Goal: Task Accomplishment & Management: Manage account settings

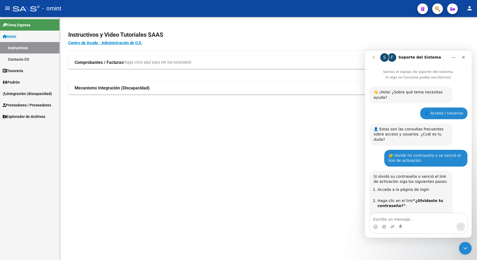
scroll to position [519, 0]
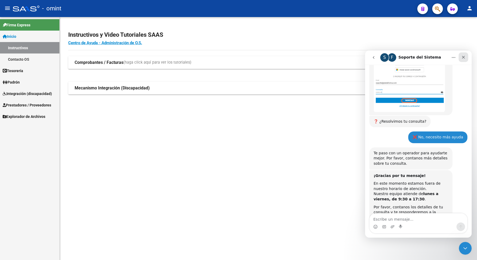
click at [464, 57] on icon "Cerrar" at bounding box center [463, 57] width 4 height 4
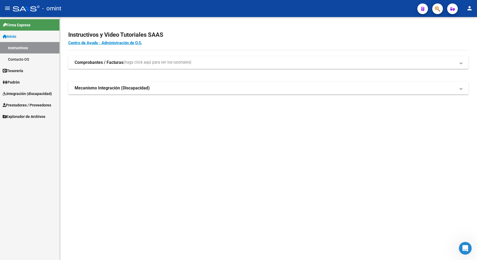
click at [29, 92] on span "Integración (discapacidad)" at bounding box center [27, 94] width 49 height 6
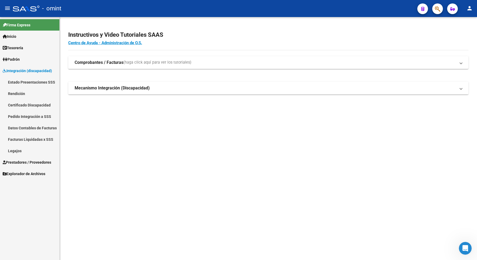
click at [22, 151] on link "Legajos" at bounding box center [29, 150] width 59 height 11
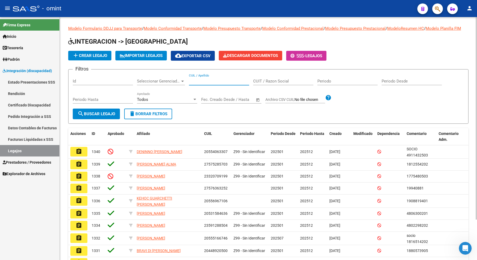
click at [207, 84] on input "CUIL / Apellido" at bounding box center [219, 81] width 60 height 5
type input "ricott"
click at [107, 116] on span "search Buscar Legajo" at bounding box center [97, 114] width 38 height 5
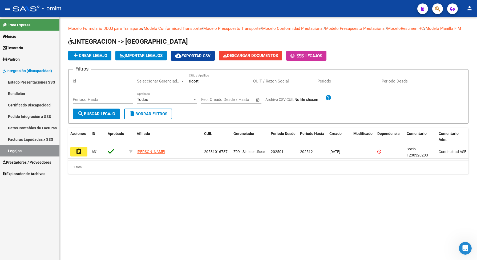
click at [82, 153] on button "assignment" at bounding box center [78, 152] width 17 height 10
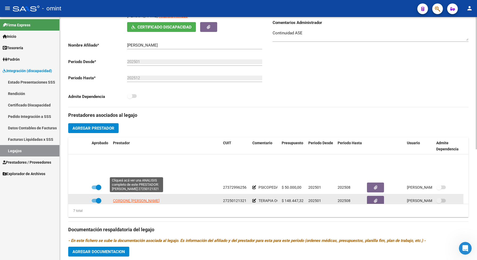
scroll to position [33, 0]
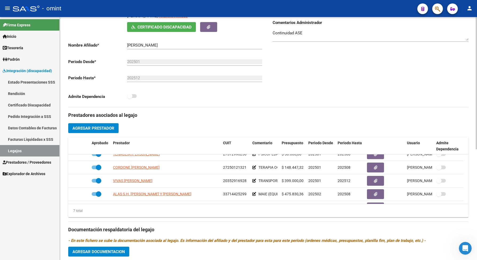
click at [113, 133] on button "Agregar Prestador" at bounding box center [93, 128] width 50 height 10
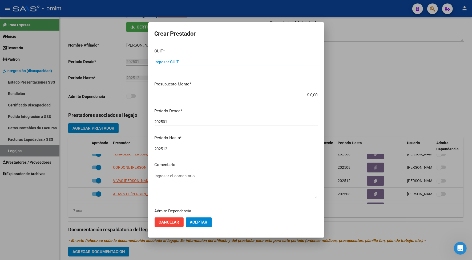
click at [189, 181] on textarea "Ingresar el comentario" at bounding box center [236, 185] width 163 height 25
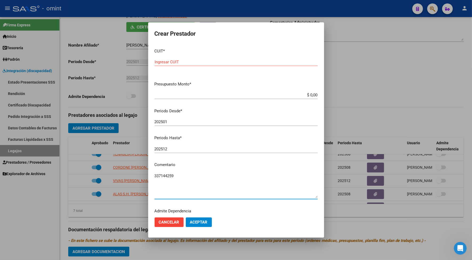
type textarea "337144259"
click at [179, 62] on input "Ingresar CUIT" at bounding box center [236, 62] width 163 height 5
type input "33-71442529-9"
click at [311, 94] on input "$ 0,00" at bounding box center [236, 95] width 163 height 5
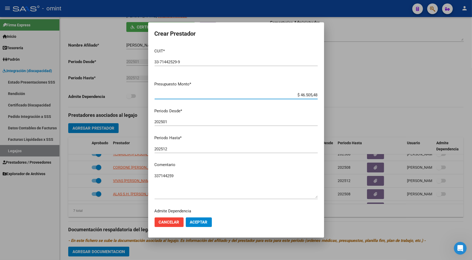
type input "$ 465.054,85"
click at [172, 122] on input "202501" at bounding box center [236, 122] width 163 height 5
type input "202503"
drag, startPoint x: 179, startPoint y: 176, endPoint x: 139, endPoint y: 179, distance: 39.5
click at [139, 179] on div "Crear Prestador CUIT * 33-71442529-9 Ingresar CUIT ARCA Padrón Presupuesto Mont…" at bounding box center [236, 130] width 472 height 260
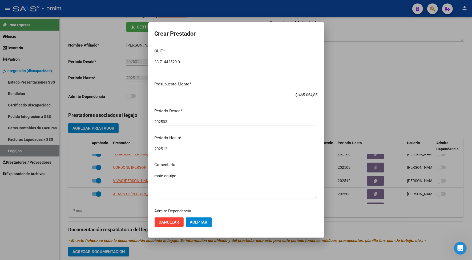
type textarea "maie equipo"
click at [203, 223] on span "Aceptar" at bounding box center [199, 222] width 18 height 5
click at [366, 211] on div at bounding box center [236, 130] width 472 height 260
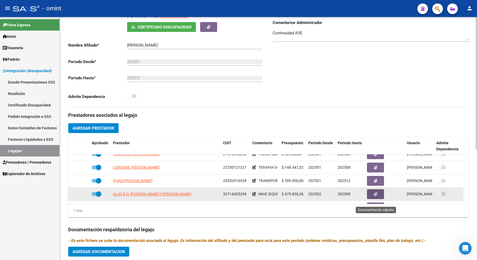
click at [381, 199] on button "button" at bounding box center [375, 194] width 17 height 10
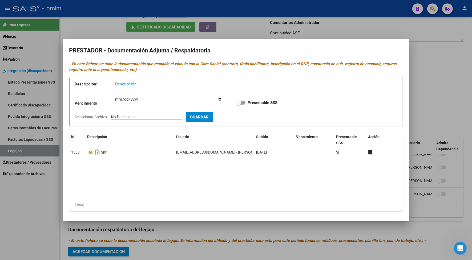
click at [343, 24] on div at bounding box center [236, 130] width 472 height 260
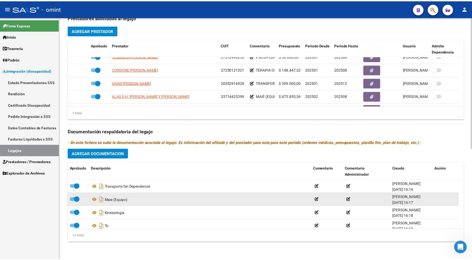
scroll to position [203, 0]
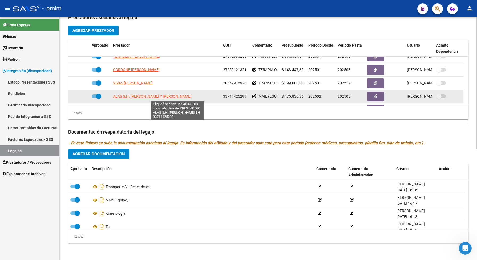
click at [167, 98] on span "ALAS S.H. [PERSON_NAME] Y [PERSON_NAME]" at bounding box center [152, 96] width 78 height 4
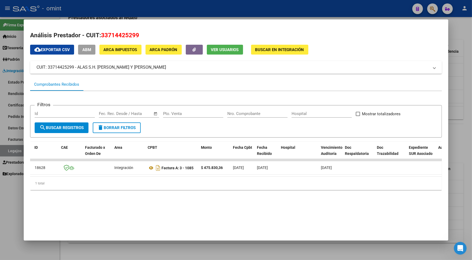
scroll to position [0, 0]
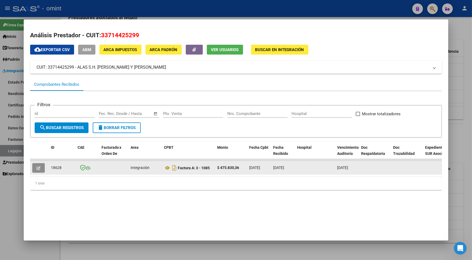
click at [37, 168] on icon "button" at bounding box center [39, 168] width 4 height 4
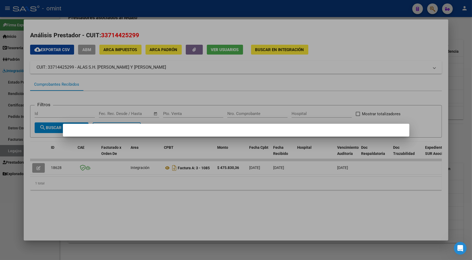
click at [245, 186] on div at bounding box center [236, 130] width 472 height 260
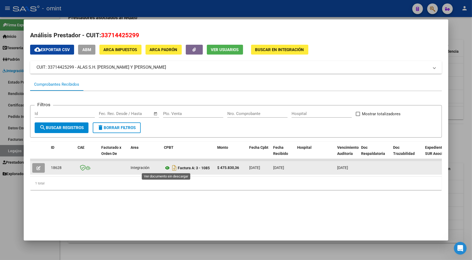
click at [164, 167] on icon at bounding box center [167, 168] width 7 height 6
click at [35, 164] on button "button" at bounding box center [38, 168] width 13 height 10
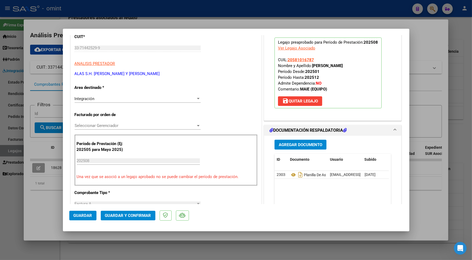
scroll to position [100, 0]
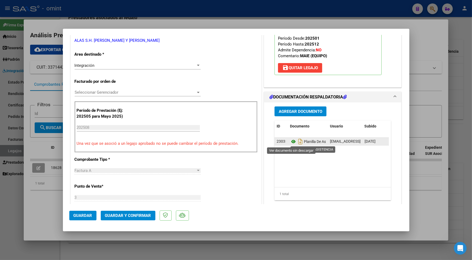
click at [291, 141] on icon at bounding box center [293, 142] width 7 height 6
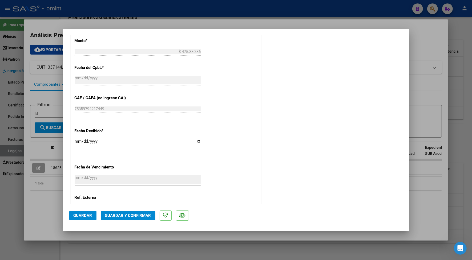
scroll to position [346, 0]
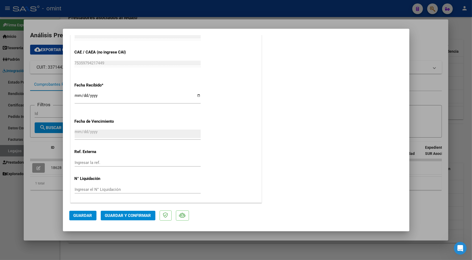
click at [148, 217] on span "Guardar y Confirmar" at bounding box center [128, 215] width 46 height 5
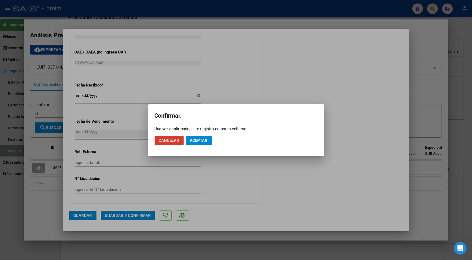
click at [210, 140] on button "Aceptar" at bounding box center [199, 141] width 26 height 10
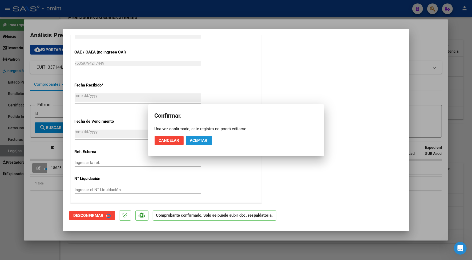
scroll to position [313, 0]
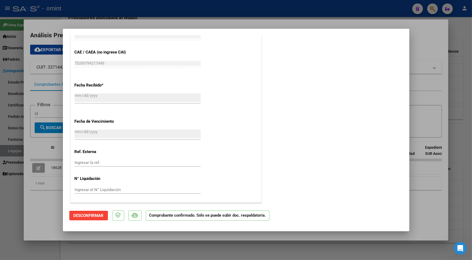
click at [167, 23] on div at bounding box center [236, 130] width 472 height 260
type input "$ 0,00"
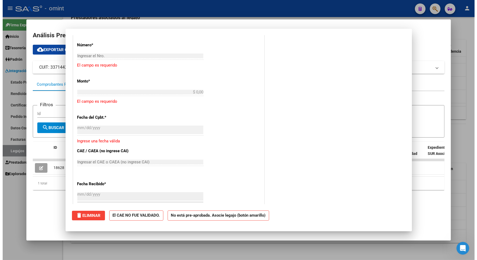
scroll to position [0, 0]
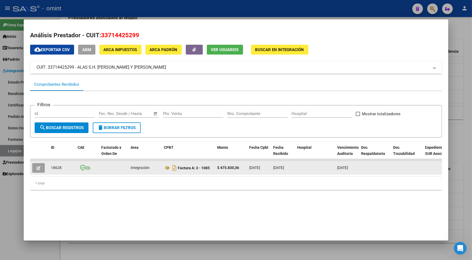
drag, startPoint x: 62, startPoint y: 167, endPoint x: 48, endPoint y: 166, distance: 13.4
click at [51, 166] on div "18628" at bounding box center [62, 168] width 22 height 6
drag, startPoint x: 48, startPoint y: 166, endPoint x: 52, endPoint y: 168, distance: 4.2
copy span "18628"
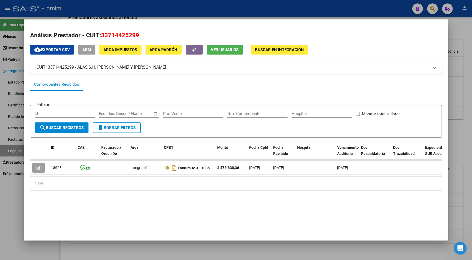
click at [130, 7] on div at bounding box center [236, 130] width 472 height 260
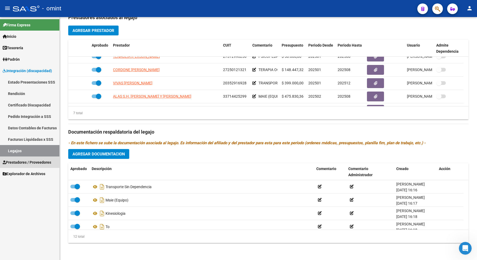
click at [38, 162] on span "Prestadores / Proveedores" at bounding box center [27, 163] width 48 height 6
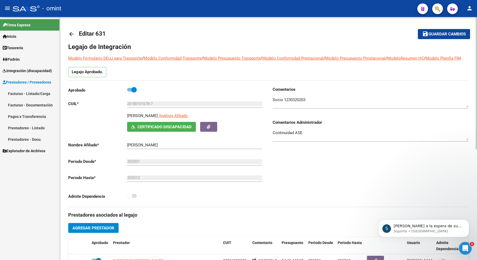
click at [445, 34] on span "Guardar cambios" at bounding box center [446, 34] width 37 height 5
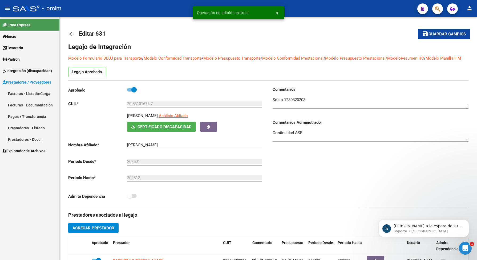
click at [16, 69] on span "Integración (discapacidad)" at bounding box center [27, 71] width 49 height 6
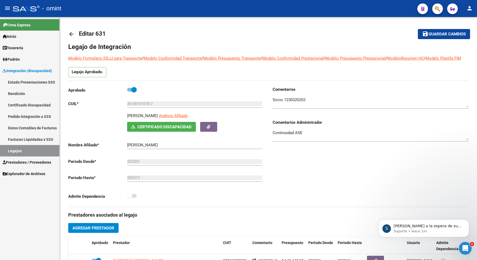
click at [26, 152] on link "Legajos" at bounding box center [29, 150] width 59 height 11
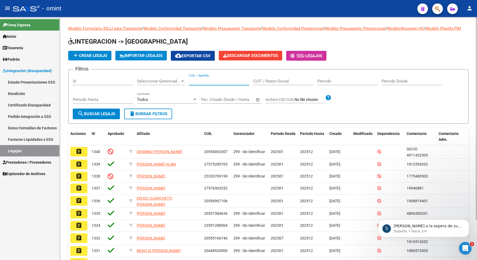
click at [227, 84] on input "CUIL / Apellido" at bounding box center [219, 81] width 60 height 5
paste input "27564588623"
type input "27564588623"
click at [109, 116] on span "search Buscar Legajo" at bounding box center [97, 114] width 38 height 5
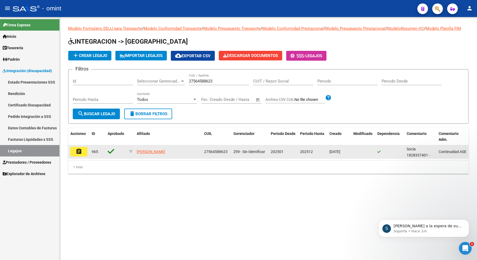
click at [78, 155] on mat-icon "assignment" at bounding box center [79, 151] width 6 height 6
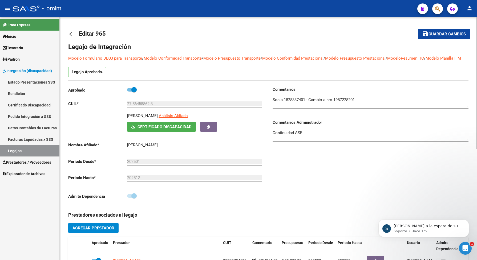
drag, startPoint x: 362, startPoint y: 102, endPoint x: 356, endPoint y: 103, distance: 6.0
click at [356, 103] on div at bounding box center [371, 100] width 196 height 16
drag, startPoint x: 359, startPoint y: 105, endPoint x: 335, endPoint y: 104, distance: 23.5
click at [335, 104] on textarea at bounding box center [371, 102] width 196 height 11
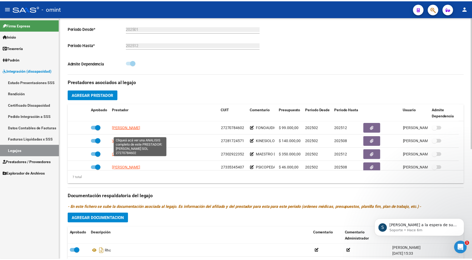
scroll to position [100, 0]
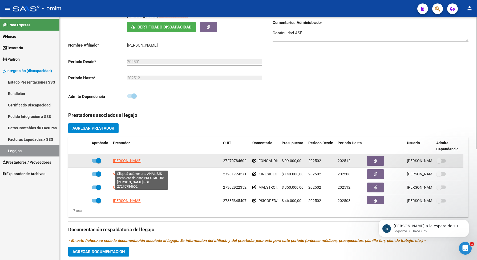
click at [141, 163] on span "SANCHEZ GONZALEZ MARIA SOL" at bounding box center [127, 161] width 29 height 4
type textarea "27270784602"
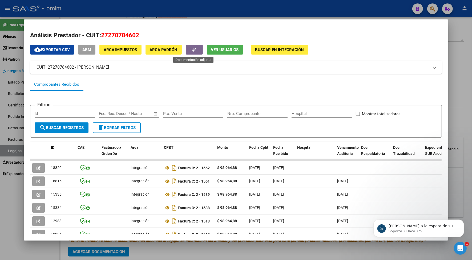
drag, startPoint x: 170, startPoint y: 27, endPoint x: 200, endPoint y: 53, distance: 39.9
click at [200, 53] on mat-dialog-content "Análisis Prestador - CUIT: 27270784602 cloud_download Exportar CSV ABM ARCA Imp…" at bounding box center [236, 130] width 425 height 208
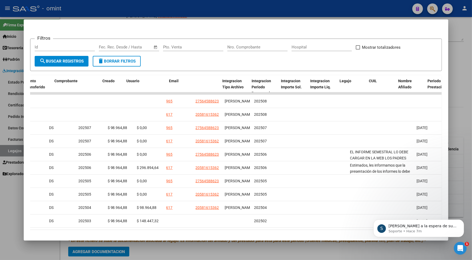
scroll to position [0, 740]
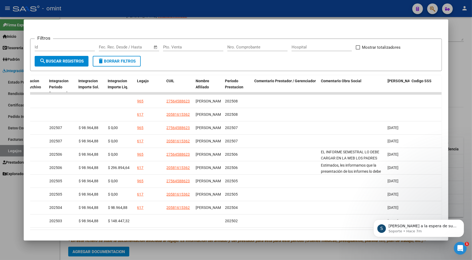
drag, startPoint x: 166, startPoint y: 231, endPoint x: 81, endPoint y: 24, distance: 223.7
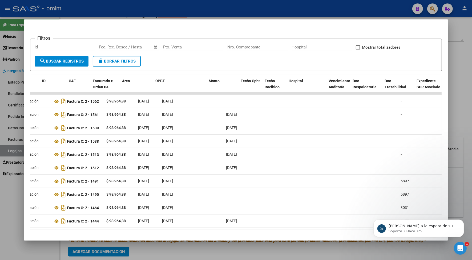
scroll to position [0, 0]
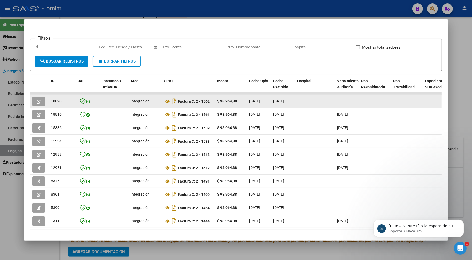
click at [38, 98] on button "button" at bounding box center [38, 102] width 13 height 10
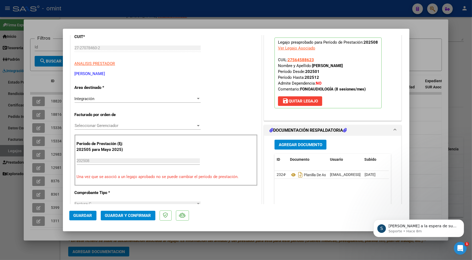
scroll to position [100, 0]
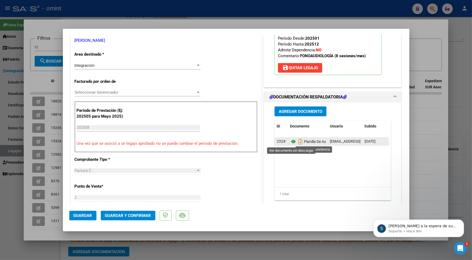
click at [291, 140] on icon at bounding box center [293, 142] width 7 height 6
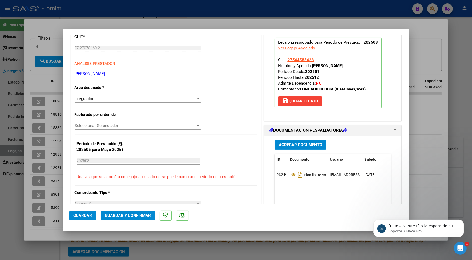
scroll to position [0, 0]
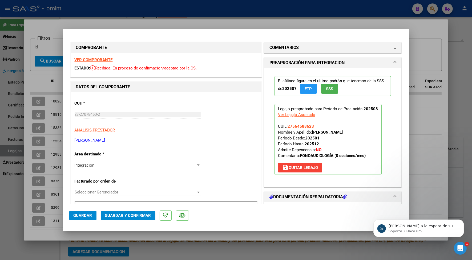
click at [104, 59] on strong "VER COMPROBANTE" at bounding box center [94, 60] width 38 height 5
click at [413, 228] on p "Quedamos a la espera de sus comentarios" at bounding box center [422, 226] width 69 height 5
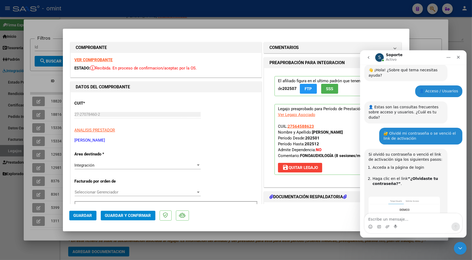
scroll to position [591, 0]
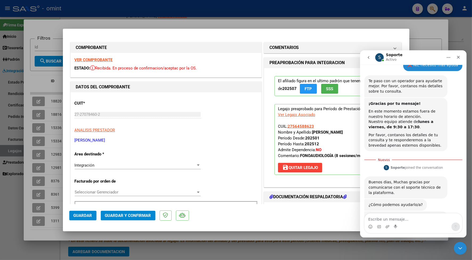
click at [400, 224] on div "Intercom Messenger" at bounding box center [413, 227] width 98 height 9
click at [396, 219] on textarea "Escribe un mensaje..." at bounding box center [413, 217] width 98 height 9
type textarea "buen dia ya lo solucioné gracias"
click at [452, 227] on button "Enviar un mensaje…" at bounding box center [455, 227] width 9 height 9
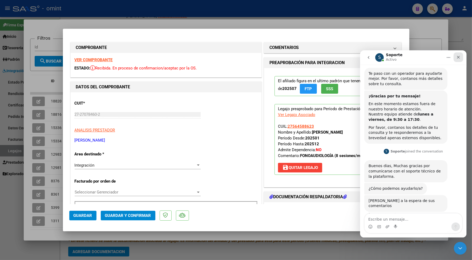
click at [459, 58] on icon "Cerrar" at bounding box center [458, 57] width 3 height 3
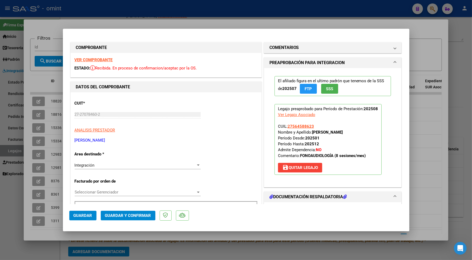
scroll to position [33, 0]
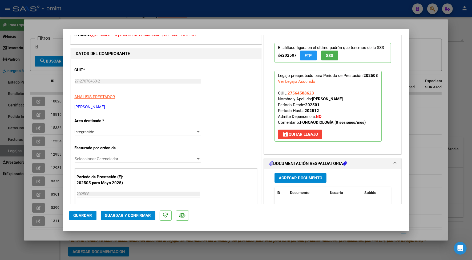
click at [136, 213] on span "Guardar y Confirmar" at bounding box center [128, 215] width 46 height 5
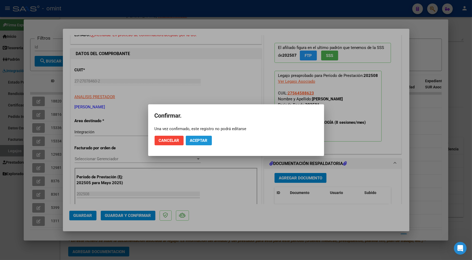
click at [204, 141] on span "Aceptar" at bounding box center [199, 140] width 18 height 5
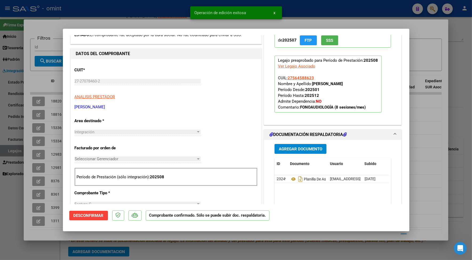
scroll to position [0, 0]
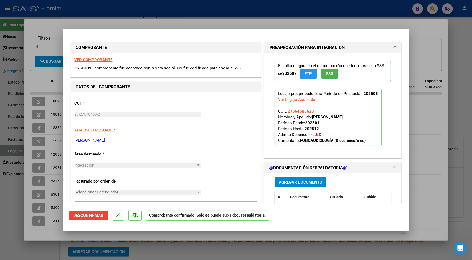
drag, startPoint x: 139, startPoint y: 21, endPoint x: 142, endPoint y: 35, distance: 14.1
click at [139, 21] on div at bounding box center [236, 130] width 472 height 260
type input "$ 0,00"
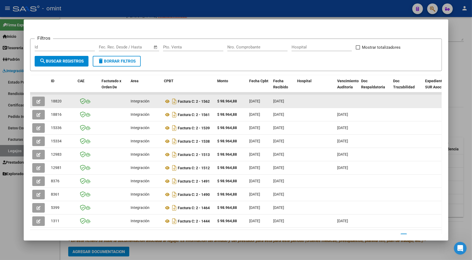
drag, startPoint x: 60, startPoint y: 100, endPoint x: 48, endPoint y: 103, distance: 12.3
click at [49, 103] on datatable-body-cell "18820" at bounding box center [62, 101] width 27 height 13
drag, startPoint x: 48, startPoint y: 103, endPoint x: 55, endPoint y: 101, distance: 6.9
copy span "18820"
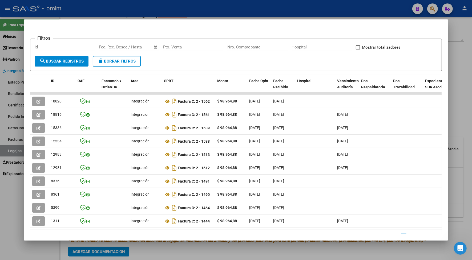
click at [101, 12] on div at bounding box center [236, 130] width 472 height 260
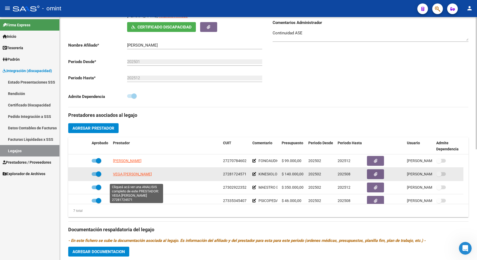
click at [148, 176] on span "VEGA VERONICA CAROLINA" at bounding box center [132, 174] width 39 height 4
type textarea "27281724571"
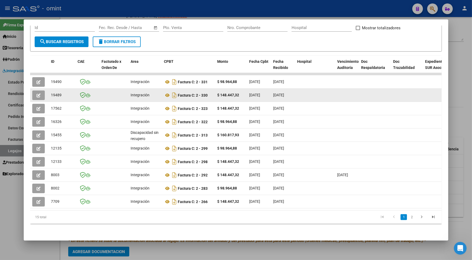
click at [37, 94] on icon "button" at bounding box center [39, 96] width 4 height 4
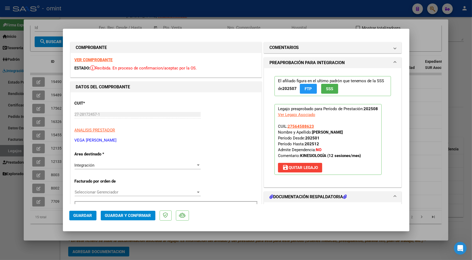
scroll to position [100, 0]
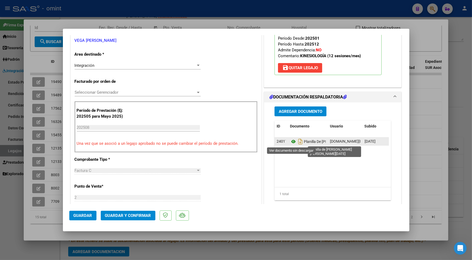
click at [292, 141] on icon at bounding box center [293, 142] width 7 height 6
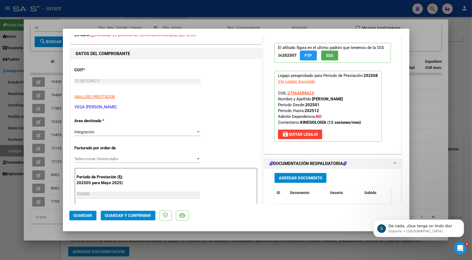
scroll to position [0, 0]
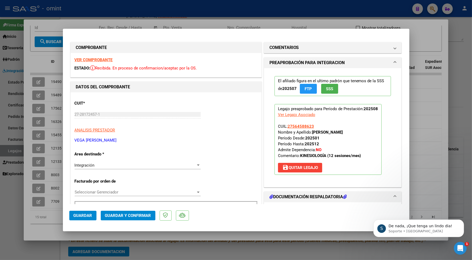
click at [84, 59] on strong "VER COMPROBANTE" at bounding box center [94, 60] width 38 height 5
click at [136, 217] on span "Guardar y Confirmar" at bounding box center [128, 215] width 46 height 5
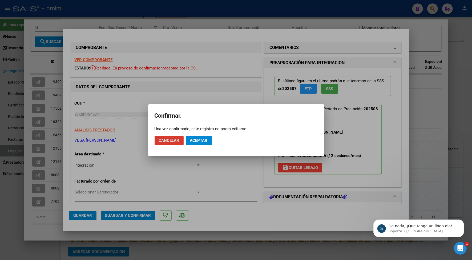
click at [193, 140] on span "Aceptar" at bounding box center [199, 140] width 18 height 5
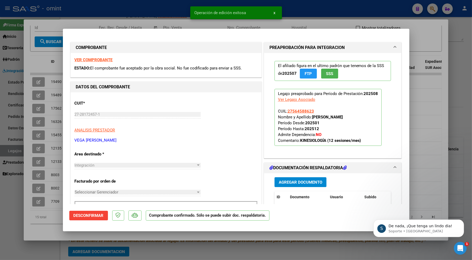
click at [118, 13] on div at bounding box center [236, 130] width 472 height 260
type input "$ 0,00"
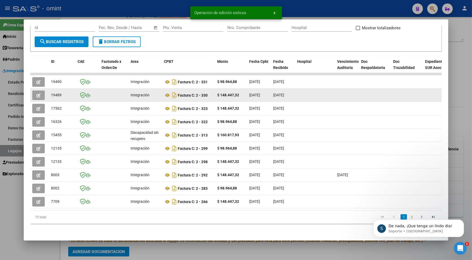
drag, startPoint x: 60, startPoint y: 89, endPoint x: 48, endPoint y: 91, distance: 12.3
click at [51, 92] on div "19489" at bounding box center [62, 95] width 22 height 6
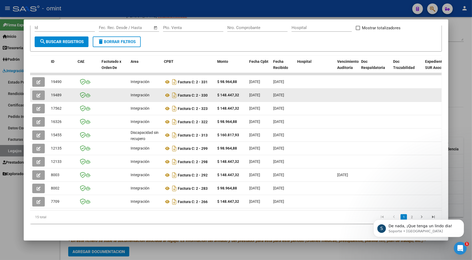
drag, startPoint x: 48, startPoint y: 91, endPoint x: 55, endPoint y: 89, distance: 6.7
copy span "19489"
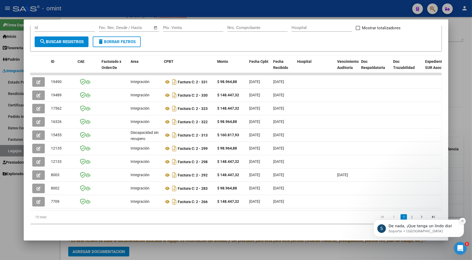
click at [462, 221] on icon "Dismiss notification" at bounding box center [462, 221] width 3 height 3
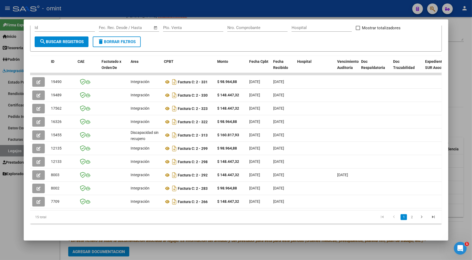
click at [140, 10] on div at bounding box center [236, 130] width 472 height 260
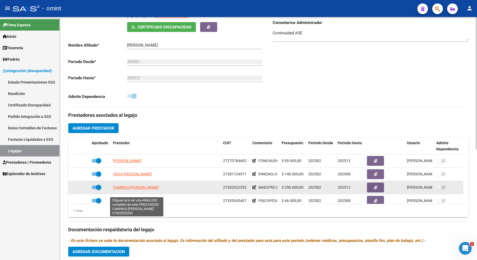
click at [135, 190] on span "CAMINOS GISELA BARBARA" at bounding box center [136, 187] width 46 height 4
type textarea "27302922352"
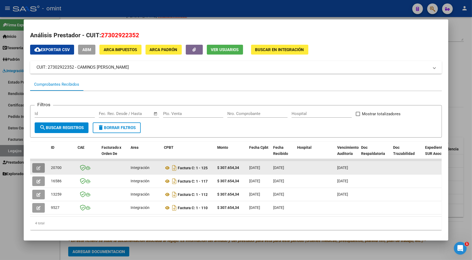
click at [35, 164] on button "button" at bounding box center [38, 168] width 13 height 10
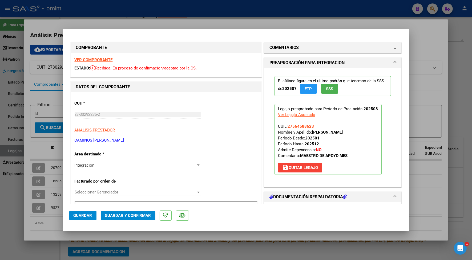
scroll to position [100, 0]
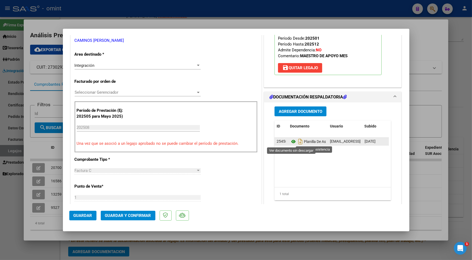
click at [290, 143] on icon at bounding box center [293, 142] width 7 height 6
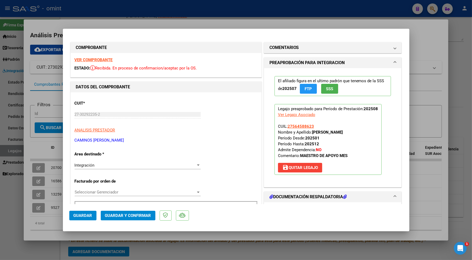
click at [105, 60] on strong "VER COMPROBANTE" at bounding box center [94, 60] width 38 height 5
click at [142, 215] on span "Guardar y Confirmar" at bounding box center [128, 215] width 46 height 5
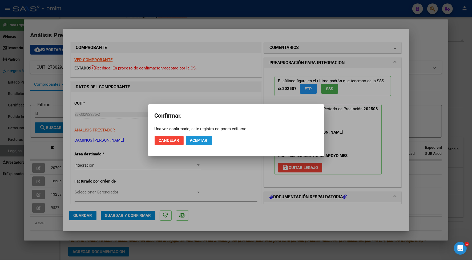
click at [205, 136] on button "Aceptar" at bounding box center [199, 141] width 26 height 10
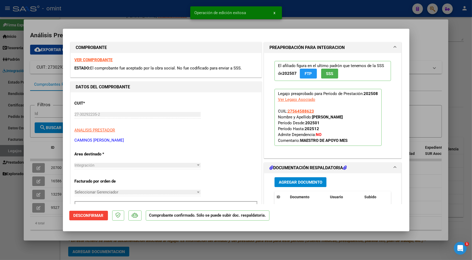
click at [117, 18] on div at bounding box center [236, 130] width 472 height 260
type input "$ 0,00"
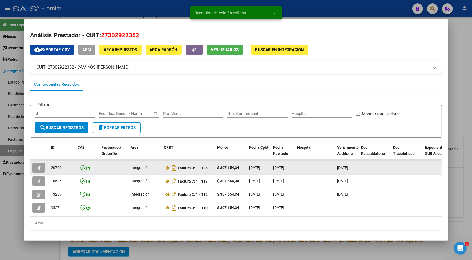
drag, startPoint x: 63, startPoint y: 167, endPoint x: 46, endPoint y: 167, distance: 16.8
drag, startPoint x: 46, startPoint y: 167, endPoint x: 54, endPoint y: 167, distance: 8.3
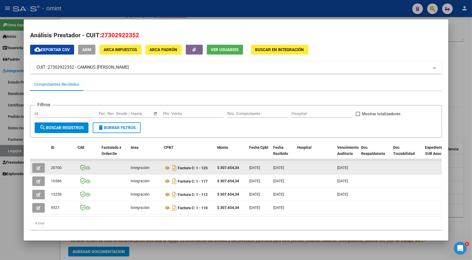
drag, startPoint x: 54, startPoint y: 167, endPoint x: 57, endPoint y: 167, distance: 2.7
copy span "20700"
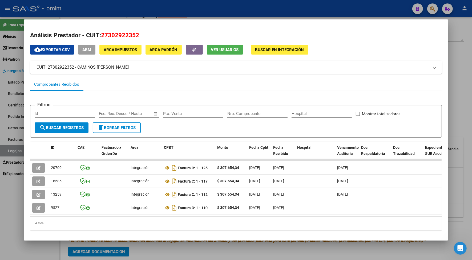
click at [73, 3] on div at bounding box center [236, 130] width 472 height 260
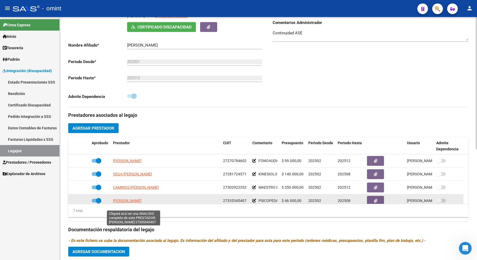
click at [140, 203] on span "TORTI MARIA ANGELICA" at bounding box center [127, 201] width 29 height 4
type textarea "27335345407"
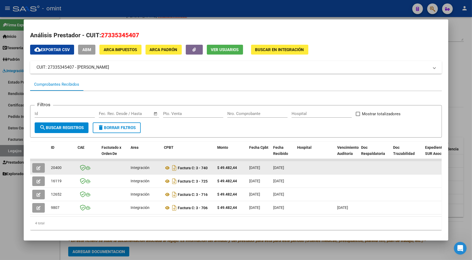
click at [37, 167] on icon "button" at bounding box center [39, 168] width 4 height 4
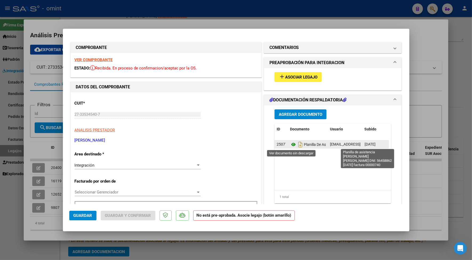
click at [291, 146] on icon at bounding box center [293, 144] width 7 height 6
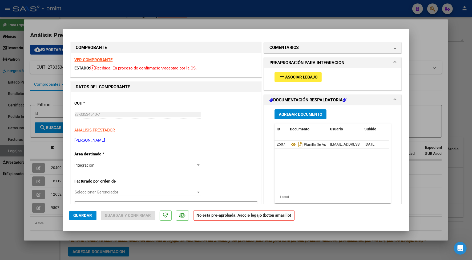
click at [307, 75] on span "Asociar Legajo" at bounding box center [301, 77] width 32 height 5
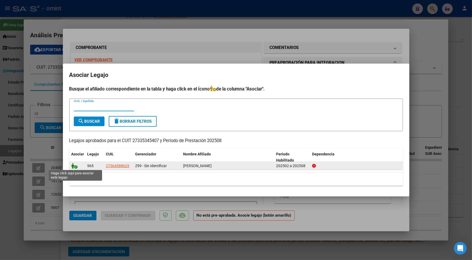
click at [74, 166] on icon at bounding box center [74, 166] width 6 height 6
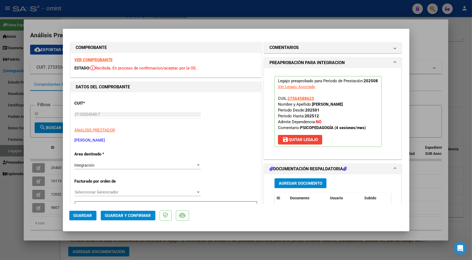
click at [106, 61] on strong "VER COMPROBANTE" at bounding box center [94, 60] width 38 height 5
click at [112, 216] on span "Guardar y Confirmar" at bounding box center [128, 215] width 46 height 5
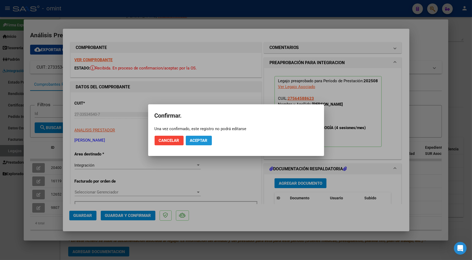
click at [196, 139] on span "Aceptar" at bounding box center [199, 140] width 18 height 5
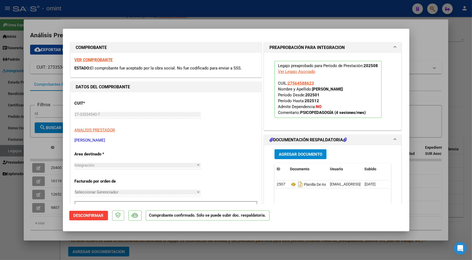
click at [130, 10] on div at bounding box center [236, 130] width 472 height 260
type input "$ 0,00"
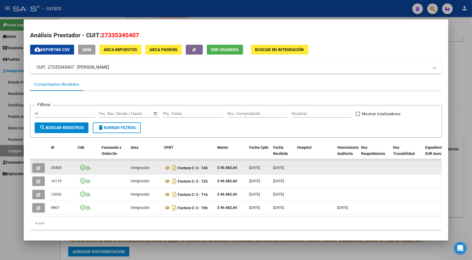
drag, startPoint x: 60, startPoint y: 167, endPoint x: 48, endPoint y: 169, distance: 12.7
click at [49, 169] on datatable-body-cell "20400" at bounding box center [62, 167] width 27 height 13
drag, startPoint x: 48, startPoint y: 169, endPoint x: 51, endPoint y: 167, distance: 3.0
copy span "20400"
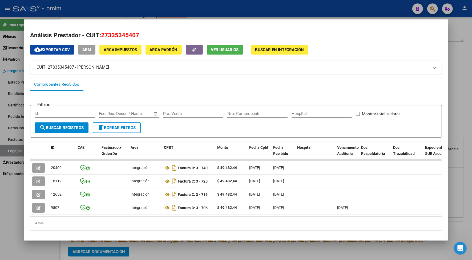
click at [102, 13] on div at bounding box center [236, 130] width 472 height 260
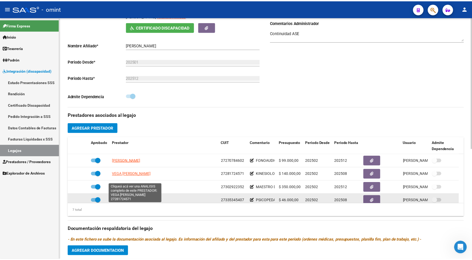
scroll to position [33, 0]
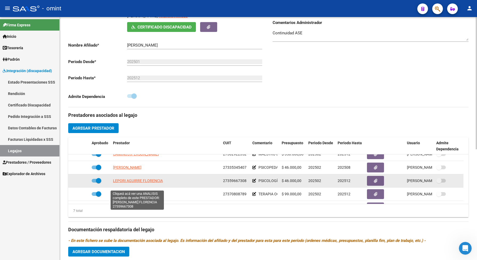
click at [157, 183] on span "LEPORI AGUIRRE FLORENCIA" at bounding box center [138, 181] width 50 height 4
type textarea "27359667308"
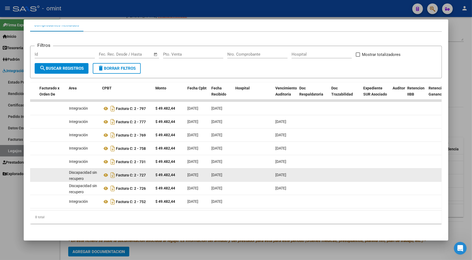
scroll to position [0, 0]
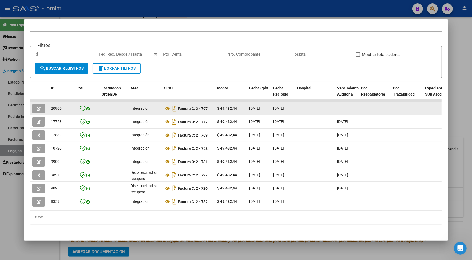
click at [39, 104] on button "button" at bounding box center [38, 109] width 13 height 10
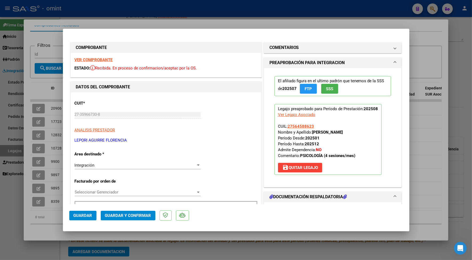
scroll to position [67, 0]
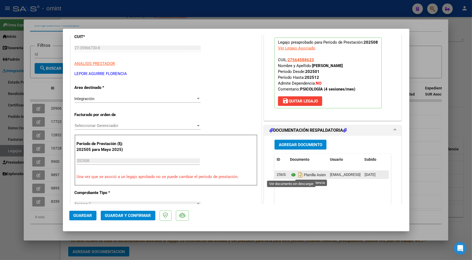
click at [290, 175] on icon at bounding box center [293, 175] width 7 height 6
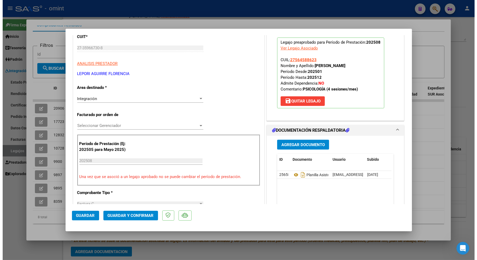
scroll to position [0, 0]
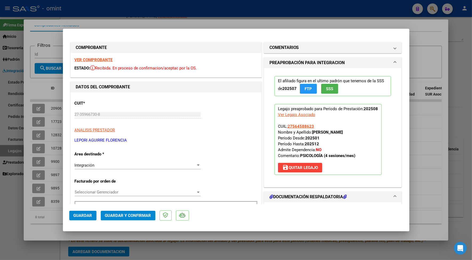
click at [96, 59] on strong "VER COMPROBANTE" at bounding box center [94, 60] width 38 height 5
click at [141, 213] on span "Guardar y Confirmar" at bounding box center [128, 215] width 46 height 5
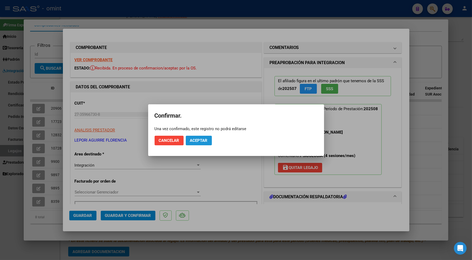
click at [207, 140] on span "Aceptar" at bounding box center [199, 140] width 18 height 5
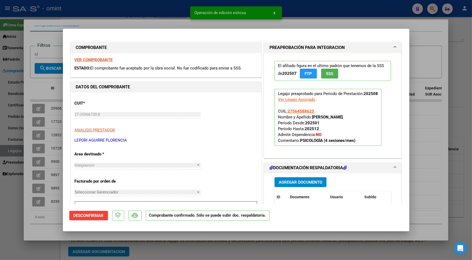
click at [123, 17] on div at bounding box center [236, 130] width 472 height 260
type input "$ 0,00"
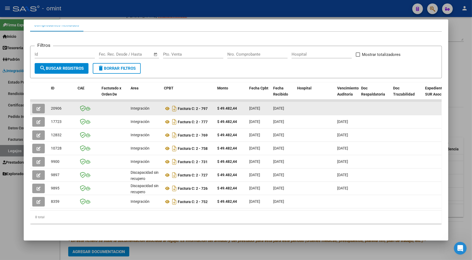
drag, startPoint x: 60, startPoint y: 102, endPoint x: 47, endPoint y: 104, distance: 13.3
click at [49, 104] on datatable-body-cell "20906" at bounding box center [62, 108] width 27 height 13
drag, startPoint x: 47, startPoint y: 104, endPoint x: 55, endPoint y: 103, distance: 7.3
copy span "20906"
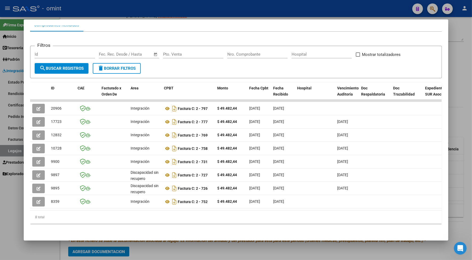
click at [140, 13] on div at bounding box center [236, 130] width 472 height 260
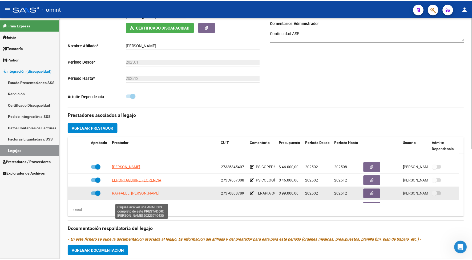
scroll to position [46, 0]
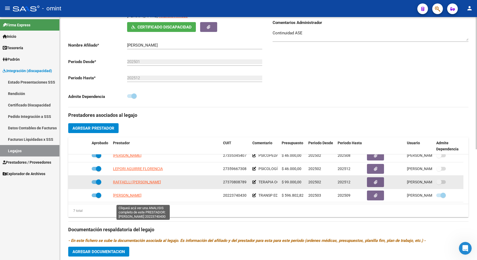
click at [141, 198] on span "PEREYRA FEDERICO MIGUEL ANGEL" at bounding box center [127, 195] width 29 height 4
type textarea "20223740430"
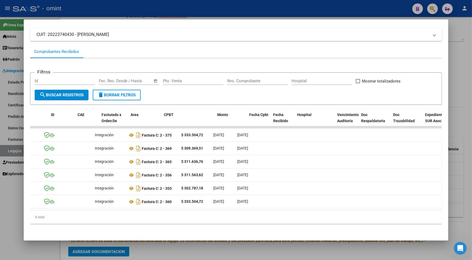
scroll to position [0, 0]
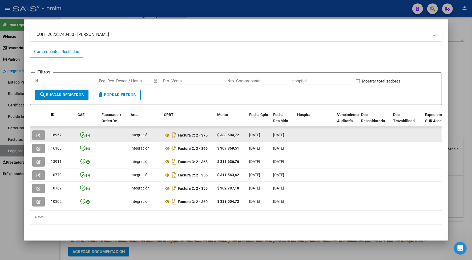
click at [38, 131] on button "button" at bounding box center [38, 136] width 13 height 10
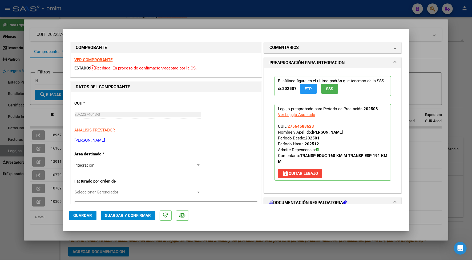
click at [97, 60] on strong "VER COMPROBANTE" at bounding box center [94, 60] width 38 height 5
click at [106, 59] on strong "VER COMPROBANTE" at bounding box center [94, 60] width 38 height 5
click at [165, 21] on div at bounding box center [236, 130] width 472 height 260
type input "$ 0,00"
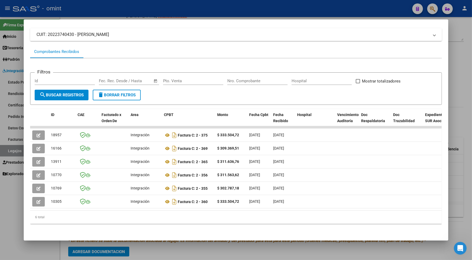
click at [151, 7] on div at bounding box center [236, 130] width 472 height 260
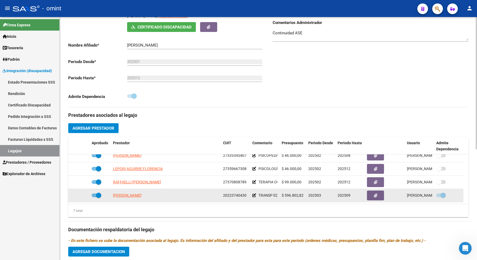
click at [127, 196] on datatable-body-cell "PEREYRA FEDERICO MIGUEL ANGEL" at bounding box center [166, 195] width 110 height 13
click at [133, 198] on span "PEREYRA FEDERICO MIGUEL ANGEL" at bounding box center [127, 195] width 29 height 4
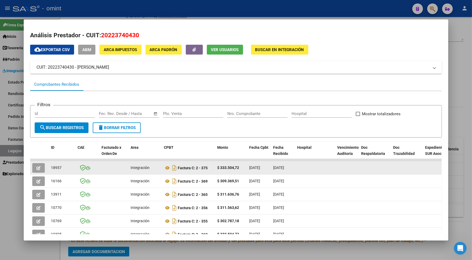
click at [38, 168] on icon "button" at bounding box center [39, 168] width 4 height 4
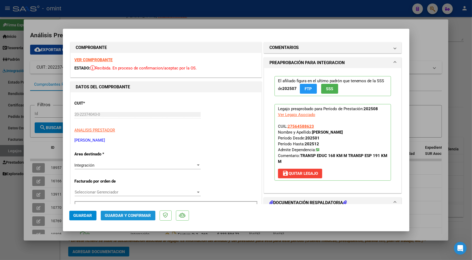
click at [119, 217] on span "Guardar y Confirmar" at bounding box center [128, 215] width 46 height 5
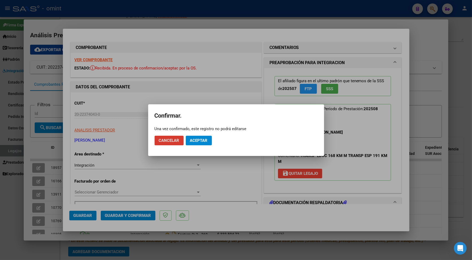
click at [209, 137] on button "Aceptar" at bounding box center [199, 141] width 26 height 10
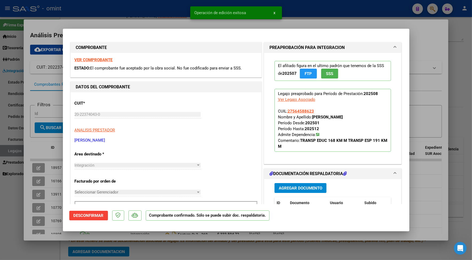
click at [146, 17] on div at bounding box center [236, 130] width 472 height 260
type input "$ 0,00"
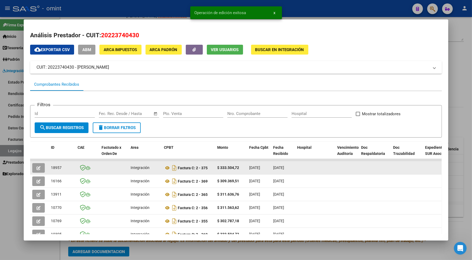
drag, startPoint x: 67, startPoint y: 166, endPoint x: 46, endPoint y: 165, distance: 20.5
click at [49, 165] on datatable-body-cell "18957" at bounding box center [62, 167] width 27 height 13
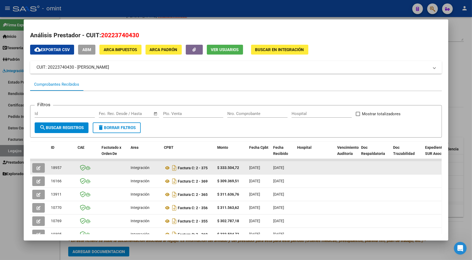
drag, startPoint x: 46, startPoint y: 165, endPoint x: 51, endPoint y: 167, distance: 5.6
copy span "18957"
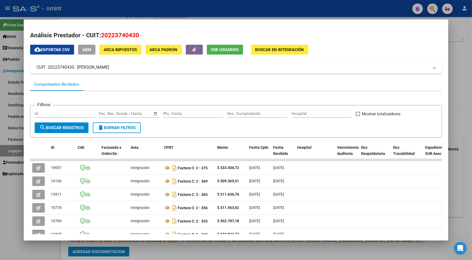
click at [237, 5] on div at bounding box center [236, 130] width 472 height 260
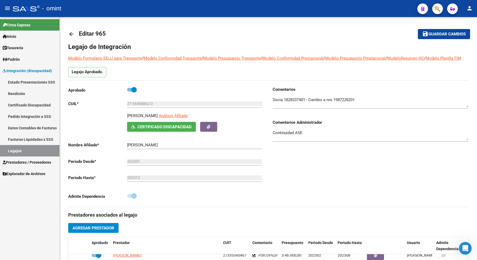
click at [35, 150] on link "Legajos" at bounding box center [29, 150] width 59 height 11
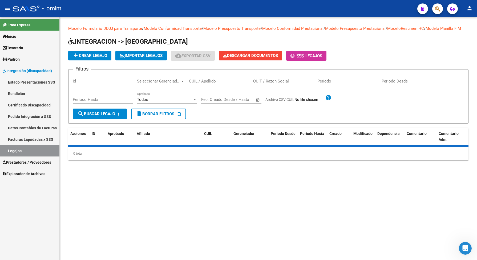
click at [199, 84] on input "CUIL / Apellido" at bounding box center [219, 81] width 60 height 5
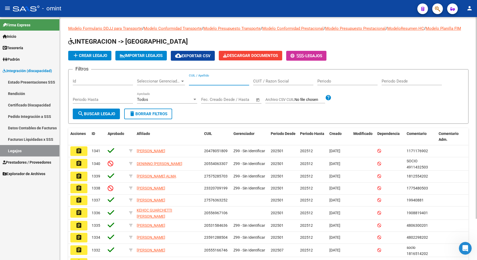
paste input "27512763095"
type input "27512763095"
click at [99, 114] on button "search Buscar Legajo" at bounding box center [96, 114] width 47 height 11
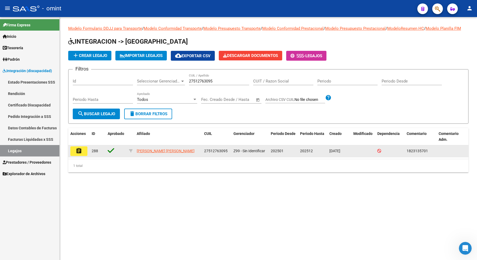
click at [83, 155] on button "assignment" at bounding box center [78, 152] width 17 height 10
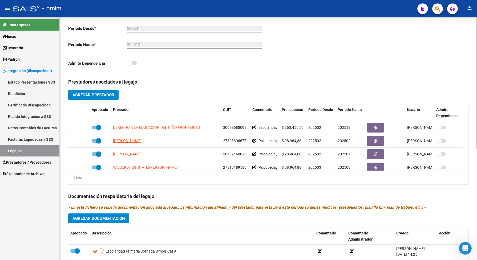
scroll to position [33, 0]
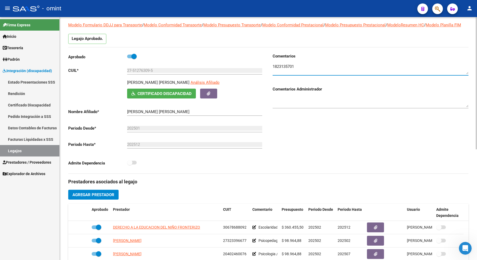
drag, startPoint x: 298, startPoint y: 73, endPoint x: 272, endPoint y: 73, distance: 26.1
click at [273, 73] on textarea at bounding box center [371, 69] width 196 height 11
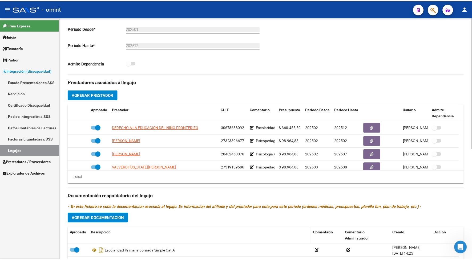
scroll to position [167, 0]
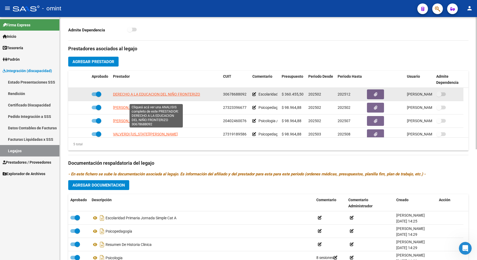
click at [163, 96] on span "DERECHO A LA EDUCACION DEL NIÑO FRONTERIZO" at bounding box center [156, 94] width 87 height 4
type textarea "30678688092"
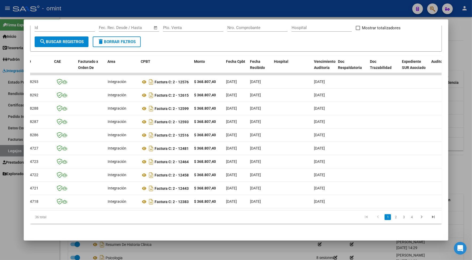
scroll to position [0, 0]
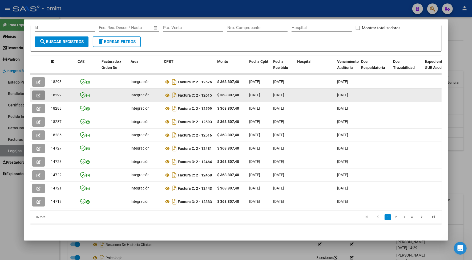
click at [37, 94] on icon "button" at bounding box center [39, 96] width 4 height 4
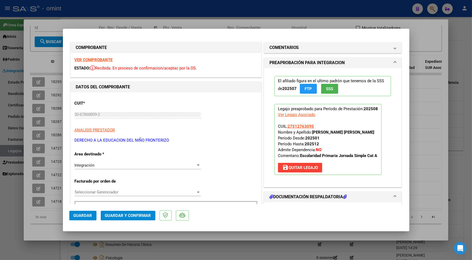
scroll to position [67, 0]
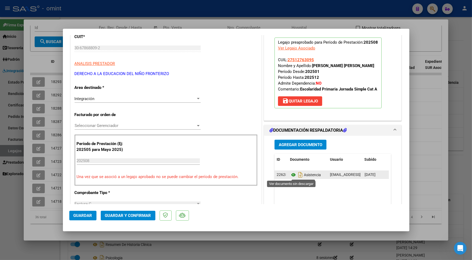
click at [290, 175] on icon at bounding box center [293, 175] width 7 height 6
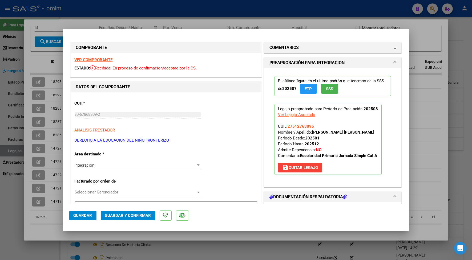
click at [106, 60] on strong "VER COMPROBANTE" at bounding box center [94, 60] width 38 height 5
click at [139, 215] on span "Guardar y Confirmar" at bounding box center [128, 215] width 46 height 5
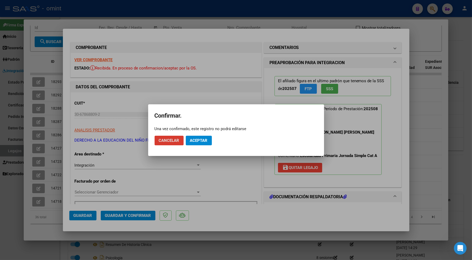
click at [204, 139] on span "Aceptar" at bounding box center [199, 140] width 18 height 5
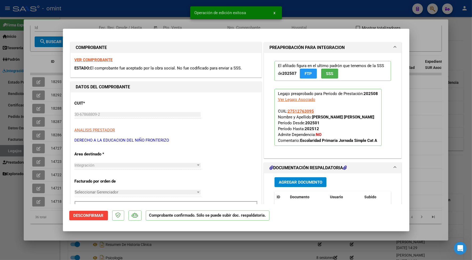
click at [140, 22] on div at bounding box center [236, 130] width 472 height 260
type input "$ 0,00"
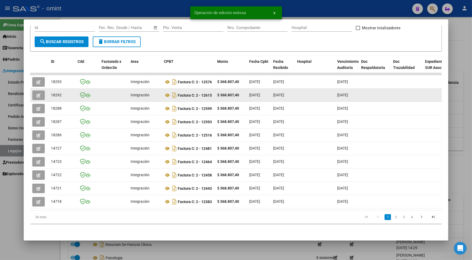
drag, startPoint x: 61, startPoint y: 94, endPoint x: 45, endPoint y: 93, distance: 16.0
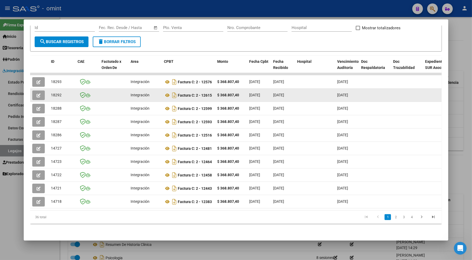
copy span "18292"
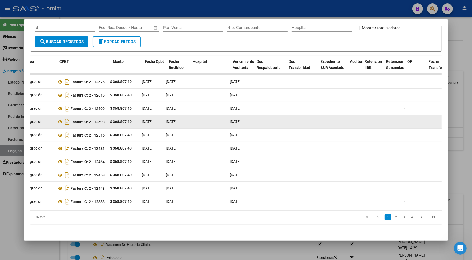
scroll to position [0, 104]
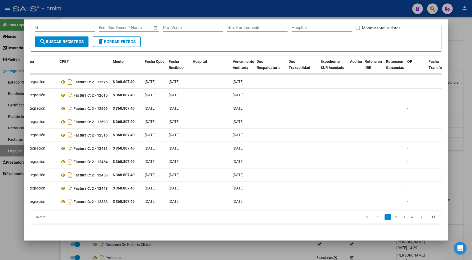
click at [165, 12] on div at bounding box center [236, 130] width 472 height 260
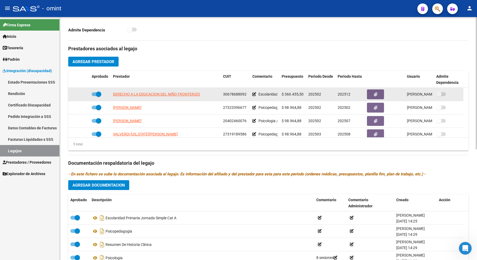
click at [135, 96] on span "DERECHO A LA EDUCACION DEL NIÑO FRONTERIZO" at bounding box center [156, 94] width 87 height 4
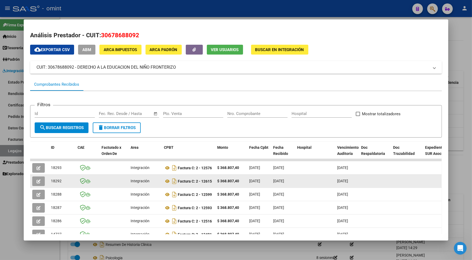
drag, startPoint x: 61, startPoint y: 179, endPoint x: 42, endPoint y: 179, distance: 18.7
drag, startPoint x: 42, startPoint y: 179, endPoint x: 50, endPoint y: 180, distance: 7.7
copy span "18292"
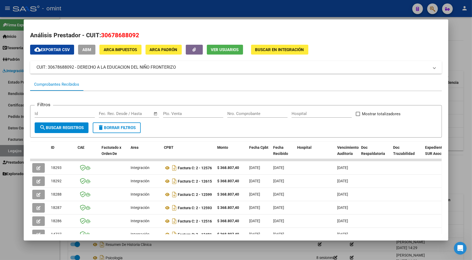
click at [107, 5] on div at bounding box center [236, 130] width 472 height 260
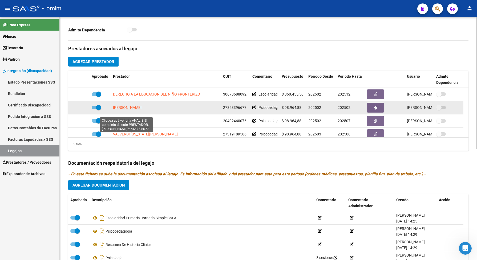
click at [131, 110] on span "NICOLLE ANAHI" at bounding box center [127, 108] width 29 height 4
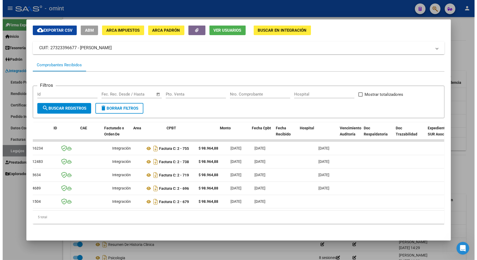
scroll to position [0, 0]
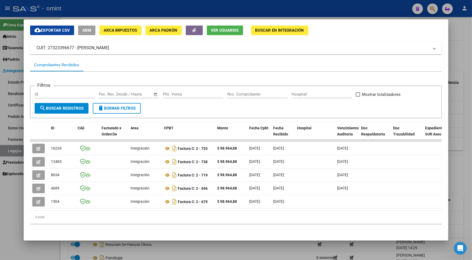
click at [98, 14] on div at bounding box center [236, 130] width 472 height 260
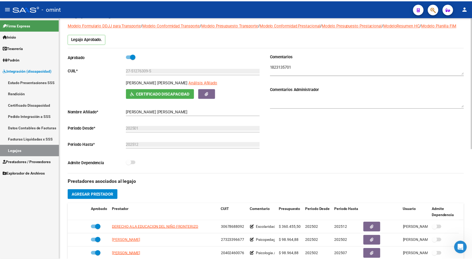
scroll to position [200, 0]
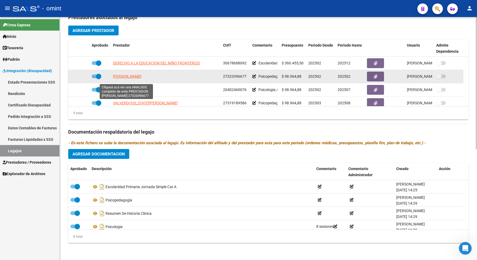
click at [135, 79] on span "NICOLLE ANAHI" at bounding box center [127, 76] width 29 height 4
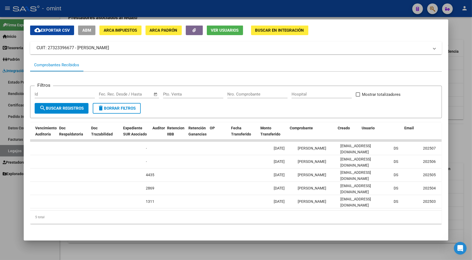
scroll to position [0, 0]
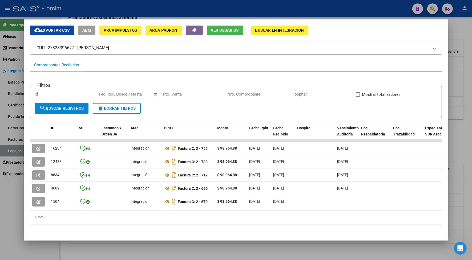
click at [130, 252] on div at bounding box center [236, 130] width 472 height 260
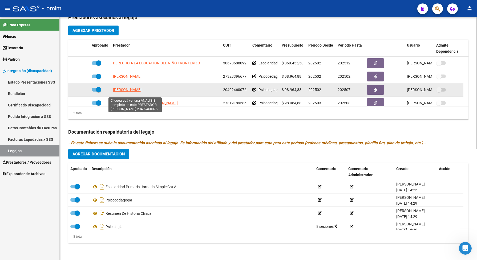
click at [141, 92] on span "DUBINI SANTIAGO LIONEL" at bounding box center [127, 90] width 29 height 4
type textarea "20402460076"
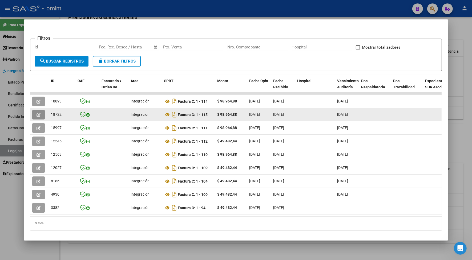
click at [34, 110] on button "button" at bounding box center [38, 115] width 13 height 10
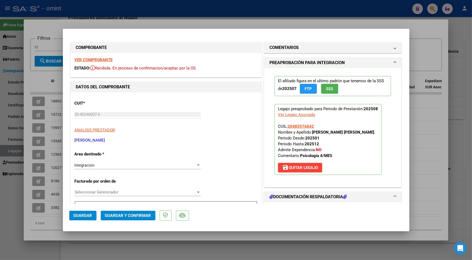
click at [191, 19] on div at bounding box center [236, 130] width 472 height 260
type input "$ 0,00"
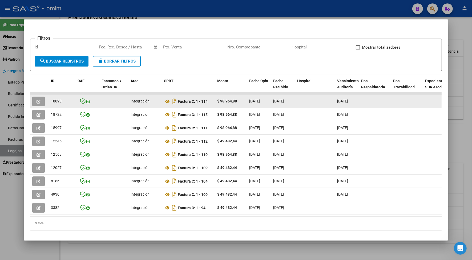
click at [38, 100] on icon "button" at bounding box center [39, 102] width 4 height 4
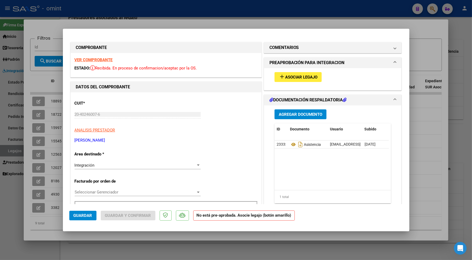
click at [45, 23] on div at bounding box center [236, 130] width 472 height 260
type input "$ 0,00"
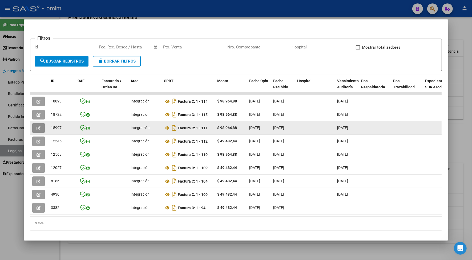
click at [37, 126] on icon "button" at bounding box center [39, 128] width 4 height 4
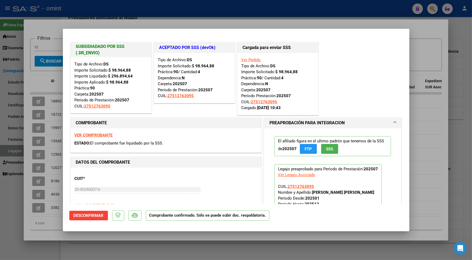
scroll to position [33, 0]
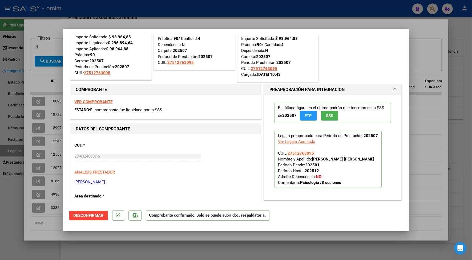
click at [162, 18] on div at bounding box center [236, 130] width 472 height 260
type input "$ 0,00"
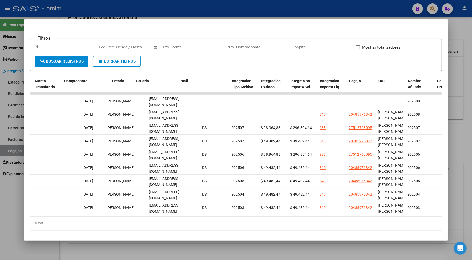
scroll to position [0, 579]
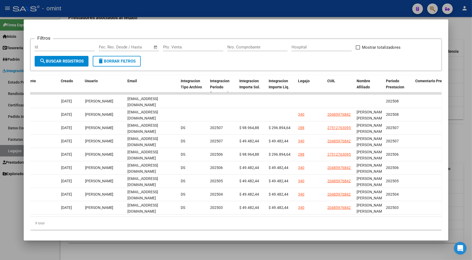
click at [198, 8] on div at bounding box center [236, 130] width 472 height 260
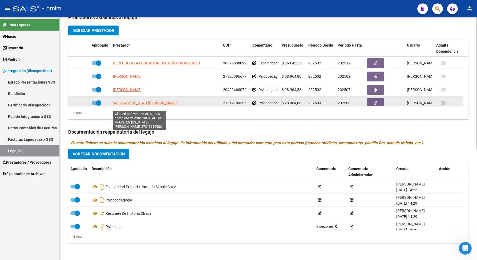
click at [147, 105] on span "VALVERDI VIRGINIA ELIZABETH" at bounding box center [145, 103] width 65 height 4
type textarea "27319189586"
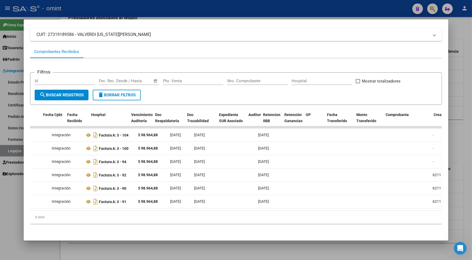
scroll to position [0, 0]
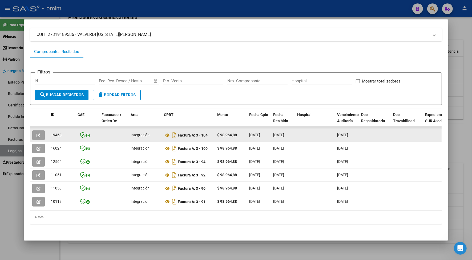
click at [37, 134] on icon "button" at bounding box center [39, 136] width 4 height 4
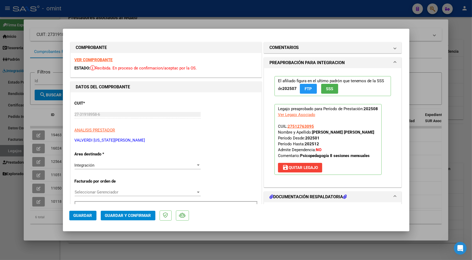
scroll to position [67, 0]
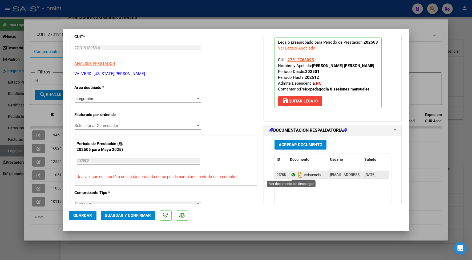
click at [290, 175] on icon at bounding box center [293, 175] width 7 height 6
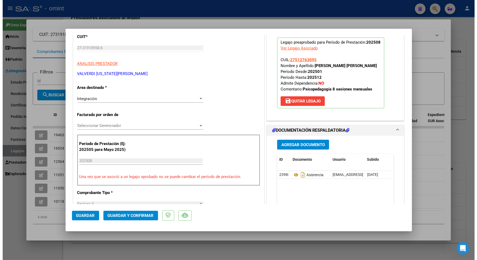
scroll to position [0, 0]
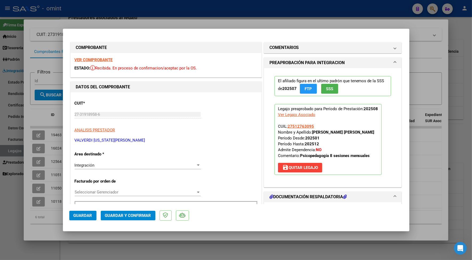
click at [80, 59] on strong "VER COMPROBANTE" at bounding box center [94, 60] width 38 height 5
click at [91, 60] on strong "VER COMPROBANTE" at bounding box center [94, 60] width 38 height 5
click at [137, 214] on span "Guardar y Confirmar" at bounding box center [128, 215] width 46 height 5
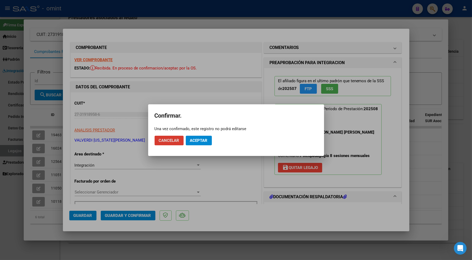
click at [192, 132] on mat-dialog-actions "Cancelar Aceptar" at bounding box center [236, 141] width 163 height 18
click at [197, 139] on span "Aceptar" at bounding box center [199, 140] width 18 height 5
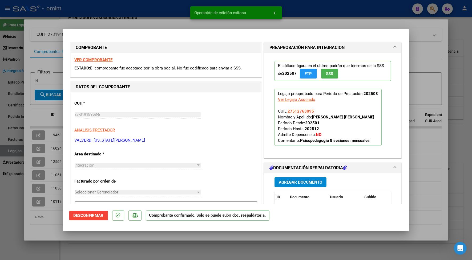
click at [134, 17] on div at bounding box center [236, 130] width 472 height 260
type input "$ 0,00"
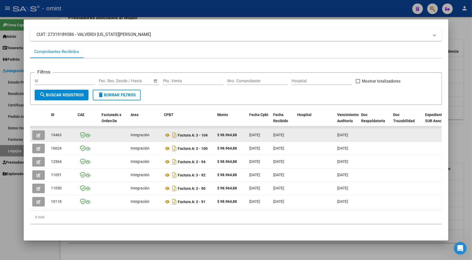
drag, startPoint x: 56, startPoint y: 130, endPoint x: 47, endPoint y: 131, distance: 9.1
click at [49, 131] on datatable-body-cell "19463" at bounding box center [62, 135] width 27 height 13
drag, startPoint x: 47, startPoint y: 131, endPoint x: 53, endPoint y: 130, distance: 5.4
copy span "19463"
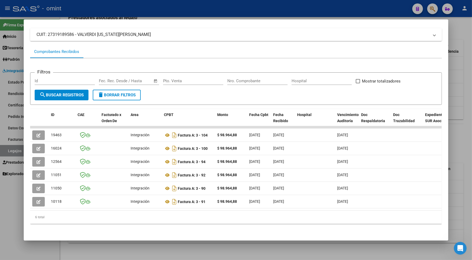
click at [94, 10] on div at bounding box center [236, 130] width 472 height 260
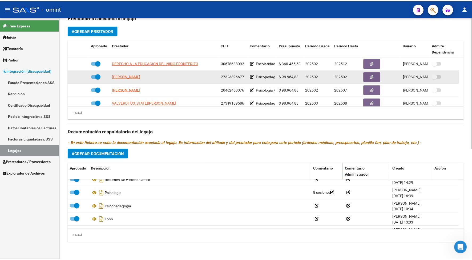
scroll to position [19, 0]
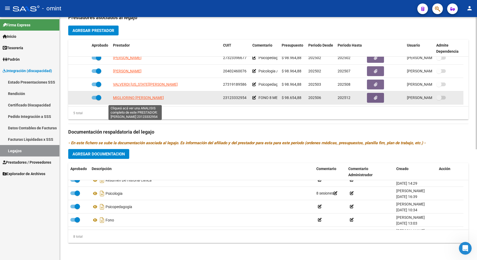
click at [143, 100] on span "MIGLIORINO MARIA ROSA" at bounding box center [138, 98] width 51 height 4
type textarea "23123332954"
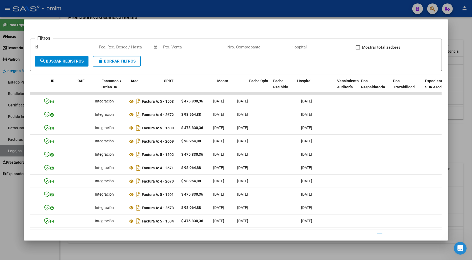
scroll to position [0, 0]
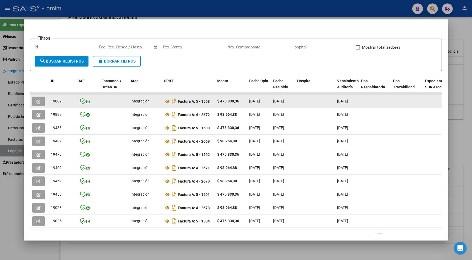
click at [35, 98] on button "button" at bounding box center [38, 102] width 13 height 10
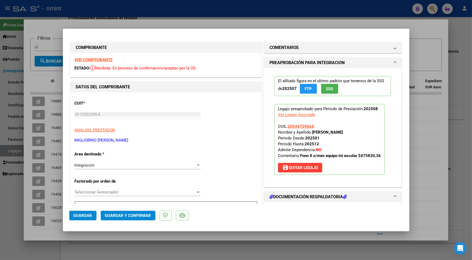
click at [117, 21] on div at bounding box center [236, 130] width 472 height 260
type input "$ 0,00"
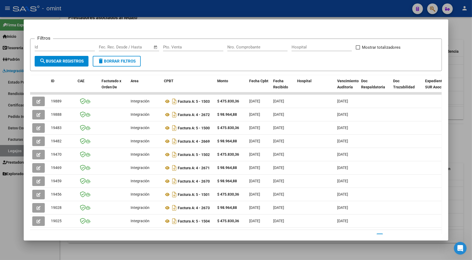
click at [177, 9] on div at bounding box center [236, 130] width 472 height 260
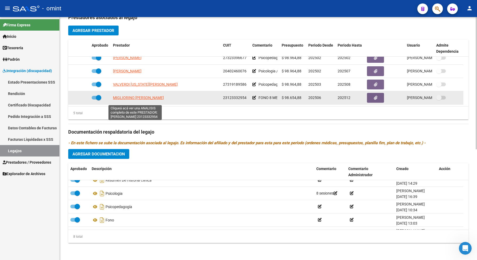
click at [156, 100] on span "MIGLIORINO MARIA ROSA" at bounding box center [138, 98] width 51 height 4
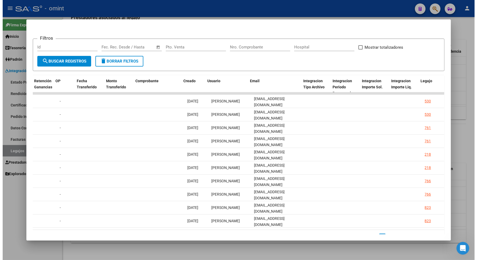
scroll to position [0, 459]
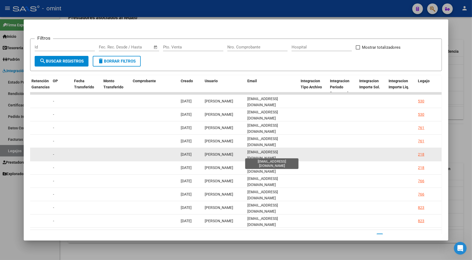
drag, startPoint x: 259, startPoint y: 154, endPoint x: 286, endPoint y: 152, distance: 26.4
click at [286, 152] on datatable-body-cell "info@igualmente.com.ar" at bounding box center [271, 154] width 53 height 13
drag, startPoint x: 286, startPoint y: 152, endPoint x: 279, endPoint y: 155, distance: 6.7
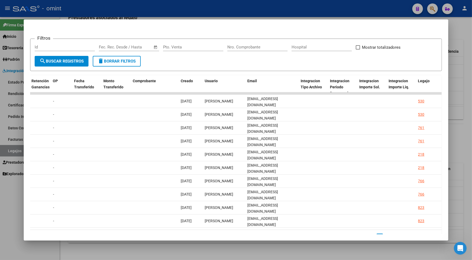
click at [174, 14] on div at bounding box center [236, 130] width 472 height 260
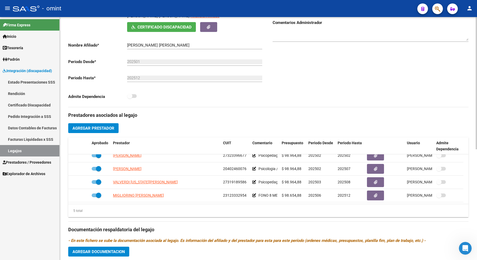
scroll to position [0, 0]
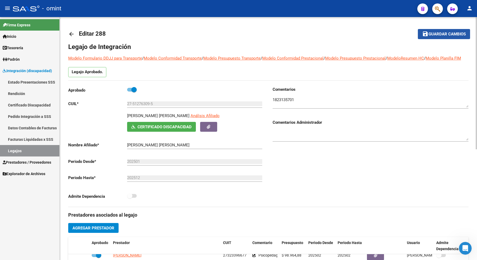
click at [437, 32] on span "Guardar cambios" at bounding box center [446, 34] width 37 height 5
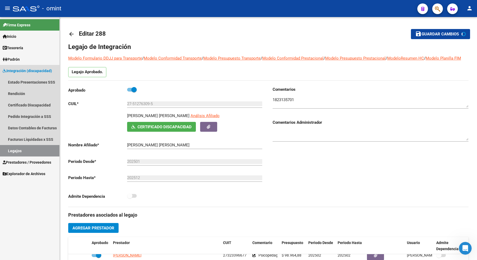
click at [41, 152] on link "Legajos" at bounding box center [29, 150] width 59 height 11
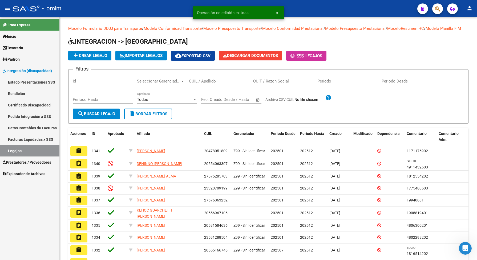
click at [49, 151] on link "Legajos" at bounding box center [29, 150] width 59 height 11
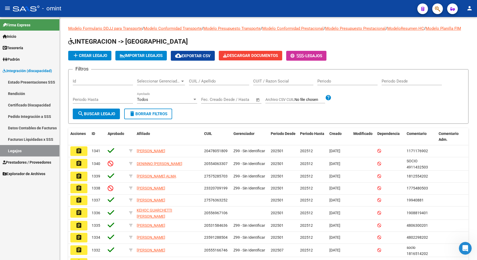
drag, startPoint x: 18, startPoint y: 150, endPoint x: 24, endPoint y: 146, distance: 7.7
click at [18, 150] on link "Legajos" at bounding box center [29, 150] width 59 height 11
click at [218, 84] on input "CUIL / Apellido" at bounding box center [219, 81] width 60 height 5
paste input "20485976842"
type input "20485976842"
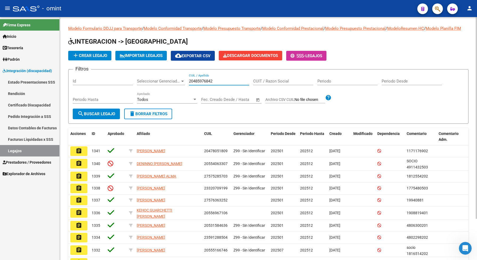
click at [99, 116] on span "search Buscar Legajo" at bounding box center [97, 114] width 38 height 5
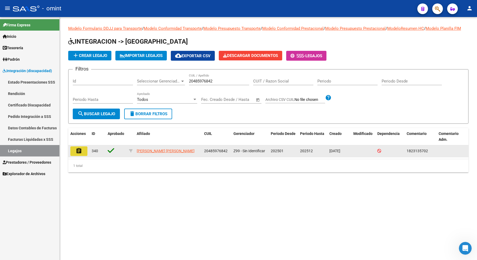
click at [81, 154] on mat-icon "assignment" at bounding box center [79, 151] width 6 height 6
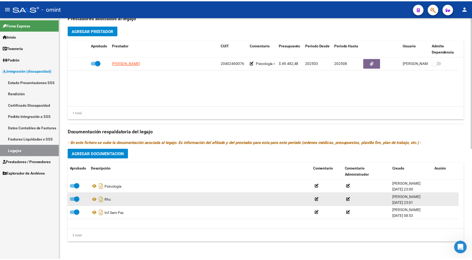
scroll to position [203, 0]
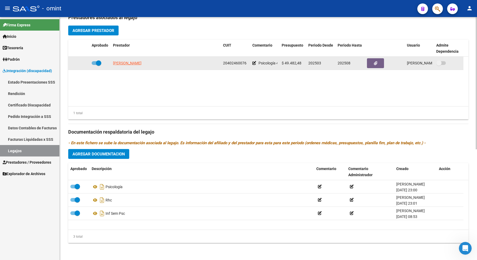
click at [122, 61] on span "DUBINI SANTIAGO LIONEL" at bounding box center [127, 63] width 29 height 4
type textarea "20402460076"
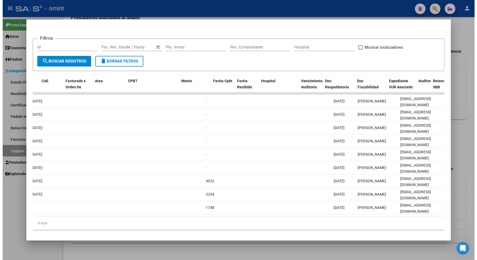
scroll to position [0, 0]
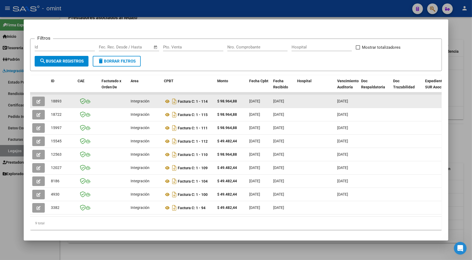
click at [37, 97] on button "button" at bounding box center [38, 102] width 13 height 10
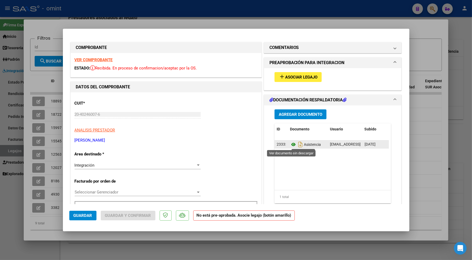
click at [291, 144] on icon at bounding box center [293, 144] width 7 height 6
click at [284, 79] on button "add Asociar Legajo" at bounding box center [297, 77] width 47 height 10
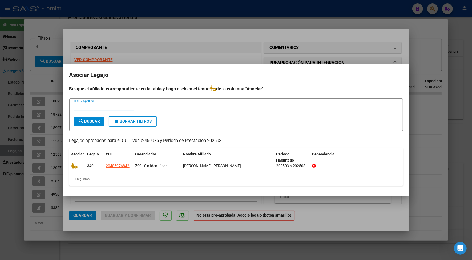
click at [197, 35] on div at bounding box center [236, 130] width 472 height 260
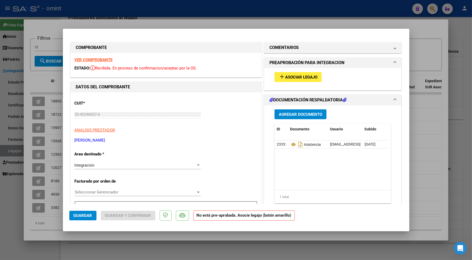
click at [196, 21] on div at bounding box center [236, 130] width 472 height 260
type input "$ 0,00"
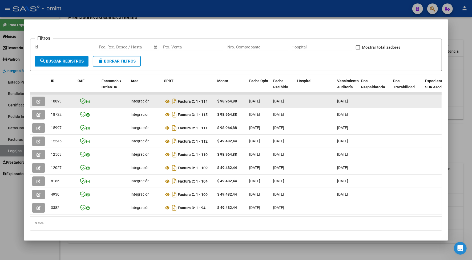
drag, startPoint x: 58, startPoint y: 99, endPoint x: 49, endPoint y: 102, distance: 9.8
click at [51, 102] on div "18893" at bounding box center [62, 101] width 22 height 6
drag, startPoint x: 49, startPoint y: 102, endPoint x: 52, endPoint y: 102, distance: 3.7
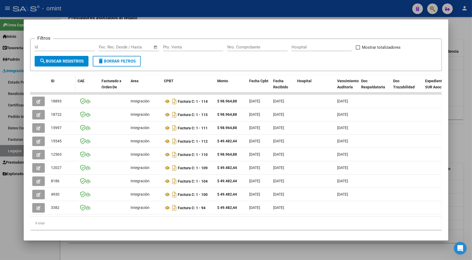
click at [55, 83] on div "ID" at bounding box center [62, 81] width 22 height 6
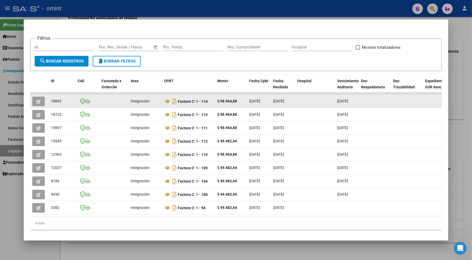
drag, startPoint x: 60, startPoint y: 98, endPoint x: 47, endPoint y: 99, distance: 13.4
click at [49, 99] on datatable-body-cell "18893" at bounding box center [62, 101] width 27 height 13
drag, startPoint x: 47, startPoint y: 99, endPoint x: 53, endPoint y: 99, distance: 6.7
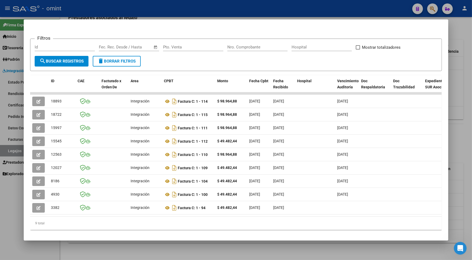
click at [77, 9] on div at bounding box center [236, 130] width 472 height 260
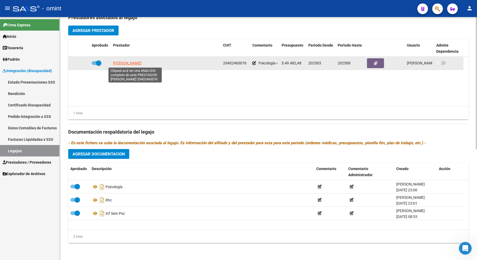
click at [120, 62] on span "DUBINI SANTIAGO LIONEL" at bounding box center [127, 63] width 29 height 4
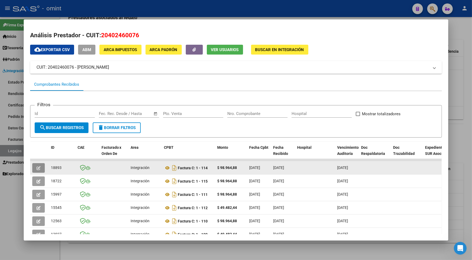
click at [39, 166] on button "button" at bounding box center [38, 168] width 13 height 10
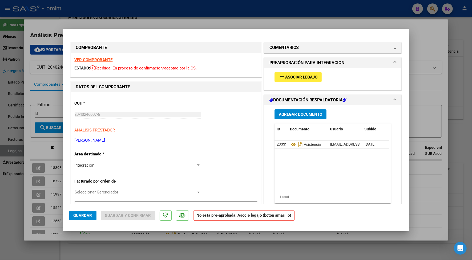
click at [88, 59] on strong "VER COMPROBANTE" at bounding box center [94, 60] width 38 height 5
click at [294, 73] on button "add Asociar Legajo" at bounding box center [297, 77] width 47 height 10
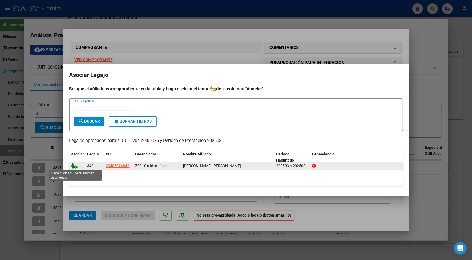
click at [76, 167] on icon at bounding box center [74, 166] width 6 height 6
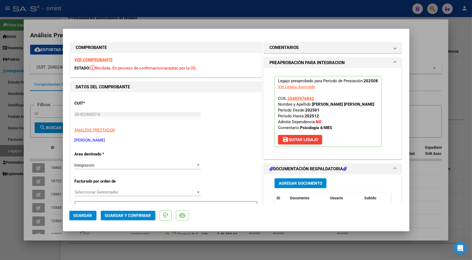
click at [115, 213] on span "Guardar y Confirmar" at bounding box center [128, 215] width 46 height 5
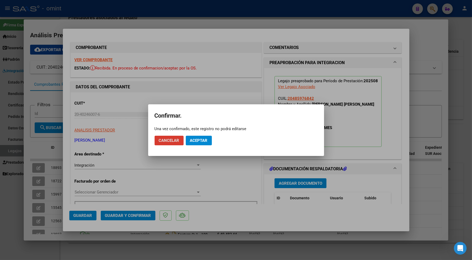
click at [207, 143] on button "Aceptar" at bounding box center [199, 141] width 26 height 10
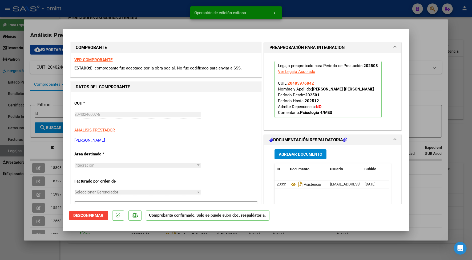
click at [163, 22] on div at bounding box center [236, 130] width 472 height 260
type input "$ 0,00"
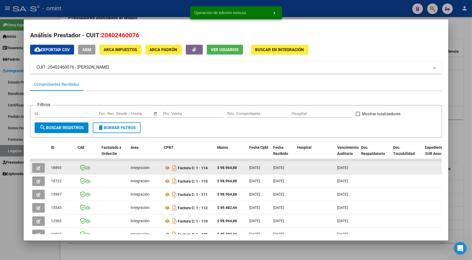
drag, startPoint x: 62, startPoint y: 167, endPoint x: 48, endPoint y: 167, distance: 13.6
click at [51, 167] on div "18893" at bounding box center [62, 168] width 22 height 6
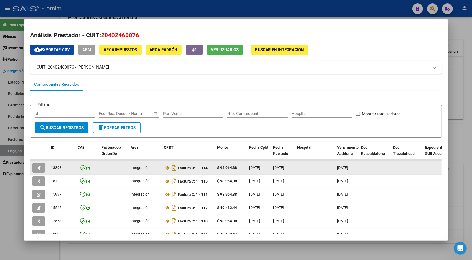
drag, startPoint x: 48, startPoint y: 167, endPoint x: 52, endPoint y: 168, distance: 3.8
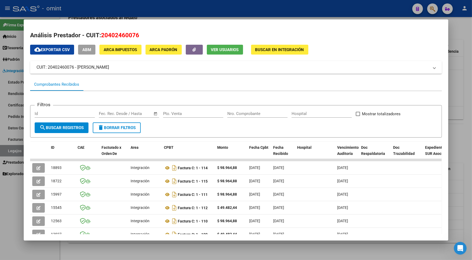
click at [125, 5] on div at bounding box center [236, 130] width 472 height 260
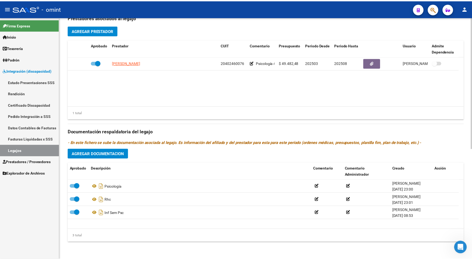
scroll to position [136, 0]
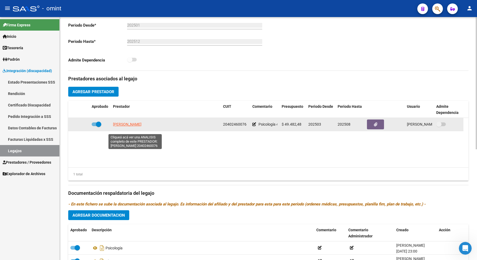
click at [141, 127] on span "DUBINI SANTIAGO LIONEL" at bounding box center [127, 124] width 29 height 4
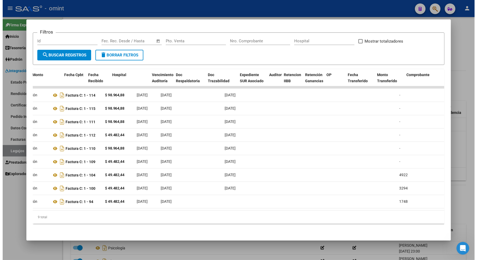
scroll to position [0, 0]
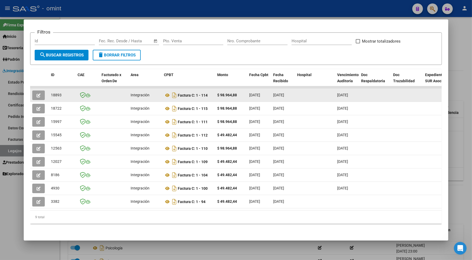
drag, startPoint x: 59, startPoint y: 90, endPoint x: 49, endPoint y: 91, distance: 10.2
click at [51, 92] on div "18893" at bounding box center [62, 95] width 22 height 6
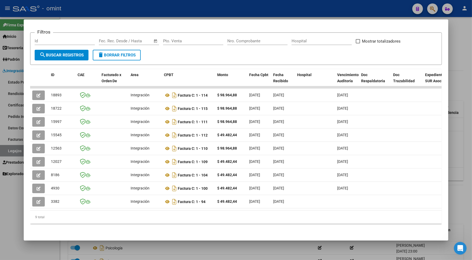
click at [111, 12] on div at bounding box center [236, 130] width 472 height 260
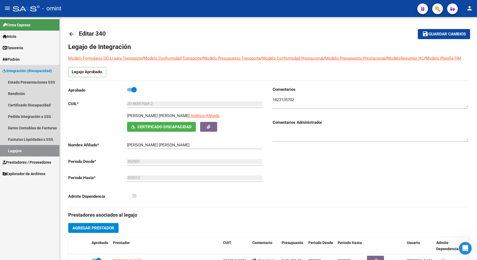
click at [40, 146] on link "Legajos" at bounding box center [29, 150] width 59 height 11
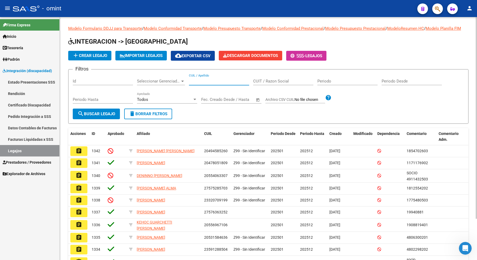
click at [203, 84] on input "CUIL / Apellido" at bounding box center [219, 81] width 60 height 5
paste input "20490801023"
type input "20490801023"
click at [104, 116] on span "search Buscar Legajo" at bounding box center [97, 114] width 38 height 5
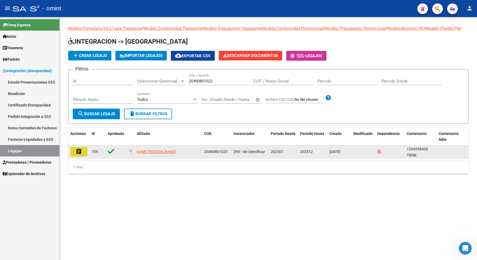
click at [83, 156] on button "assignment" at bounding box center [78, 152] width 17 height 10
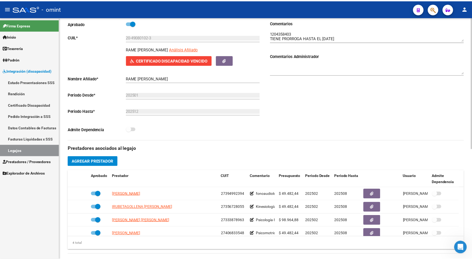
scroll to position [100, 0]
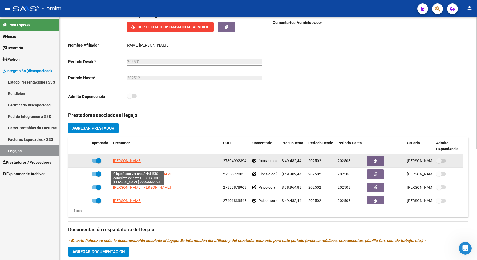
click at [128, 163] on span "PETTINA MARIA ANTONELLA" at bounding box center [127, 161] width 29 height 4
type textarea "27394992394"
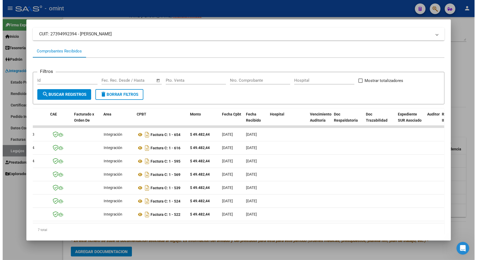
scroll to position [0, 0]
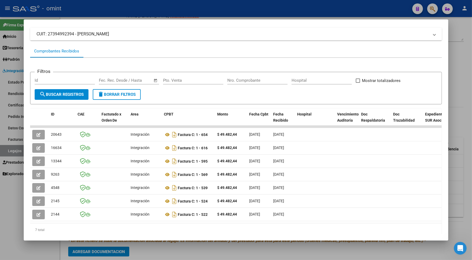
click at [140, 10] on div at bounding box center [236, 130] width 472 height 260
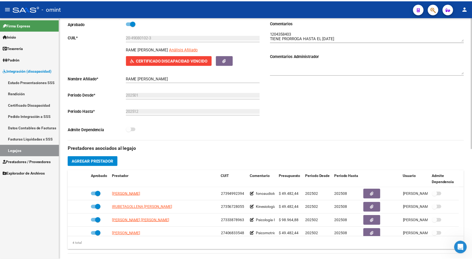
scroll to position [33, 0]
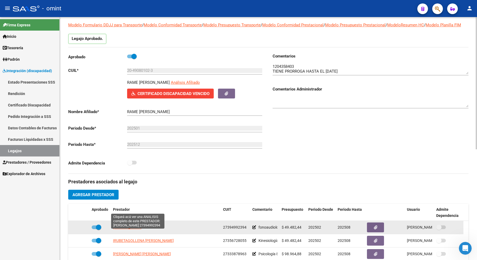
click at [131, 230] on span "PETTINA MARIA ANTONELLA" at bounding box center [127, 227] width 29 height 4
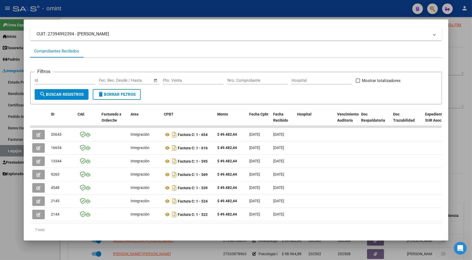
click at [165, 233] on div "7 total" at bounding box center [236, 230] width 412 height 13
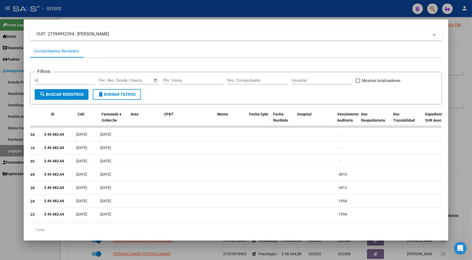
scroll to position [0, 0]
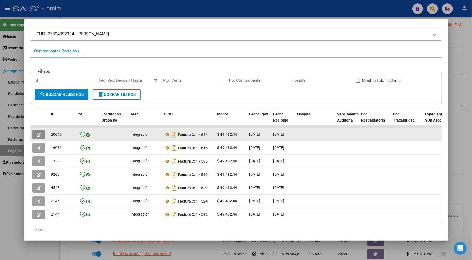
click at [38, 133] on icon "button" at bounding box center [39, 135] width 4 height 4
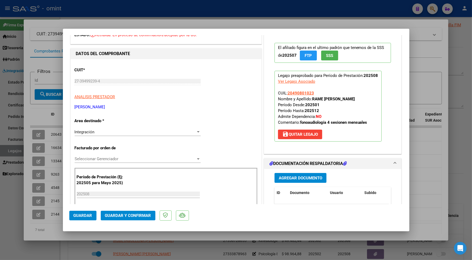
scroll to position [67, 0]
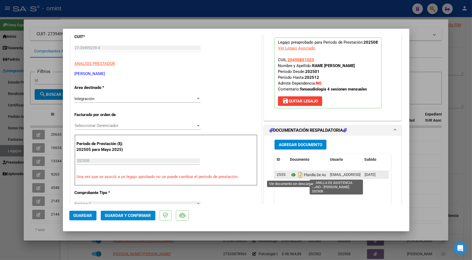
click at [290, 175] on icon at bounding box center [293, 175] width 7 height 6
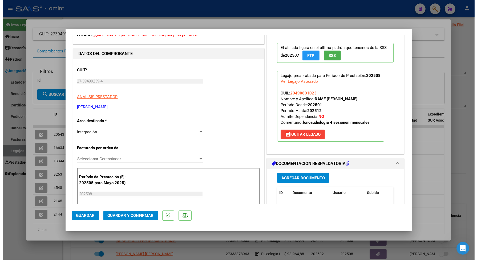
scroll to position [0, 0]
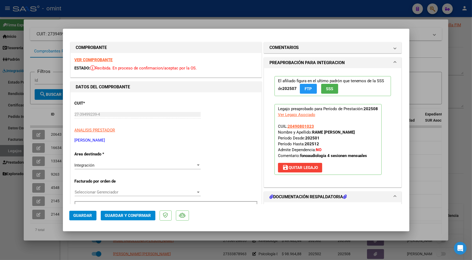
click at [94, 59] on strong "VER COMPROBANTE" at bounding box center [94, 60] width 38 height 5
click at [146, 215] on span "Guardar y Confirmar" at bounding box center [128, 215] width 46 height 5
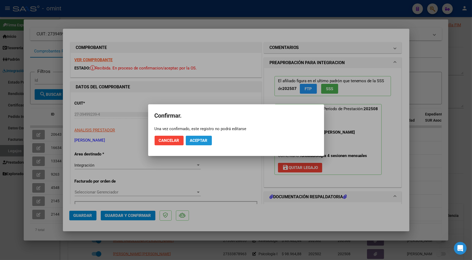
click at [208, 137] on button "Aceptar" at bounding box center [199, 141] width 26 height 10
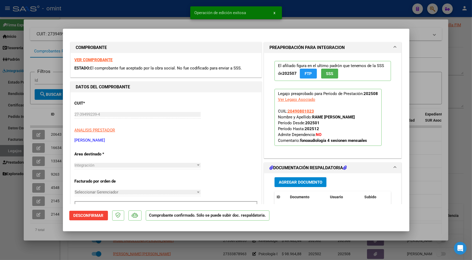
click at [168, 22] on div at bounding box center [236, 130] width 472 height 260
type input "$ 0,00"
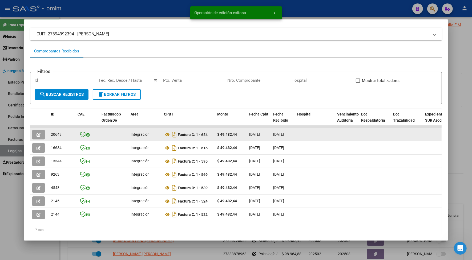
drag, startPoint x: 59, startPoint y: 135, endPoint x: 48, endPoint y: 136, distance: 11.0
click at [51, 136] on div "20643" at bounding box center [62, 135] width 22 height 6
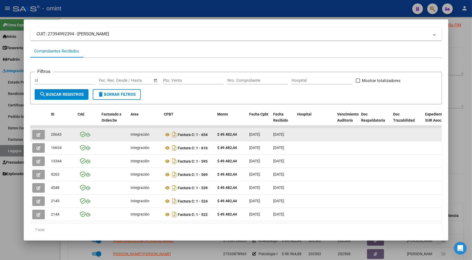
drag, startPoint x: 48, startPoint y: 136, endPoint x: 51, endPoint y: 133, distance: 3.8
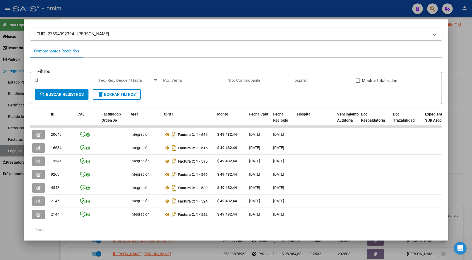
click at [158, 8] on div at bounding box center [236, 130] width 472 height 260
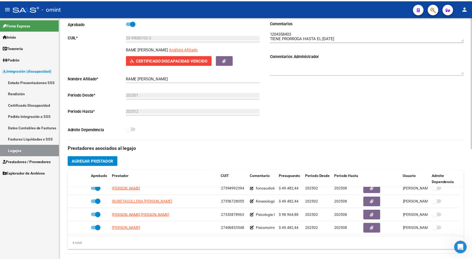
scroll to position [100, 0]
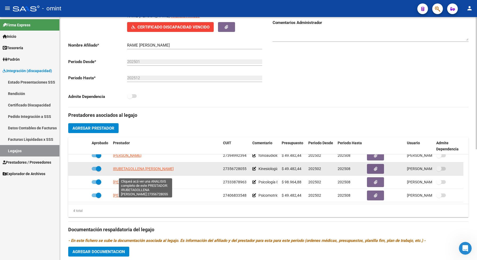
click at [143, 171] on span "IRUBETAGOLLENA NOELIA MACARENA" at bounding box center [143, 169] width 61 height 4
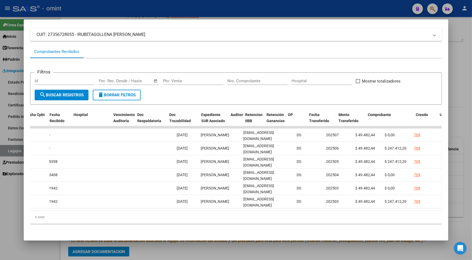
scroll to position [0, 127]
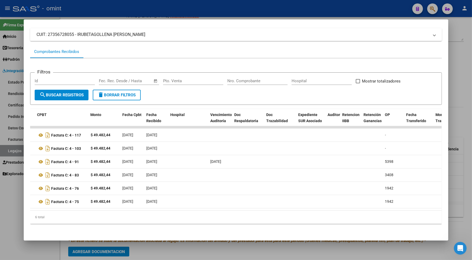
click at [172, 13] on div at bounding box center [236, 130] width 472 height 260
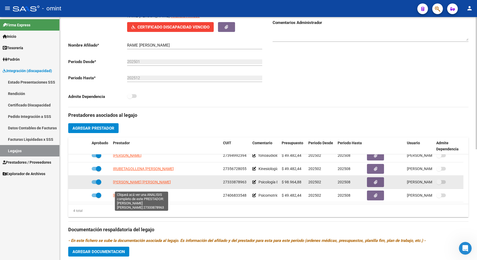
click at [162, 184] on span "GARCIA FANTINI MARIA LOURDES" at bounding box center [142, 182] width 58 height 4
type textarea "27333878963"
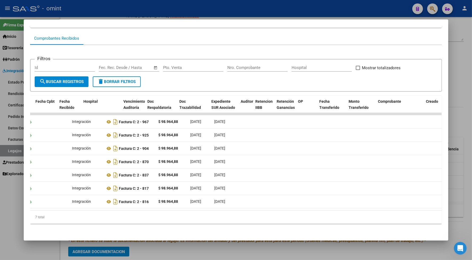
scroll to position [0, 0]
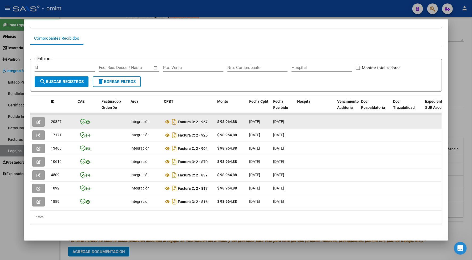
click at [36, 117] on button "button" at bounding box center [38, 122] width 13 height 10
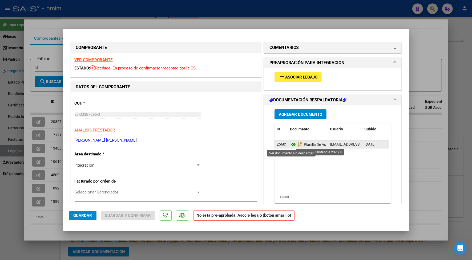
click at [291, 145] on icon at bounding box center [293, 144] width 7 height 6
click at [301, 74] on button "add Asociar Legajo" at bounding box center [297, 77] width 47 height 10
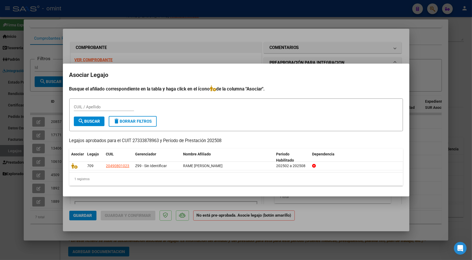
click at [226, 59] on div at bounding box center [236, 130] width 472 height 260
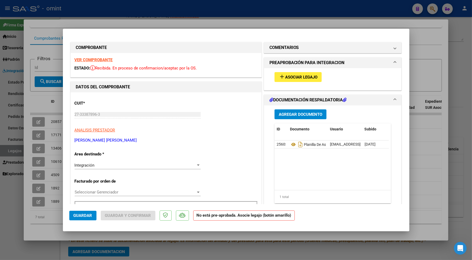
click at [103, 59] on strong "VER COMPROBANTE" at bounding box center [94, 60] width 38 height 5
click at [284, 72] on button "add Asociar Legajo" at bounding box center [297, 77] width 47 height 10
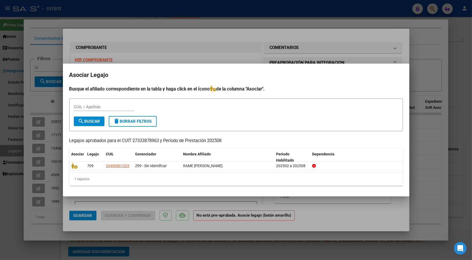
click at [199, 43] on div at bounding box center [236, 130] width 472 height 260
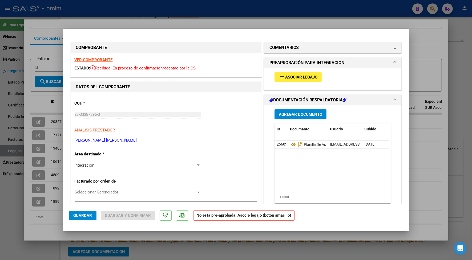
click at [185, 14] on div at bounding box center [236, 130] width 472 height 260
type input "$ 0,00"
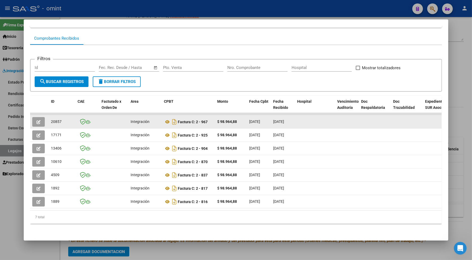
drag, startPoint x: 59, startPoint y: 116, endPoint x: 48, endPoint y: 116, distance: 10.9
click at [51, 119] on div "20857" at bounding box center [62, 122] width 22 height 6
drag, startPoint x: 48, startPoint y: 116, endPoint x: 56, endPoint y: 115, distance: 7.7
click at [39, 117] on button "button" at bounding box center [38, 122] width 13 height 10
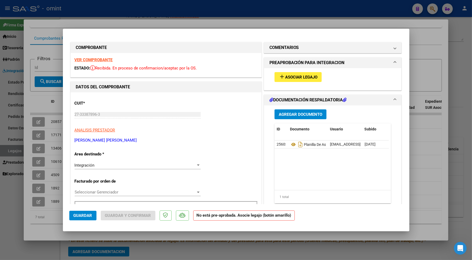
click at [101, 58] on strong "VER COMPROBANTE" at bounding box center [94, 60] width 38 height 5
click at [295, 74] on button "add Asociar Legajo" at bounding box center [297, 77] width 47 height 10
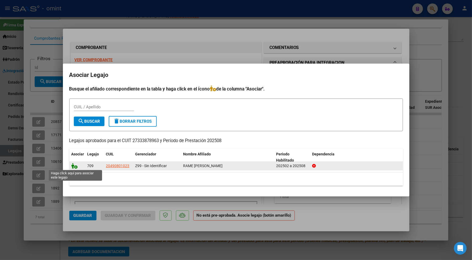
click at [74, 165] on icon at bounding box center [74, 166] width 6 height 6
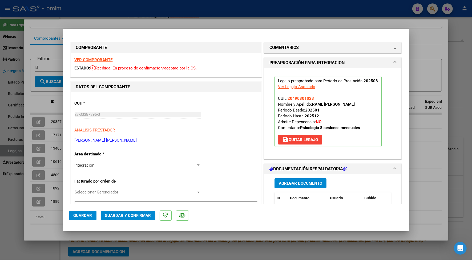
click at [132, 218] on span "Guardar y Confirmar" at bounding box center [128, 215] width 46 height 5
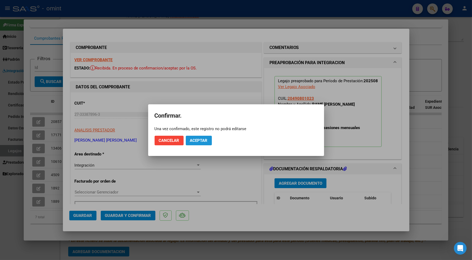
click at [201, 139] on span "Aceptar" at bounding box center [199, 140] width 18 height 5
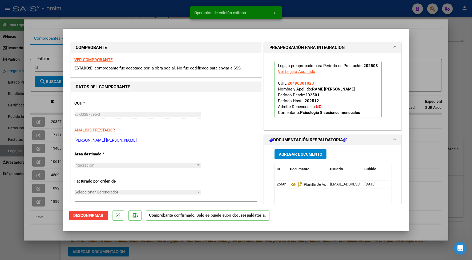
click at [121, 27] on div at bounding box center [236, 130] width 472 height 260
type input "$ 0,00"
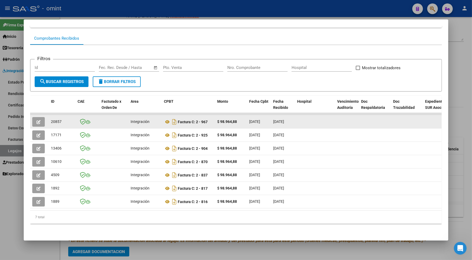
drag, startPoint x: 59, startPoint y: 118, endPoint x: 49, endPoint y: 119, distance: 10.8
click at [51, 119] on div "20857" at bounding box center [62, 122] width 22 height 6
drag, startPoint x: 49, startPoint y: 119, endPoint x: 51, endPoint y: 116, distance: 4.2
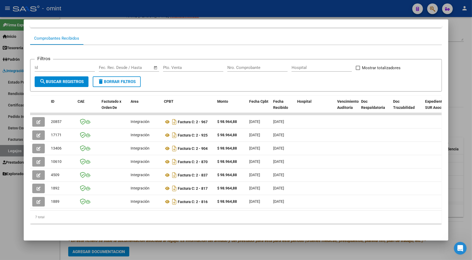
click at [147, 11] on div at bounding box center [236, 130] width 472 height 260
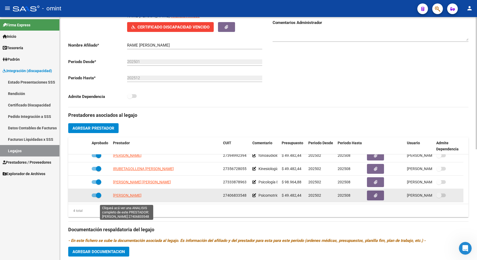
click at [119, 198] on span "MARTINI MARIA" at bounding box center [127, 195] width 29 height 4
type textarea "27406833548"
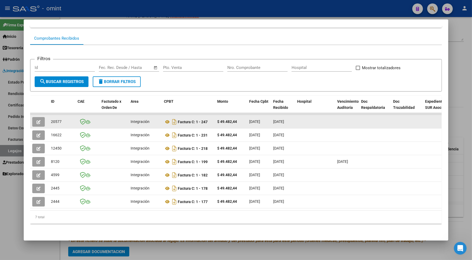
click at [37, 120] on icon "button" at bounding box center [39, 122] width 4 height 4
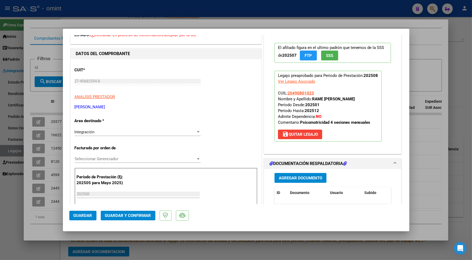
scroll to position [67, 0]
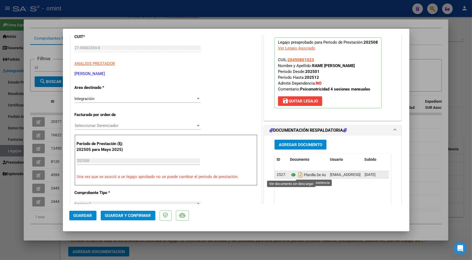
click at [290, 175] on icon at bounding box center [293, 175] width 7 height 6
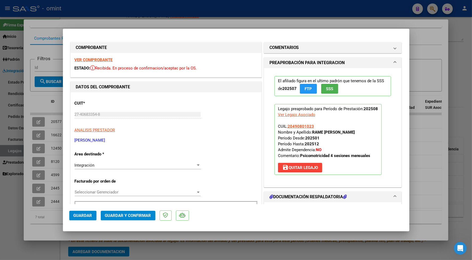
click at [110, 61] on strong "VER COMPROBANTE" at bounding box center [94, 60] width 38 height 5
click at [129, 217] on span "Guardar y Confirmar" at bounding box center [128, 215] width 46 height 5
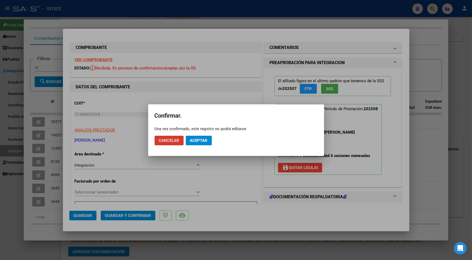
click at [207, 140] on span "Aceptar" at bounding box center [199, 140] width 18 height 5
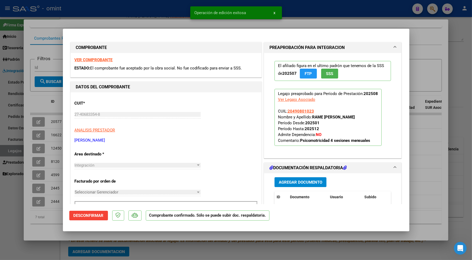
click at [132, 21] on div at bounding box center [236, 130] width 472 height 260
type input "$ 0,00"
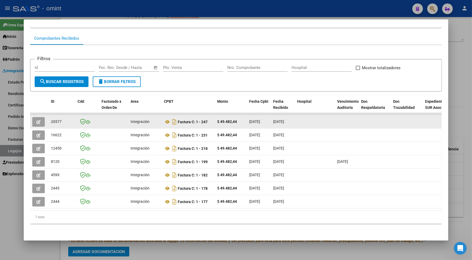
drag, startPoint x: 56, startPoint y: 119, endPoint x: 44, endPoint y: 116, distance: 12.8
drag, startPoint x: 44, startPoint y: 116, endPoint x: 51, endPoint y: 116, distance: 7.5
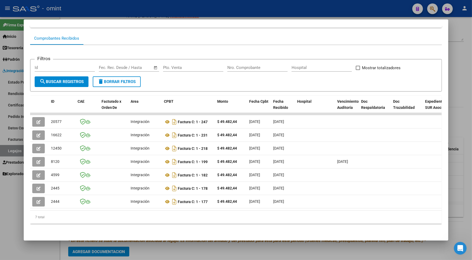
click at [180, 13] on div at bounding box center [236, 130] width 472 height 260
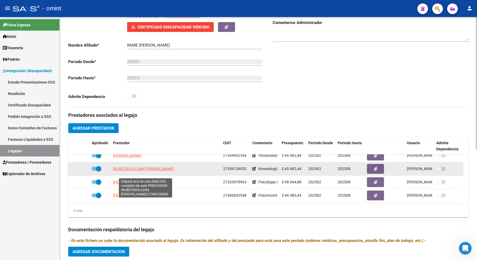
click at [146, 171] on span "IRUBETAGOLLENA NOELIA MACARENA" at bounding box center [143, 169] width 61 height 4
type textarea "27356728055"
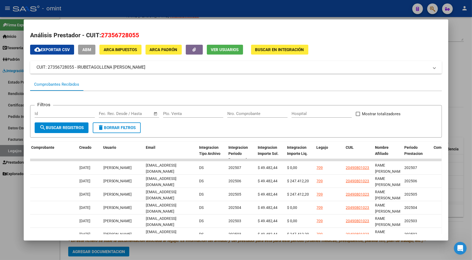
click at [206, 10] on div at bounding box center [236, 130] width 472 height 260
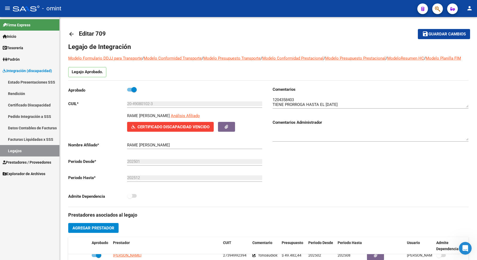
click at [17, 152] on link "Legajos" at bounding box center [29, 150] width 59 height 11
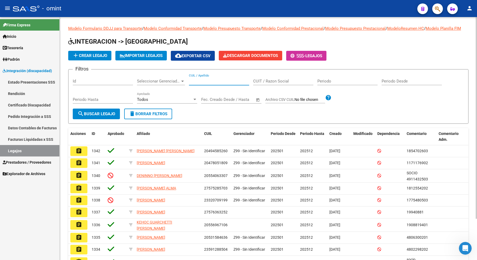
click at [203, 84] on input "CUIL / Apellido" at bounding box center [219, 81] width 60 height 5
paste input "20575817921"
type input "20575817921"
click at [102, 119] on button "search Buscar Legajo" at bounding box center [96, 114] width 47 height 11
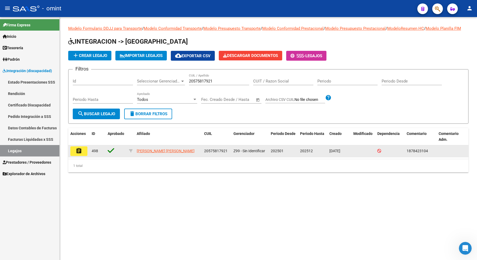
click at [79, 154] on mat-icon "assignment" at bounding box center [79, 151] width 6 height 6
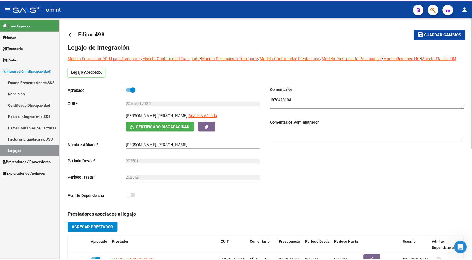
scroll to position [100, 0]
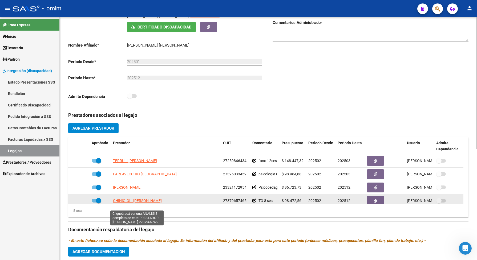
click at [141, 203] on span "CHINIGIOLI BRENDA MARIEL" at bounding box center [137, 201] width 49 height 4
type textarea "27379657465"
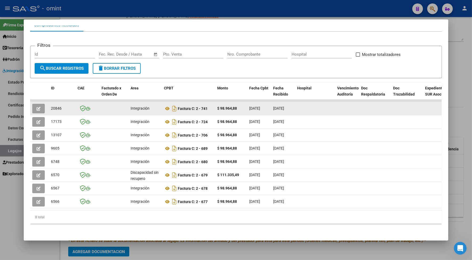
scroll to position [31, 0]
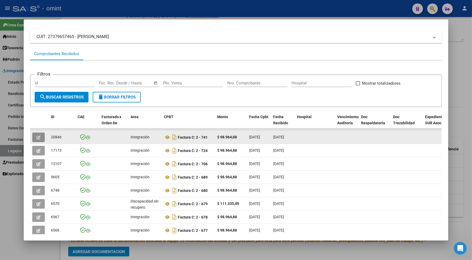
click at [37, 136] on icon "button" at bounding box center [39, 138] width 4 height 4
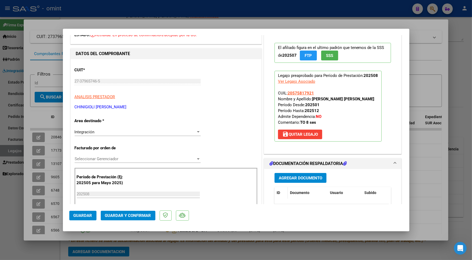
scroll to position [67, 0]
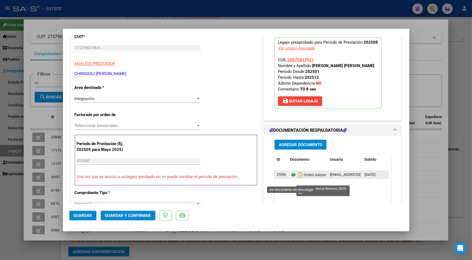
click at [290, 178] on icon at bounding box center [293, 175] width 7 height 6
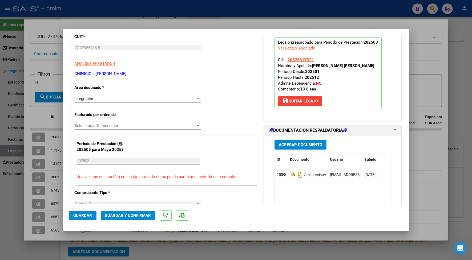
scroll to position [0, 0]
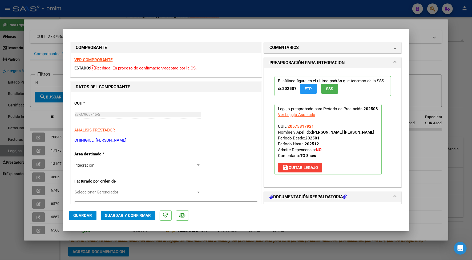
click at [102, 58] on strong "VER COMPROBANTE" at bounding box center [94, 60] width 38 height 5
click at [141, 216] on span "Guardar y Confirmar" at bounding box center [128, 215] width 46 height 5
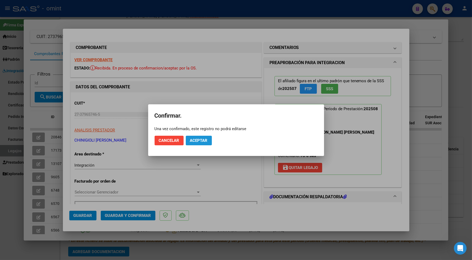
click at [197, 139] on span "Aceptar" at bounding box center [199, 140] width 18 height 5
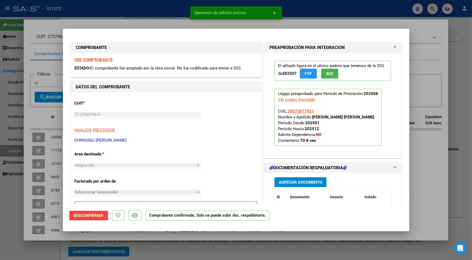
click at [152, 7] on div at bounding box center [236, 130] width 472 height 260
type input "$ 0,00"
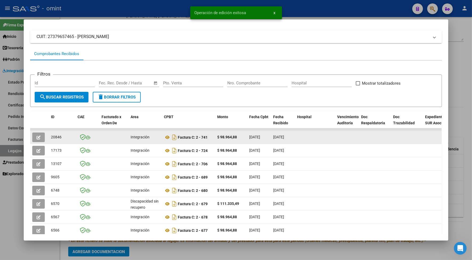
drag, startPoint x: 59, startPoint y: 139, endPoint x: 46, endPoint y: 137, distance: 12.9
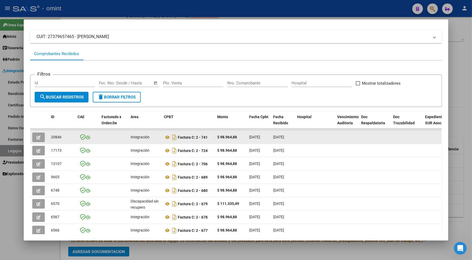
drag, startPoint x: 46, startPoint y: 137, endPoint x: 51, endPoint y: 137, distance: 4.8
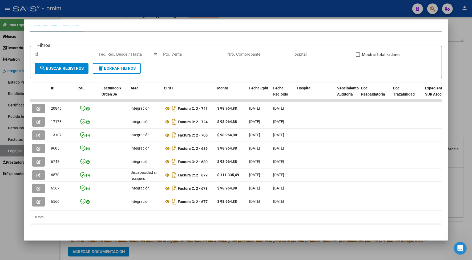
click at [135, 11] on div at bounding box center [236, 130] width 472 height 260
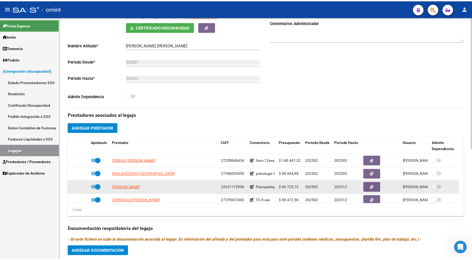
scroll to position [19, 0]
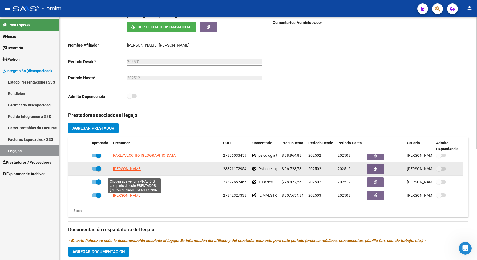
click at [141, 171] on span "BALDO JESSICA NATALIA" at bounding box center [127, 169] width 29 height 4
type textarea "23321172954"
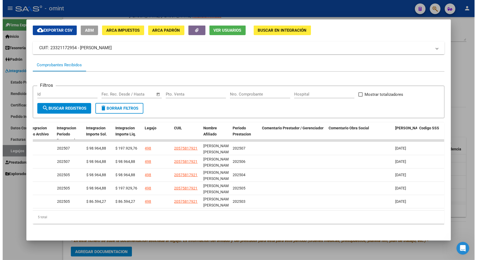
scroll to position [0, 740]
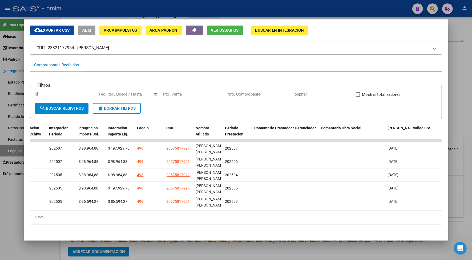
click at [210, 3] on div at bounding box center [236, 130] width 472 height 260
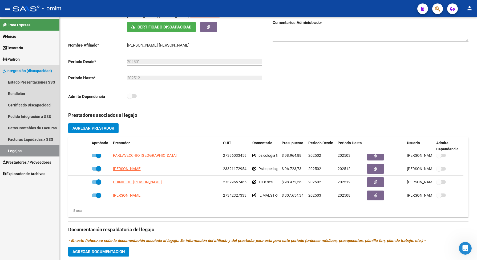
click at [42, 151] on link "Legajos" at bounding box center [29, 150] width 59 height 11
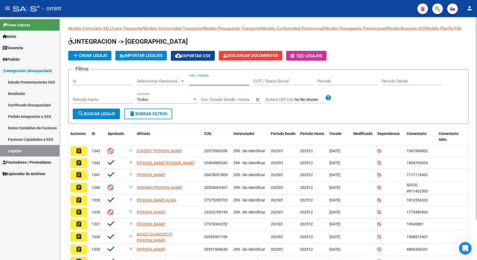
click at [203, 84] on input "CUIL / Apellido" at bounding box center [219, 81] width 60 height 5
paste input "20485976842"
type input "20485976842"
click at [110, 116] on span "search Buscar Legajo" at bounding box center [97, 114] width 38 height 5
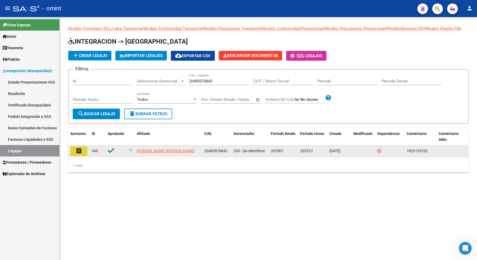
click at [77, 154] on mat-icon "assignment" at bounding box center [79, 151] width 6 height 6
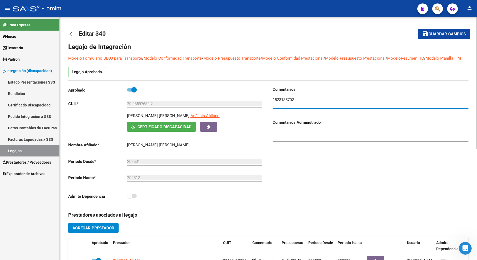
drag, startPoint x: 294, startPoint y: 106, endPoint x: 272, endPoint y: 106, distance: 21.6
click at [269, 106] on div "Comentarios Comentarios Administrador" at bounding box center [368, 147] width 200 height 120
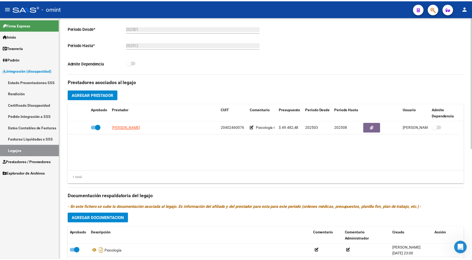
scroll to position [200, 0]
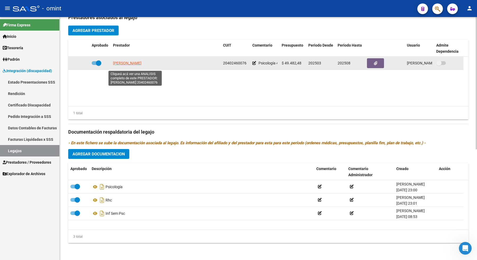
click at [138, 65] on span "DUBINI SANTIAGO LIONEL" at bounding box center [127, 63] width 29 height 4
type textarea "20402460076"
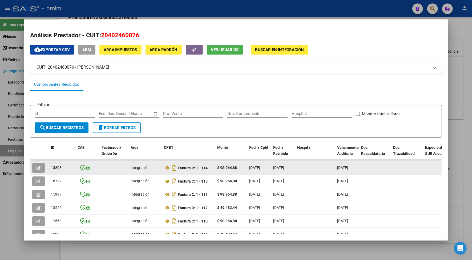
click at [35, 165] on button "button" at bounding box center [38, 168] width 13 height 10
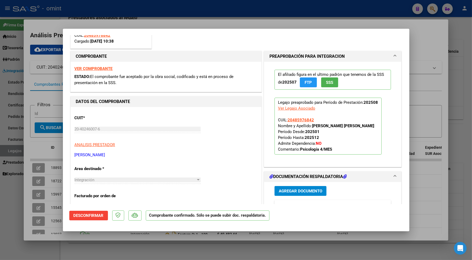
scroll to position [167, 0]
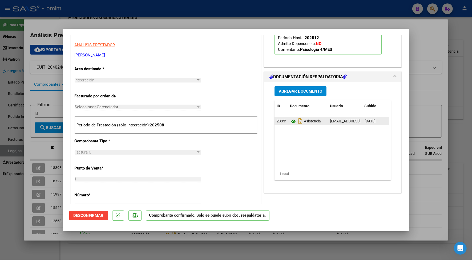
click at [293, 118] on div "Asistencia" at bounding box center [308, 121] width 36 height 9
click at [291, 121] on icon at bounding box center [293, 121] width 7 height 6
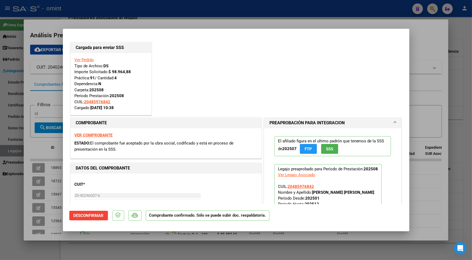
scroll to position [33, 0]
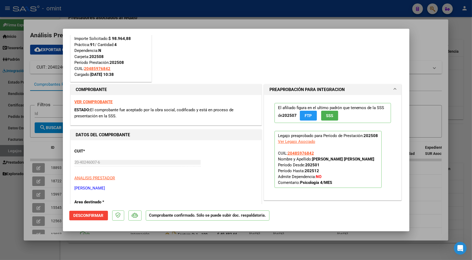
click at [87, 215] on span "Desconfirmar" at bounding box center [89, 215] width 30 height 5
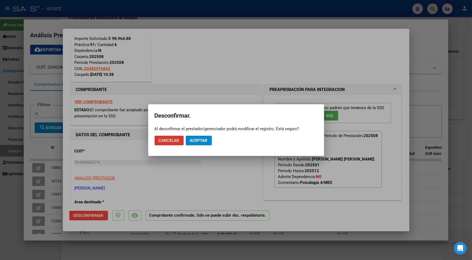
click at [192, 138] on span "Aceptar" at bounding box center [199, 140] width 18 height 5
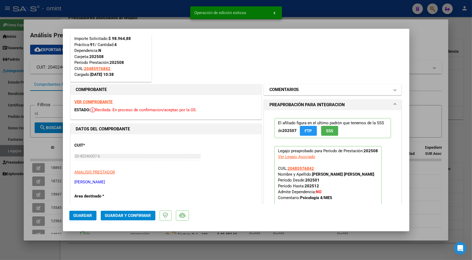
click at [280, 92] on h1 "COMENTARIOS" at bounding box center [284, 90] width 30 height 6
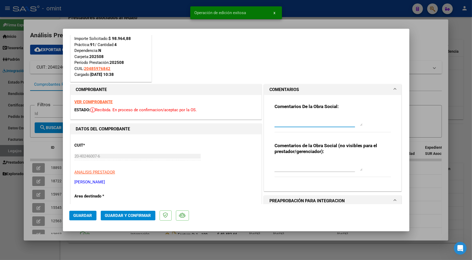
click at [292, 123] on textarea at bounding box center [318, 120] width 88 height 11
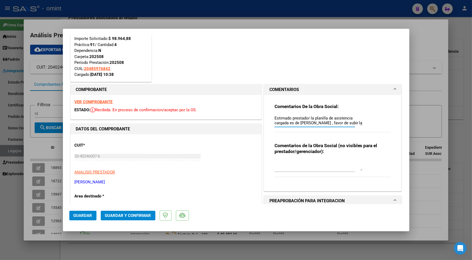
scroll to position [5, 0]
click at [288, 124] on textarea "Estimado prestador la planilla de asistencia cargada es de Nicole , favor de su…" at bounding box center [318, 120] width 88 height 11
type textarea "Estimado prestador la planilla de asistencia cargada es de Nicole , favor de su…"
click at [127, 14] on div at bounding box center [236, 130] width 472 height 260
type input "$ 0,00"
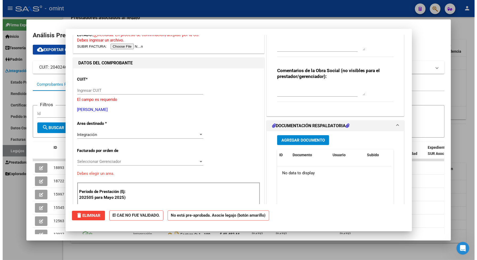
scroll to position [0, 0]
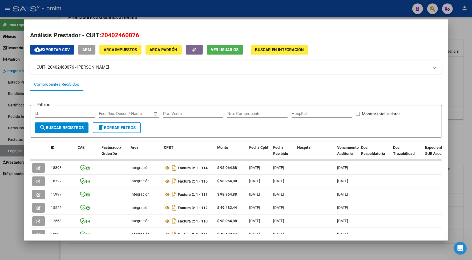
click at [141, 15] on div at bounding box center [236, 130] width 472 height 260
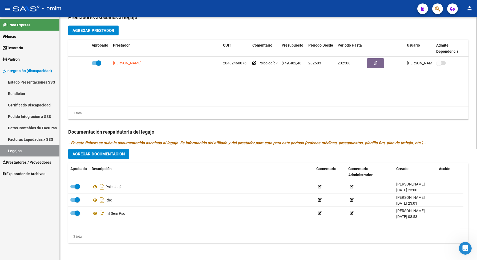
click at [31, 148] on link "Legajos" at bounding box center [29, 150] width 59 height 11
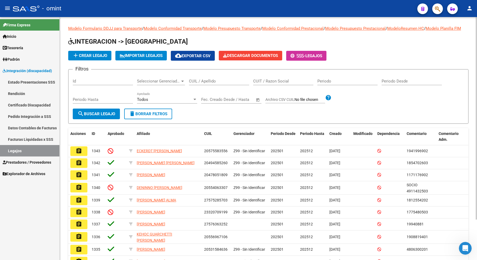
click at [195, 83] on div "CUIL / Apellido" at bounding box center [219, 79] width 60 height 11
click at [83, 116] on span "search Buscar Legajo" at bounding box center [97, 114] width 38 height 5
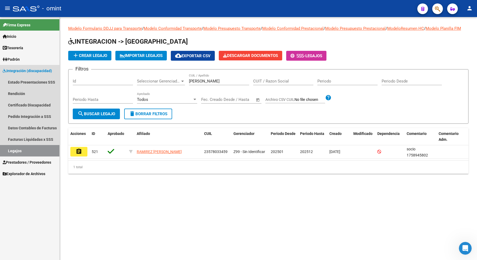
click at [35, 152] on link "Legajos" at bounding box center [29, 150] width 59 height 11
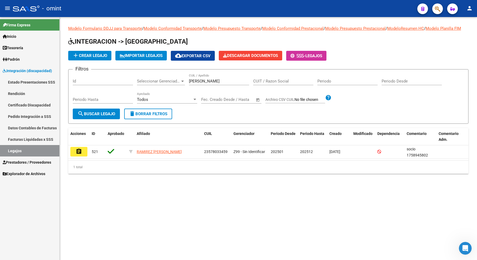
drag, startPoint x: 208, startPoint y: 83, endPoint x: 190, endPoint y: 90, distance: 19.3
click at [190, 85] on div "ramirez j CUIL / Apellido" at bounding box center [219, 79] width 60 height 11
drag, startPoint x: 207, startPoint y: 86, endPoint x: 187, endPoint y: 88, distance: 20.7
click at [187, 89] on div "Filtros Id Seleccionar Gerenciador Seleccionar Gerenciador ramirez j CUIL / Ape…" at bounding box center [268, 91] width 391 height 35
drag, startPoint x: 197, startPoint y: 86, endPoint x: 197, endPoint y: 75, distance: 10.4
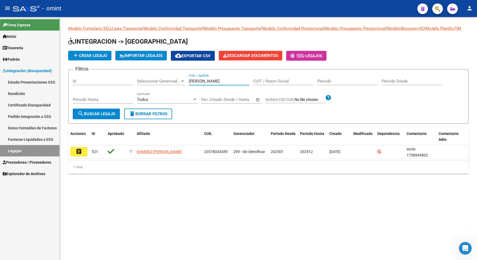
click at [197, 75] on form "Filtros Id Seleccionar Gerenciador Seleccionar Gerenciador ramirez j CUIL / Ape…" at bounding box center [268, 96] width 400 height 55
drag, startPoint x: 208, startPoint y: 86, endPoint x: 185, endPoint y: 91, distance: 23.7
click at [185, 91] on div "Filtros Id Seleccionar Gerenciador Seleccionar Gerenciador ramirez j CUIL / Ape…" at bounding box center [268, 91] width 391 height 35
drag, startPoint x: 195, startPoint y: 87, endPoint x: 195, endPoint y: 76, distance: 10.9
click at [195, 76] on form "Filtros Id Seleccionar Gerenciador Seleccionar Gerenciador ramirez j CUIL / Ape…" at bounding box center [268, 96] width 400 height 55
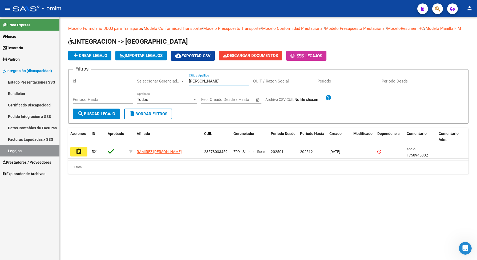
drag, startPoint x: 207, startPoint y: 87, endPoint x: 195, endPoint y: 90, distance: 12.2
click at [195, 85] on div "ramirez j CUIL / Apellido" at bounding box center [219, 79] width 60 height 11
click at [195, 84] on input "CUIL / Apellido" at bounding box center [219, 81] width 60 height 5
paste input "20485976842"
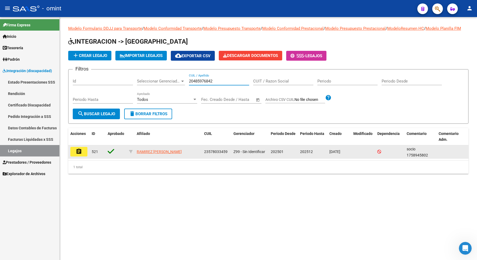
click at [78, 155] on mat-icon "assignment" at bounding box center [79, 151] width 6 height 6
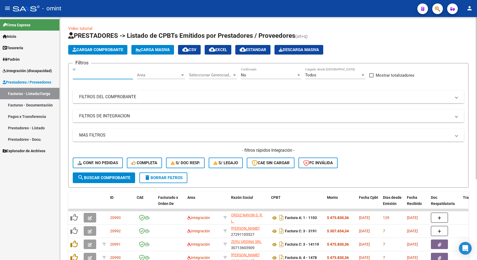
click at [92, 73] on input "Id" at bounding box center [103, 75] width 60 height 5
paste input "18628"
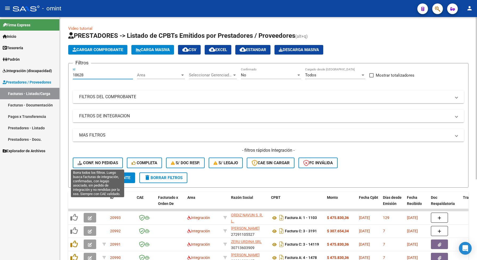
type input "18628"
click at [103, 161] on span "Conf. no pedidas" at bounding box center [98, 163] width 41 height 5
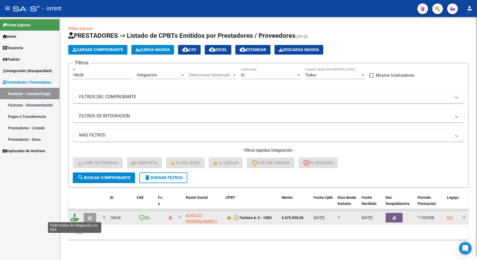
click at [73, 219] on icon at bounding box center [74, 217] width 9 height 7
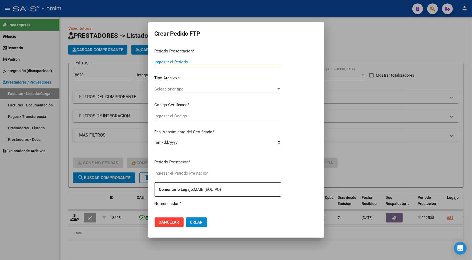
type input "202508"
type input "$ 475.830,36"
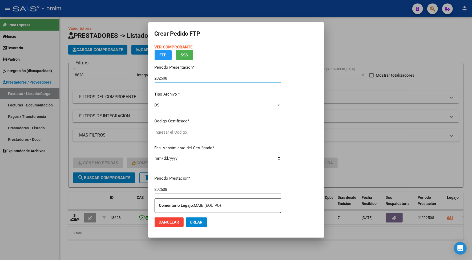
type input "7223773233"
type input "2025-12-21"
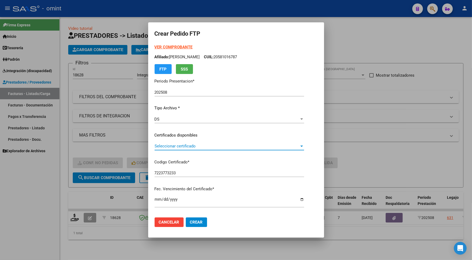
click at [192, 148] on span "Seleccionar certificado" at bounding box center [227, 146] width 145 height 5
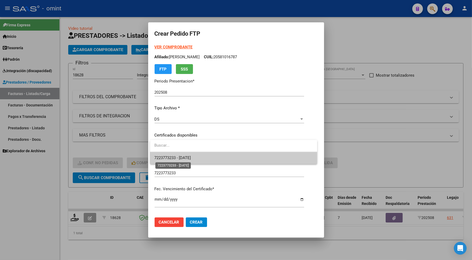
click at [179, 158] on span "7223773233 - 2025-12-21" at bounding box center [172, 158] width 37 height 5
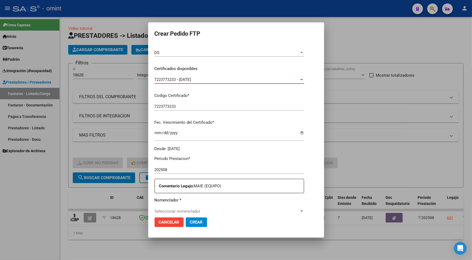
scroll to position [100, 0]
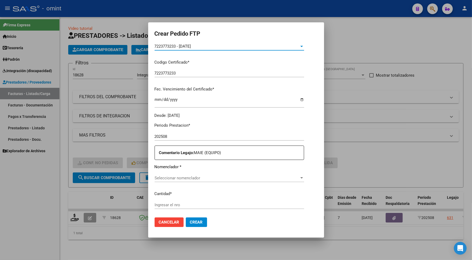
click at [163, 178] on span "Seleccionar nomenclador" at bounding box center [227, 178] width 145 height 5
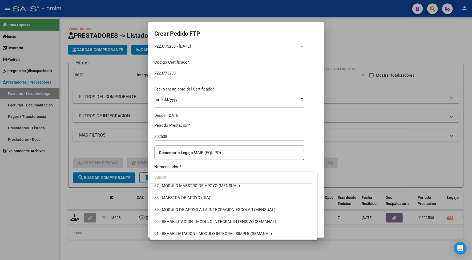
scroll to position [1048, 0]
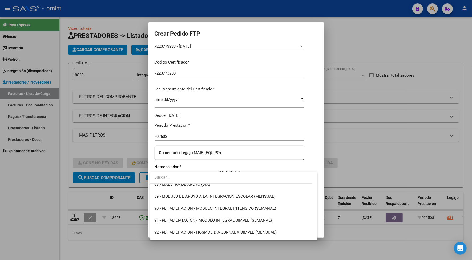
click at [187, 178] on input "dropdown search" at bounding box center [231, 178] width 162 height 12
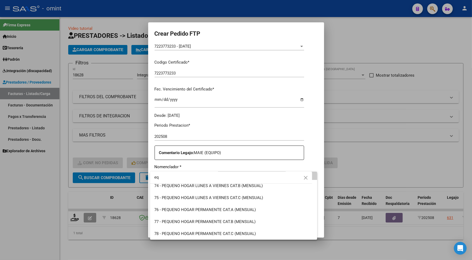
scroll to position [0, 0]
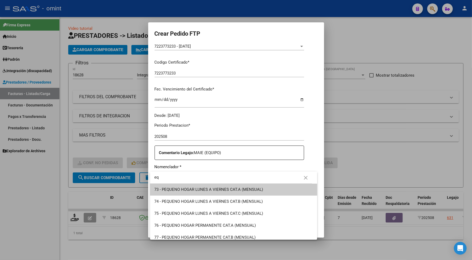
type input "e"
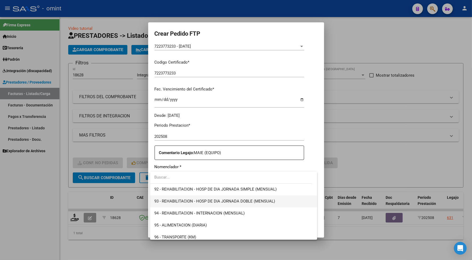
scroll to position [1058, 0]
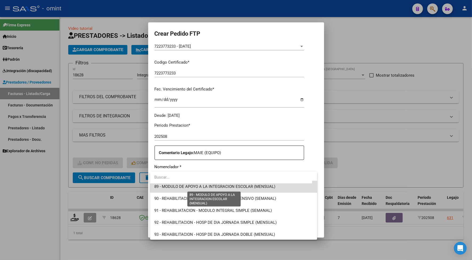
click at [244, 188] on span "89 - MODULO DE APOYO A LA INTEGRACION ESCOLAR (MENSUAL)" at bounding box center [214, 187] width 121 height 5
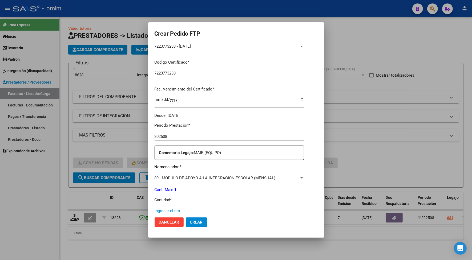
click at [171, 211] on input "Ingresar el nro" at bounding box center [229, 211] width 149 height 5
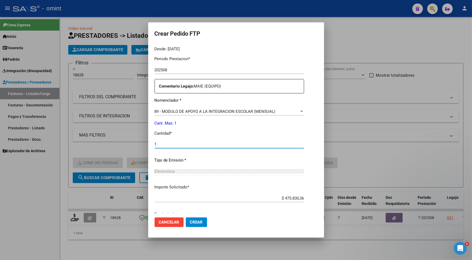
scroll to position [0, 0]
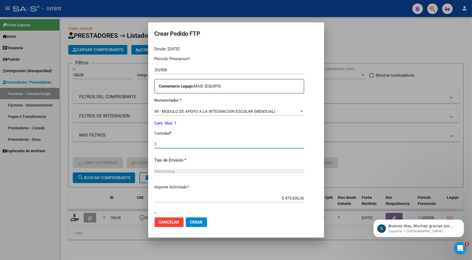
type input "1"
click at [198, 220] on span "Crear" at bounding box center [196, 222] width 13 height 5
click at [199, 221] on span "Crear" at bounding box center [196, 222] width 13 height 5
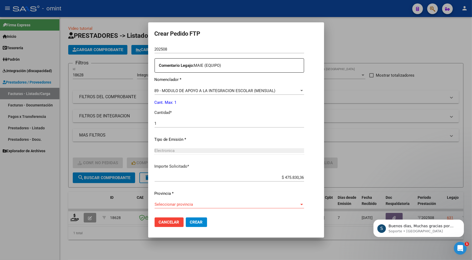
click at [180, 203] on span "Seleccionar provincia" at bounding box center [227, 204] width 145 height 5
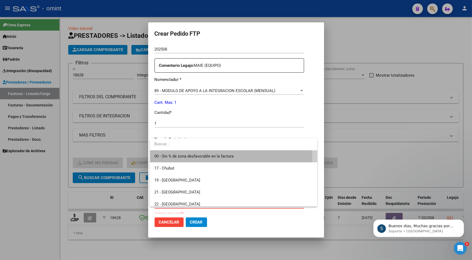
click at [175, 159] on span "00 - Sin % de zona desfavorable en la factura" at bounding box center [233, 157] width 159 height 12
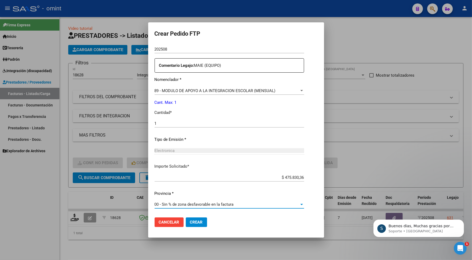
click at [196, 225] on button "Crear" at bounding box center [196, 223] width 21 height 10
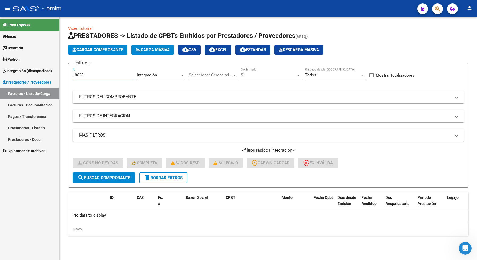
drag, startPoint x: 87, startPoint y: 75, endPoint x: 71, endPoint y: 74, distance: 16.4
click at [71, 75] on form "Filtros 18628 Id Integración Area Seleccionar Gerenciador Seleccionar Gerenciad…" at bounding box center [268, 125] width 400 height 125
paste input "820"
type input "18820"
click at [113, 181] on button "search Buscar Comprobante" at bounding box center [104, 178] width 62 height 11
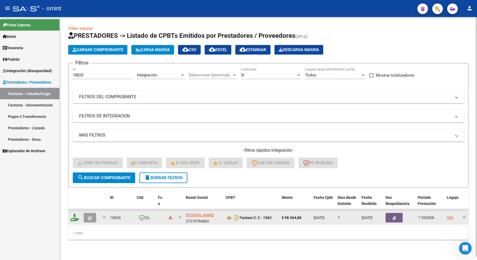
click at [73, 220] on icon at bounding box center [74, 217] width 9 height 7
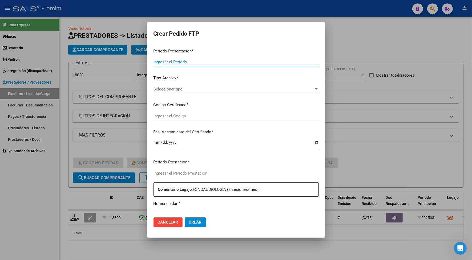
type input "202508"
type input "$ 98.964,88"
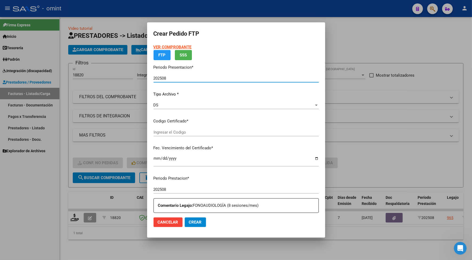
type input "7017103426"
type input "2027-02-22"
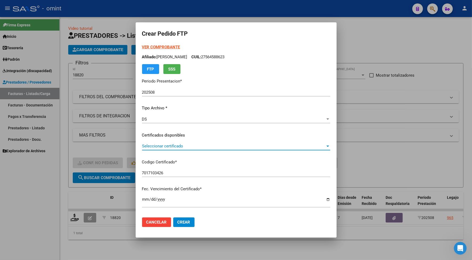
click at [171, 146] on span "Seleccionar certificado" at bounding box center [233, 146] width 183 height 5
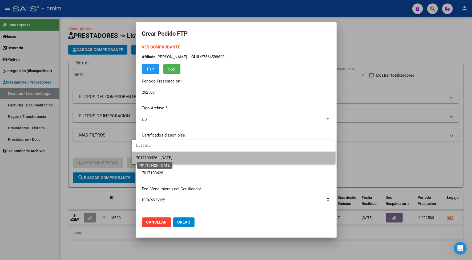
click at [172, 160] on span "7017103426 - 2027-02-22" at bounding box center [154, 158] width 37 height 5
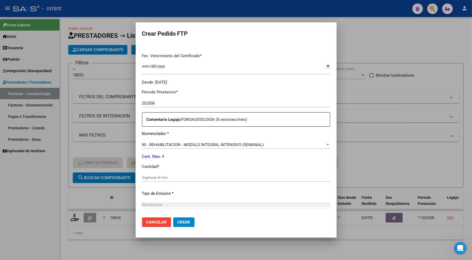
scroll to position [167, 0]
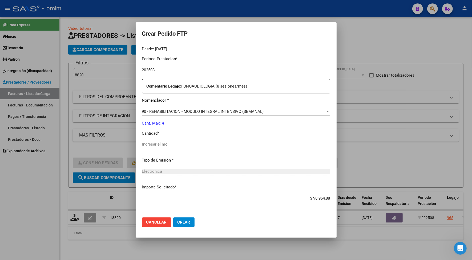
click at [147, 141] on div "Ingresar el nro" at bounding box center [236, 144] width 188 height 8
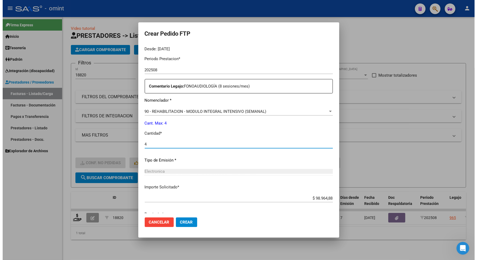
scroll to position [187, 0]
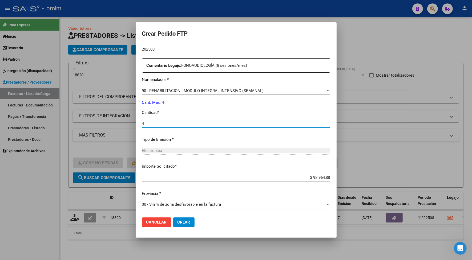
type input "4"
click at [177, 224] on span "Crear" at bounding box center [183, 222] width 13 height 5
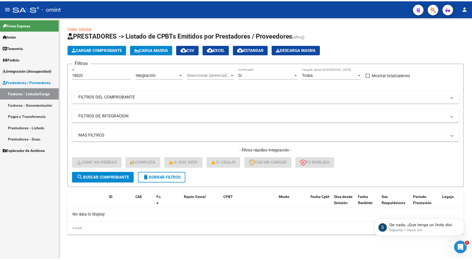
scroll to position [0, 0]
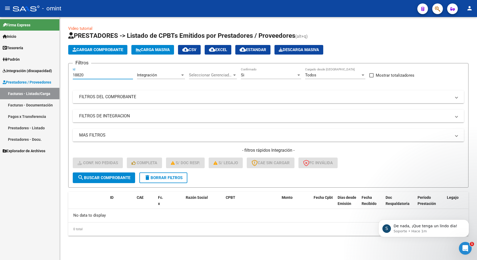
drag, startPoint x: 86, startPoint y: 75, endPoint x: 70, endPoint y: 74, distance: 16.0
click at [70, 74] on form "Filtros 18820 Id Integración Area Seleccionar Gerenciador Seleccionar Gerenciad…" at bounding box center [268, 125] width 400 height 125
paste input "9489"
type input "19489"
click at [111, 176] on span "search Buscar Comprobante" at bounding box center [104, 178] width 53 height 5
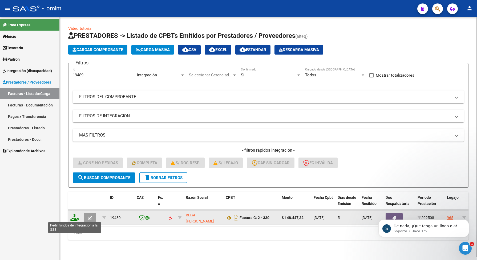
click at [75, 215] on icon at bounding box center [74, 217] width 9 height 7
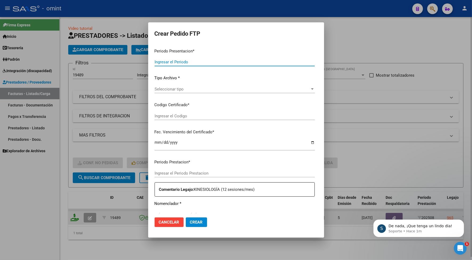
type input "202508"
type input "$ 148.447,32"
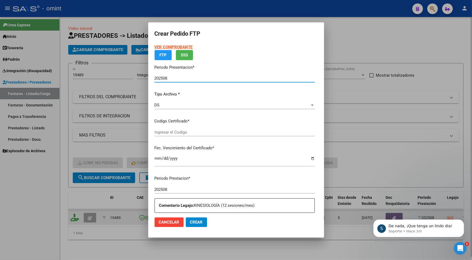
type input "7017103426"
type input "2027-02-22"
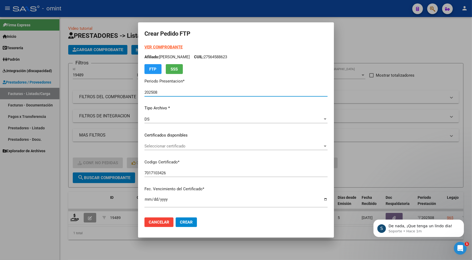
click at [162, 145] on span "Seleccionar certificado" at bounding box center [233, 146] width 178 height 5
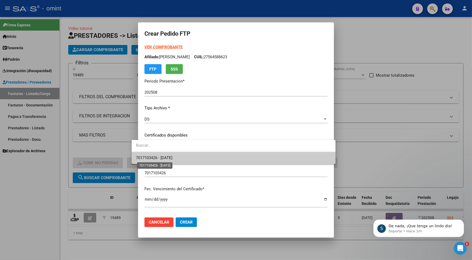
click at [171, 157] on span "7017103426 - 2027-02-22" at bounding box center [154, 158] width 37 height 5
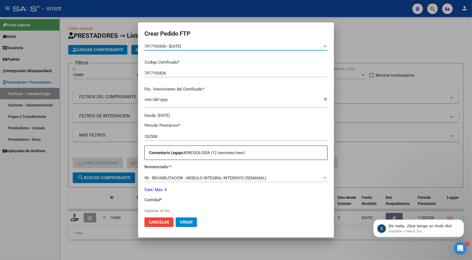
scroll to position [133, 0]
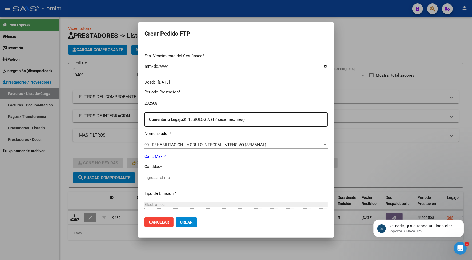
click at [149, 177] on input "Ingresar el nro" at bounding box center [235, 177] width 183 height 5
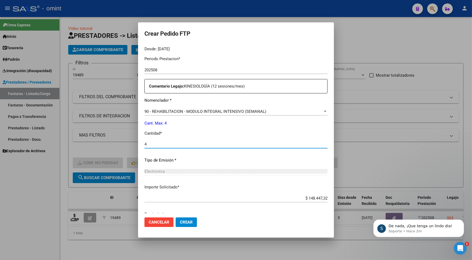
scroll to position [187, 0]
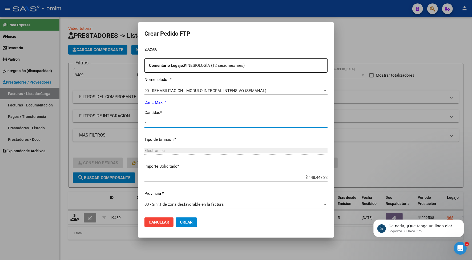
type input "4"
click at [180, 220] on span "Crear" at bounding box center [186, 222] width 13 height 5
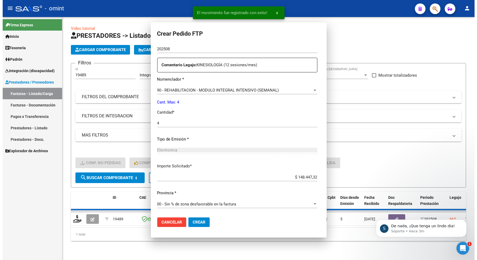
scroll to position [0, 0]
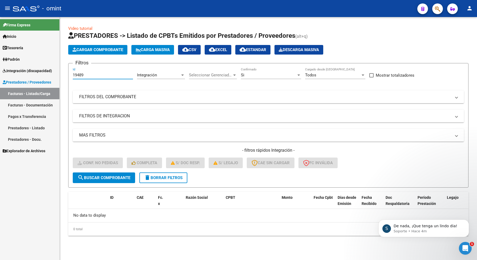
drag, startPoint x: 87, startPoint y: 74, endPoint x: 69, endPoint y: 75, distance: 18.2
click at [69, 75] on form "Filtros 19489 Id Integración Area Seleccionar Gerenciador Seleccionar Gerenciad…" at bounding box center [268, 125] width 400 height 125
paste input "20700"
type input "20700"
click at [100, 178] on span "search Buscar Comprobante" at bounding box center [104, 178] width 53 height 5
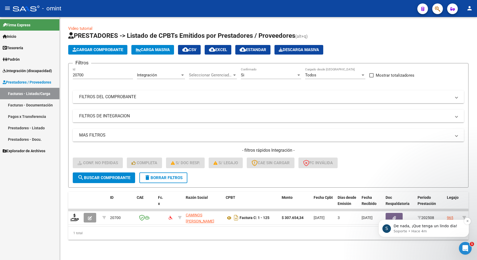
click at [426, 225] on p "De nada, ¡Que tenga un lindo dia!" at bounding box center [428, 226] width 69 height 5
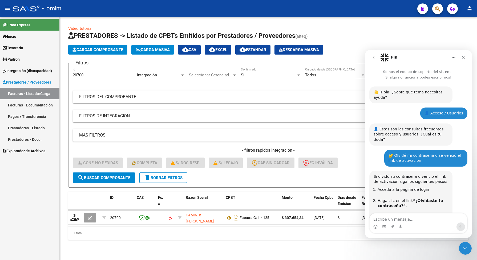
scroll to position [623, 0]
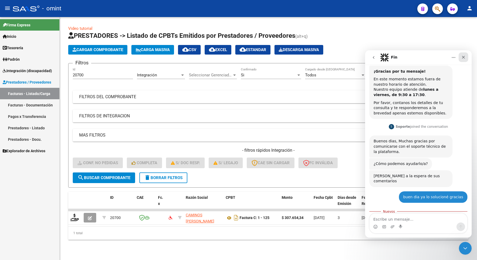
click at [461, 54] on div "Cerrar" at bounding box center [464, 57] width 10 height 10
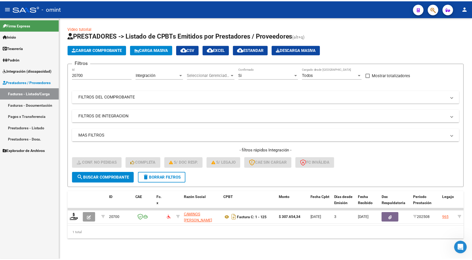
scroll to position [614, 0]
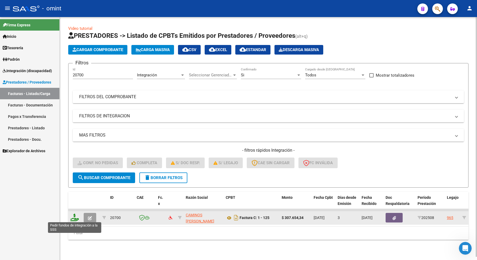
click at [75, 219] on icon at bounding box center [74, 217] width 9 height 7
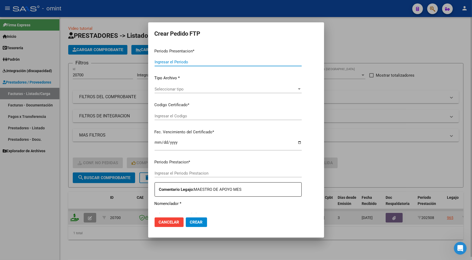
type input "202508"
type input "$ 307.654,34"
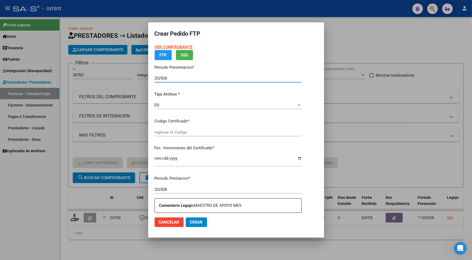
type input "7017103426"
type input "2027-02-22"
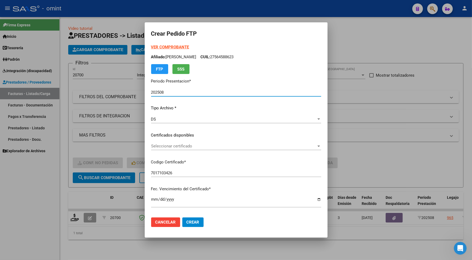
click at [151, 145] on span "Seleccionar certificado" at bounding box center [233, 146] width 165 height 5
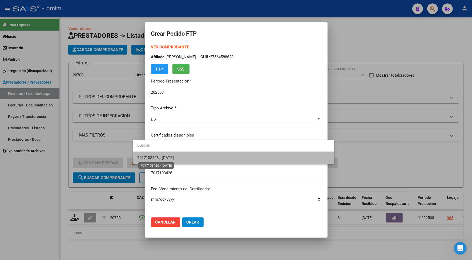
click at [162, 157] on span "7017103426 - 2027-02-22" at bounding box center [155, 158] width 37 height 5
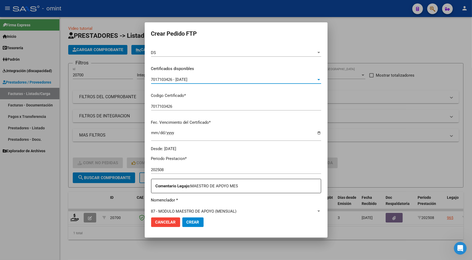
scroll to position [100, 0]
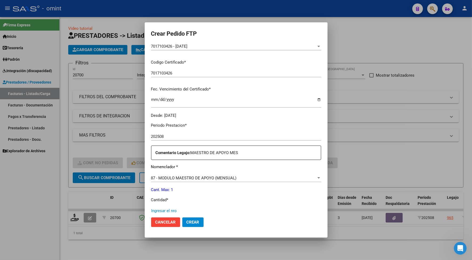
click at [151, 209] on input "Ingresar el nro" at bounding box center [236, 211] width 170 height 5
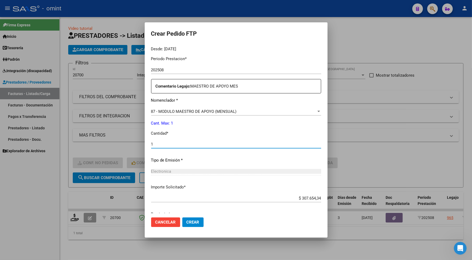
scroll to position [187, 0]
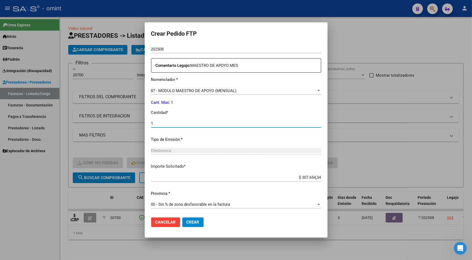
type input "1"
click at [187, 223] on span "Crear" at bounding box center [193, 222] width 13 height 5
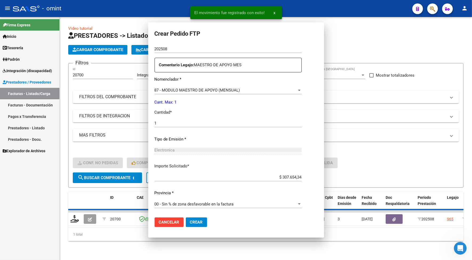
scroll to position [0, 0]
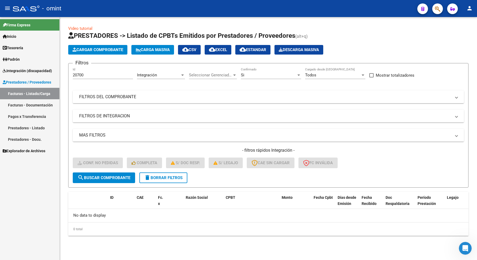
drag, startPoint x: 97, startPoint y: 72, endPoint x: 66, endPoint y: 81, distance: 32.9
click at [64, 79] on div "Video tutorial PRESTADORES -> Listado de CPBTs Emitidos por Prestadores / Prove…" at bounding box center [268, 135] width 417 height 236
drag, startPoint x: 86, startPoint y: 74, endPoint x: 63, endPoint y: 74, distance: 23.2
click at [63, 74] on div "Video tutorial PRESTADORES -> Listado de CPBTs Emitidos por Prestadores / Prove…" at bounding box center [268, 135] width 417 height 236
paste input "4"
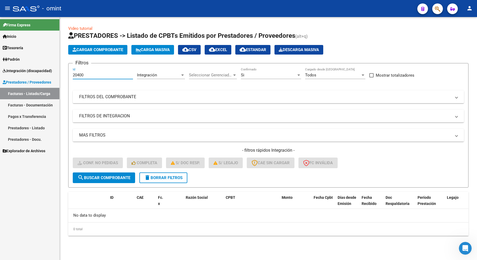
type input "20400"
click at [129, 177] on span "search Buscar Comprobante" at bounding box center [104, 178] width 53 height 5
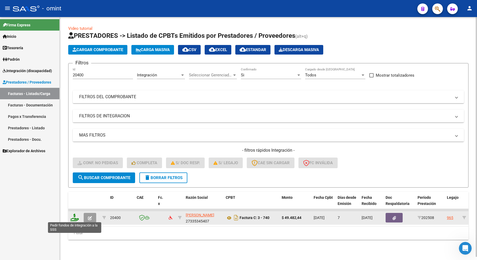
click at [76, 219] on icon at bounding box center [74, 217] width 9 height 7
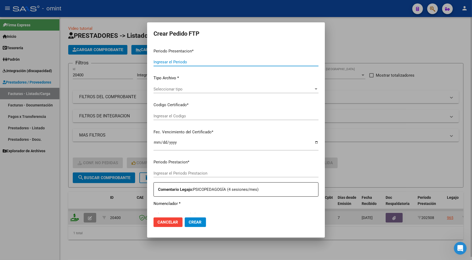
type input "202508"
type input "$ 49.482,44"
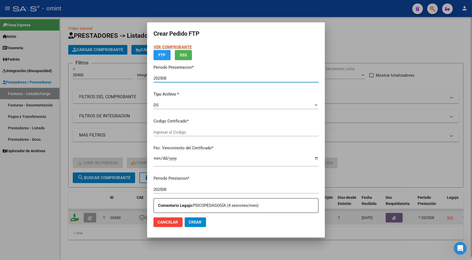
type input "7017103426"
type input "2027-02-22"
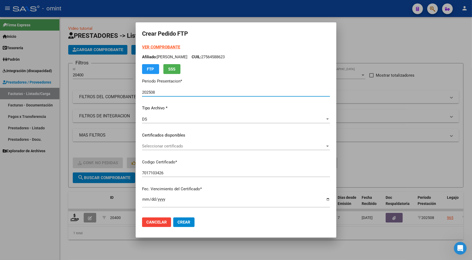
click at [148, 145] on span "Seleccionar certificado" at bounding box center [233, 146] width 183 height 5
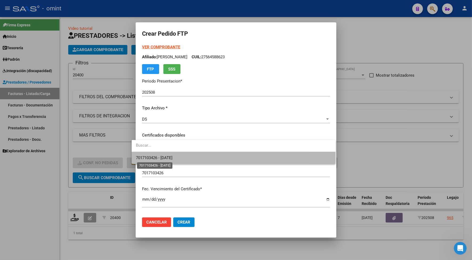
click at [153, 158] on span "7017103426 - 2027-02-22" at bounding box center [154, 158] width 37 height 5
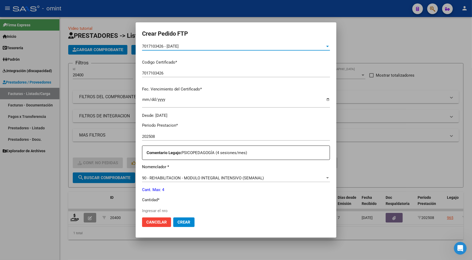
scroll to position [133, 0]
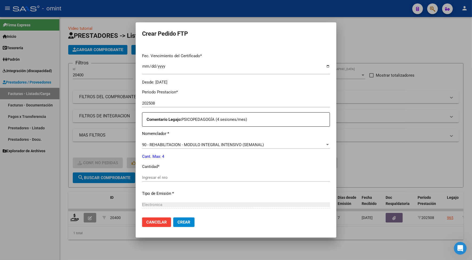
click at [149, 173] on div "Periodo Prestacion * 202508 Ingresar el Periodo Prestacion Comentario Legajo: P…" at bounding box center [236, 176] width 188 height 183
click at [148, 179] on input "Ingresar el nro" at bounding box center [236, 177] width 188 height 5
type input "4"
click at [177, 221] on span "Crear" at bounding box center [183, 222] width 13 height 5
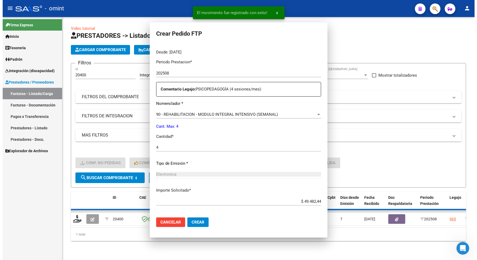
scroll to position [103, 0]
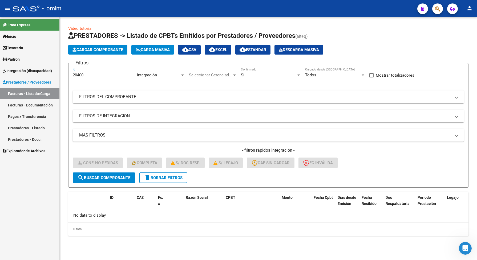
drag, startPoint x: 87, startPoint y: 72, endPoint x: 70, endPoint y: 70, distance: 17.0
click at [70, 70] on form "Filtros 20400 Id Integración Area Seleccionar Gerenciador Seleccionar Gerenciad…" at bounding box center [268, 125] width 400 height 125
paste input "906"
type input "20906"
click at [118, 178] on span "search Buscar Comprobante" at bounding box center [104, 178] width 53 height 5
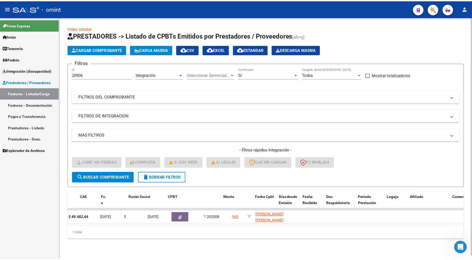
scroll to position [0, 0]
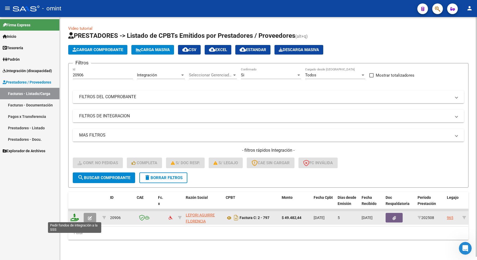
click at [76, 216] on icon at bounding box center [74, 217] width 9 height 7
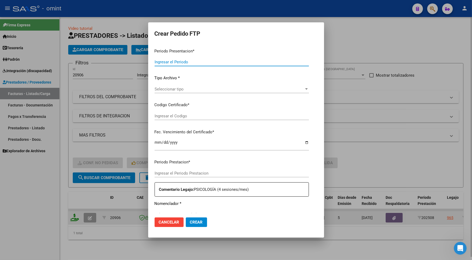
type input "202508"
type input "$ 49.482,44"
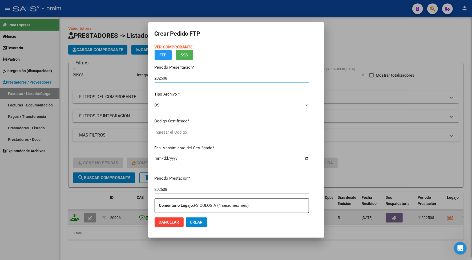
type input "7017103426"
type input "2027-02-22"
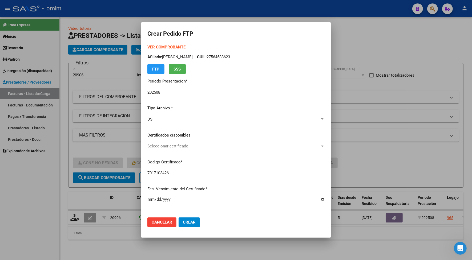
click at [149, 139] on div "VER COMPROBANTE ARCA Padrón Afiliado: RINALDI EMMA ANTONIA CUIL: 27564588623 FT…" at bounding box center [235, 131] width 177 height 174
click at [152, 145] on span "Seleccionar certificado" at bounding box center [233, 146] width 172 height 5
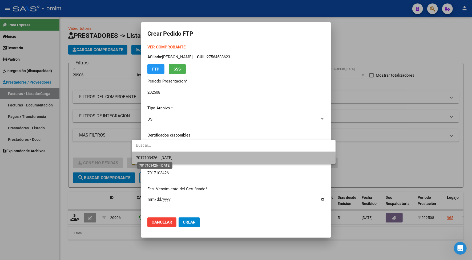
click at [156, 157] on span "7017103426 - 2027-02-22" at bounding box center [154, 158] width 37 height 5
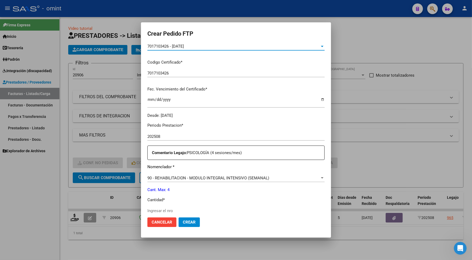
scroll to position [133, 0]
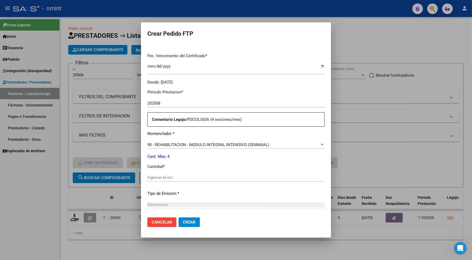
click at [159, 203] on div "Electronica" at bounding box center [235, 205] width 177 height 5
click at [147, 173] on div "Periodo Prestacion * 202508 Ingresar el Periodo Prestacion Comentario Legajo: P…" at bounding box center [235, 176] width 177 height 183
click at [147, 175] on input "Ingresar el nro" at bounding box center [235, 177] width 177 height 5
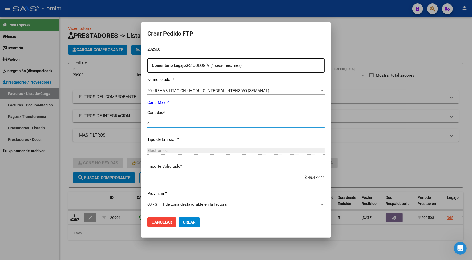
type input "4"
click at [183, 220] on span "Crear" at bounding box center [189, 222] width 13 height 5
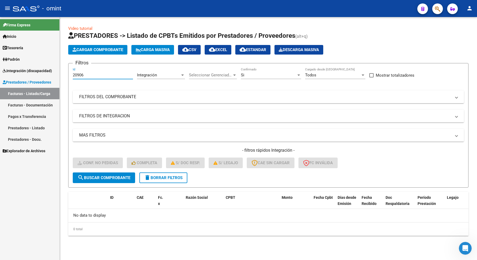
drag, startPoint x: 84, startPoint y: 75, endPoint x: 71, endPoint y: 75, distance: 13.6
click at [71, 75] on form "Filtros 20906 Id Integración Area Seleccionar Gerenciador Seleccionar Gerenciad…" at bounding box center [268, 125] width 400 height 125
drag, startPoint x: 80, startPoint y: 77, endPoint x: 88, endPoint y: 72, distance: 9.6
click at [88, 73] on input "20906" at bounding box center [103, 75] width 60 height 5
drag, startPoint x: 88, startPoint y: 73, endPoint x: 71, endPoint y: 70, distance: 17.6
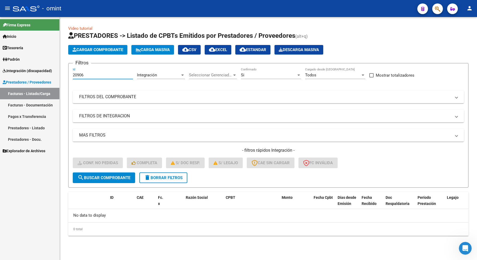
click at [71, 70] on form "Filtros 20906 Id Integración Area Seleccionar Gerenciador Seleccionar Gerenciad…" at bounding box center [268, 125] width 400 height 125
paste input "18957"
type input "18957"
click at [124, 177] on span "search Buscar Comprobante" at bounding box center [104, 178] width 53 height 5
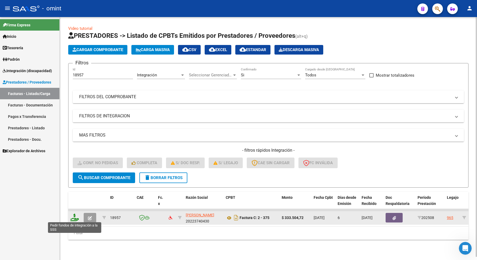
click at [73, 215] on icon at bounding box center [74, 217] width 9 height 7
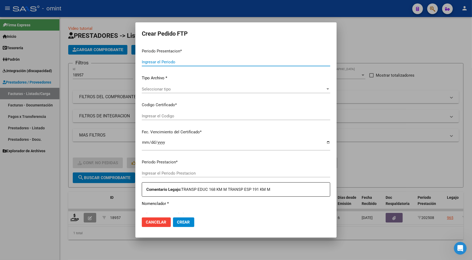
type input "202508"
type input "$ 333.504,72"
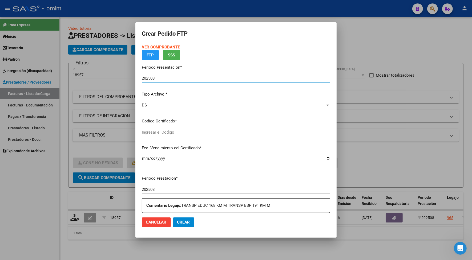
type input "7017103426"
type input "2027-02-22"
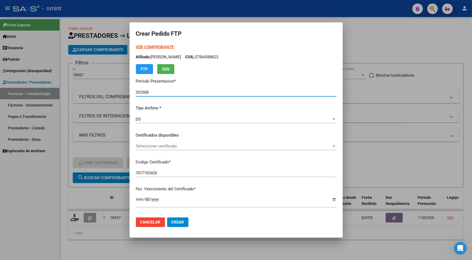
click at [170, 147] on span "Seleccionar certificado" at bounding box center [234, 146] width 196 height 5
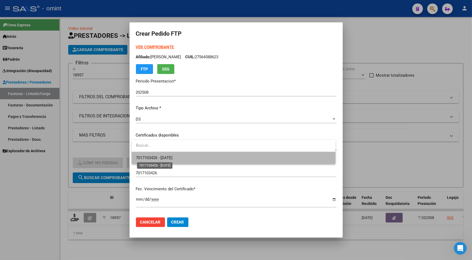
click at [168, 157] on span "7017103426 - 2027-02-22" at bounding box center [154, 158] width 37 height 5
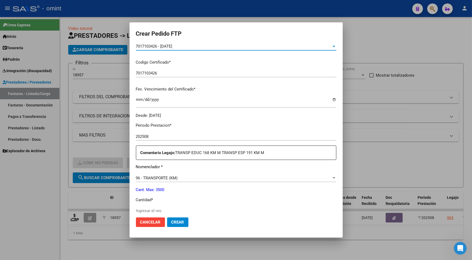
scroll to position [133, 0]
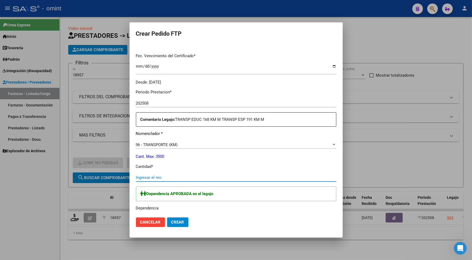
click at [144, 179] on input "Ingresar el nro" at bounding box center [236, 177] width 200 height 5
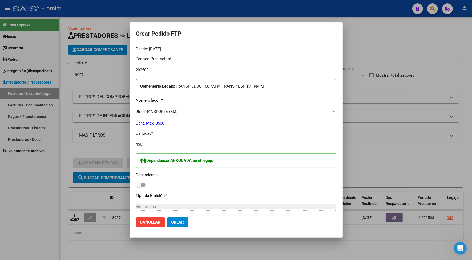
type input "456"
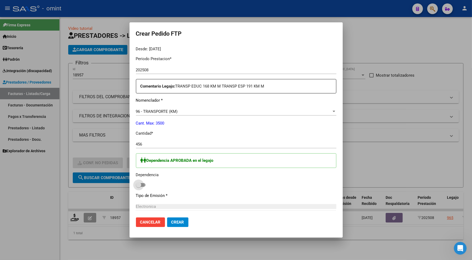
click at [143, 185] on span at bounding box center [141, 185] width 10 height 4
click at [139, 187] on input "checkbox" at bounding box center [138, 187] width 0 height 0
checkbox input "true"
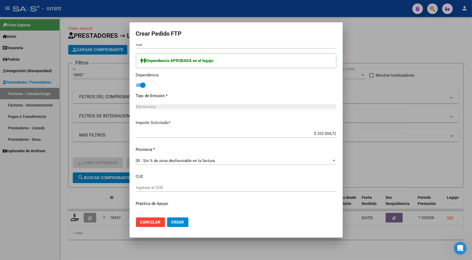
scroll to position [277, 0]
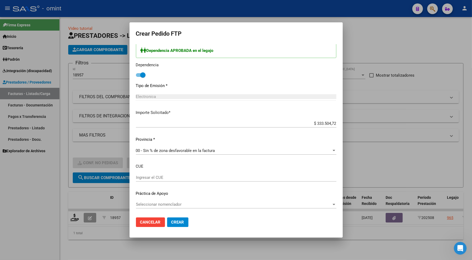
click at [181, 221] on span "Crear" at bounding box center [177, 222] width 13 height 5
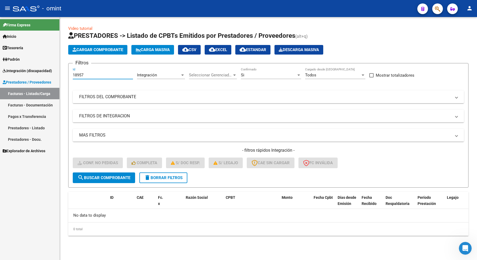
drag, startPoint x: 89, startPoint y: 75, endPoint x: 69, endPoint y: 76, distance: 20.0
click at [68, 76] on form "Filtros 18957 Id Integración Area Seleccionar Gerenciador Seleccionar Gerenciad…" at bounding box center [268, 125] width 400 height 125
paste input "292"
type input "18292"
click at [124, 177] on span "search Buscar Comprobante" at bounding box center [104, 178] width 53 height 5
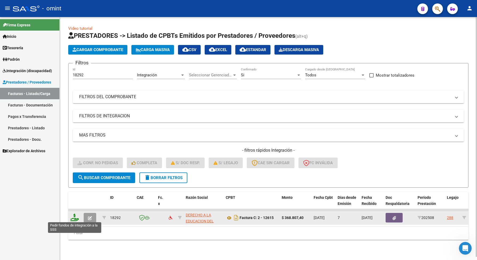
click at [75, 218] on icon at bounding box center [74, 217] width 9 height 7
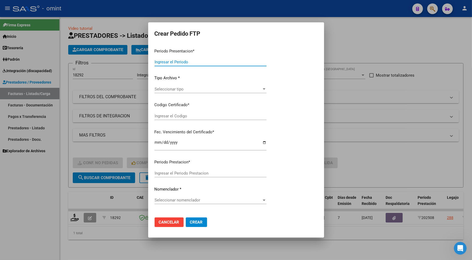
type input "202508"
type input "$ 368.807,40"
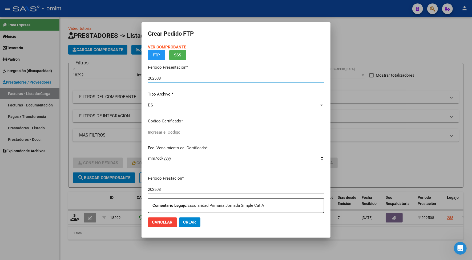
type input "4974472039"
type input "2028-12-17"
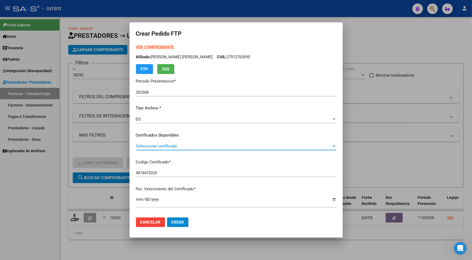
click at [160, 147] on span "Seleccionar certificado" at bounding box center [234, 146] width 196 height 5
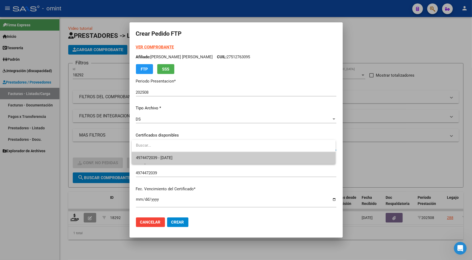
click at [165, 157] on span "4974472039 - 2028-12-17" at bounding box center [154, 158] width 37 height 5
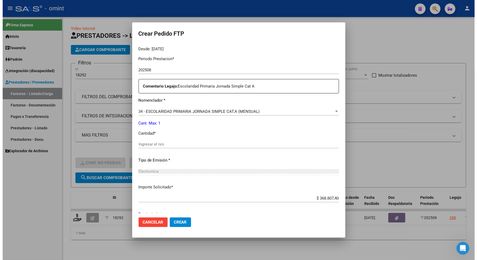
scroll to position [187, 0]
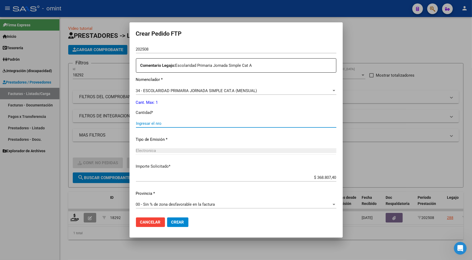
click at [159, 124] on input "Ingresar el nro" at bounding box center [236, 123] width 200 height 5
type input "1"
click at [178, 223] on span "Crear" at bounding box center [177, 222] width 13 height 5
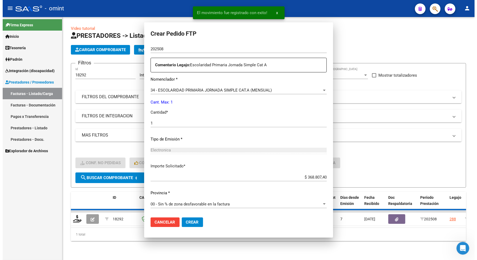
scroll to position [0, 0]
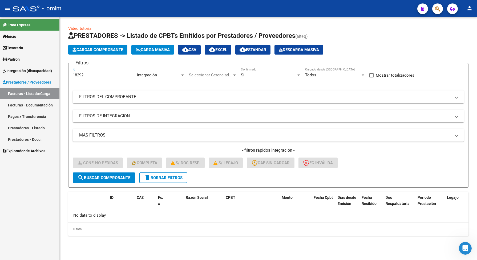
drag, startPoint x: 84, startPoint y: 75, endPoint x: 66, endPoint y: 72, distance: 18.0
click at [67, 74] on div "Video tutorial PRESTADORES -> Listado de CPBTs Emitidos por Prestadores / Prove…" at bounding box center [268, 135] width 417 height 236
click at [97, 177] on span "search Buscar Comprobante" at bounding box center [104, 178] width 53 height 5
drag, startPoint x: 88, startPoint y: 76, endPoint x: 68, endPoint y: 71, distance: 20.8
click at [68, 71] on form "Filtros 18292 Id Integración Area Seleccionar Gerenciador Seleccionar Gerenciad…" at bounding box center [268, 125] width 400 height 125
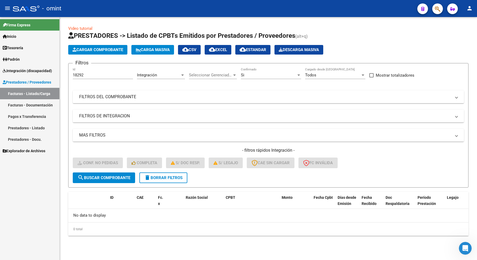
drag, startPoint x: 75, startPoint y: 71, endPoint x: 72, endPoint y: 64, distance: 7.7
click at [73, 64] on h3 "Filtros" at bounding box center [82, 62] width 18 height 7
drag, startPoint x: 87, startPoint y: 75, endPoint x: 67, endPoint y: 76, distance: 20.0
click at [67, 76] on div "Video tutorial PRESTADORES -> Listado de CPBTs Emitidos por Prestadores / Prove…" at bounding box center [268, 135] width 417 height 236
paste input "9463"
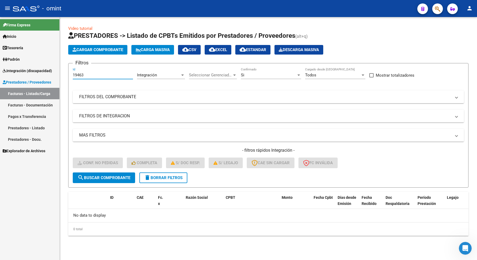
type input "19463"
click at [116, 174] on button "search Buscar Comprobante" at bounding box center [104, 178] width 62 height 11
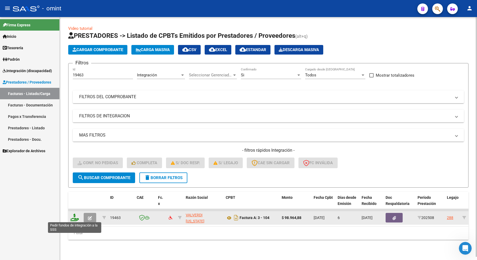
click at [75, 216] on icon at bounding box center [74, 217] width 9 height 7
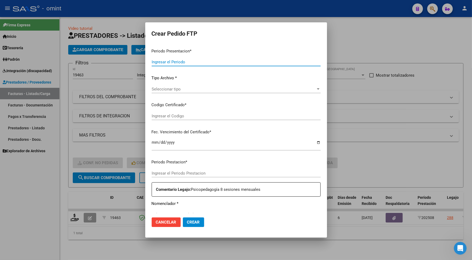
type input "202508"
type input "$ 98.964,88"
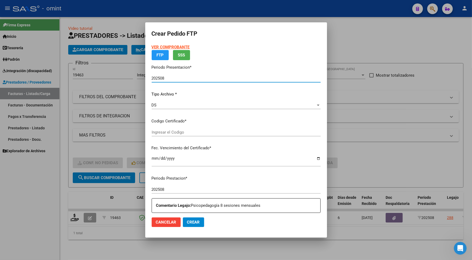
type input "4974472039"
type input "2028-12-17"
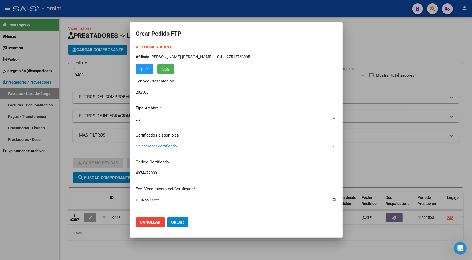
click at [163, 145] on span "Seleccionar certificado" at bounding box center [234, 146] width 196 height 5
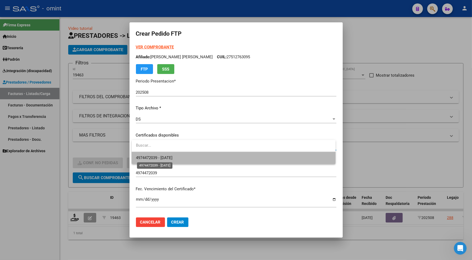
click at [163, 156] on span "4974472039 - 2028-12-17" at bounding box center [154, 158] width 37 height 5
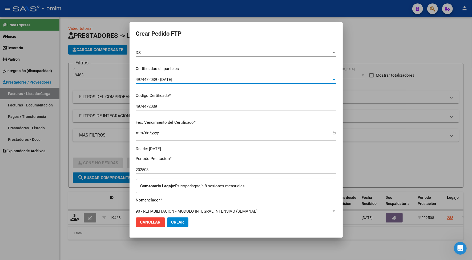
scroll to position [133, 0]
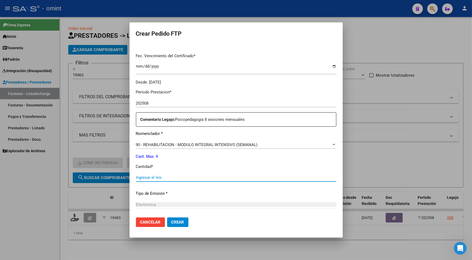
click at [152, 178] on input "Ingresar el nro" at bounding box center [236, 177] width 200 height 5
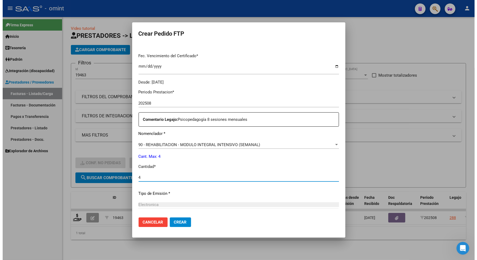
scroll to position [187, 0]
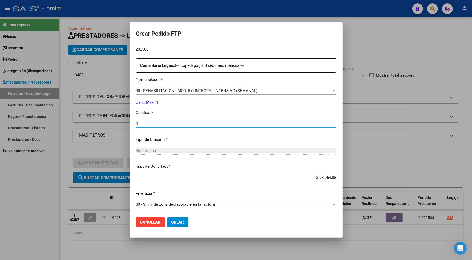
type input "4"
click at [173, 222] on span "Crear" at bounding box center [177, 222] width 13 height 5
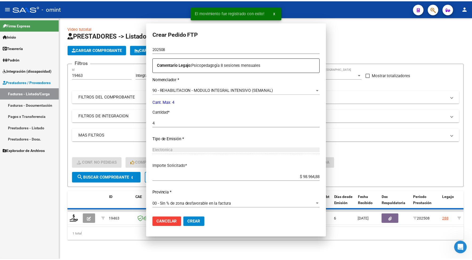
scroll to position [0, 0]
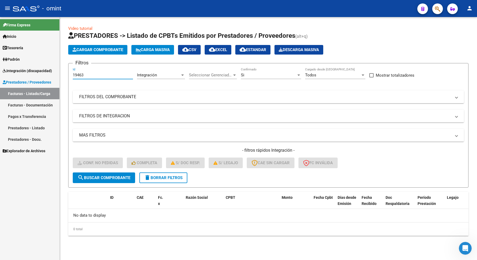
drag, startPoint x: 91, startPoint y: 75, endPoint x: 70, endPoint y: 77, distance: 21.2
click at [70, 78] on form "Filtros 19463 Id Integración Area Seleccionar Gerenciador Seleccionar Gerenciad…" at bounding box center [268, 125] width 400 height 125
paste input "889"
type input "18893"
click at [113, 174] on button "search Buscar Comprobante" at bounding box center [104, 178] width 62 height 11
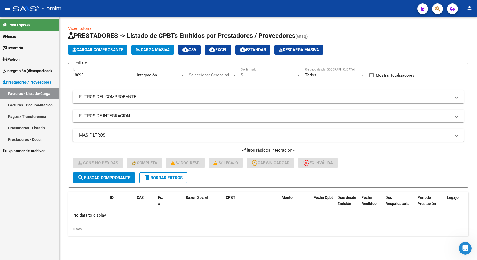
drag, startPoint x: 86, startPoint y: 79, endPoint x: 74, endPoint y: 77, distance: 12.5
click at [74, 77] on div "18893 Id" at bounding box center [103, 73] width 60 height 11
drag, startPoint x: 84, startPoint y: 74, endPoint x: 69, endPoint y: 76, distance: 15.6
click at [69, 76] on form "Filtros 18893 Id Integración Area Seleccionar Gerenciador Seleccionar Gerenciad…" at bounding box center [268, 125] width 400 height 125
click at [130, 176] on span "search Buscar Comprobante" at bounding box center [104, 178] width 53 height 5
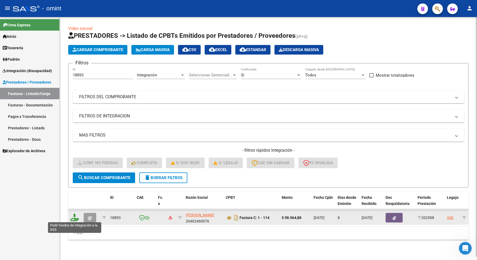
click at [72, 216] on icon at bounding box center [74, 217] width 9 height 7
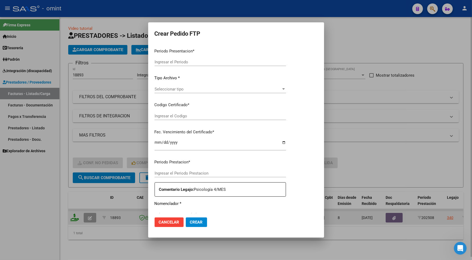
type input "202508"
type input "$ 98.964,88"
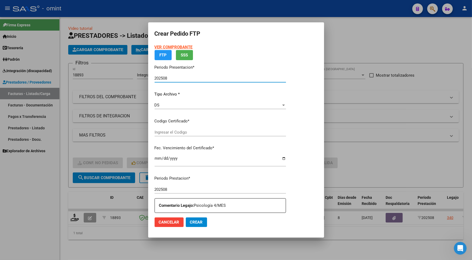
type input "2258814198"
type input "2028-06-30"
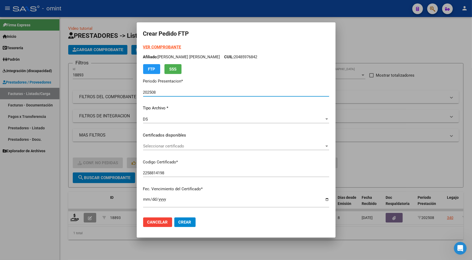
click at [162, 145] on span "Seleccionar certificado" at bounding box center [233, 146] width 181 height 5
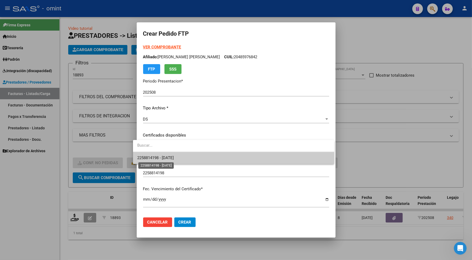
click at [162, 157] on span "2258814198 - 2028-06-30" at bounding box center [155, 158] width 37 height 5
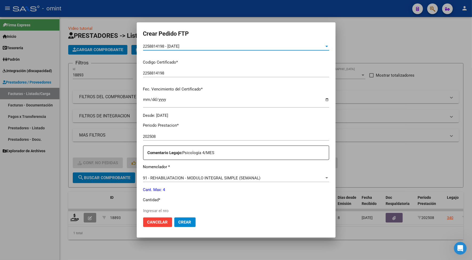
scroll to position [133, 0]
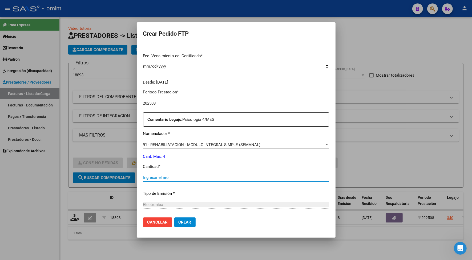
click at [159, 178] on input "Ingresar el nro" at bounding box center [236, 177] width 186 height 5
type input "4"
click at [183, 220] on span "Crear" at bounding box center [185, 222] width 13 height 5
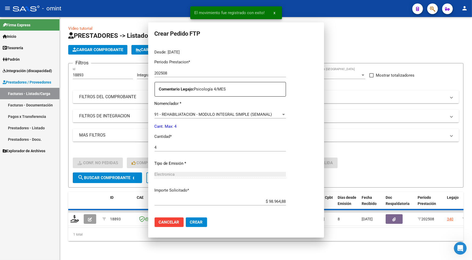
scroll to position [0, 0]
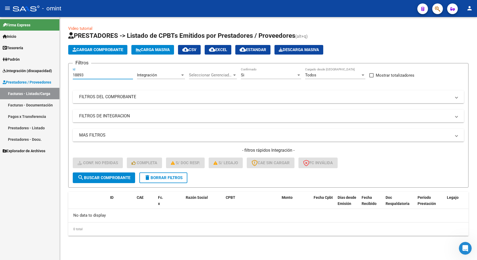
drag, startPoint x: 93, startPoint y: 75, endPoint x: 66, endPoint y: 72, distance: 27.0
click at [66, 72] on div "Video tutorial PRESTADORES -> Listado de CPBTs Emitidos por Prestadores / Prove…" at bounding box center [268, 135] width 417 height 236
click at [102, 177] on span "search Buscar Comprobante" at bounding box center [104, 178] width 53 height 5
drag, startPoint x: 87, startPoint y: 73, endPoint x: 70, endPoint y: 76, distance: 18.0
click at [71, 77] on form "Filtros 18893 Id Integración Area Seleccionar Gerenciador Seleccionar Gerenciad…" at bounding box center [268, 125] width 400 height 125
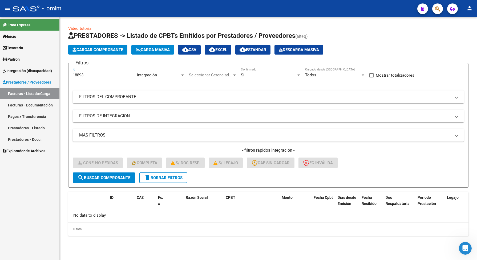
paste input "2064"
type input "20643"
click at [120, 177] on span "search Buscar Comprobante" at bounding box center [104, 178] width 53 height 5
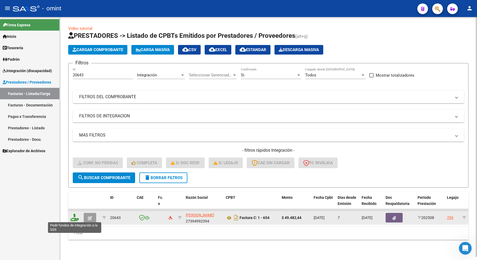
click at [74, 217] on icon at bounding box center [74, 217] width 9 height 7
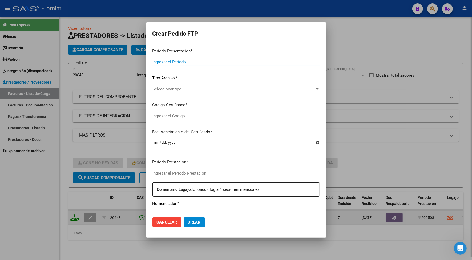
type input "202508"
type input "$ 49.482,44"
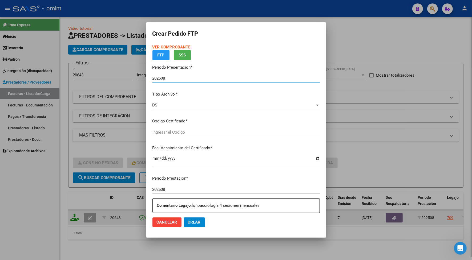
type input "6978598641"
type input "2024-10-02"
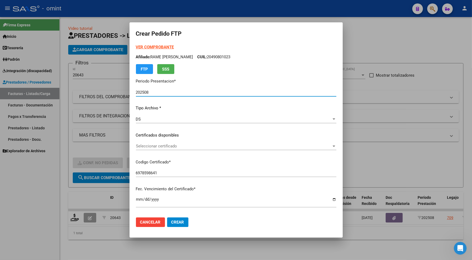
click at [148, 147] on span "Seleccionar certificado" at bounding box center [234, 146] width 196 height 5
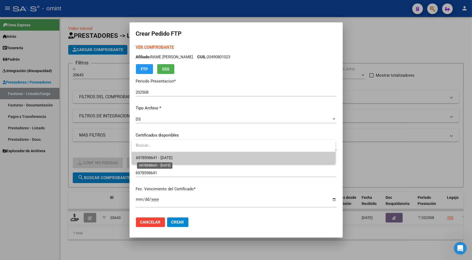
click at [157, 159] on span "6978598641 - 2024-10-02" at bounding box center [154, 158] width 37 height 5
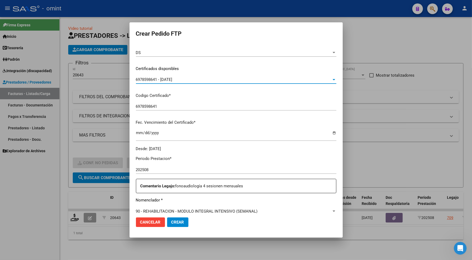
scroll to position [133, 0]
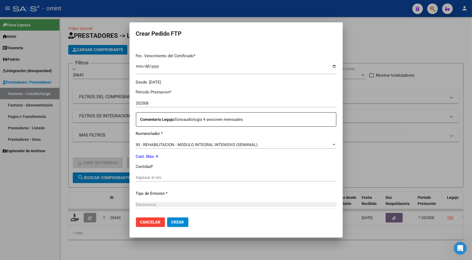
click at [156, 176] on input "Ingresar el nro" at bounding box center [236, 177] width 200 height 5
type input "4"
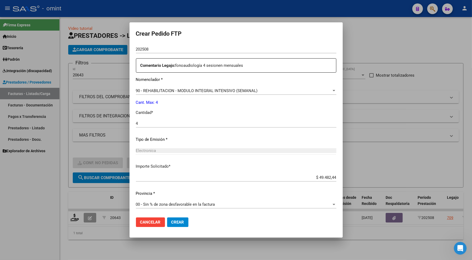
click at [178, 223] on span "Crear" at bounding box center [177, 222] width 13 height 5
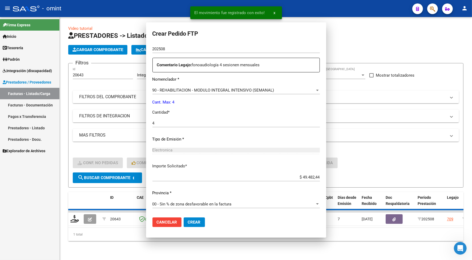
scroll to position [0, 0]
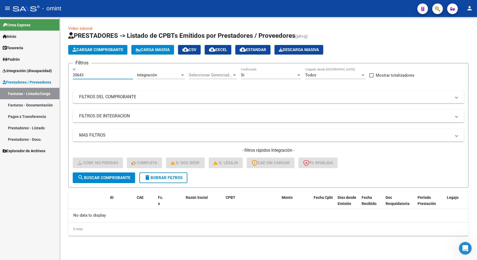
drag, startPoint x: 90, startPoint y: 75, endPoint x: 69, endPoint y: 76, distance: 21.1
click at [69, 76] on form "Filtros 20643 Id Integración Area Seleccionar Gerenciador Seleccionar Gerenciad…" at bounding box center [268, 125] width 400 height 125
paste input "857"
type input "20857"
click at [112, 178] on span "search Buscar Comprobante" at bounding box center [104, 178] width 53 height 5
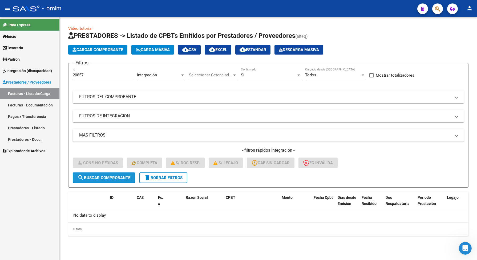
click at [129, 176] on span "search Buscar Comprobante" at bounding box center [104, 178] width 53 height 5
drag, startPoint x: 87, startPoint y: 71, endPoint x: 71, endPoint y: 75, distance: 16.0
click at [71, 75] on form "Filtros 20857 Id Integración Area Seleccionar Gerenciador Seleccionar Gerenciad…" at bounding box center [268, 125] width 400 height 125
drag, startPoint x: 90, startPoint y: 76, endPoint x: 72, endPoint y: 70, distance: 18.5
click at [72, 70] on form "Filtros 20857 Id Integración Area Seleccionar Gerenciador Seleccionar Gerenciad…" at bounding box center [268, 125] width 400 height 125
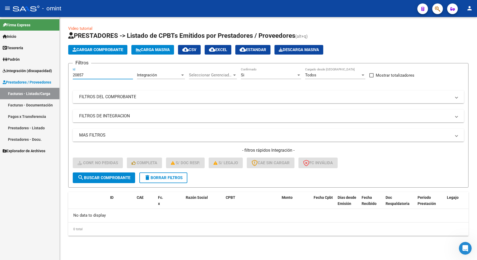
click at [102, 178] on span "search Buscar Comprobante" at bounding box center [104, 178] width 53 height 5
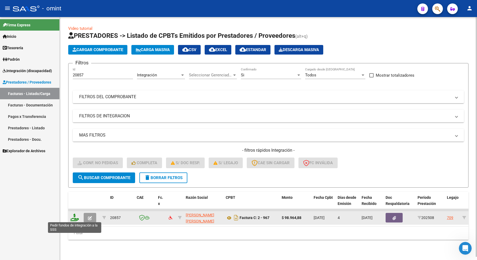
click at [71, 216] on icon at bounding box center [74, 217] width 9 height 7
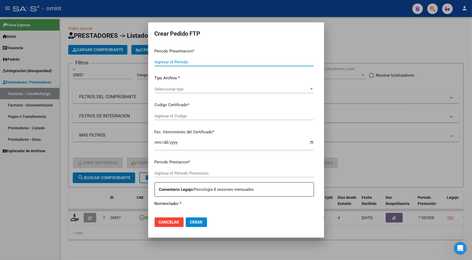
type input "202508"
type input "$ 98.964,88"
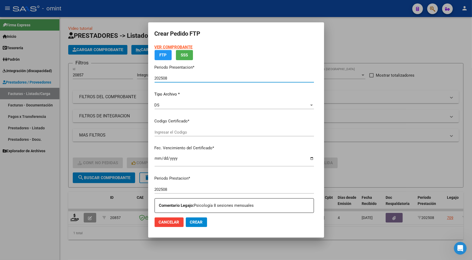
click at [73, 217] on div at bounding box center [236, 130] width 472 height 260
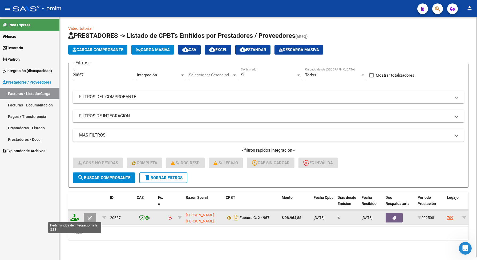
click at [76, 219] on icon at bounding box center [74, 217] width 9 height 7
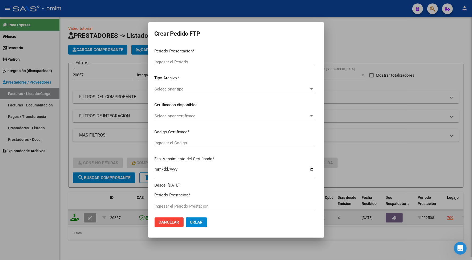
type input "202508"
type input "$ 98.964,88"
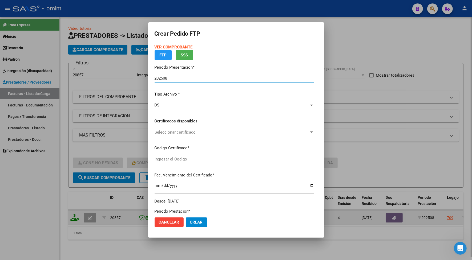
type input "6978598641"
type input "2024-10-02"
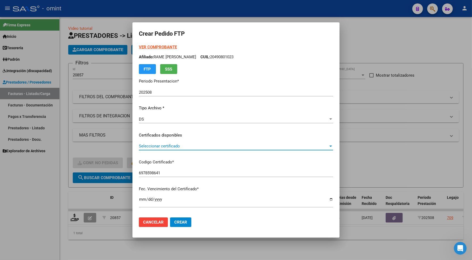
click at [144, 147] on span "Seleccionar certificado" at bounding box center [233, 146] width 189 height 5
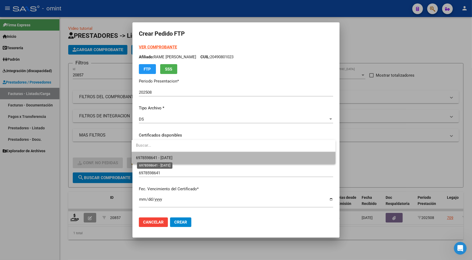
click at [145, 159] on span "6978598641 - 2024-10-02" at bounding box center [154, 158] width 37 height 5
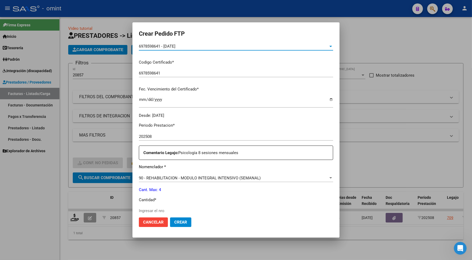
scroll to position [167, 0]
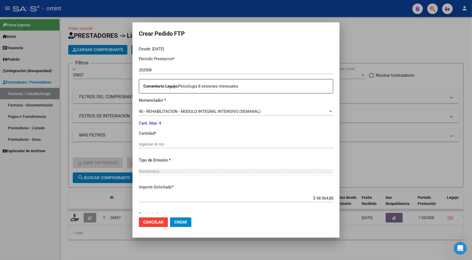
click at [149, 143] on input "Ingresar el nro" at bounding box center [236, 144] width 194 height 5
type input "4"
click at [180, 221] on span "Crear" at bounding box center [180, 222] width 13 height 5
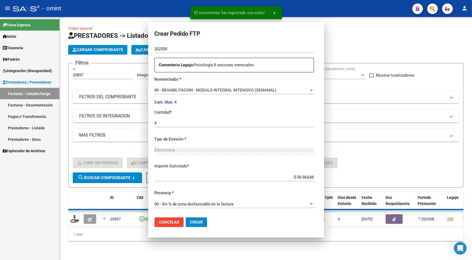
scroll to position [136, 0]
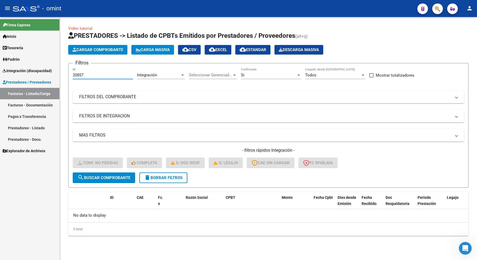
drag, startPoint x: 87, startPoint y: 75, endPoint x: 70, endPoint y: 74, distance: 16.8
click at [70, 74] on form "Filtros 20857 Id Integración Area Seleccionar Gerenciador Seleccionar Gerenciad…" at bounding box center [268, 125] width 400 height 125
drag, startPoint x: 77, startPoint y: 72, endPoint x: 74, endPoint y: 75, distance: 4.2
click at [74, 75] on input "20857" at bounding box center [103, 75] width 60 height 5
drag, startPoint x: 87, startPoint y: 74, endPoint x: 71, endPoint y: 75, distance: 16.3
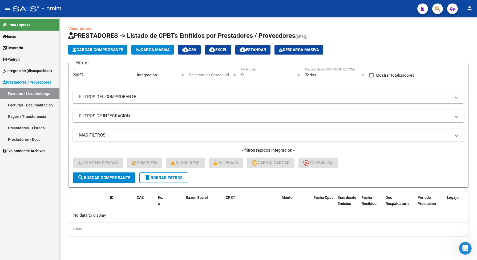
click at [71, 75] on form "Filtros 20857 Id Integración Area Seleccionar Gerenciador Seleccionar Gerenciad…" at bounding box center [268, 125] width 400 height 125
paste input "57"
type input "20577"
click at [103, 176] on span "search Buscar Comprobante" at bounding box center [104, 178] width 53 height 5
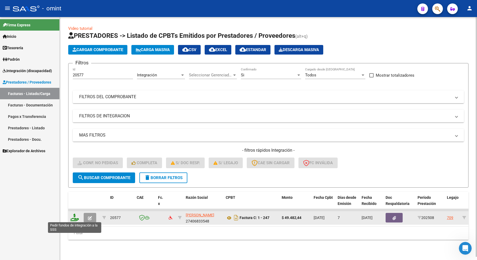
click at [76, 218] on icon at bounding box center [74, 217] width 9 height 7
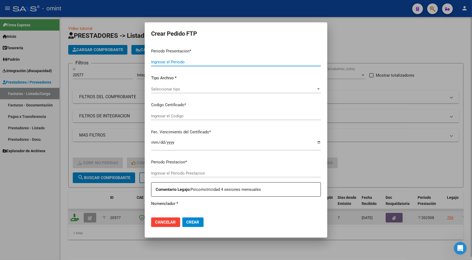
type input "202508"
type input "$ 49.482,44"
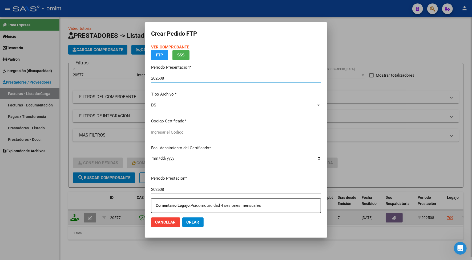
type input "6978598641"
type input "2024-10-02"
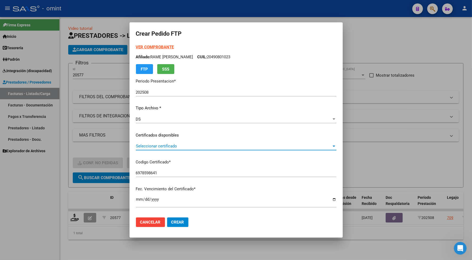
click at [156, 145] on span "Seleccionar certificado" at bounding box center [234, 146] width 196 height 5
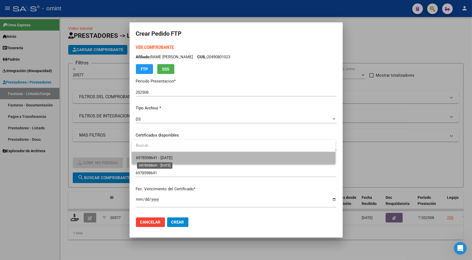
click at [157, 158] on span "6978598641 - 2024-10-02" at bounding box center [154, 158] width 37 height 5
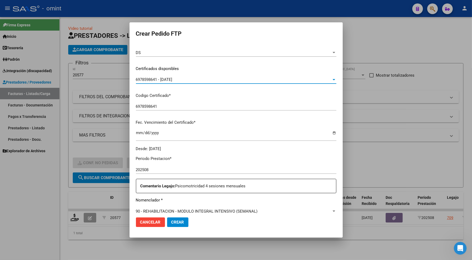
scroll to position [100, 0]
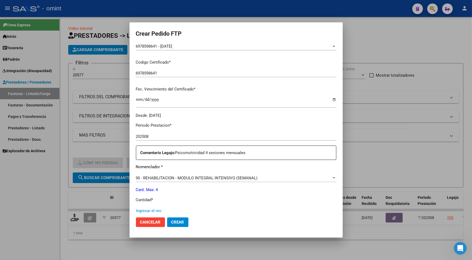
click at [157, 211] on input "Ingresar el nro" at bounding box center [236, 211] width 200 height 5
type input "4"
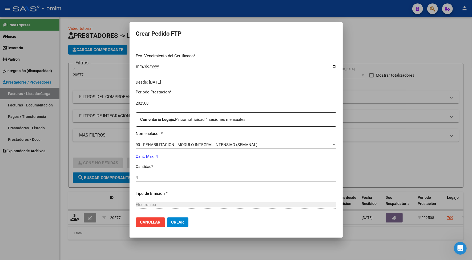
scroll to position [187, 0]
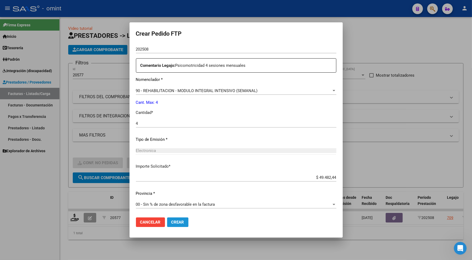
click at [178, 224] on span "Crear" at bounding box center [177, 222] width 13 height 5
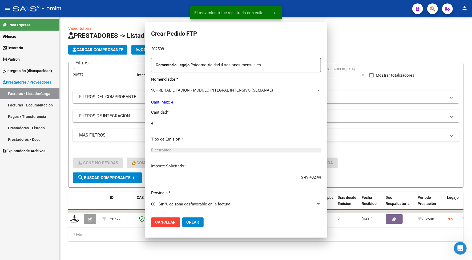
scroll to position [157, 0]
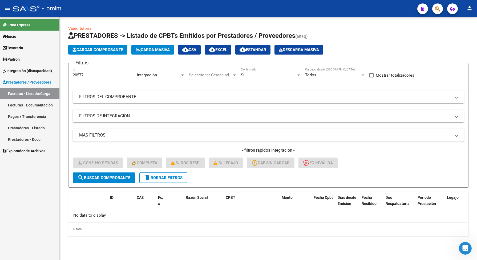
drag, startPoint x: 88, startPoint y: 76, endPoint x: 69, endPoint y: 70, distance: 19.6
click at [67, 72] on div "Video tutorial PRESTADORES -> Listado de CPBTs Emitidos por Prestadores / Prove…" at bounding box center [268, 135] width 417 height 236
paste input "846"
type input "20846"
click at [88, 179] on span "search Buscar Comprobante" at bounding box center [104, 178] width 53 height 5
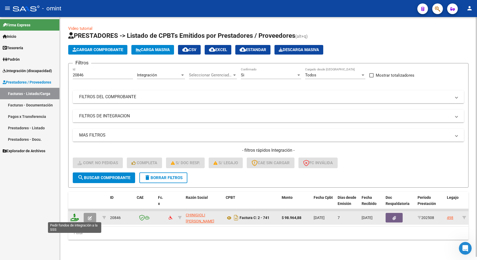
click at [75, 217] on icon at bounding box center [74, 217] width 9 height 7
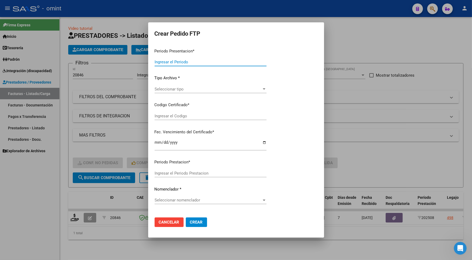
type input "202508"
type input "$ 98.964,88"
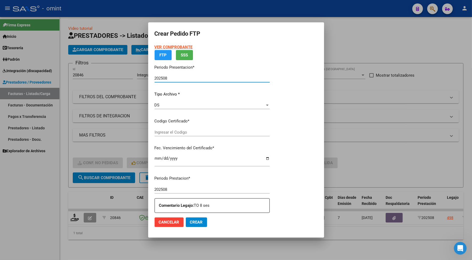
type input "5889346389"
type input "2025-12-01"
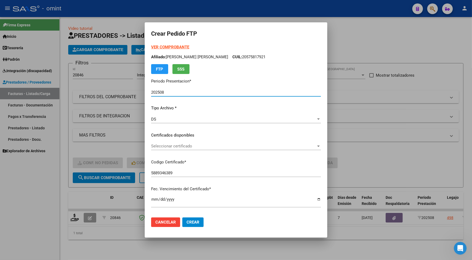
click at [168, 142] on div "Seleccionar certificado Seleccionar certificado" at bounding box center [236, 146] width 170 height 8
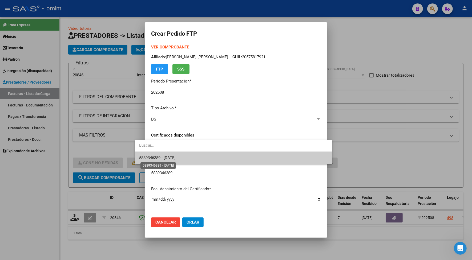
click at [171, 157] on span "5889346389 - 2025-12-01" at bounding box center [157, 158] width 37 height 5
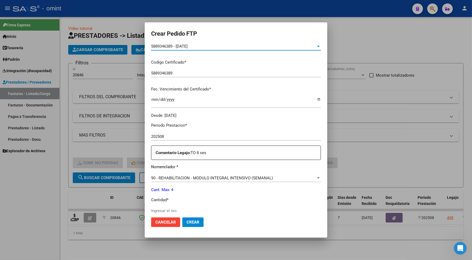
scroll to position [133, 0]
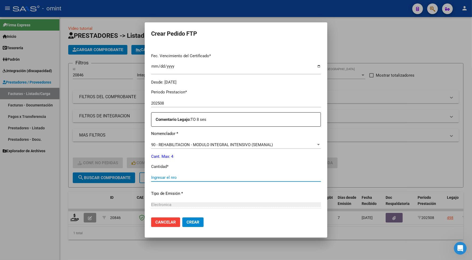
click at [157, 179] on input "Ingresar el nro" at bounding box center [236, 177] width 170 height 5
type input "4"
click at [187, 222] on span "Crear" at bounding box center [193, 222] width 13 height 5
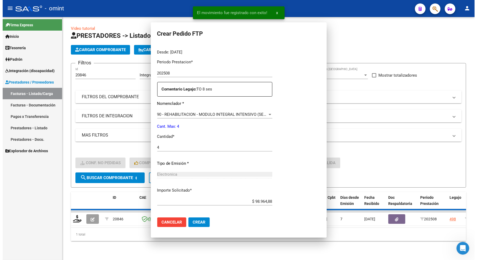
scroll to position [0, 0]
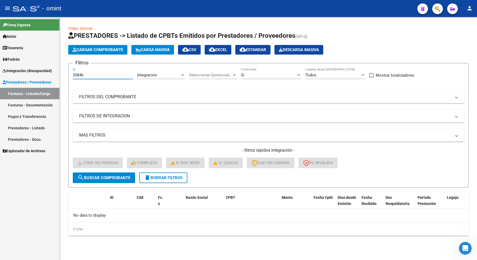
drag, startPoint x: 91, startPoint y: 72, endPoint x: 68, endPoint y: 72, distance: 22.4
click at [68, 72] on form "Filtros 20846 Id Integración Area Seleccionar Gerenciador Seleccionar Gerenciad…" at bounding box center [268, 125] width 400 height 125
click at [104, 179] on span "search Buscar Comprobante" at bounding box center [104, 178] width 53 height 5
click at [208, 72] on div "Seleccionar Gerenciador Seleccionar Gerenciador" at bounding box center [213, 73] width 48 height 11
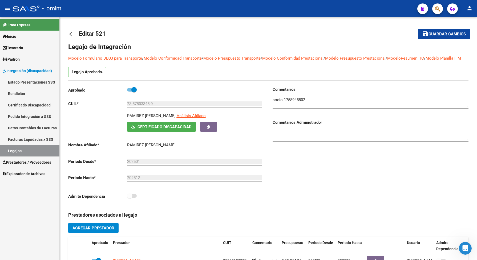
scroll to position [1, 0]
click at [28, 146] on link "Legajos" at bounding box center [29, 150] width 59 height 11
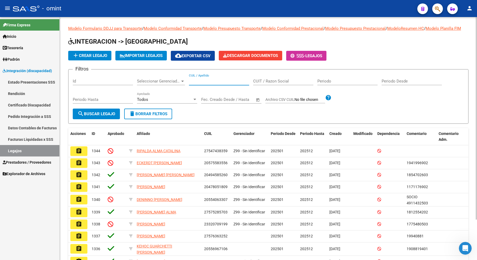
click at [204, 84] on input "CUIL / Apellido" at bounding box center [219, 81] width 60 height 5
paste input "20485976842"
type input "20485976842"
click at [82, 116] on mat-icon "search" at bounding box center [81, 114] width 6 height 6
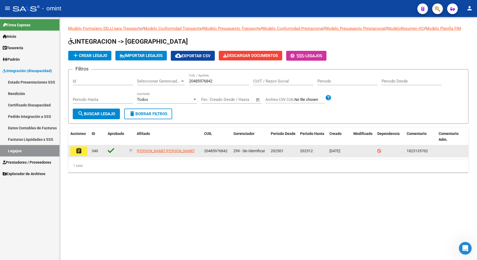
click at [80, 154] on mat-icon "assignment" at bounding box center [79, 151] width 6 height 6
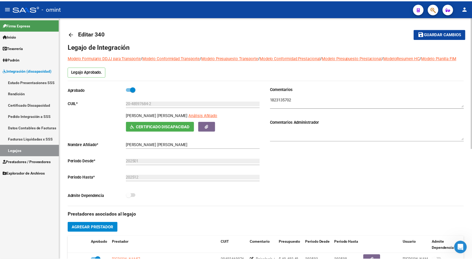
scroll to position [100, 0]
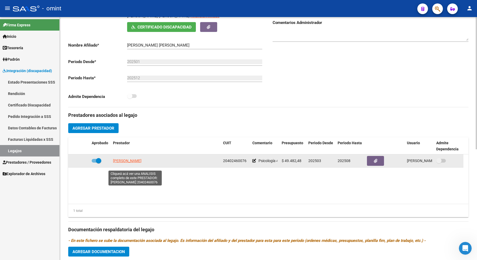
click at [141, 163] on span "[PERSON_NAME]" at bounding box center [127, 161] width 29 height 4
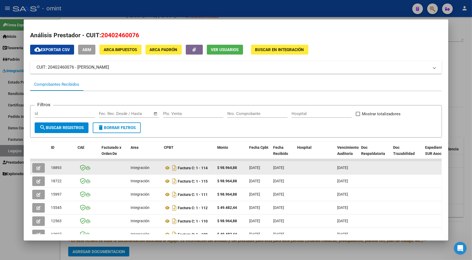
click at [36, 164] on button "button" at bounding box center [38, 168] width 13 height 10
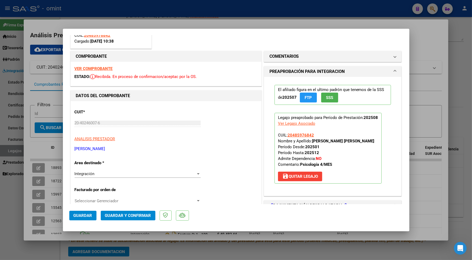
scroll to position [133, 0]
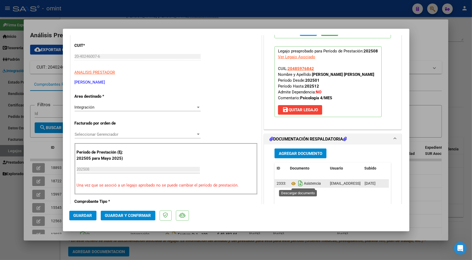
click at [297, 185] on icon "Descargar documento" at bounding box center [300, 183] width 7 height 9
click at [283, 13] on div at bounding box center [236, 130] width 472 height 260
type input "$ 0,00"
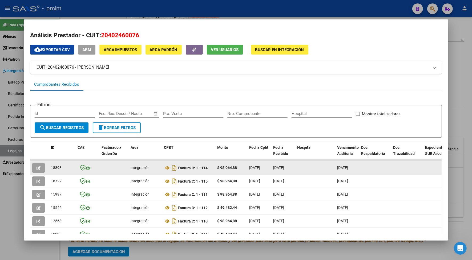
click at [37, 168] on icon "button" at bounding box center [39, 168] width 4 height 4
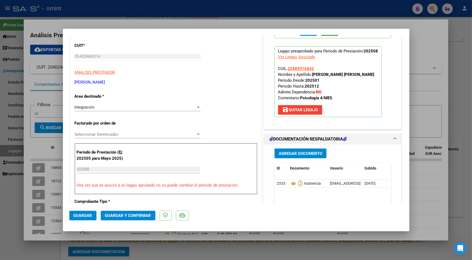
scroll to position [167, 0]
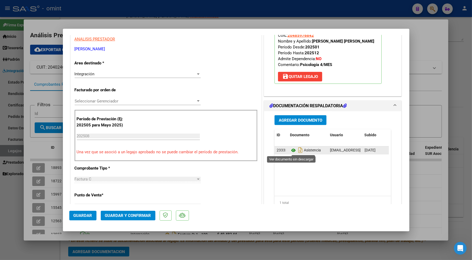
click at [291, 150] on icon at bounding box center [293, 150] width 7 height 6
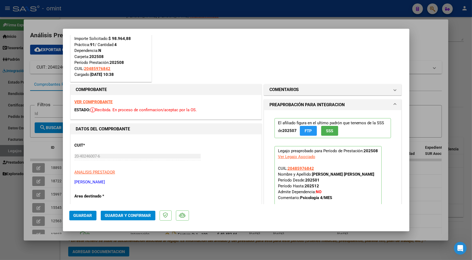
scroll to position [0, 0]
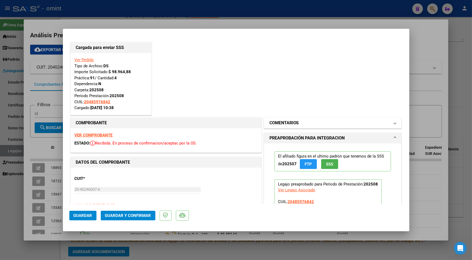
click at [302, 124] on mat-panel-title "COMENTARIOS" at bounding box center [329, 123] width 120 height 6
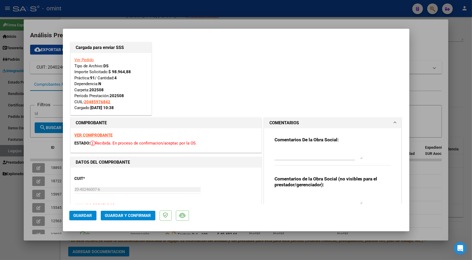
click at [298, 157] on textarea at bounding box center [318, 154] width 88 height 11
type textarea "Estimado prestador ,la planilla de asistencia cargada es de Nicole ,por favor s…"
click at [81, 214] on span "Guardar" at bounding box center [83, 215] width 19 height 5
click at [135, 22] on div at bounding box center [236, 130] width 472 height 260
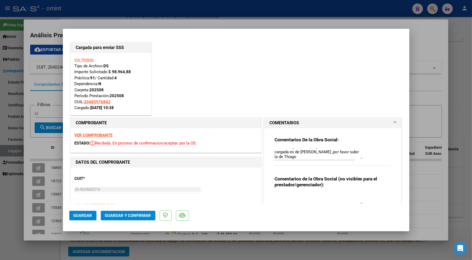
type input "$ 0,00"
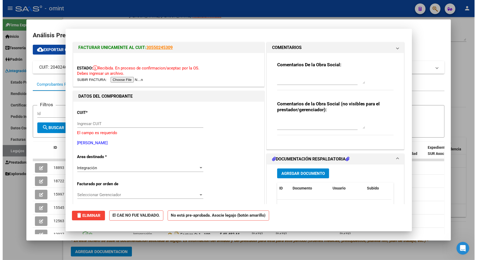
scroll to position [0, 0]
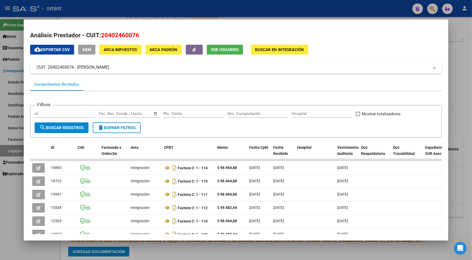
click at [99, 10] on div at bounding box center [236, 130] width 472 height 260
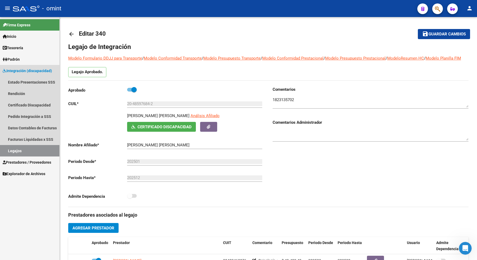
click at [19, 150] on link "Legajos" at bounding box center [29, 150] width 59 height 11
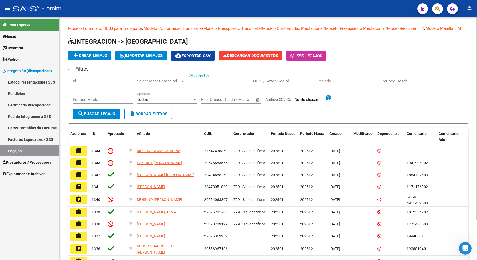
click at [195, 84] on input "CUIL / Apellido" at bounding box center [219, 81] width 60 height 5
paste input "20537298139"
type input "20537298139"
click at [96, 116] on span "search Buscar Legajo" at bounding box center [97, 114] width 38 height 5
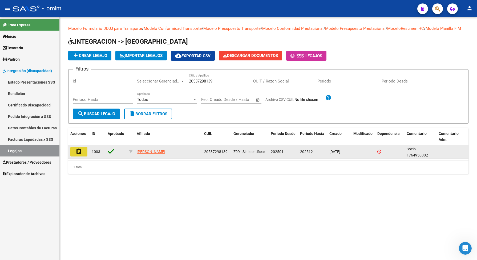
click at [80, 155] on mat-icon "assignment" at bounding box center [79, 151] width 6 height 6
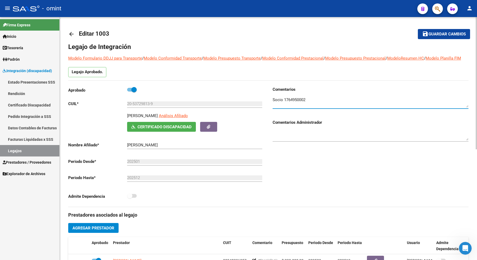
drag, startPoint x: 309, startPoint y: 105, endPoint x: 283, endPoint y: 108, distance: 26.3
click at [283, 108] on textarea at bounding box center [371, 102] width 196 height 11
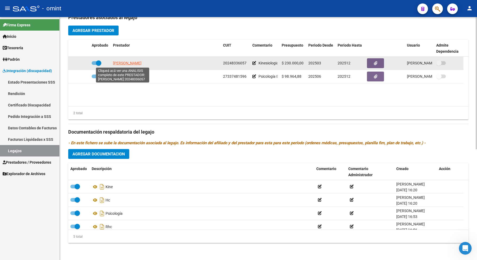
click at [118, 64] on span "LOZA RAUL" at bounding box center [127, 63] width 29 height 4
type textarea "20248336057"
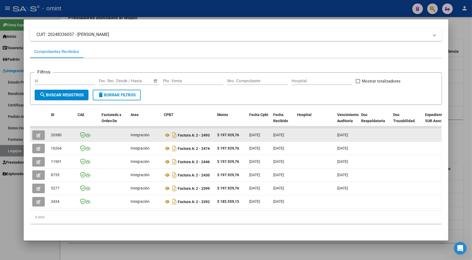
click at [38, 131] on button "button" at bounding box center [38, 136] width 13 height 10
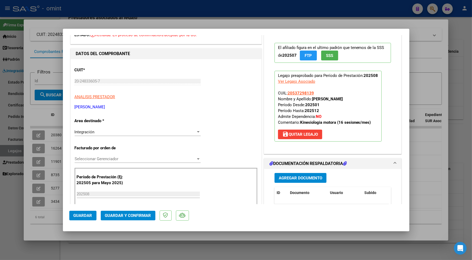
scroll to position [67, 0]
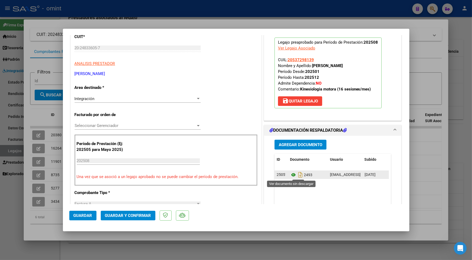
click at [290, 176] on icon at bounding box center [293, 175] width 7 height 6
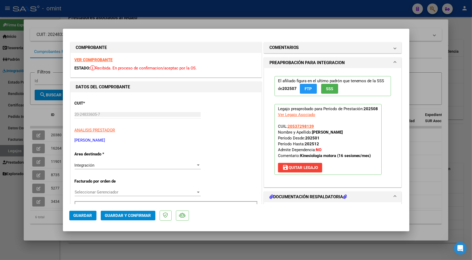
click at [100, 61] on strong "VER COMPROBANTE" at bounding box center [94, 60] width 38 height 5
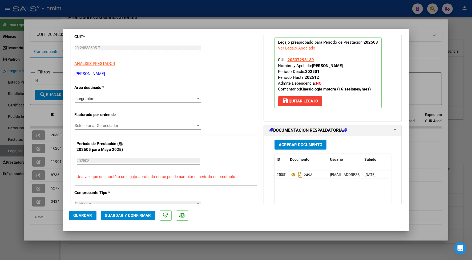
click at [135, 216] on span "Guardar y Confirmar" at bounding box center [128, 215] width 46 height 5
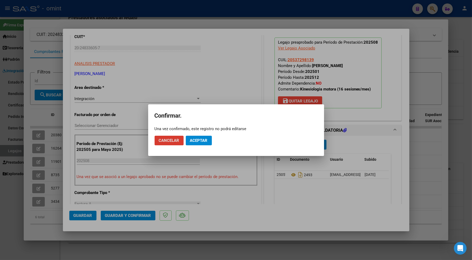
click at [196, 143] on span "Aceptar" at bounding box center [199, 140] width 18 height 5
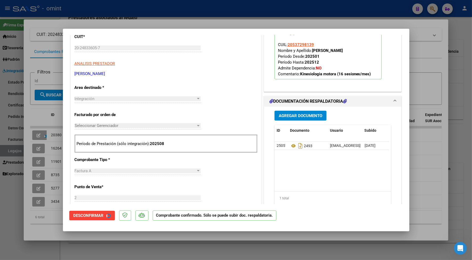
click at [207, 17] on div at bounding box center [236, 130] width 472 height 260
type input "$ 0,00"
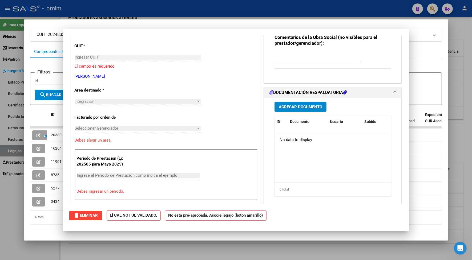
scroll to position [0, 0]
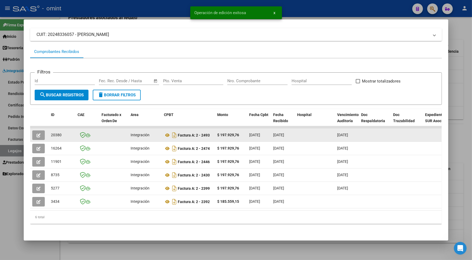
drag, startPoint x: 59, startPoint y: 131, endPoint x: 47, endPoint y: 130, distance: 11.2
click at [49, 130] on datatable-body-cell "20380" at bounding box center [62, 135] width 27 height 13
drag, startPoint x: 47, startPoint y: 130, endPoint x: 51, endPoint y: 130, distance: 3.5
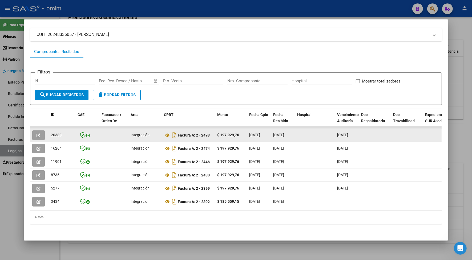
copy span "20380"
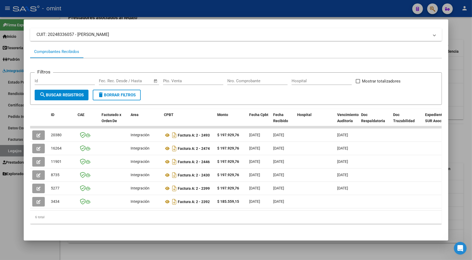
click at [103, 8] on div at bounding box center [236, 130] width 472 height 260
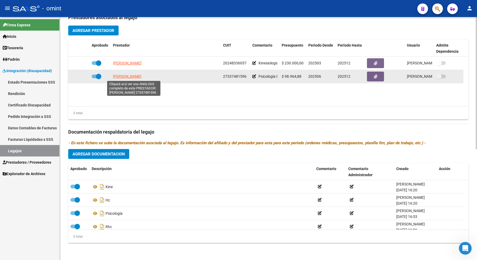
click at [123, 76] on span "VAZQUEZ ALANA NOEMI" at bounding box center [127, 76] width 29 height 4
type textarea "27337481596"
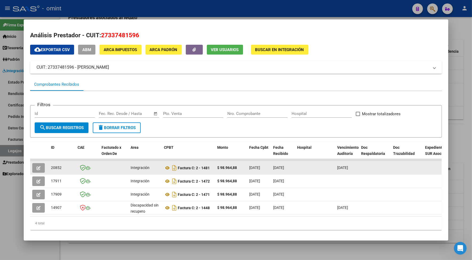
click at [37, 167] on icon "button" at bounding box center [39, 168] width 4 height 4
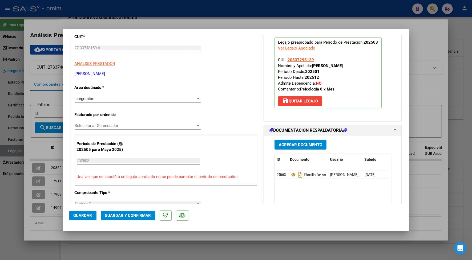
scroll to position [100, 0]
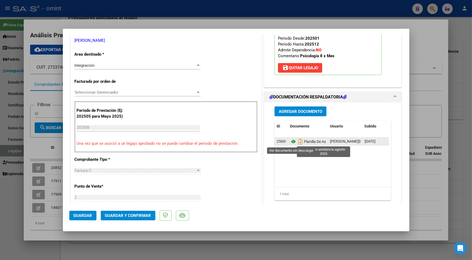
click at [291, 140] on icon at bounding box center [293, 142] width 7 height 6
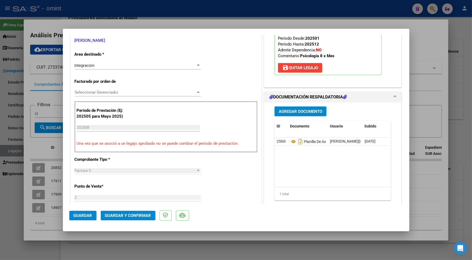
scroll to position [0, 0]
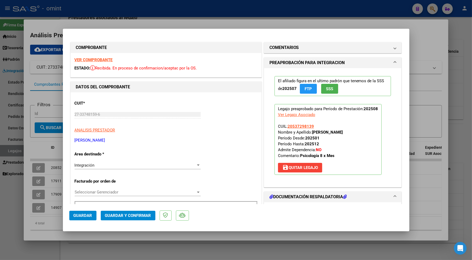
click at [109, 58] on strong "VER COMPROBANTE" at bounding box center [94, 60] width 38 height 5
click at [93, 60] on strong "VER COMPROBANTE" at bounding box center [94, 60] width 38 height 5
click at [142, 216] on span "Guardar y Confirmar" at bounding box center [128, 215] width 46 height 5
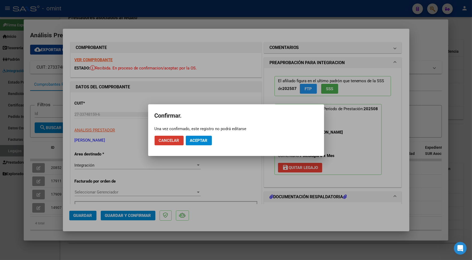
click at [200, 139] on span "Aceptar" at bounding box center [199, 140] width 18 height 5
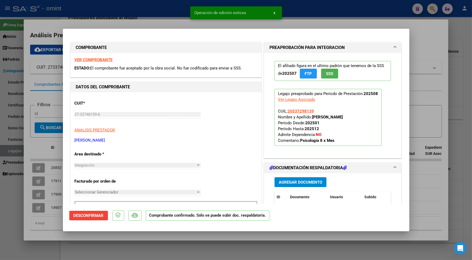
click at [164, 20] on div at bounding box center [236, 130] width 472 height 260
type input "$ 0,00"
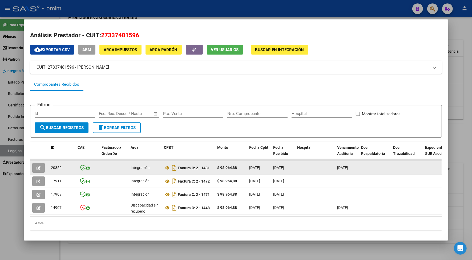
drag, startPoint x: 60, startPoint y: 168, endPoint x: 49, endPoint y: 168, distance: 11.7
click at [51, 168] on div "20852" at bounding box center [62, 168] width 22 height 6
copy span "20852"
click at [37, 166] on span "button" at bounding box center [39, 168] width 4 height 5
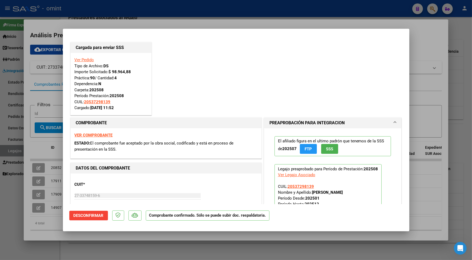
click at [110, 11] on div at bounding box center [236, 130] width 472 height 260
type input "$ 0,00"
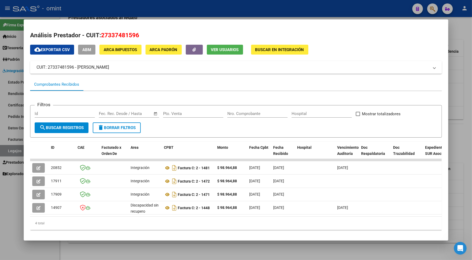
click at [133, 7] on div at bounding box center [236, 130] width 472 height 260
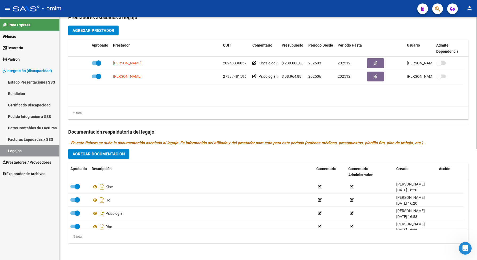
click at [179, 238] on div "5 total" at bounding box center [268, 236] width 400 height 13
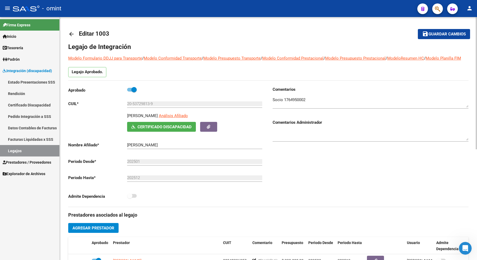
drag, startPoint x: 451, startPoint y: 38, endPoint x: 448, endPoint y: 40, distance: 3.4
click at [450, 38] on button "save Guardar cambios" at bounding box center [444, 34] width 52 height 10
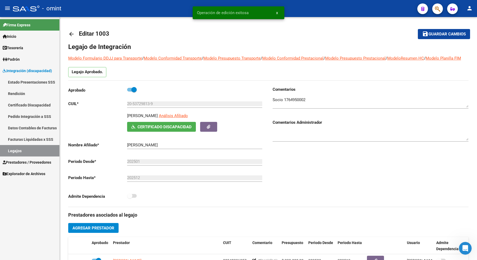
click at [8, 149] on link "Legajos" at bounding box center [29, 150] width 59 height 11
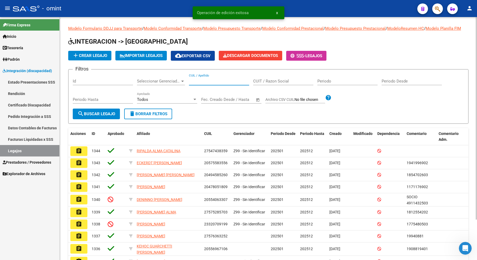
click at [196, 84] on input "CUIL / Apellido" at bounding box center [219, 81] width 60 height 5
paste input "23524643979"
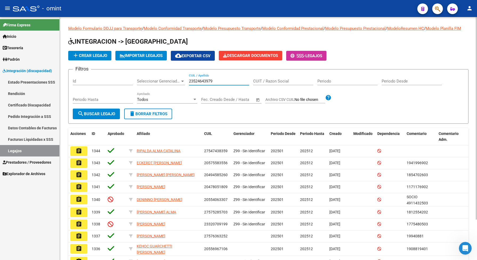
type input "23524643979"
click at [106, 116] on span "search Buscar Legajo" at bounding box center [97, 114] width 38 height 5
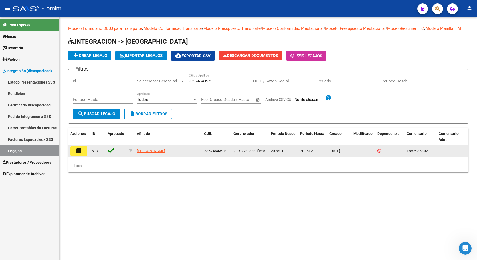
click at [79, 154] on mat-icon "assignment" at bounding box center [79, 151] width 6 height 6
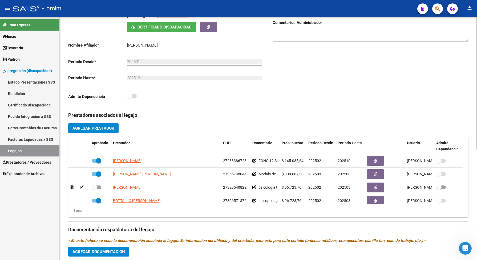
scroll to position [33, 0]
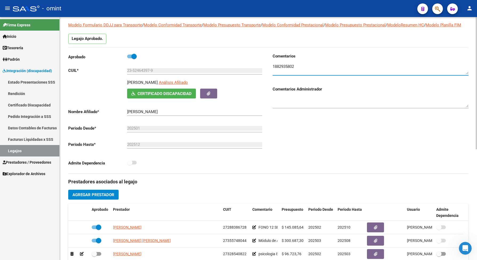
drag, startPoint x: 294, startPoint y: 74, endPoint x: 268, endPoint y: 66, distance: 26.8
click at [268, 66] on div "Comentarios Comentarios Administrador" at bounding box center [368, 113] width 200 height 120
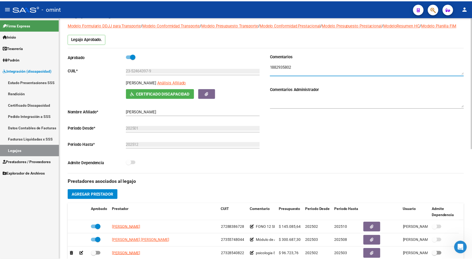
scroll to position [133, 0]
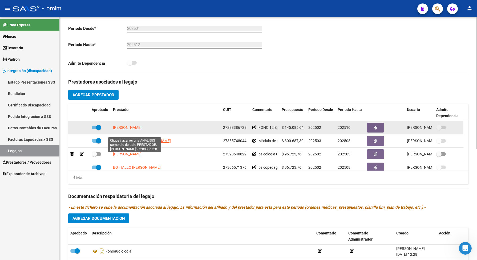
click at [141, 130] on span "MOLINA MARIA LOURDES" at bounding box center [127, 128] width 29 height 4
type textarea "27288386728"
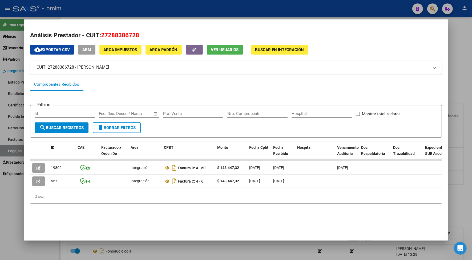
drag, startPoint x: 142, startPoint y: 188, endPoint x: 207, endPoint y: 196, distance: 65.2
click at [207, 196] on div "ID CAE Facturado x Orden De Area CPBT Monto Fecha Cpbt Fecha Recibido Hospital …" at bounding box center [236, 173] width 412 height 62
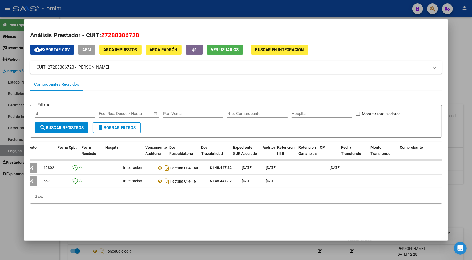
scroll to position [0, 0]
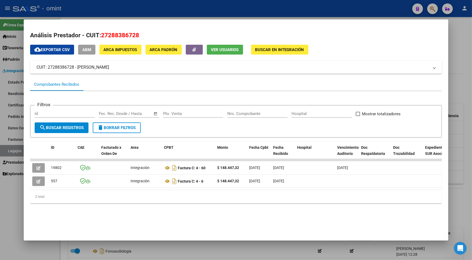
click at [98, 204] on div "2 total" at bounding box center [236, 196] width 412 height 13
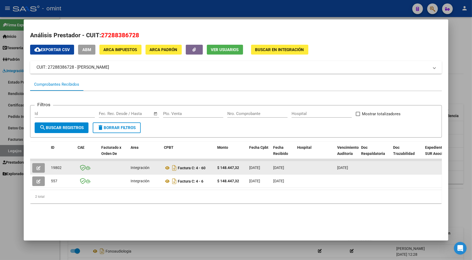
click at [38, 166] on button "button" at bounding box center [38, 168] width 13 height 10
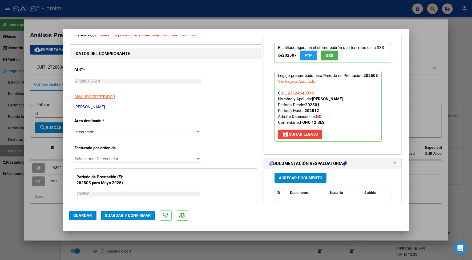
scroll to position [67, 0]
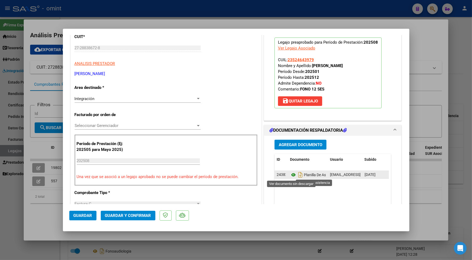
click at [290, 176] on icon at bounding box center [293, 175] width 7 height 6
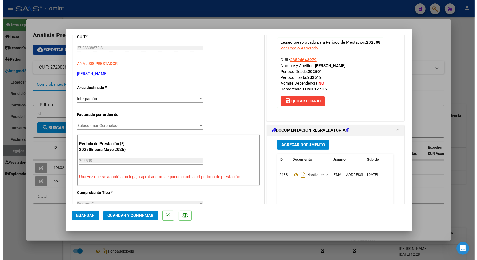
scroll to position [0, 0]
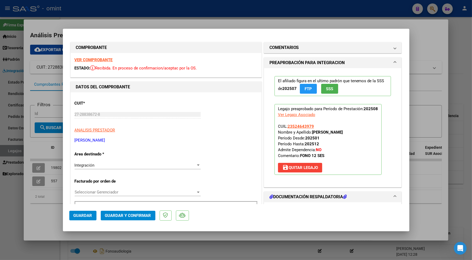
click at [80, 60] on strong "VER COMPROBANTE" at bounding box center [94, 60] width 38 height 5
click at [112, 22] on div at bounding box center [236, 130] width 472 height 260
type input "$ 0,00"
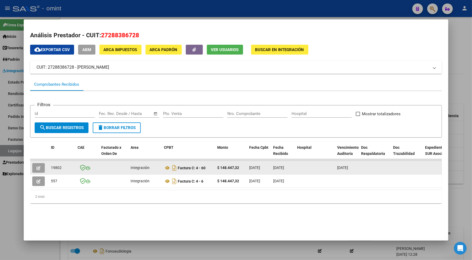
drag, startPoint x: 59, startPoint y: 166, endPoint x: 49, endPoint y: 168, distance: 10.7
click at [51, 168] on div "19802" at bounding box center [62, 168] width 22 height 6
copy span "19802"
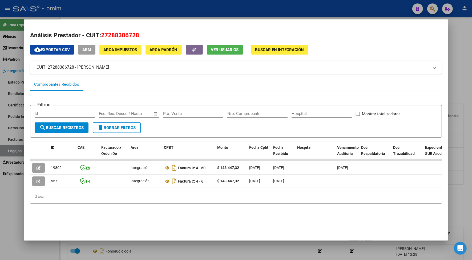
click at [164, 8] on div at bounding box center [236, 130] width 472 height 260
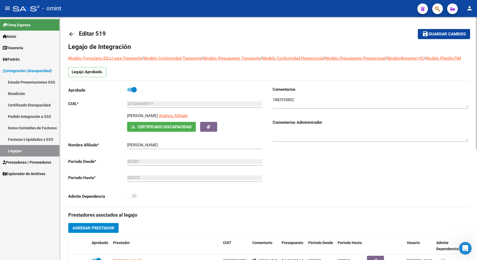
scroll to position [33, 0]
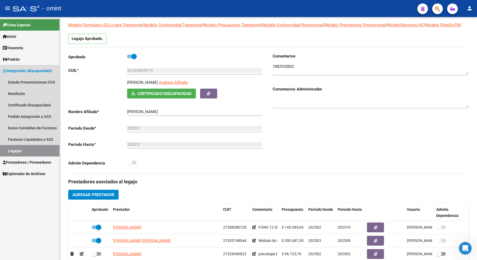
click at [40, 150] on link "Legajos" at bounding box center [29, 150] width 59 height 11
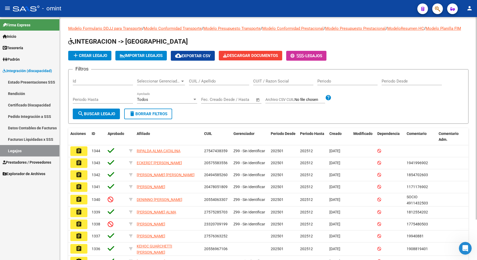
click at [205, 84] on input "CUIL / Apellido" at bounding box center [219, 81] width 60 height 5
paste input "20547582994"
type input "20547582994"
click at [97, 116] on span "search Buscar Legajo" at bounding box center [97, 114] width 38 height 5
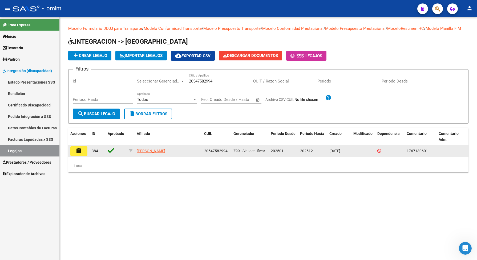
click at [83, 156] on button "assignment" at bounding box center [78, 152] width 17 height 10
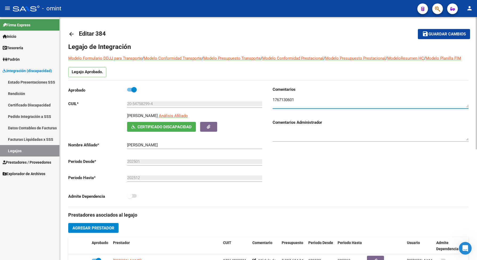
drag, startPoint x: 301, startPoint y: 103, endPoint x: 271, endPoint y: 102, distance: 30.4
click at [271, 102] on div "Comentarios Comentarios Administrador" at bounding box center [368, 147] width 200 height 120
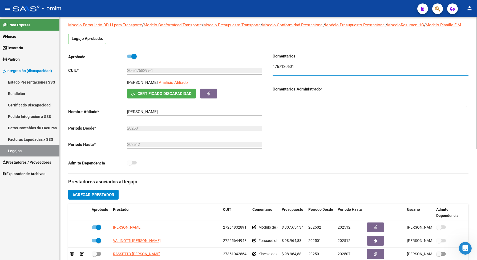
scroll to position [67, 0]
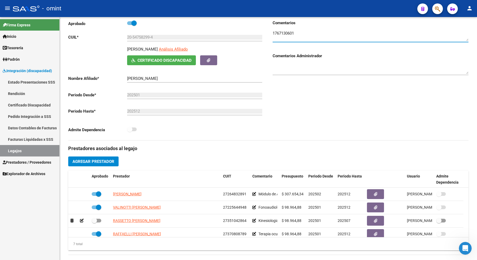
click at [29, 150] on link "Legajos" at bounding box center [29, 150] width 59 height 11
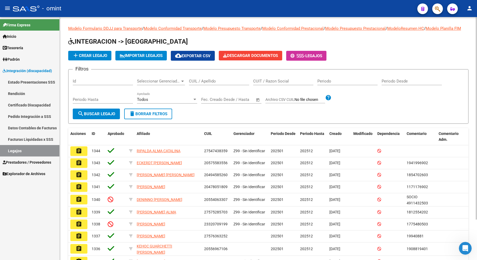
click at [215, 84] on input "CUIL / Apellido" at bounding box center [219, 81] width 60 height 5
paste input "23524643979"
type input "23524643979"
click at [96, 116] on span "search Buscar Legajo" at bounding box center [97, 114] width 38 height 5
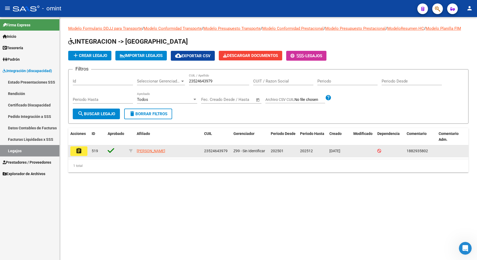
click at [79, 154] on mat-icon "assignment" at bounding box center [79, 151] width 6 height 6
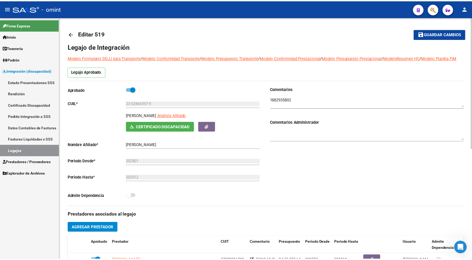
scroll to position [167, 0]
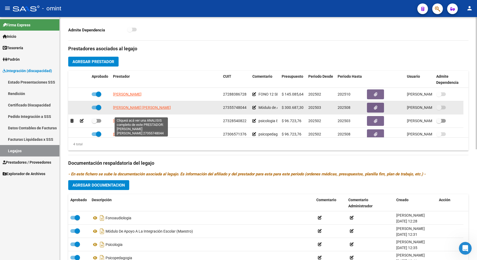
click at [154, 110] on span "NUÑEZ ORELLANA NORMA GISEL" at bounding box center [142, 108] width 58 height 4
type textarea "27355748044"
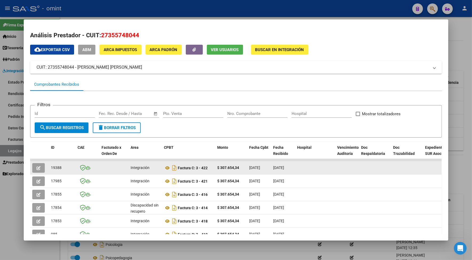
click at [37, 166] on icon "button" at bounding box center [39, 168] width 4 height 4
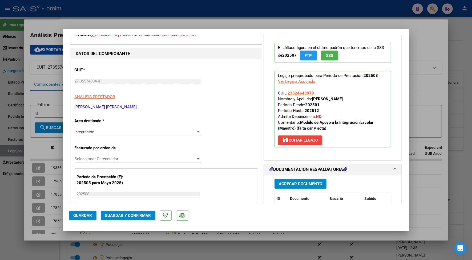
scroll to position [67, 0]
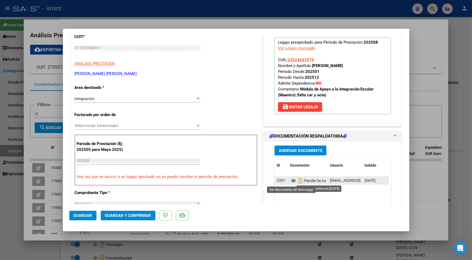
click at [290, 179] on icon at bounding box center [293, 181] width 7 height 6
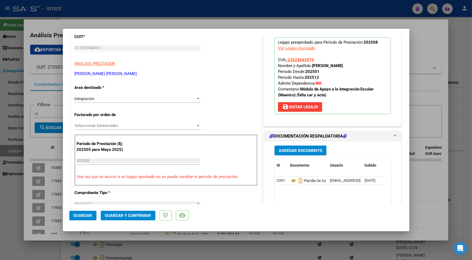
scroll to position [0, 0]
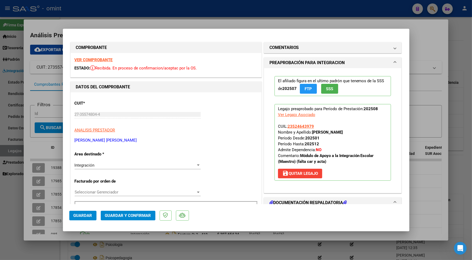
click at [107, 58] on strong "VER COMPROBANTE" at bounding box center [94, 60] width 38 height 5
click at [107, 24] on div at bounding box center [236, 130] width 472 height 260
type input "$ 0,00"
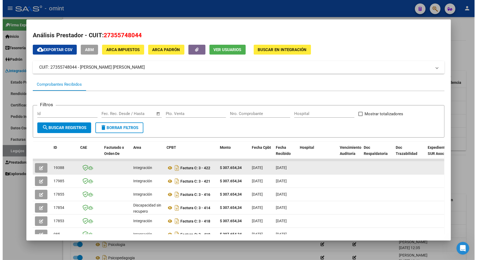
scroll to position [33, 0]
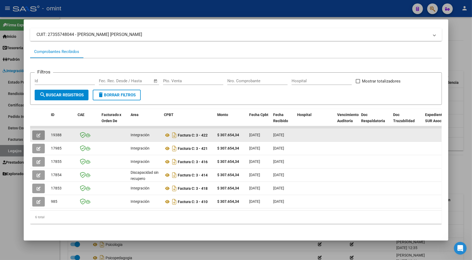
click at [39, 135] on button "button" at bounding box center [38, 136] width 13 height 10
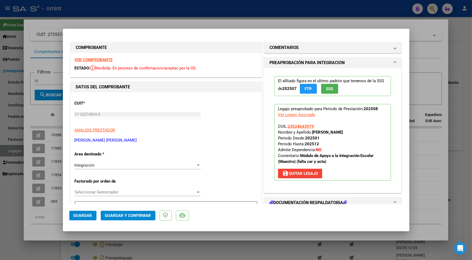
click at [88, 60] on strong "VER COMPROBANTE" at bounding box center [94, 60] width 38 height 5
click at [129, 217] on span "Guardar y Confirmar" at bounding box center [128, 215] width 46 height 5
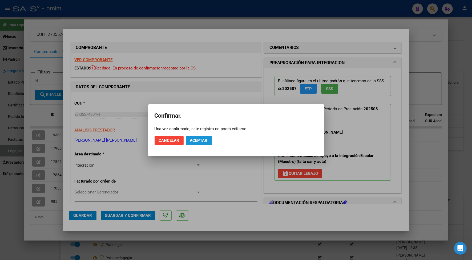
click at [195, 139] on span "Aceptar" at bounding box center [199, 140] width 18 height 5
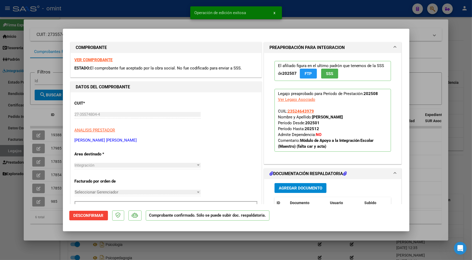
click at [147, 18] on div at bounding box center [236, 130] width 472 height 260
type input "$ 0,00"
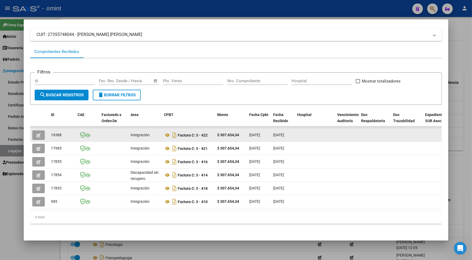
drag, startPoint x: 62, startPoint y: 134, endPoint x: 47, endPoint y: 131, distance: 15.5
click at [49, 131] on datatable-body-cell "19388" at bounding box center [62, 135] width 27 height 13
drag, startPoint x: 47, startPoint y: 131, endPoint x: 51, endPoint y: 133, distance: 5.2
copy span "19388"
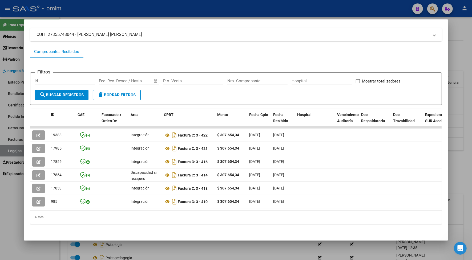
click at [149, 11] on div at bounding box center [236, 130] width 472 height 260
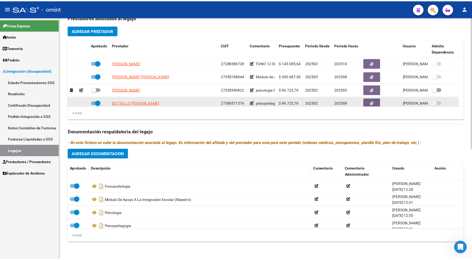
scroll to position [6, 0]
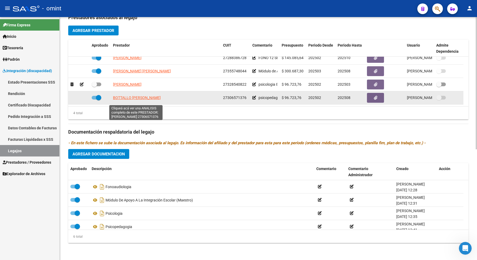
click at [143, 100] on span "BOTTALLO VERA MARIANA" at bounding box center [137, 98] width 48 height 4
type textarea "27306571376"
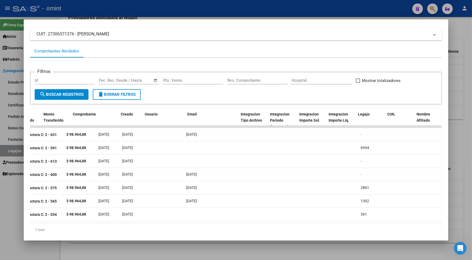
scroll to position [0, 0]
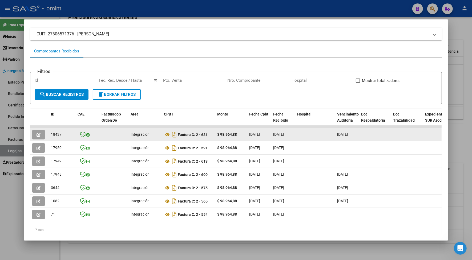
click at [39, 134] on button "button" at bounding box center [38, 135] width 13 height 10
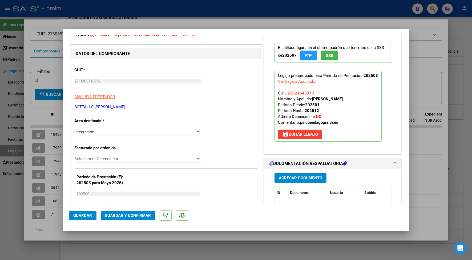
scroll to position [100, 0]
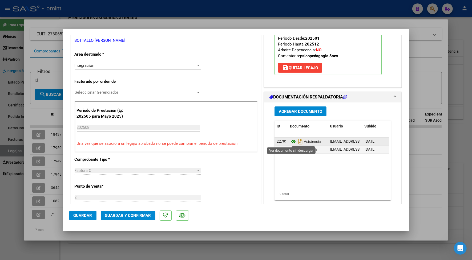
click at [291, 143] on icon at bounding box center [293, 142] width 7 height 6
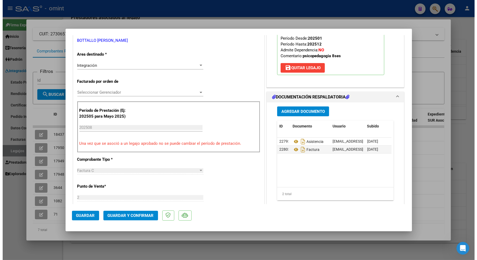
scroll to position [0, 0]
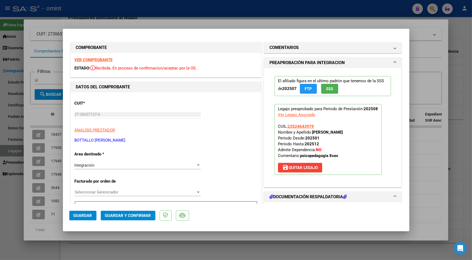
click at [91, 58] on strong "VER COMPROBANTE" at bounding box center [94, 60] width 38 height 5
click at [135, 217] on span "Guardar y Confirmar" at bounding box center [128, 215] width 46 height 5
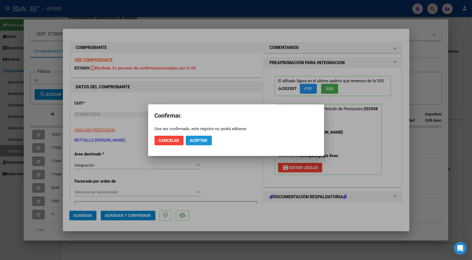
click at [203, 140] on span "Aceptar" at bounding box center [199, 140] width 18 height 5
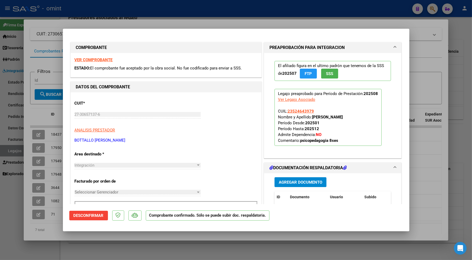
click at [177, 24] on div at bounding box center [236, 130] width 472 height 260
type input "$ 0,00"
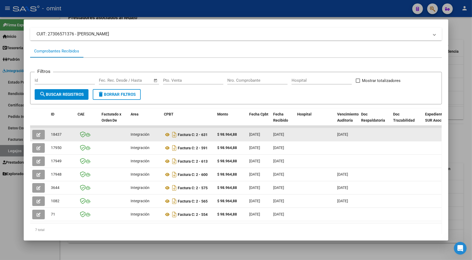
drag, startPoint x: 60, startPoint y: 134, endPoint x: 47, endPoint y: 132, distance: 13.4
click at [49, 132] on datatable-body-cell "18437" at bounding box center [62, 134] width 27 height 13
drag, startPoint x: 47, startPoint y: 132, endPoint x: 55, endPoint y: 133, distance: 7.5
copy span "18437"
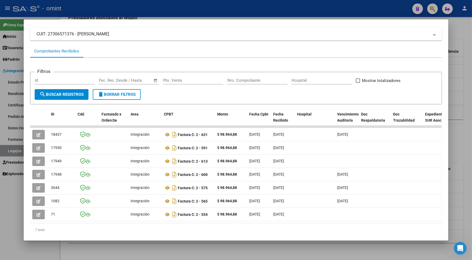
click at [99, 7] on div at bounding box center [236, 130] width 472 height 260
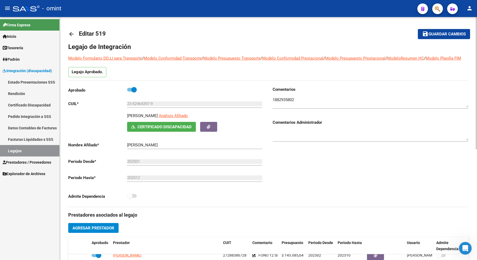
click at [364, 184] on div "Comentarios Comentarios Administrador" at bounding box center [368, 147] width 200 height 120
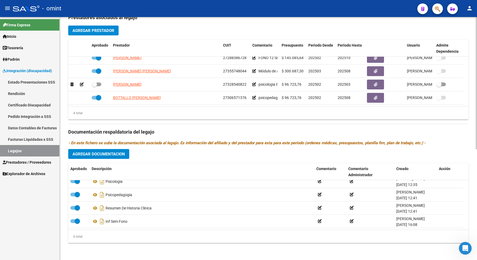
click at [168, 231] on div "6 total" at bounding box center [268, 236] width 400 height 13
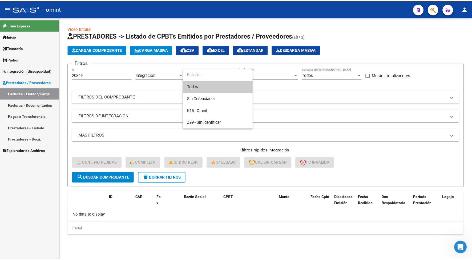
scroll to position [614, 0]
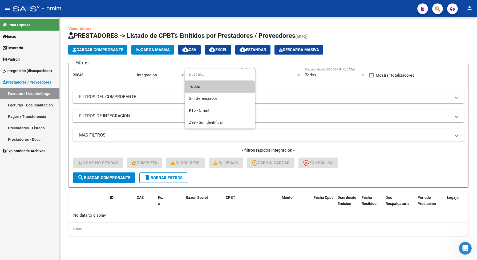
drag, startPoint x: 87, startPoint y: 74, endPoint x: 75, endPoint y: 76, distance: 12.1
click at [75, 76] on div at bounding box center [238, 130] width 477 height 260
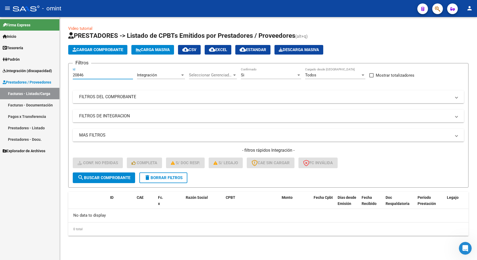
drag, startPoint x: 92, startPoint y: 76, endPoint x: 67, endPoint y: 78, distance: 25.4
click at [67, 78] on div "Video tutorial PRESTADORES -> Listado de CPBTs Emitidos por Prestadores / Prove…" at bounding box center [268, 135] width 417 height 236
paste input "380"
type input "20380"
click at [102, 179] on span "search Buscar Comprobante" at bounding box center [104, 178] width 53 height 5
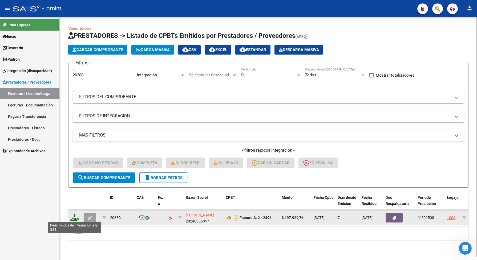
click at [71, 217] on icon at bounding box center [74, 217] width 9 height 7
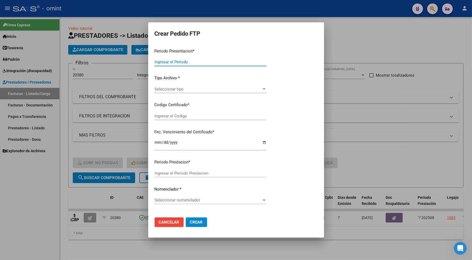
type input "202508"
type input "$ 197.929,76"
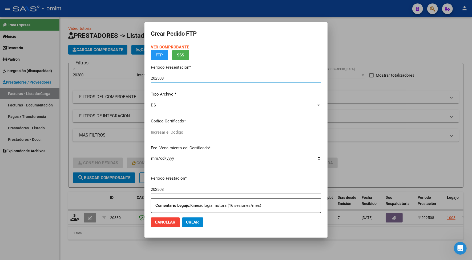
type input "7882545725"
type input "2035-03-31"
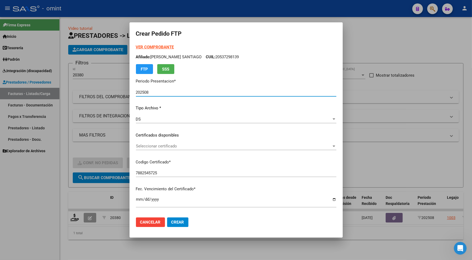
click at [150, 146] on span "Seleccionar certificado" at bounding box center [234, 146] width 196 height 5
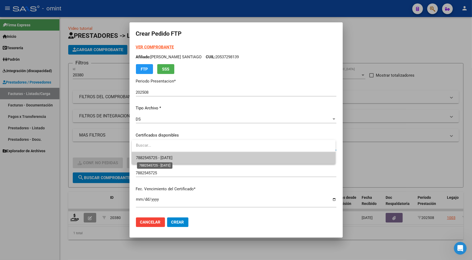
click at [156, 158] on span "7882545725 - 2035-03-31" at bounding box center [154, 158] width 37 height 5
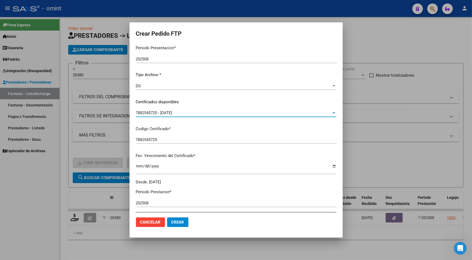
scroll to position [133, 0]
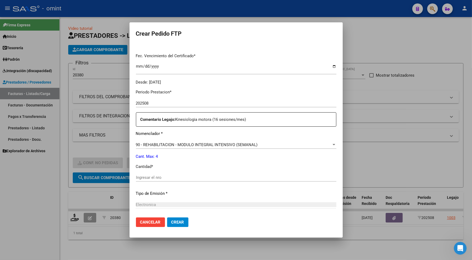
click at [157, 172] on div "Periodo Prestacion * 202508 Ingresar el Periodo Prestacion Comentario Legajo: K…" at bounding box center [236, 176] width 200 height 183
click at [157, 178] on input "Ingresar el nro" at bounding box center [236, 177] width 200 height 5
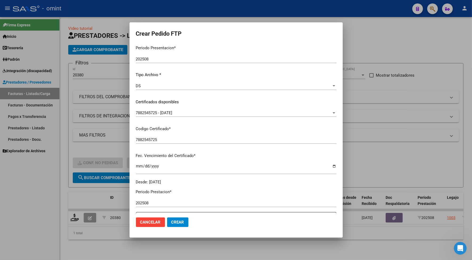
scroll to position [0, 0]
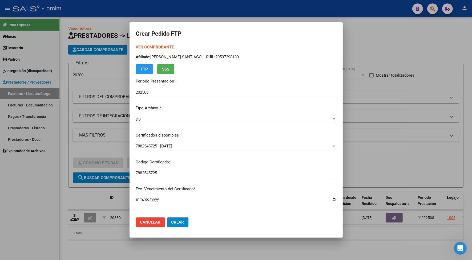
type input "4"
click at [168, 46] on strong "VER COMPROBANTE" at bounding box center [155, 47] width 38 height 5
click at [172, 222] on span "Crear" at bounding box center [177, 222] width 13 height 5
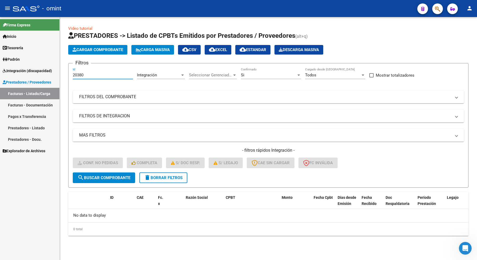
drag, startPoint x: 86, startPoint y: 76, endPoint x: 71, endPoint y: 73, distance: 15.3
click at [71, 77] on form "Filtros 20380 Id Integración Area Seleccionar Gerenciador Seleccionar Gerenciad…" at bounding box center [268, 125] width 400 height 125
paste input "852"
type input "20852"
click at [111, 179] on span "search Buscar Comprobante" at bounding box center [104, 178] width 53 height 5
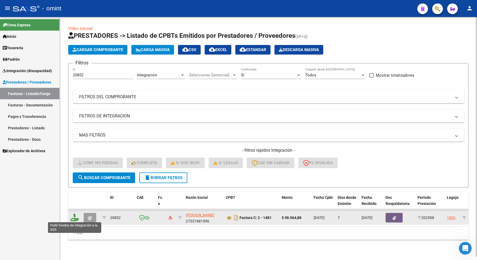
click at [75, 217] on icon at bounding box center [74, 217] width 9 height 7
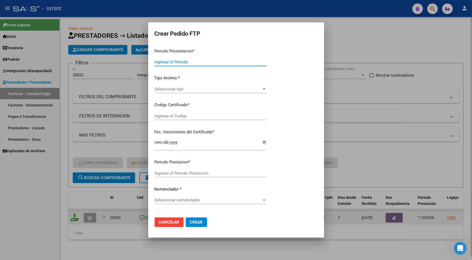
type input "202508"
type input "$ 98.964,88"
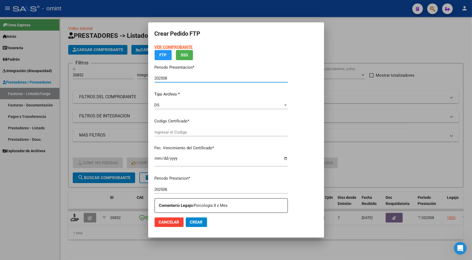
type input "7882545725"
type input "2035-03-31"
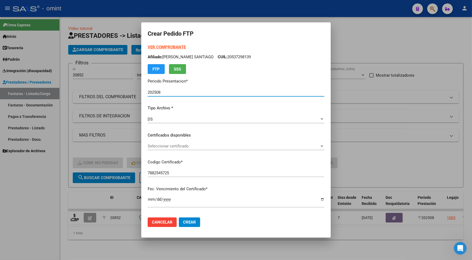
click at [159, 148] on span "Seleccionar certificado" at bounding box center [234, 146] width 172 height 5
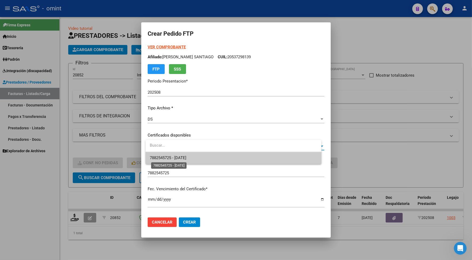
click at [169, 157] on span "7882545725 - 2035-03-31" at bounding box center [168, 158] width 37 height 5
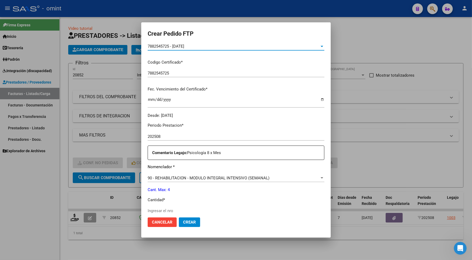
scroll to position [133, 0]
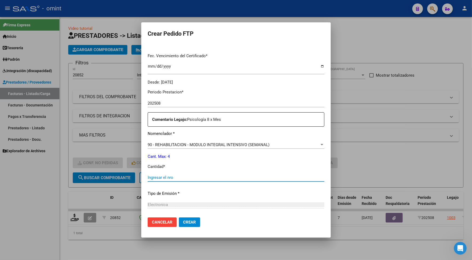
click at [176, 177] on input "Ingresar el nro" at bounding box center [236, 177] width 177 height 5
type input "4"
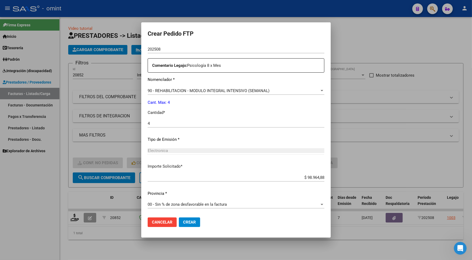
click at [190, 221] on span "Crear" at bounding box center [189, 222] width 13 height 5
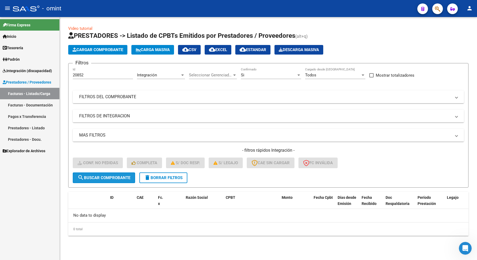
click at [123, 176] on span "search Buscar Comprobante" at bounding box center [104, 178] width 53 height 5
drag, startPoint x: 89, startPoint y: 79, endPoint x: 74, endPoint y: 77, distance: 15.7
click at [74, 77] on div "20852 Id" at bounding box center [103, 76] width 60 height 17
drag, startPoint x: 85, startPoint y: 74, endPoint x: 70, endPoint y: 76, distance: 15.5
click at [67, 76] on div "Video tutorial PRESTADORES -> Listado de CPBTs Emitidos por Prestadores / Prove…" at bounding box center [268, 135] width 417 height 236
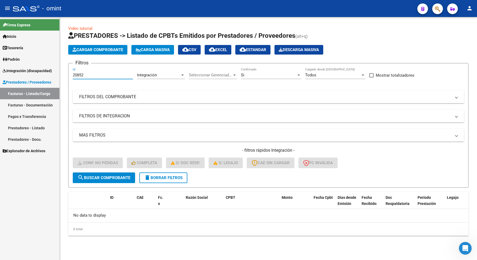
paste input "1980"
click at [100, 176] on span "search Buscar Comprobante" at bounding box center [104, 178] width 53 height 5
drag, startPoint x: 94, startPoint y: 74, endPoint x: 69, endPoint y: 71, distance: 25.0
click at [69, 71] on form "Filtros 19802 Id Integración Area Seleccionar Gerenciador Seleccionar Gerenciad…" at bounding box center [268, 125] width 400 height 125
drag, startPoint x: 73, startPoint y: 72, endPoint x: 84, endPoint y: 68, distance: 11.5
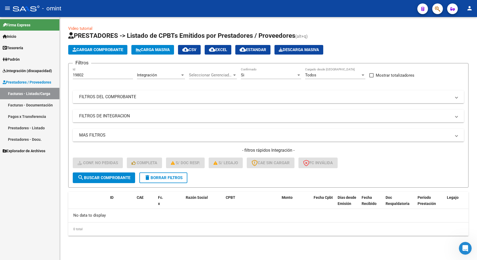
click at [83, 68] on div "19802 Id" at bounding box center [103, 73] width 60 height 11
paste input "388"
type input "19388"
click at [115, 176] on span "search Buscar Comprobante" at bounding box center [104, 178] width 53 height 5
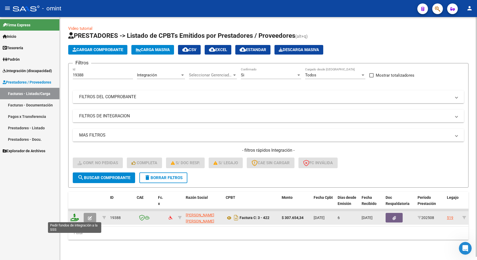
click at [75, 219] on icon at bounding box center [74, 217] width 9 height 7
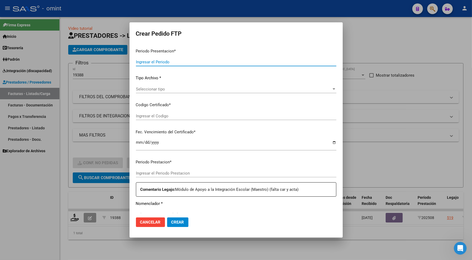
type input "202508"
type input "$ 307.654,34"
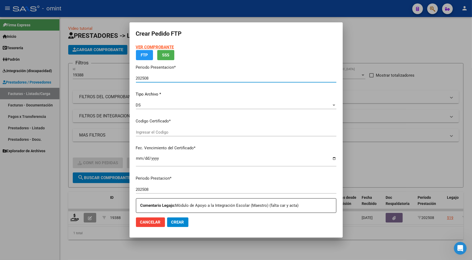
type input "411167862"
type input "2025-10-09"
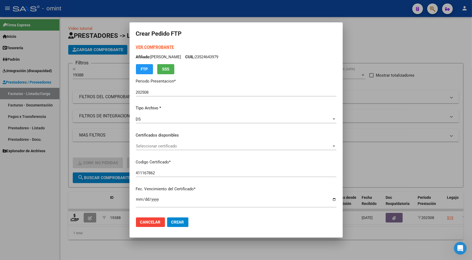
click at [163, 129] on div "VER COMPROBANTE ARCA Padrón Afiliado: ROBLES DESBAT BENJAMIN CUIL: 23524643979 …" at bounding box center [236, 131] width 200 height 174
click at [157, 147] on span "Seleccionar certificado" at bounding box center [234, 146] width 196 height 5
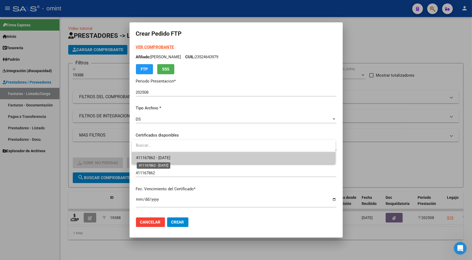
click at [166, 159] on span "411167862 - 2025-10-09" at bounding box center [153, 158] width 34 height 5
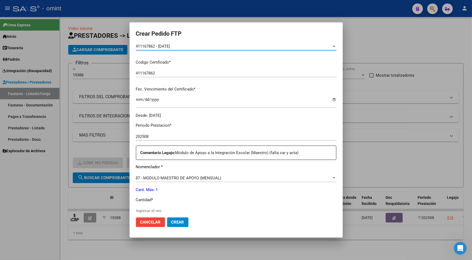
scroll to position [133, 0]
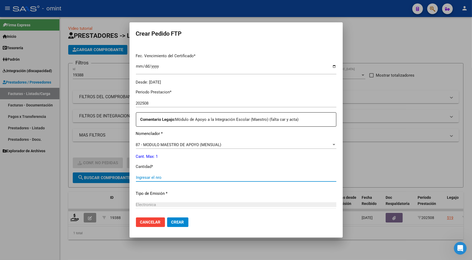
click at [145, 179] on input "Ingresar el nro" at bounding box center [236, 177] width 200 height 5
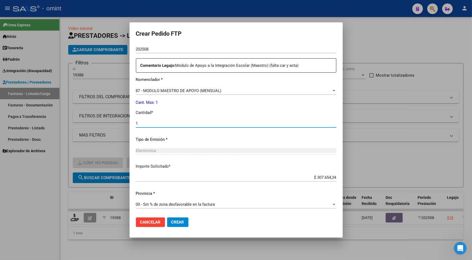
type input "1"
click at [179, 219] on button "Crear" at bounding box center [177, 223] width 21 height 10
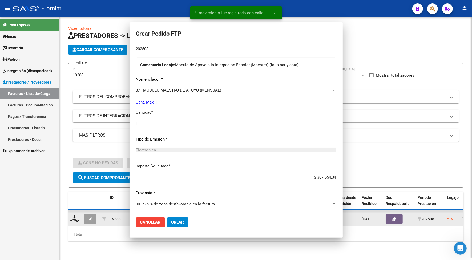
scroll to position [0, 0]
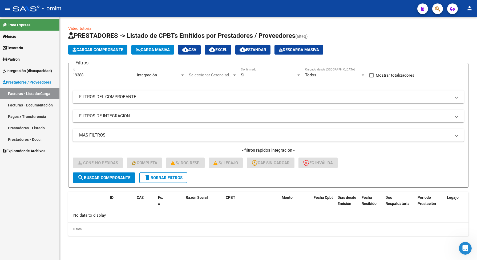
drag, startPoint x: 86, startPoint y: 71, endPoint x: 70, endPoint y: 71, distance: 16.0
click at [70, 71] on form "Filtros 19388 Id Integración Area Seleccionar Gerenciador Seleccionar Gerenciad…" at bounding box center [268, 125] width 400 height 125
drag, startPoint x: 87, startPoint y: 74, endPoint x: 62, endPoint y: 69, distance: 26.1
click at [63, 70] on div "Video tutorial PRESTADORES -> Listado de CPBTs Emitidos por Prestadores / Prove…" at bounding box center [268, 135] width 417 height 236
paste input "8437"
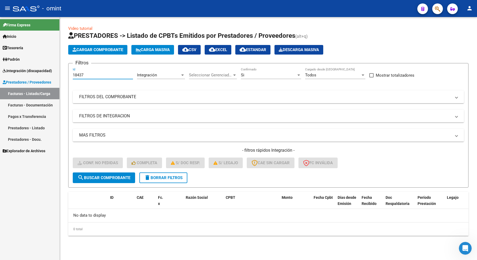
type input "18437"
click at [111, 176] on span "search Buscar Comprobante" at bounding box center [104, 178] width 53 height 5
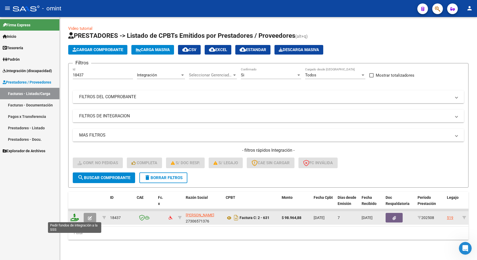
click at [73, 216] on icon at bounding box center [74, 217] width 9 height 7
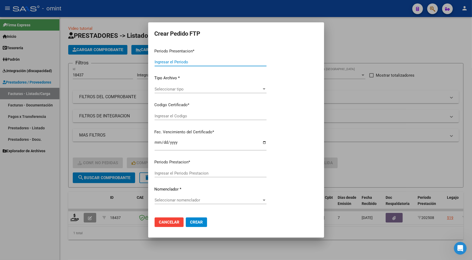
type input "202508"
type input "$ 98.964,88"
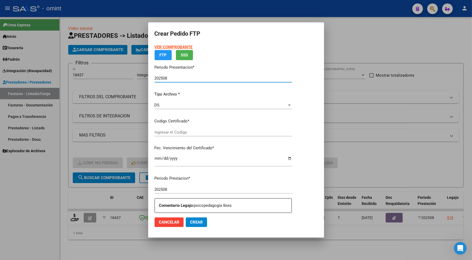
type input "411167862"
type input "2025-10-09"
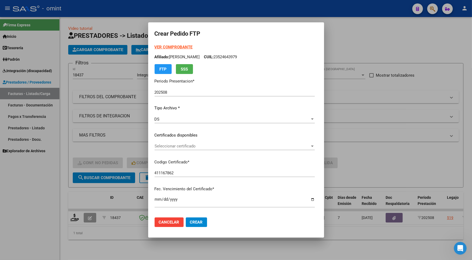
click at [155, 47] on strong "VER COMPROBANTE" at bounding box center [174, 47] width 38 height 5
click at [171, 139] on div "VER COMPROBANTE ARCA Padrón Afiliado: ROBLES DESBAT BENJAMIN CUIL: 23524643979 …" at bounding box center [235, 131] width 160 height 174
click at [172, 145] on span "Seleccionar certificado" at bounding box center [232, 146] width 155 height 5
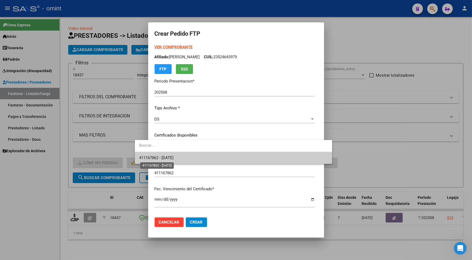
click at [172, 157] on span "411167862 - 2025-10-09" at bounding box center [156, 158] width 34 height 5
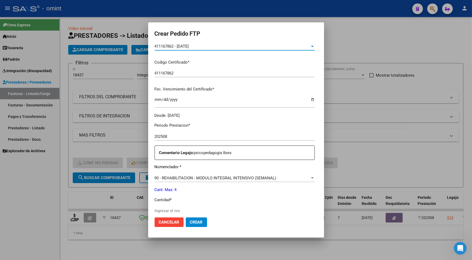
scroll to position [133, 0]
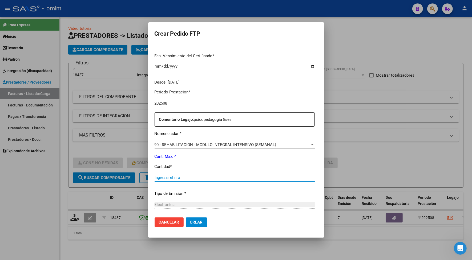
click at [157, 179] on input "Ingresar el nro" at bounding box center [235, 177] width 160 height 5
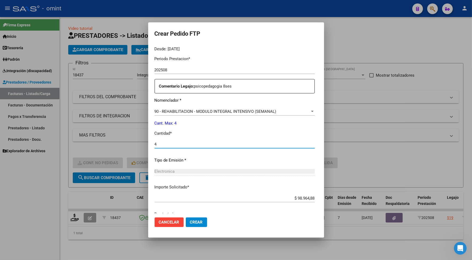
scroll to position [187, 0]
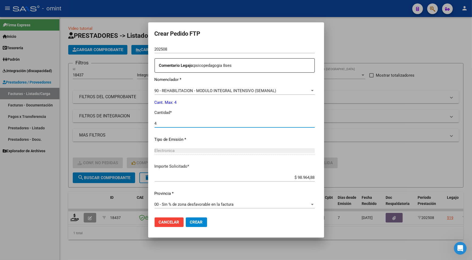
type input "4"
click at [186, 219] on button "Crear" at bounding box center [196, 223] width 21 height 10
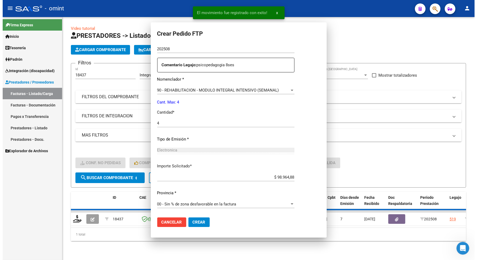
scroll to position [0, 0]
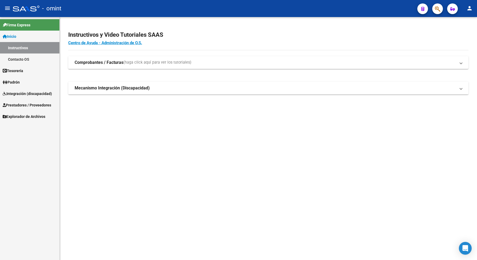
click at [18, 92] on span "Integración (discapacidad)" at bounding box center [27, 94] width 49 height 6
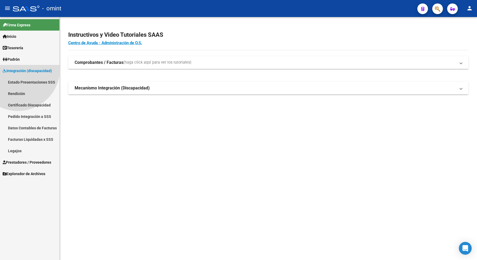
click at [18, 74] on span "Integración (discapacidad)" at bounding box center [27, 71] width 49 height 6
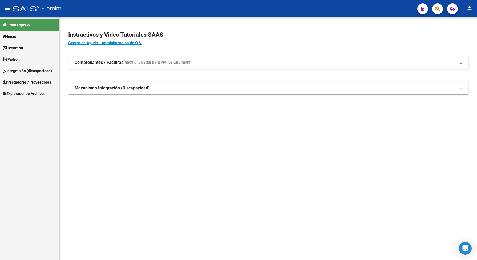
click at [21, 67] on link "Integración (discapacidad)" at bounding box center [29, 70] width 59 height 11
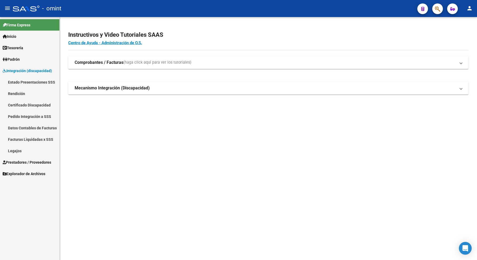
click at [21, 151] on link "Legajos" at bounding box center [29, 150] width 59 height 11
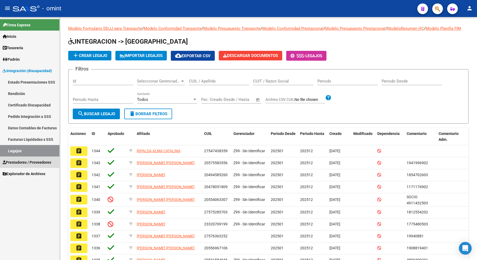
click at [30, 160] on span "Prestadores / Proveedores" at bounding box center [27, 163] width 48 height 6
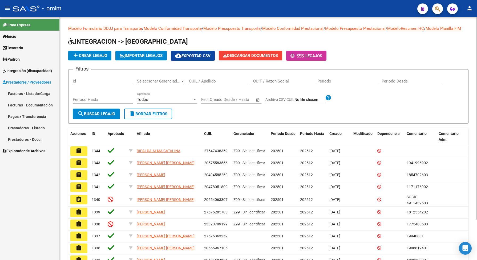
click at [200, 84] on div "CUIL / Apellido" at bounding box center [219, 79] width 60 height 11
drag, startPoint x: 202, startPoint y: 83, endPoint x: 193, endPoint y: 88, distance: 10.1
click at [193, 84] on input "CUIL / Apellido" at bounding box center [219, 81] width 60 height 5
paste input "20547582994"
type input "20547582994"
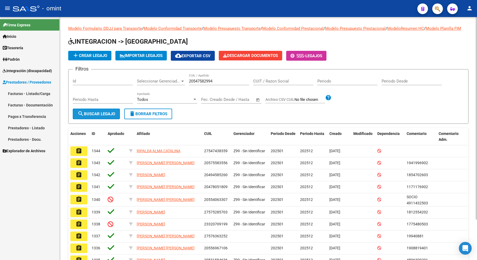
click at [114, 116] on span "search Buscar Legajo" at bounding box center [97, 114] width 38 height 5
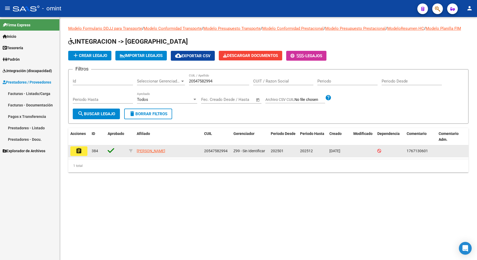
click at [79, 154] on mat-icon "assignment" at bounding box center [79, 151] width 6 height 6
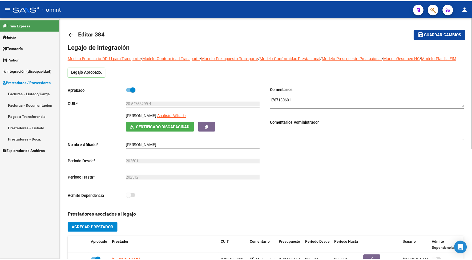
scroll to position [133, 0]
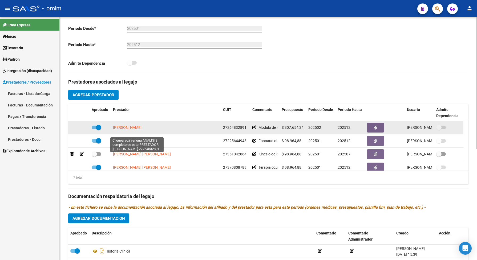
click at [141, 130] on span "[PERSON_NAME]" at bounding box center [127, 128] width 29 height 4
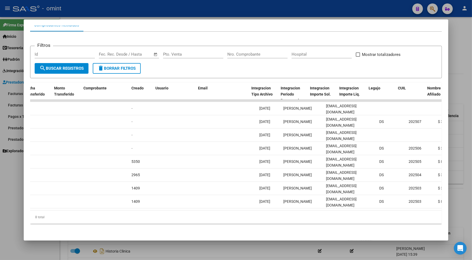
scroll to position [0, 0]
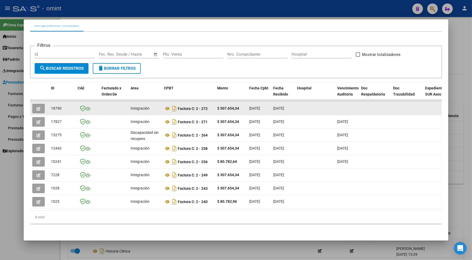
click at [34, 104] on button "button" at bounding box center [38, 109] width 13 height 10
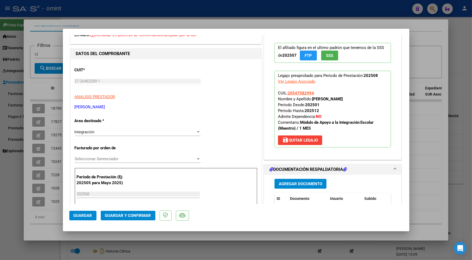
scroll to position [67, 0]
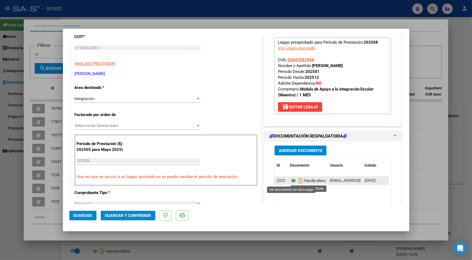
click at [290, 180] on icon at bounding box center [293, 181] width 7 height 6
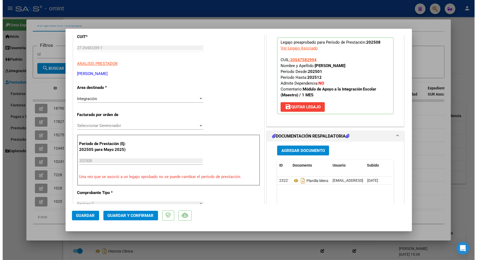
scroll to position [0, 0]
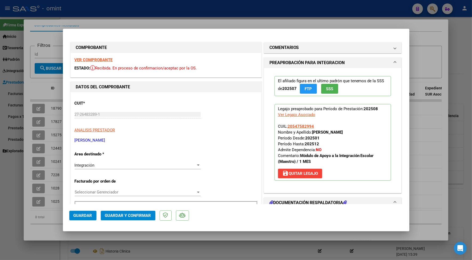
click at [99, 63] on div "VER COMPROBANTE ESTADO: Recibida. En proceso de confirmacion/aceptac por la OS." at bounding box center [166, 65] width 191 height 24
click at [99, 62] on strong "VER COMPROBANTE" at bounding box center [94, 60] width 38 height 5
click at [130, 211] on button "Guardar y Confirmar" at bounding box center [128, 216] width 55 height 10
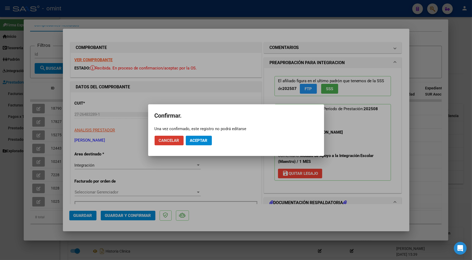
click at [202, 139] on span "Aceptar" at bounding box center [199, 140] width 18 height 5
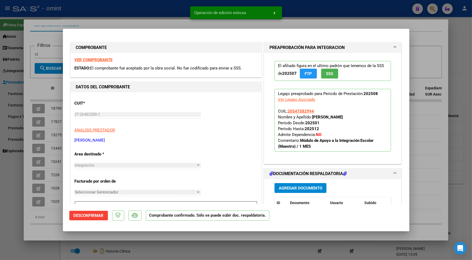
click at [115, 21] on div at bounding box center [236, 130] width 472 height 260
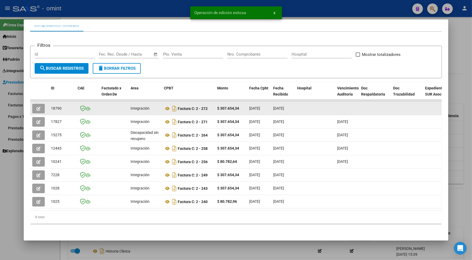
drag, startPoint x: 62, startPoint y: 104, endPoint x: 48, endPoint y: 103, distance: 14.1
click at [49, 103] on datatable-body-cell "18790" at bounding box center [62, 108] width 27 height 13
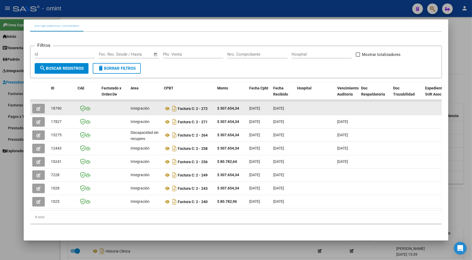
drag, startPoint x: 48, startPoint y: 103, endPoint x: 55, endPoint y: 103, distance: 7.0
copy span "18790"
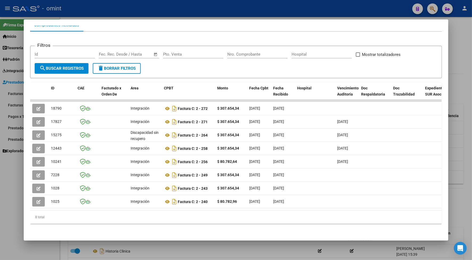
click at [74, 14] on div at bounding box center [236, 130] width 472 height 260
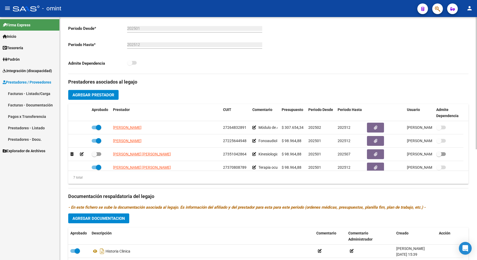
scroll to position [167, 0]
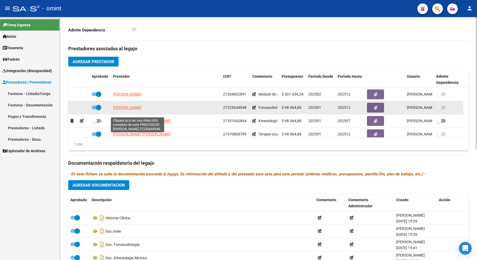
click at [141, 110] on span "[PERSON_NAME]" at bounding box center [127, 108] width 29 height 4
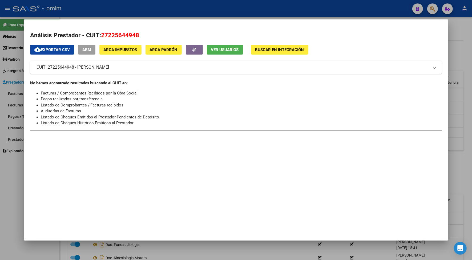
click at [139, 6] on div at bounding box center [236, 130] width 472 height 260
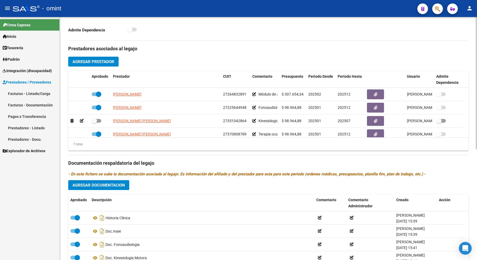
click at [237, 163] on div "Prestadores asociados al legajo Agregar Prestador Aprobado Prestador CUIT Comen…" at bounding box center [268, 160] width 400 height 238
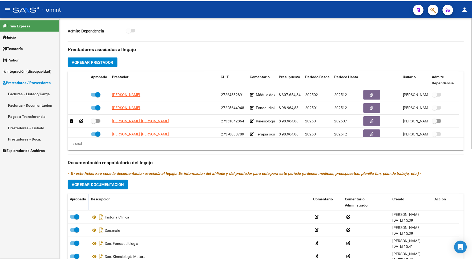
scroll to position [133, 0]
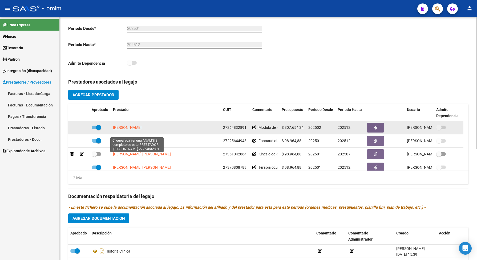
click at [141, 130] on span "[PERSON_NAME]" at bounding box center [127, 128] width 29 height 4
type textarea "27264832891"
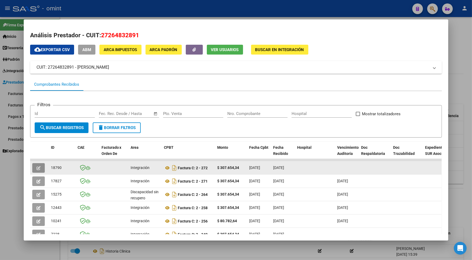
click at [38, 168] on icon "button" at bounding box center [39, 168] width 4 height 4
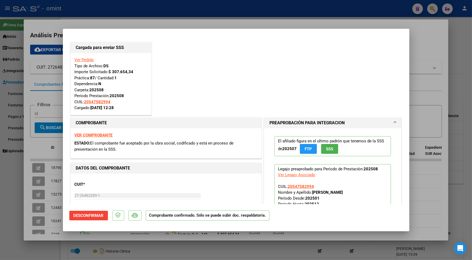
click at [131, 17] on div at bounding box center [236, 130] width 472 height 260
type input "$ 0,00"
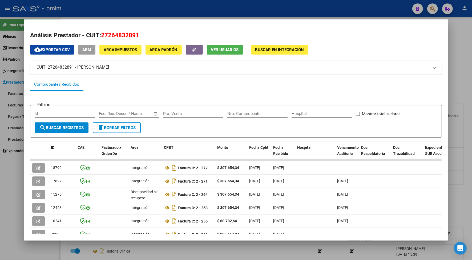
click at [131, 11] on div at bounding box center [236, 130] width 472 height 260
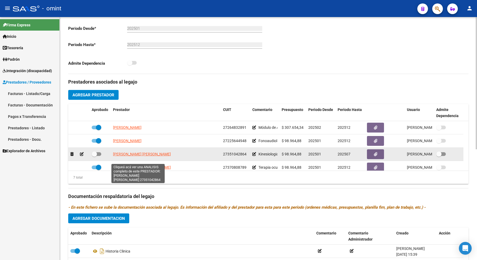
click at [151, 156] on span "[PERSON_NAME] [PERSON_NAME]" at bounding box center [142, 154] width 58 height 4
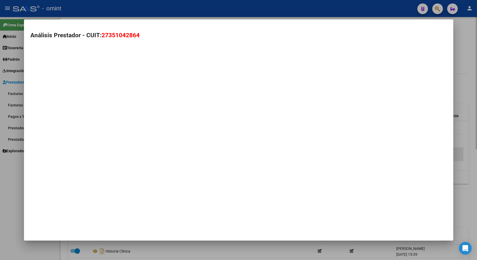
type textarea "27351042864"
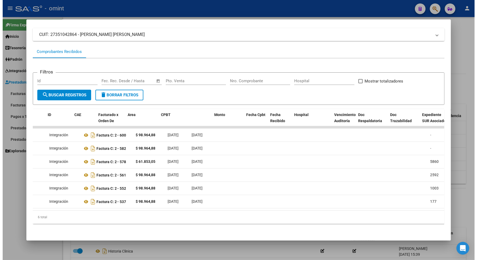
scroll to position [0, 0]
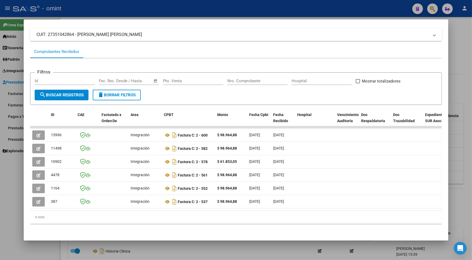
click at [134, 5] on div at bounding box center [236, 130] width 472 height 260
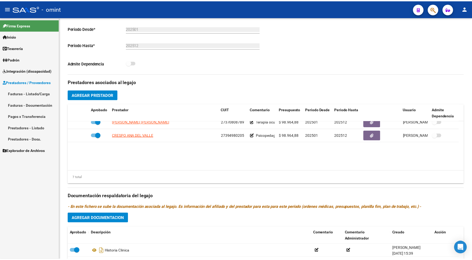
scroll to position [12, 0]
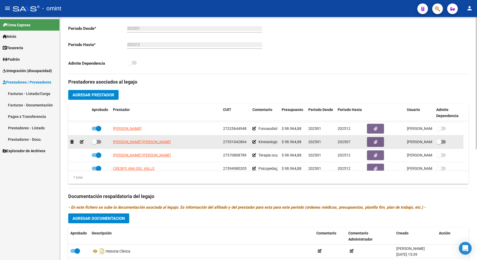
click at [81, 144] on icon at bounding box center [82, 142] width 4 height 4
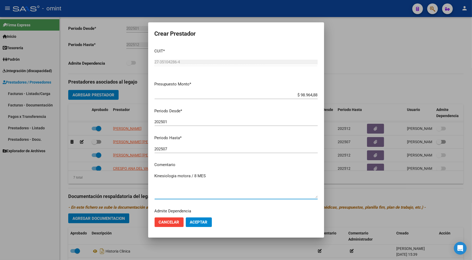
click at [155, 175] on textarea "Kinesiologia motora / 8 MES" at bounding box center [236, 185] width 163 height 25
type textarea "BAJAKinesiologia motora / 8 MES"
click at [196, 223] on span "Aceptar" at bounding box center [199, 222] width 18 height 5
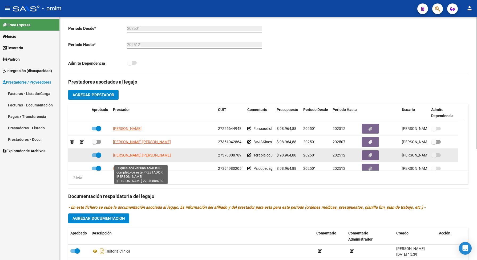
click at [128, 157] on span "[PERSON_NAME] [PERSON_NAME]" at bounding box center [142, 155] width 58 height 4
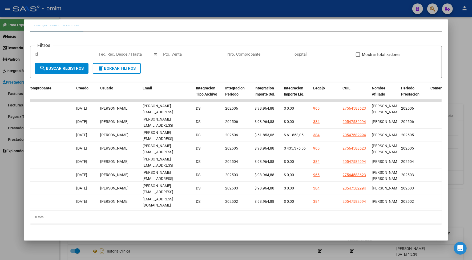
scroll to position [0, 561]
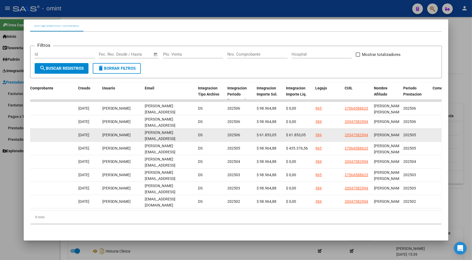
drag, startPoint x: 141, startPoint y: 131, endPoint x: 183, endPoint y: 135, distance: 41.8
click at [183, 135] on datatable-body-cell "[PERSON_NAME][EMAIL_ADDRESS][DOMAIN_NAME]" at bounding box center [169, 135] width 53 height 13
drag, startPoint x: 183, startPoint y: 135, endPoint x: 175, endPoint y: 131, distance: 8.8
copy span "[PERSON_NAME][EMAIL_ADDRESS][DOMAIN_NAME]"
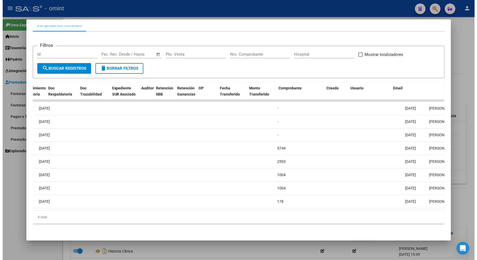
scroll to position [0, 203]
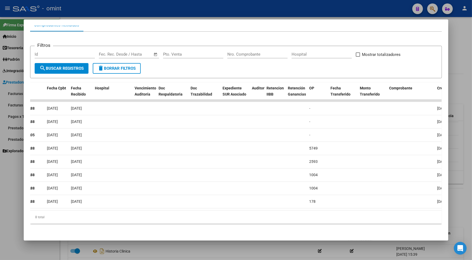
drag, startPoint x: 100, startPoint y: 9, endPoint x: 115, endPoint y: 25, distance: 21.9
click at [100, 8] on div at bounding box center [236, 130] width 472 height 260
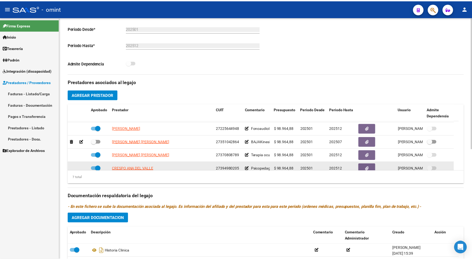
scroll to position [46, 0]
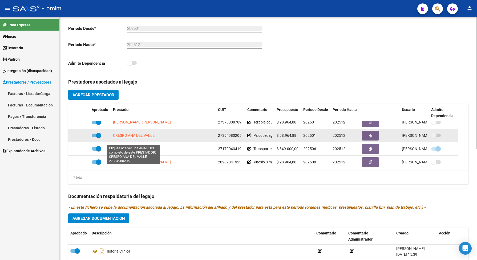
click at [130, 138] on span "CRESPO ANA DEL VALLE" at bounding box center [134, 136] width 42 height 4
type textarea "27394980205"
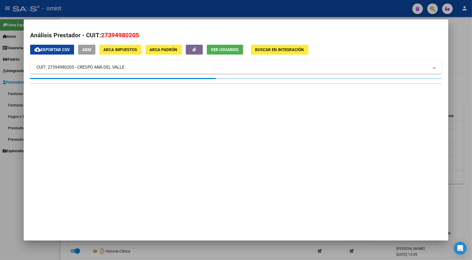
click at [157, 5] on div at bounding box center [236, 130] width 472 height 260
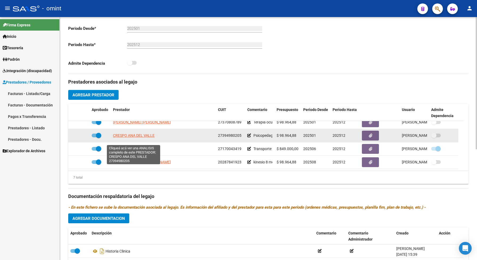
click at [143, 138] on span "CRESPO ANA DEL VALLE" at bounding box center [134, 136] width 42 height 4
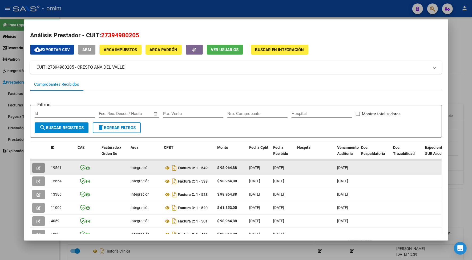
click at [37, 166] on icon "button" at bounding box center [39, 168] width 4 height 4
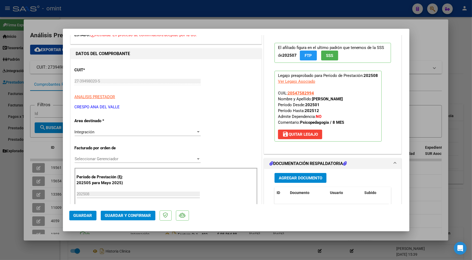
scroll to position [67, 0]
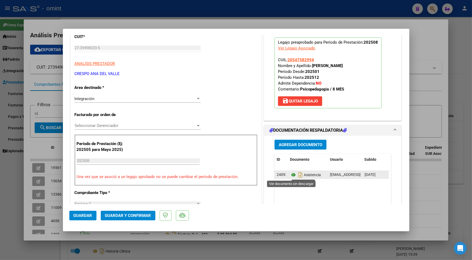
click at [290, 176] on icon at bounding box center [293, 175] width 7 height 6
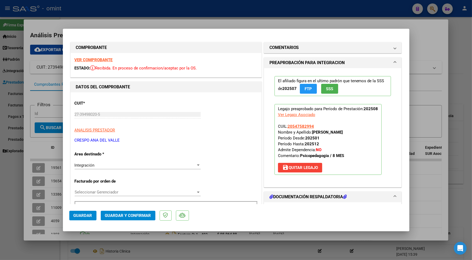
click at [100, 59] on strong "VER COMPROBANTE" at bounding box center [94, 60] width 38 height 5
click at [135, 216] on span "Guardar y Confirmar" at bounding box center [128, 215] width 46 height 5
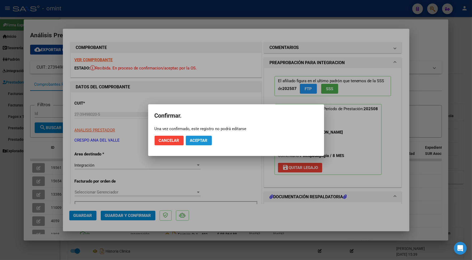
click at [202, 136] on button "Aceptar" at bounding box center [199, 141] width 26 height 10
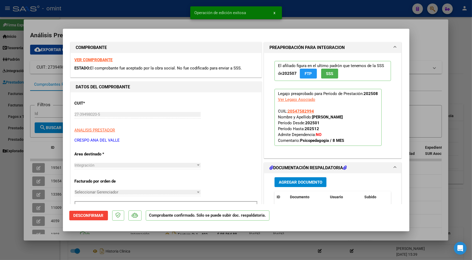
click at [131, 17] on div at bounding box center [236, 130] width 472 height 260
type input "$ 0,00"
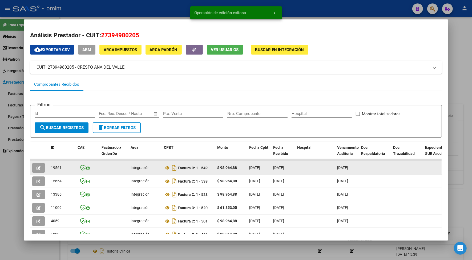
drag, startPoint x: 59, startPoint y: 167, endPoint x: 47, endPoint y: 165, distance: 12.0
click at [49, 165] on datatable-body-cell "19561" at bounding box center [62, 167] width 27 height 13
drag, startPoint x: 47, startPoint y: 165, endPoint x: 54, endPoint y: 168, distance: 7.2
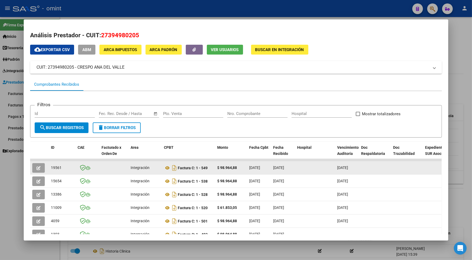
copy span "19561"
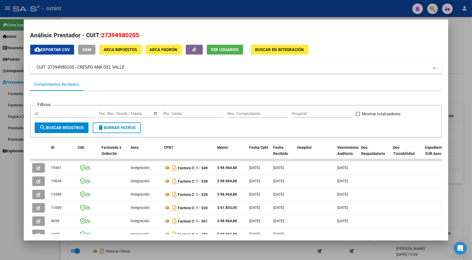
click at [161, 5] on div at bounding box center [236, 130] width 472 height 260
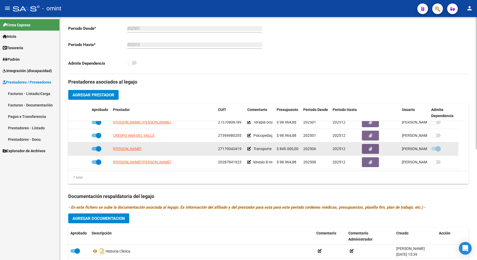
click at [247, 151] on icon at bounding box center [249, 149] width 4 height 4
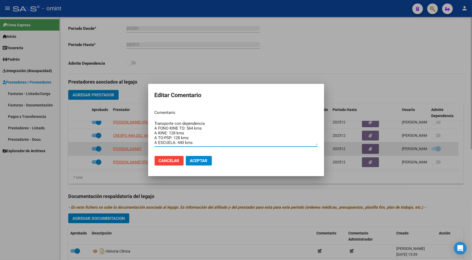
scroll to position [4, 0]
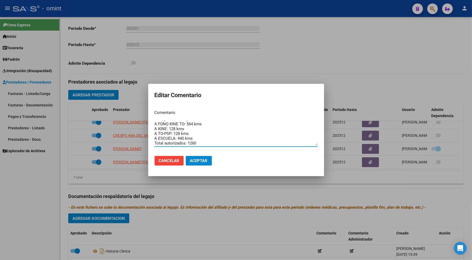
click at [319, 39] on div at bounding box center [236, 130] width 472 height 260
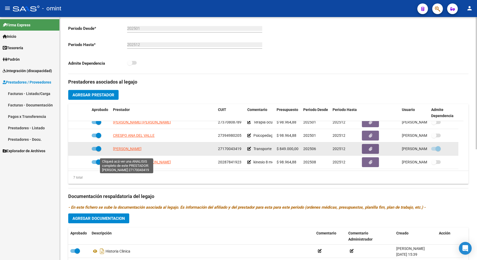
click at [126, 151] on span "[PERSON_NAME]" at bounding box center [127, 149] width 29 height 4
type textarea "27170043419"
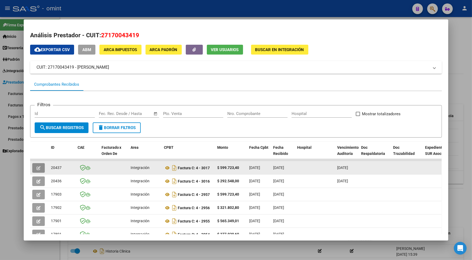
click at [32, 167] on button "button" at bounding box center [38, 168] width 13 height 10
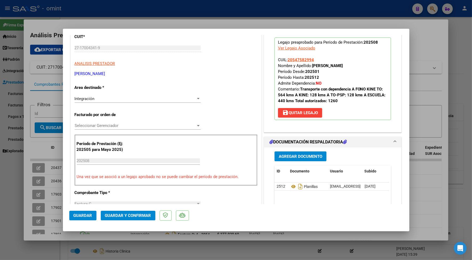
scroll to position [100, 0]
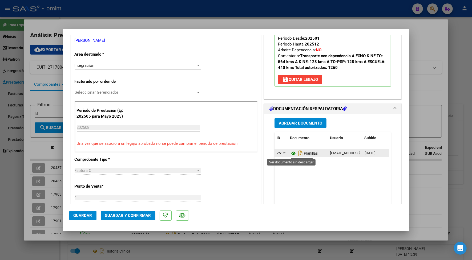
click at [290, 153] on icon at bounding box center [293, 153] width 7 height 6
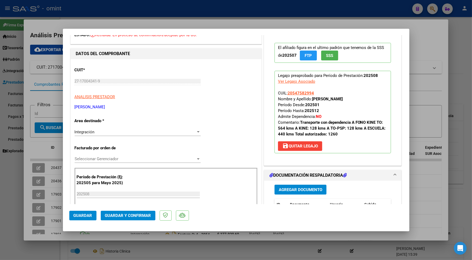
scroll to position [0, 0]
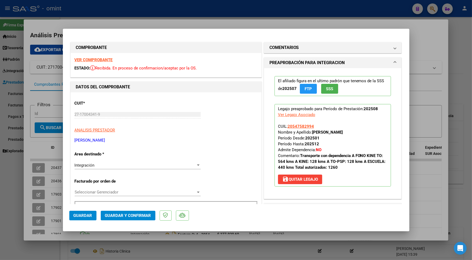
click at [105, 59] on strong "VER COMPROBANTE" at bounding box center [94, 60] width 38 height 5
click at [106, 59] on strong "VER COMPROBANTE" at bounding box center [94, 60] width 38 height 5
click at [139, 214] on span "Guardar y Confirmar" at bounding box center [128, 215] width 46 height 5
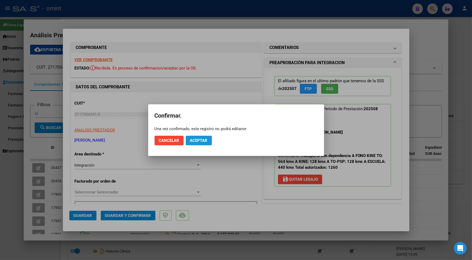
click at [200, 140] on span "Aceptar" at bounding box center [199, 140] width 18 height 5
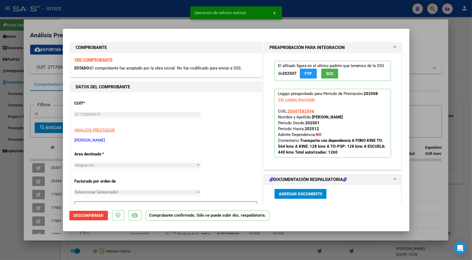
click at [116, 23] on div at bounding box center [236, 130] width 472 height 260
type input "$ 0,00"
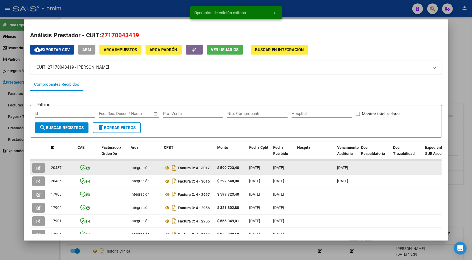
drag, startPoint x: 63, startPoint y: 167, endPoint x: 46, endPoint y: 167, distance: 16.5
click at [49, 167] on datatable-body-cell "20437" at bounding box center [62, 167] width 27 height 13
drag, startPoint x: 46, startPoint y: 167, endPoint x: 53, endPoint y: 168, distance: 6.9
copy span "20437"
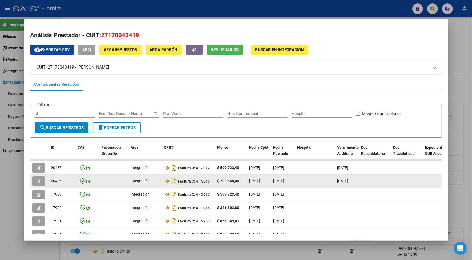
click at [39, 182] on button "button" at bounding box center [38, 182] width 13 height 10
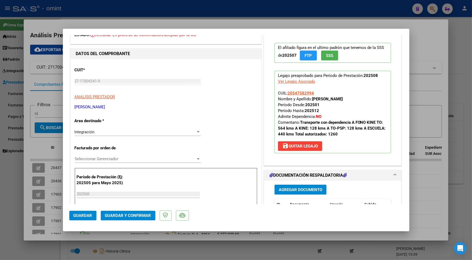
scroll to position [133, 0]
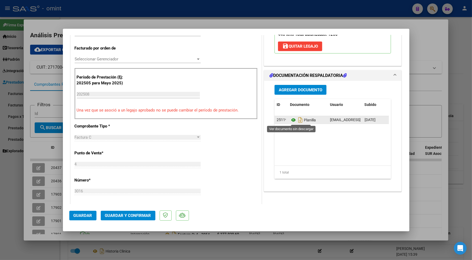
click at [290, 120] on icon at bounding box center [293, 120] width 7 height 6
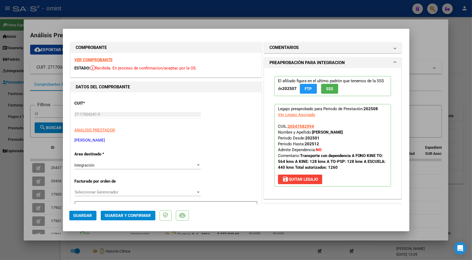
click at [100, 59] on strong "VER COMPROBANTE" at bounding box center [94, 60] width 38 height 5
click at [103, 58] on strong "VER COMPROBANTE" at bounding box center [94, 60] width 38 height 5
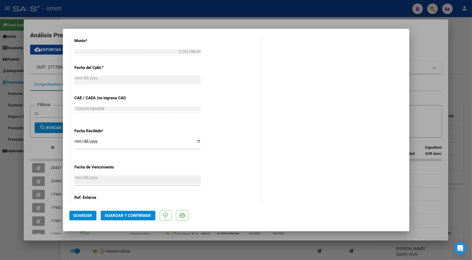
scroll to position [346, 0]
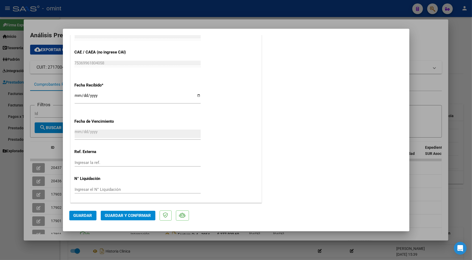
click at [141, 219] on button "Guardar y Confirmar" at bounding box center [128, 216] width 55 height 10
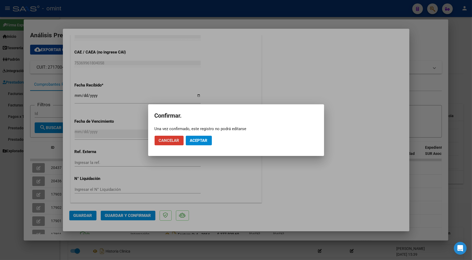
click at [194, 138] on span "Aceptar" at bounding box center [199, 140] width 18 height 5
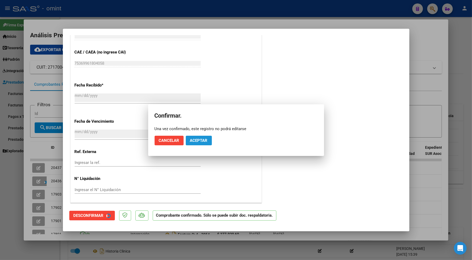
scroll to position [313, 0]
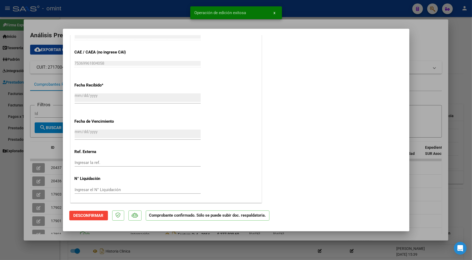
click at [110, 19] on div at bounding box center [236, 130] width 472 height 260
type input "$ 0,00"
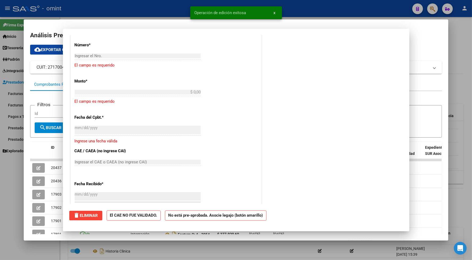
scroll to position [412, 0]
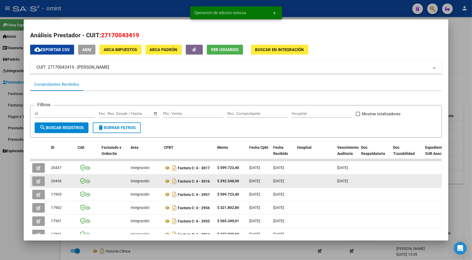
drag, startPoint x: 62, startPoint y: 181, endPoint x: 47, endPoint y: 180, distance: 14.4
click at [49, 180] on datatable-body-cell "20436" at bounding box center [62, 181] width 27 height 13
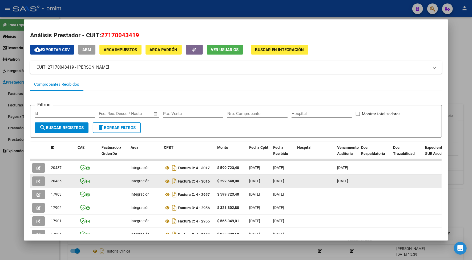
drag, startPoint x: 47, startPoint y: 180, endPoint x: 51, endPoint y: 181, distance: 3.5
copy span "20436"
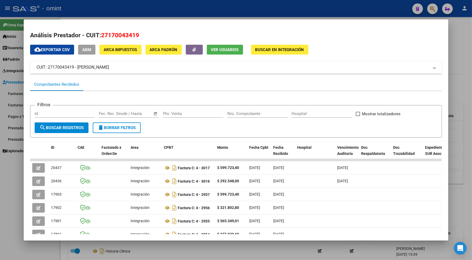
click at [123, 9] on div at bounding box center [236, 130] width 472 height 260
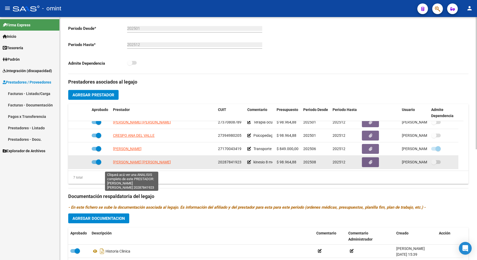
click at [129, 164] on span "[PERSON_NAME] [PERSON_NAME]" at bounding box center [142, 162] width 58 height 4
type textarea "20287841923"
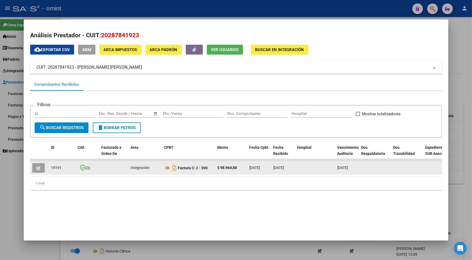
click at [37, 169] on icon "button" at bounding box center [39, 168] width 4 height 4
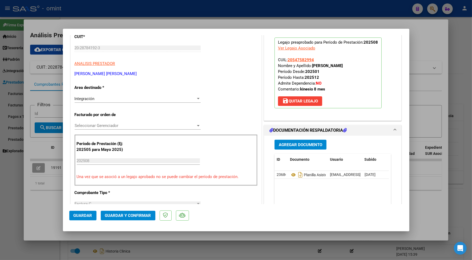
scroll to position [100, 0]
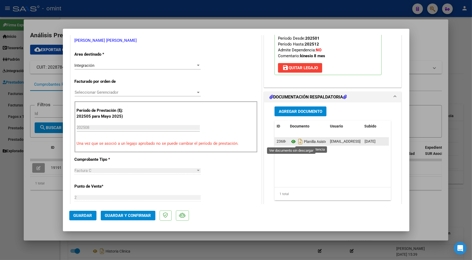
click at [291, 141] on icon at bounding box center [293, 142] width 7 height 6
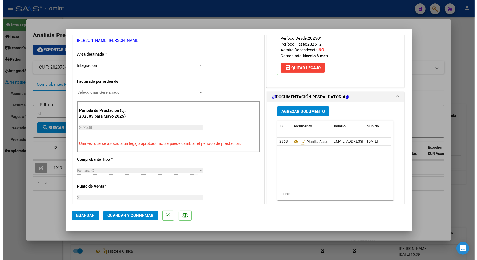
scroll to position [0, 0]
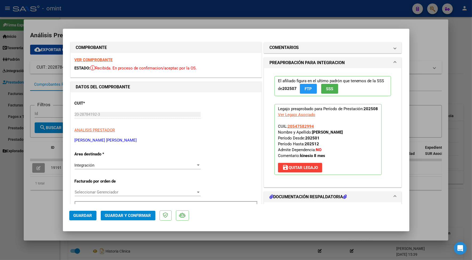
click at [83, 58] on strong "VER COMPROBANTE" at bounding box center [94, 60] width 38 height 5
click at [108, 62] on strong "VER COMPROBANTE" at bounding box center [94, 60] width 38 height 5
click at [139, 218] on button "Guardar y Confirmar" at bounding box center [128, 216] width 55 height 10
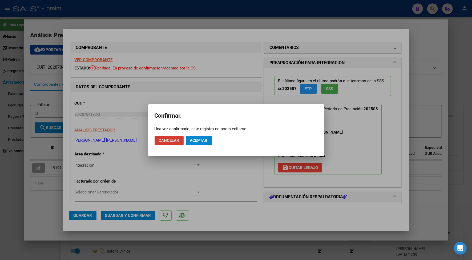
click at [203, 143] on button "Aceptar" at bounding box center [199, 141] width 26 height 10
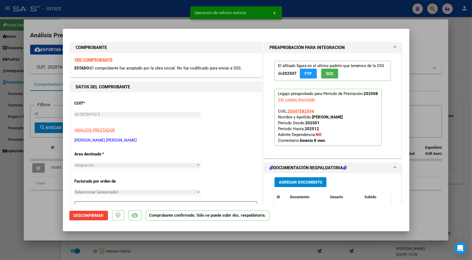
click at [161, 33] on mat-dialog-container "COMPROBANTE VER COMPROBANTE ESTADO: El comprobante fue aceptado por la obra soc…" at bounding box center [236, 130] width 346 height 203
click at [165, 18] on div at bounding box center [236, 130] width 472 height 260
type input "$ 0,00"
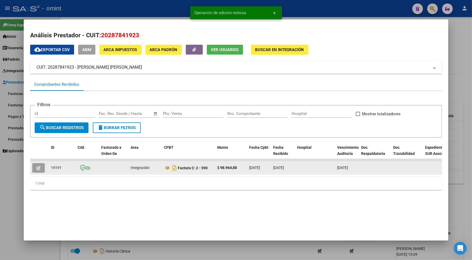
drag, startPoint x: 60, startPoint y: 168, endPoint x: 47, endPoint y: 166, distance: 13.0
click at [49, 166] on datatable-body-cell "19191" at bounding box center [62, 167] width 27 height 13
drag, startPoint x: 47, startPoint y: 166, endPoint x: 51, endPoint y: 167, distance: 3.6
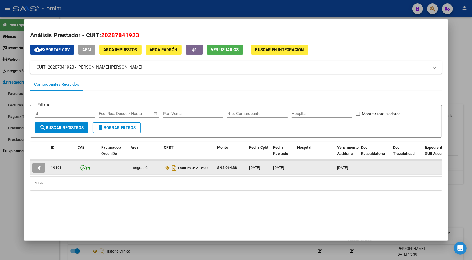
copy span "19191"
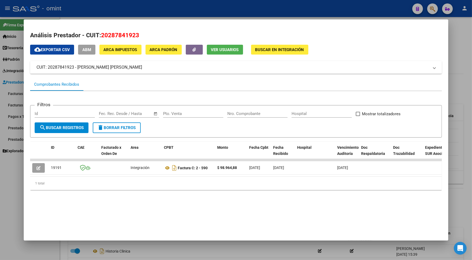
click at [85, 8] on div at bounding box center [236, 130] width 472 height 260
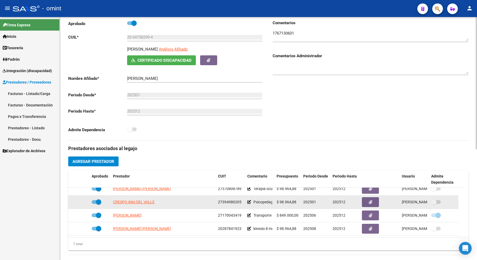
scroll to position [100, 0]
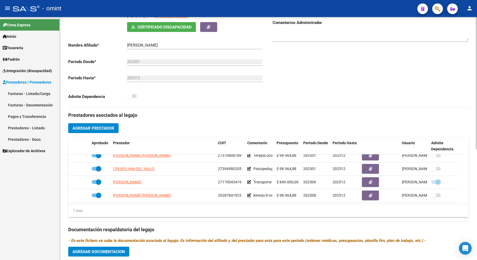
click at [220, 218] on div "7 total" at bounding box center [268, 210] width 400 height 13
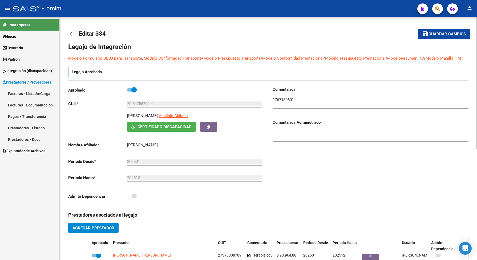
click at [436, 32] on span "Guardar cambios" at bounding box center [446, 34] width 37 height 5
click at [18, 69] on span "Integración (discapacidad)" at bounding box center [27, 71] width 49 height 6
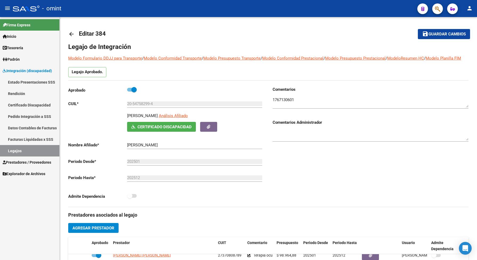
click at [13, 148] on link "Legajos" at bounding box center [29, 150] width 59 height 11
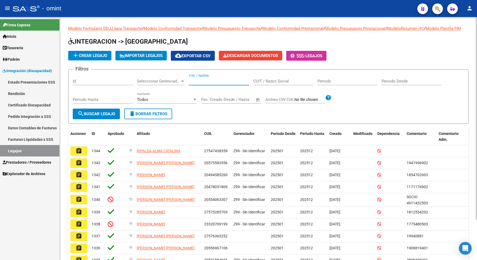
click at [199, 84] on input "CUIL / Apellido" at bounding box center [219, 81] width 60 height 5
paste input "20583368907"
type input "20583368907"
click at [86, 116] on span "search Buscar Legajo" at bounding box center [97, 114] width 38 height 5
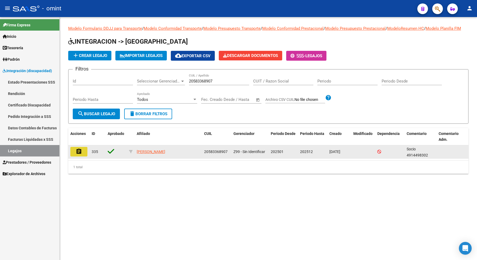
click at [81, 155] on mat-icon "assignment" at bounding box center [79, 151] width 6 height 6
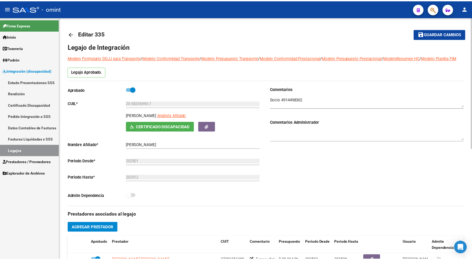
scroll to position [67, 0]
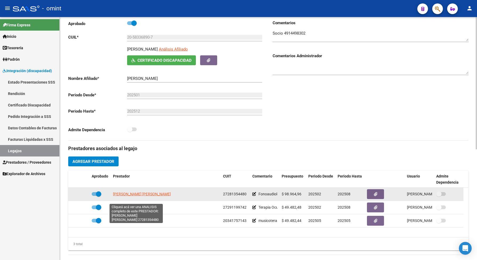
click at [147, 196] on span "[PERSON_NAME] [PERSON_NAME]" at bounding box center [142, 194] width 58 height 4
type textarea "27281354480"
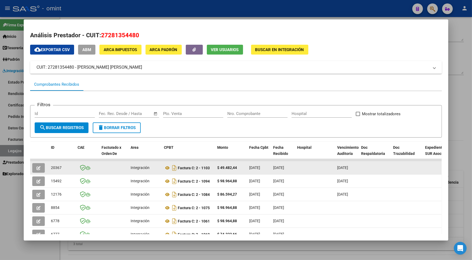
click at [37, 166] on icon "button" at bounding box center [39, 168] width 4 height 4
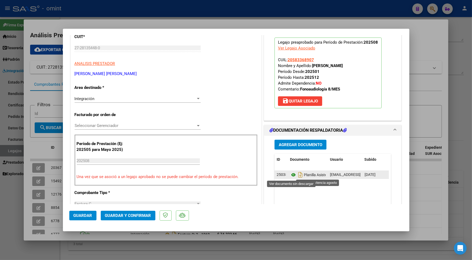
click at [290, 174] on icon at bounding box center [293, 175] width 7 height 6
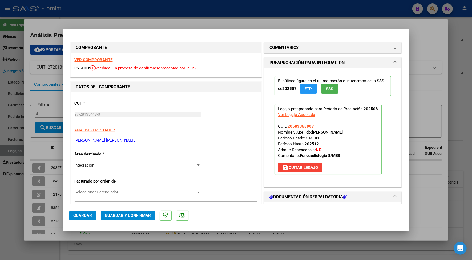
click at [111, 60] on strong "VER COMPROBANTE" at bounding box center [94, 60] width 38 height 5
click at [119, 213] on span "Guardar y Confirmar" at bounding box center [128, 215] width 46 height 5
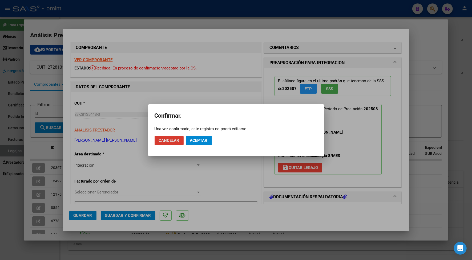
click at [206, 137] on button "Aceptar" at bounding box center [199, 141] width 26 height 10
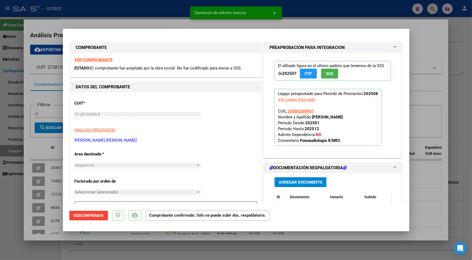
click at [175, 29] on mat-dialog-container "COMPROBANTE VER COMPROBANTE ESTADO: El comprobante fue aceptado por la obra soc…" at bounding box center [236, 130] width 346 height 203
click at [173, 19] on div at bounding box center [236, 130] width 472 height 260
type input "$ 0,00"
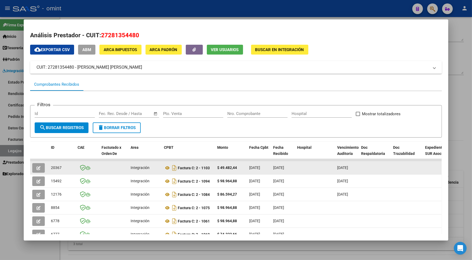
drag, startPoint x: 61, startPoint y: 166, endPoint x: 48, endPoint y: 167, distance: 12.8
click at [49, 167] on datatable-body-cell "20367" at bounding box center [62, 167] width 27 height 13
copy span "20367"
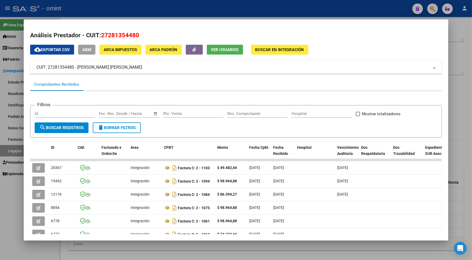
click at [107, 3] on div at bounding box center [236, 130] width 472 height 260
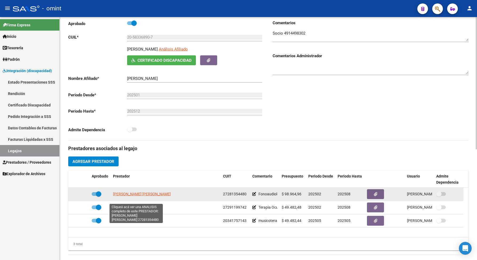
click at [137, 196] on span "[PERSON_NAME] [PERSON_NAME]" at bounding box center [142, 194] width 58 height 4
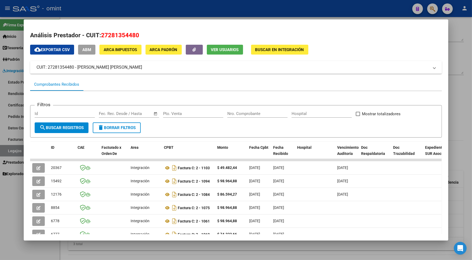
click at [103, 10] on div at bounding box center [236, 130] width 472 height 260
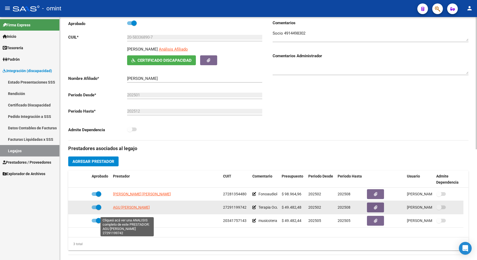
click at [122, 210] on span "AGU [PERSON_NAME]" at bounding box center [131, 207] width 37 height 4
type textarea "27291199742"
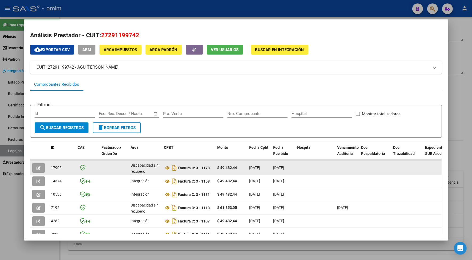
click at [60, 167] on div "17905" at bounding box center [62, 168] width 22 height 6
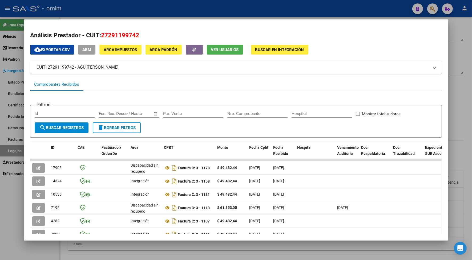
scroll to position [37, 0]
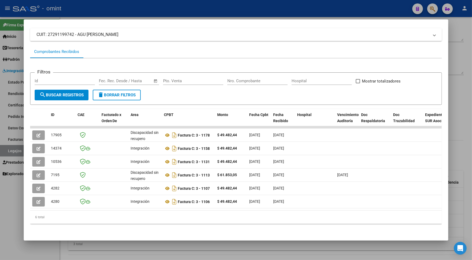
click at [123, 205] on datatable-selection "17905 Discapacidad sin recupero Factura C: 3 - 1178 $ 49.482,44 14/08/2025 19/0…" at bounding box center [235, 207] width 411 height 5
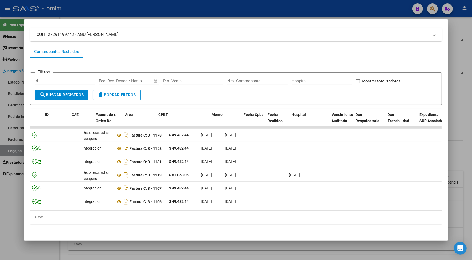
scroll to position [0, 0]
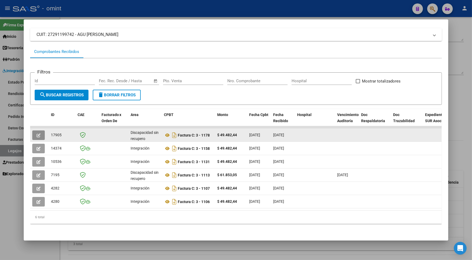
click at [39, 131] on button "button" at bounding box center [38, 136] width 13 height 10
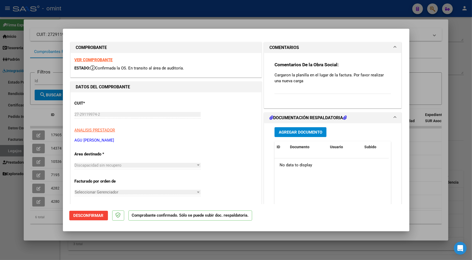
click at [117, 24] on div at bounding box center [236, 130] width 472 height 260
type input "$ 0,00"
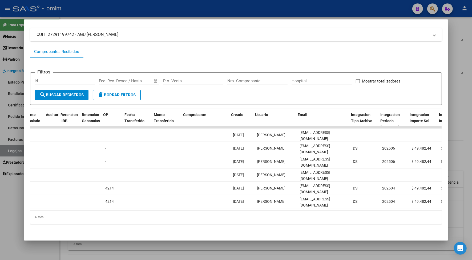
scroll to position [0, 411]
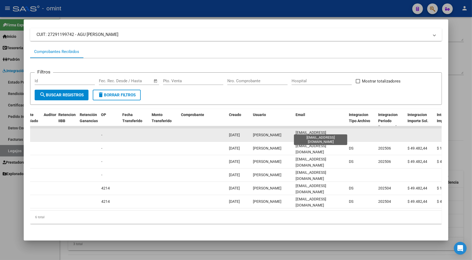
drag, startPoint x: 340, startPoint y: 130, endPoint x: 293, endPoint y: 130, distance: 47.2
click at [296, 130] on div "[EMAIL_ADDRESS][DOMAIN_NAME]" at bounding box center [320, 135] width 49 height 11
copy span "[EMAIL_ADDRESS][DOMAIN_NAME]"
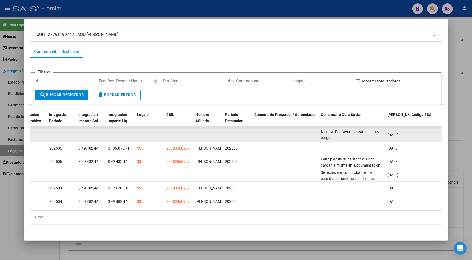
scroll to position [0, 0]
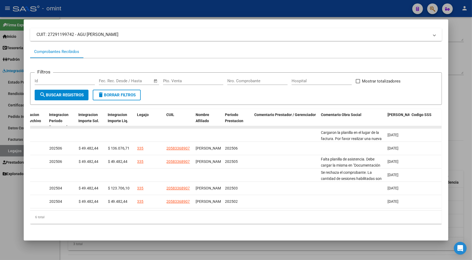
drag, startPoint x: 378, startPoint y: 132, endPoint x: 316, endPoint y: 123, distance: 62.5
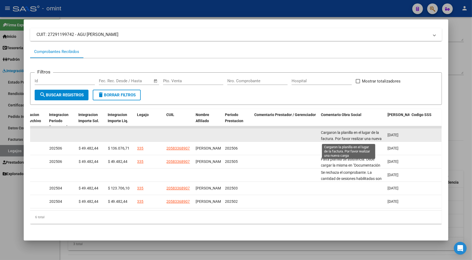
drag, startPoint x: 316, startPoint y: 123, endPoint x: 328, endPoint y: 128, distance: 13.0
copy datatable-scroller "17905 Discapacidad sin recupero Factura C: 3 - 1178 $ 49.482,44 14/08/2025 19/0…"
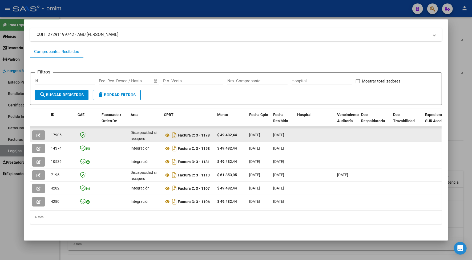
click at [39, 131] on button "button" at bounding box center [38, 136] width 13 height 10
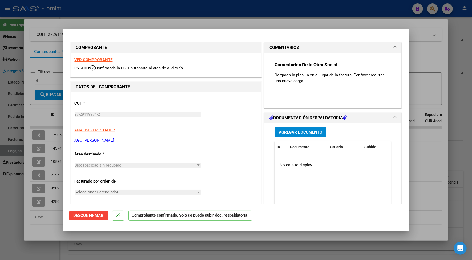
click at [102, 60] on strong "VER COMPROBANTE" at bounding box center [94, 60] width 38 height 5
click at [209, 17] on div at bounding box center [236, 130] width 472 height 260
type input "$ 0,00"
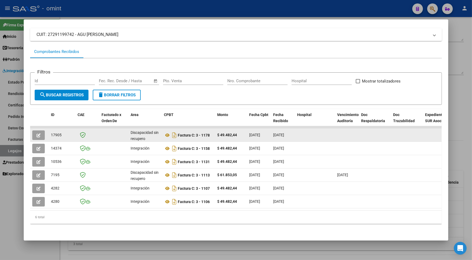
drag, startPoint x: 61, startPoint y: 130, endPoint x: 47, endPoint y: 128, distance: 14.0
click at [49, 129] on datatable-body-cell "17905" at bounding box center [62, 135] width 27 height 13
drag, startPoint x: 47, startPoint y: 128, endPoint x: 58, endPoint y: 129, distance: 10.1
click at [37, 134] on icon "button" at bounding box center [39, 136] width 4 height 4
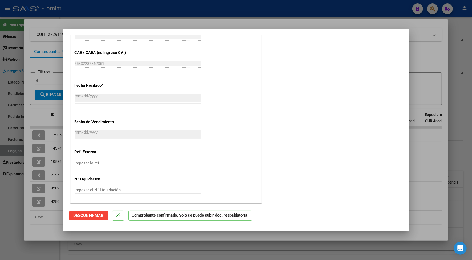
scroll to position [27, 0]
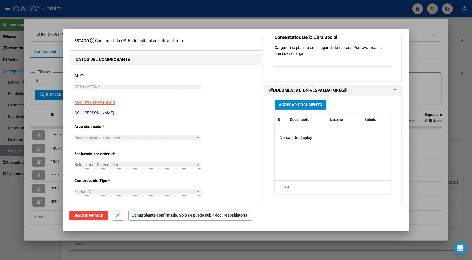
click at [159, 17] on div at bounding box center [236, 130] width 472 height 260
type input "$ 0,00"
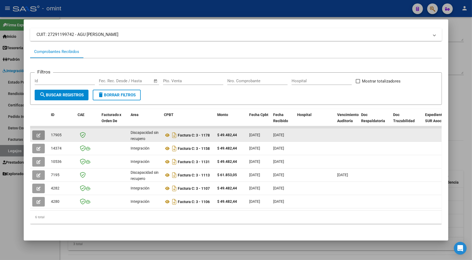
click at [37, 134] on icon "button" at bounding box center [39, 136] width 4 height 4
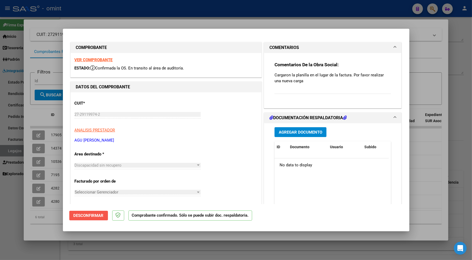
click at [88, 216] on span "Desconfirmar" at bounding box center [89, 215] width 30 height 5
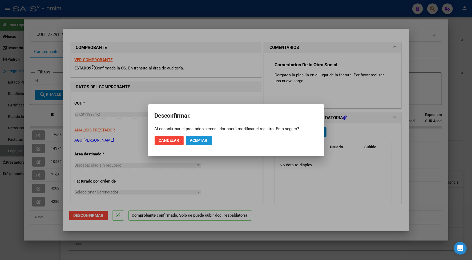
click at [193, 140] on span "Aceptar" at bounding box center [199, 140] width 18 height 5
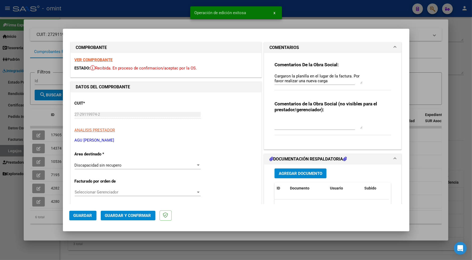
click at [112, 166] on span "Discapacidad sin recupero" at bounding box center [98, 165] width 47 height 5
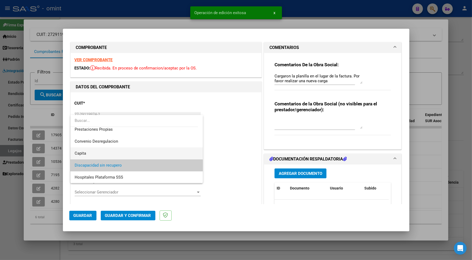
scroll to position [18, 0]
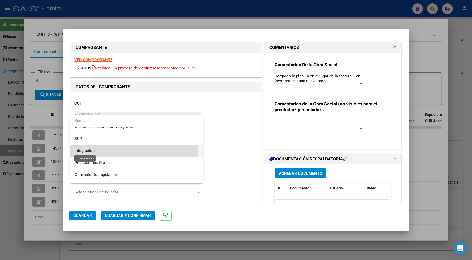
click at [88, 150] on span "Integración" at bounding box center [85, 150] width 20 height 5
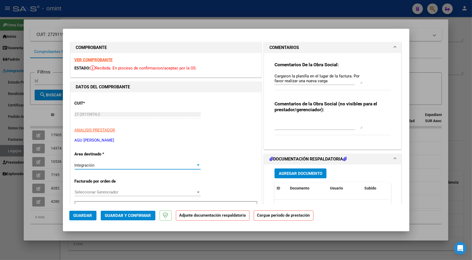
click at [128, 215] on span "Guardar y Confirmar" at bounding box center [128, 215] width 46 height 5
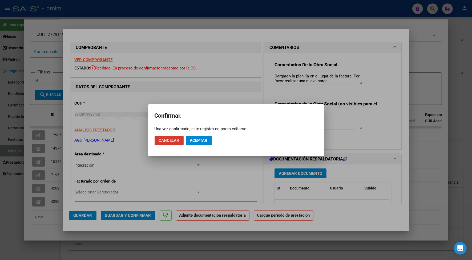
click at [201, 141] on span "Aceptar" at bounding box center [199, 140] width 18 height 5
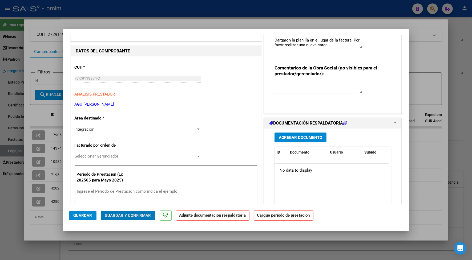
scroll to position [0, 0]
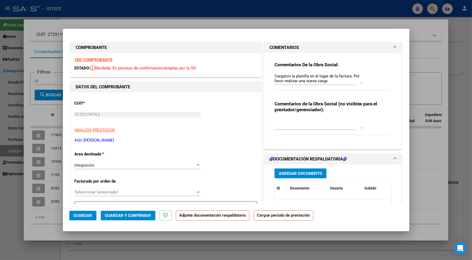
click at [100, 57] on div "VER COMPROBANTE ESTADO: Recibida. En proceso de confirmacion/aceptac por la OS." at bounding box center [166, 65] width 191 height 24
click at [106, 57] on div "VER COMPROBANTE ESTADO: Recibida. En proceso de confirmacion/aceptac por la OS." at bounding box center [166, 65] width 191 height 24
click at [106, 61] on strong "VER COMPROBANTE" at bounding box center [94, 60] width 38 height 5
click at [183, 16] on div at bounding box center [236, 130] width 472 height 260
type input "$ 0,00"
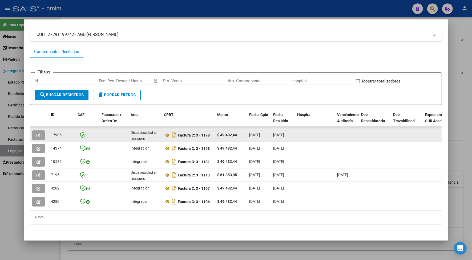
drag, startPoint x: 60, startPoint y: 130, endPoint x: 45, endPoint y: 132, distance: 14.9
drag, startPoint x: 45, startPoint y: 132, endPoint x: 52, endPoint y: 130, distance: 7.2
click at [38, 134] on icon "button" at bounding box center [39, 136] width 4 height 4
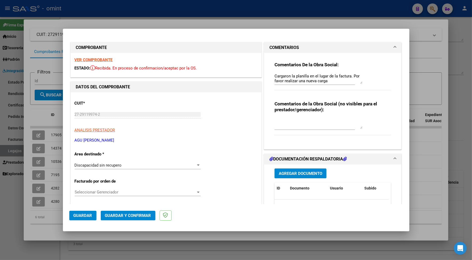
click at [127, 218] on button "Guardar y Confirmar" at bounding box center [128, 216] width 55 height 10
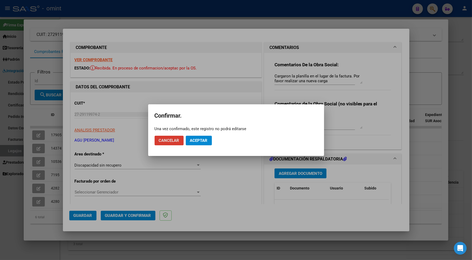
click at [201, 143] on button "Aceptar" at bounding box center [199, 141] width 26 height 10
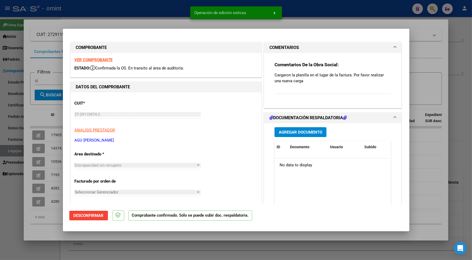
click at [161, 20] on div at bounding box center [236, 130] width 472 height 260
type input "$ 0,00"
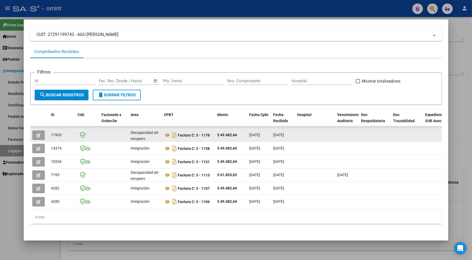
drag, startPoint x: 59, startPoint y: 131, endPoint x: 47, endPoint y: 132, distance: 12.4
click at [49, 132] on datatable-body-cell "17905" at bounding box center [62, 135] width 27 height 13
drag, startPoint x: 47, startPoint y: 132, endPoint x: 51, endPoint y: 131, distance: 4.2
click at [34, 131] on button "button" at bounding box center [38, 136] width 13 height 10
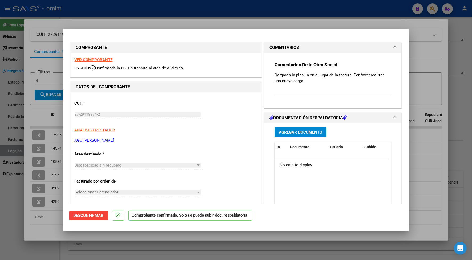
click at [155, 17] on div at bounding box center [236, 130] width 472 height 260
type input "$ 0,00"
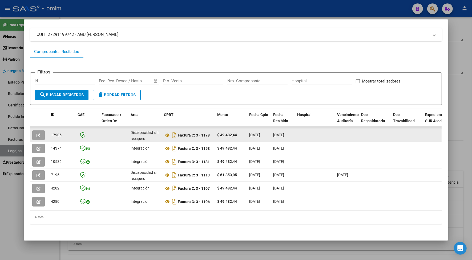
drag, startPoint x: 62, startPoint y: 131, endPoint x: 48, endPoint y: 130, distance: 13.4
click at [51, 132] on div "17905" at bounding box center [62, 135] width 22 height 6
drag, startPoint x: 48, startPoint y: 130, endPoint x: 51, endPoint y: 131, distance: 2.9
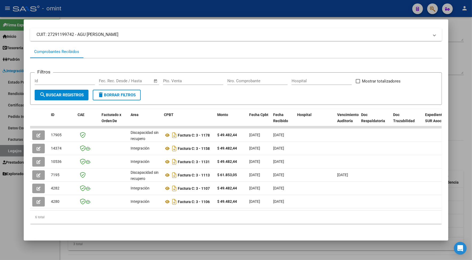
click at [112, 7] on div at bounding box center [236, 130] width 472 height 260
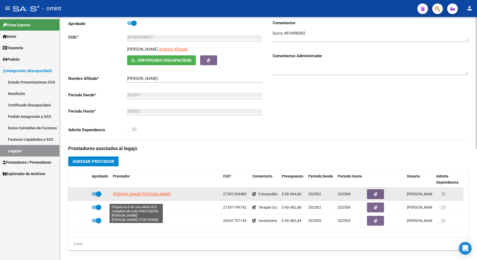
click at [139, 196] on span "DELPRATO MARIA EUGENIA" at bounding box center [142, 194] width 58 height 4
type textarea "27281354480"
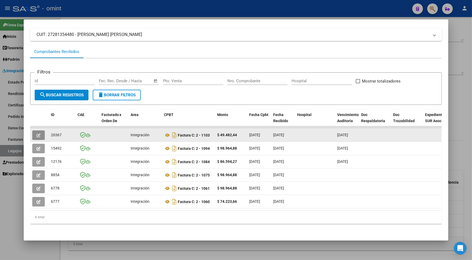
click at [39, 131] on button "button" at bounding box center [38, 136] width 13 height 10
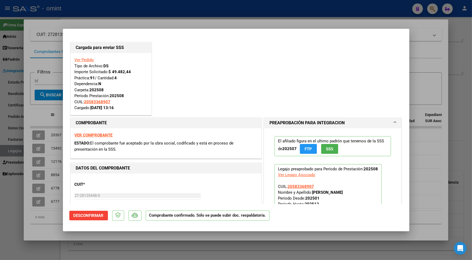
click at [117, 22] on div at bounding box center [236, 130] width 472 height 260
type input "$ 0,00"
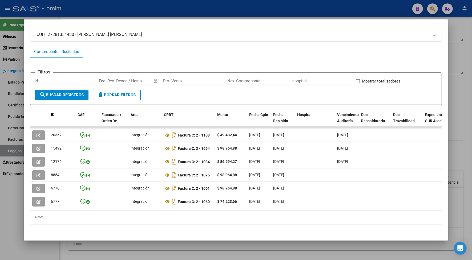
click at [120, 9] on div at bounding box center [236, 130] width 472 height 260
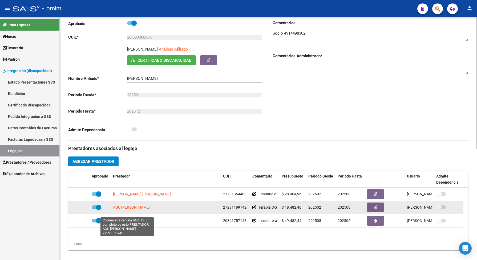
click at [131, 210] on span "AGU ANA CLARA" at bounding box center [131, 207] width 37 height 4
type textarea "27291199742"
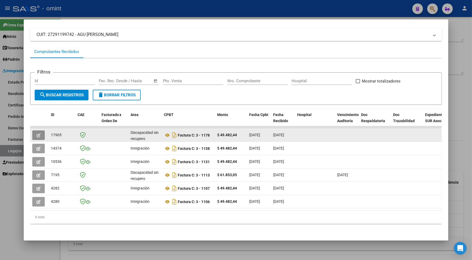
click at [38, 134] on icon "button" at bounding box center [39, 136] width 4 height 4
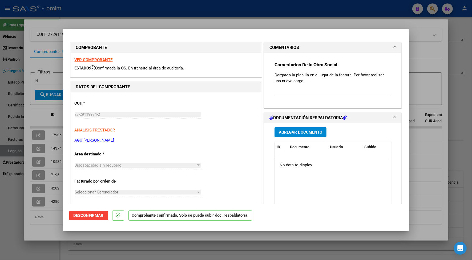
click at [99, 214] on span "Desconfirmar" at bounding box center [89, 215] width 30 height 5
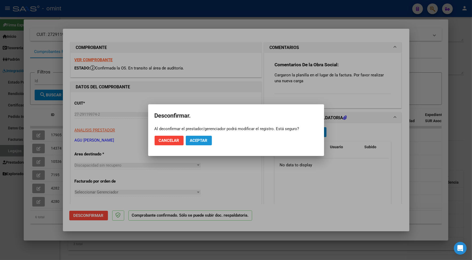
click at [207, 141] on span "Aceptar" at bounding box center [199, 140] width 18 height 5
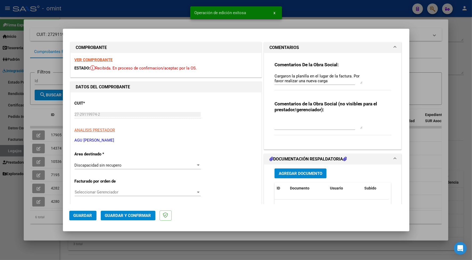
click at [153, 166] on div "Discapacidad sin recupero" at bounding box center [135, 165] width 121 height 5
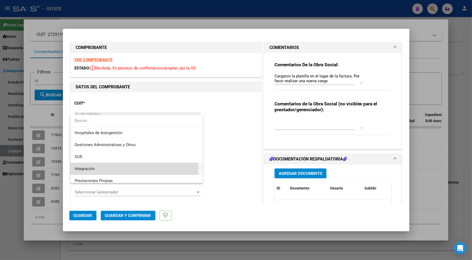
click at [95, 168] on span "Integración" at bounding box center [137, 169] width 124 height 12
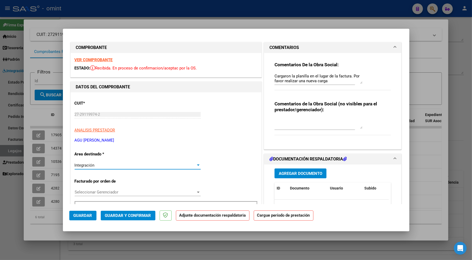
click at [134, 216] on span "Guardar y Confirmar" at bounding box center [128, 215] width 46 height 5
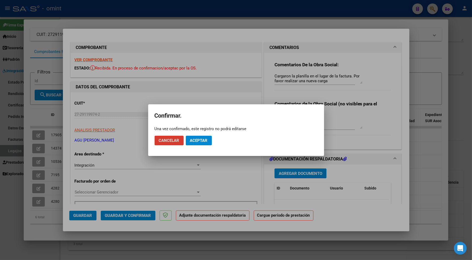
click at [201, 139] on span "Aceptar" at bounding box center [199, 140] width 18 height 5
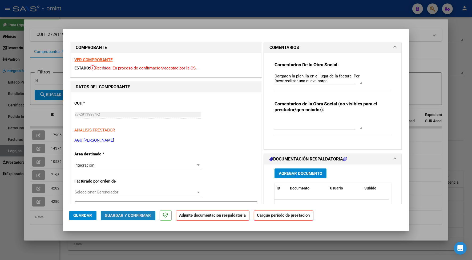
click at [135, 216] on span "Guardar y Confirmar" at bounding box center [128, 215] width 46 height 5
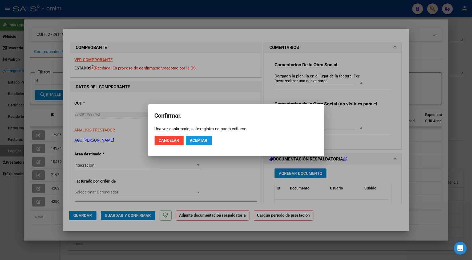
click at [198, 136] on button "Aceptar" at bounding box center [199, 141] width 26 height 10
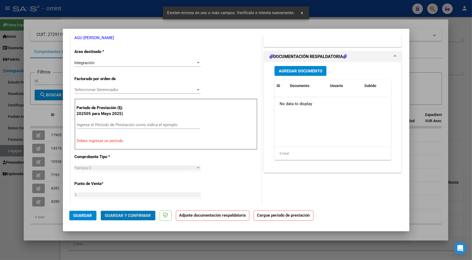
click at [91, 215] on span "Guardar" at bounding box center [83, 215] width 19 height 5
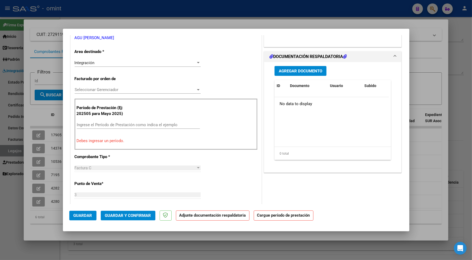
click at [106, 125] on input "Ingrese el Período de Prestación como indica el ejemplo" at bounding box center [138, 125] width 123 height 5
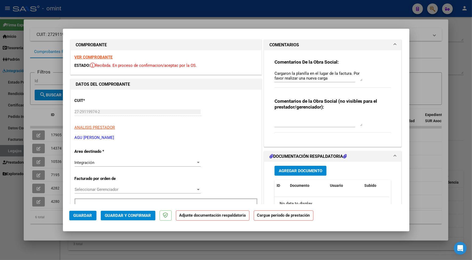
scroll to position [0, 0]
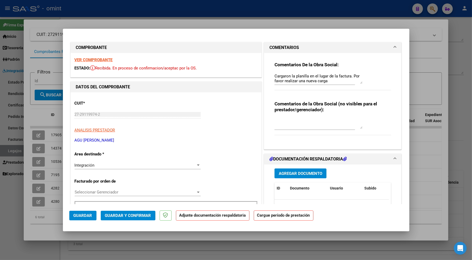
click at [103, 62] on strong "VER COMPROBANTE" at bounding box center [94, 60] width 38 height 5
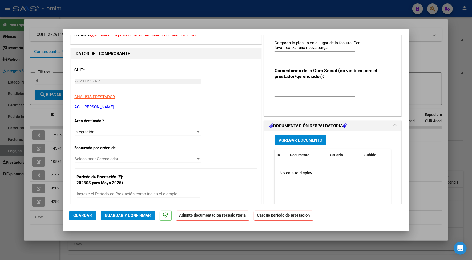
scroll to position [67, 0]
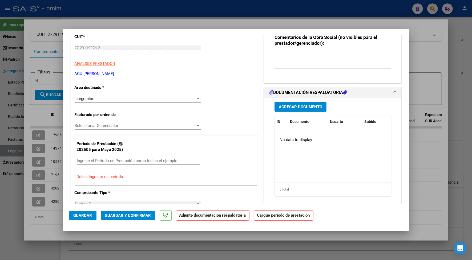
click at [103, 161] on input "Ingrese el Período de Prestación como indica el ejemplo" at bounding box center [138, 161] width 123 height 5
click at [86, 160] on input "2020507" at bounding box center [138, 161] width 123 height 5
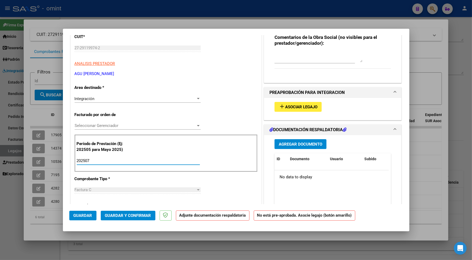
type input "202507"
click at [288, 106] on span "Asociar Legajo" at bounding box center [301, 107] width 32 height 5
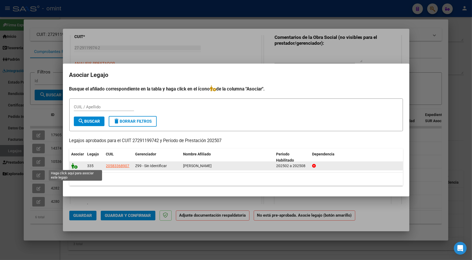
click at [75, 163] on icon at bounding box center [74, 166] width 6 height 6
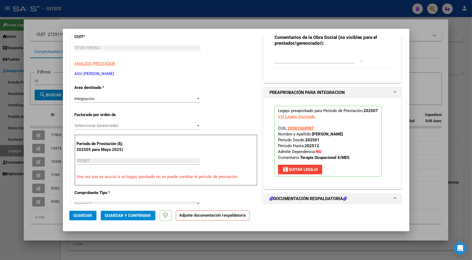
scroll to position [133, 0]
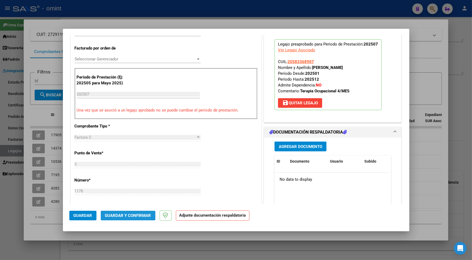
click at [134, 215] on span "Guardar y Confirmar" at bounding box center [128, 215] width 46 height 5
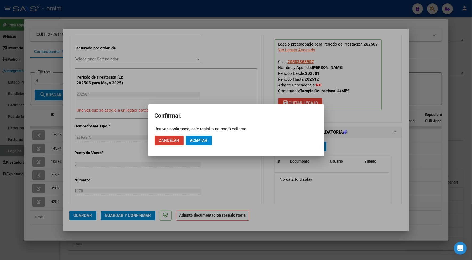
click at [206, 138] on span "Aceptar" at bounding box center [199, 140] width 18 height 5
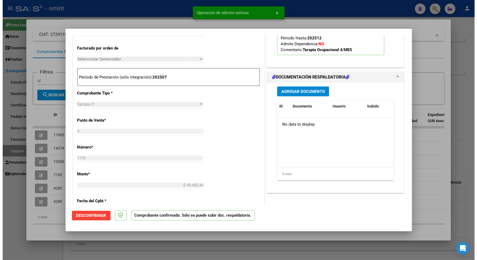
scroll to position [0, 0]
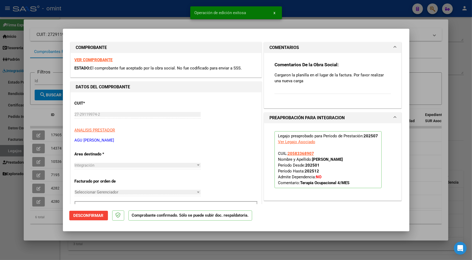
click at [112, 22] on div at bounding box center [236, 130] width 472 height 260
type input "$ 0,00"
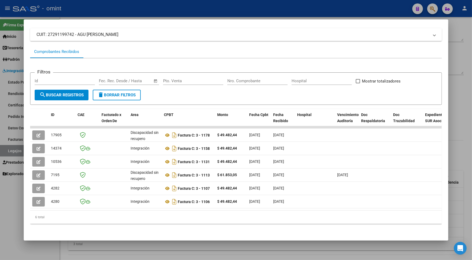
drag, startPoint x: 136, startPoint y: 9, endPoint x: 135, endPoint y: 12, distance: 2.7
click at [135, 10] on div at bounding box center [236, 130] width 472 height 260
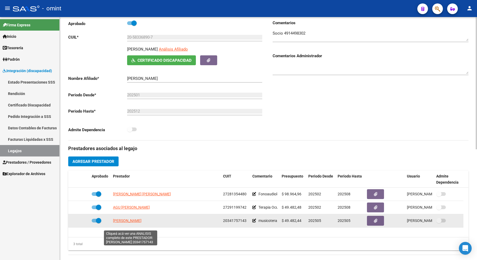
click at [134, 223] on span "MIGLIOZZI RODRIGO" at bounding box center [127, 221] width 29 height 4
type textarea "20341757143"
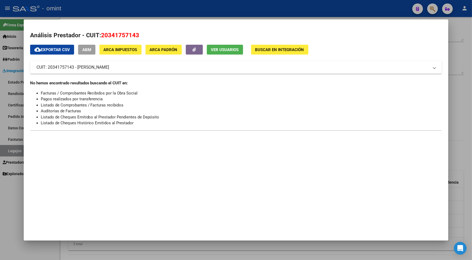
click at [125, 13] on div at bounding box center [236, 130] width 472 height 260
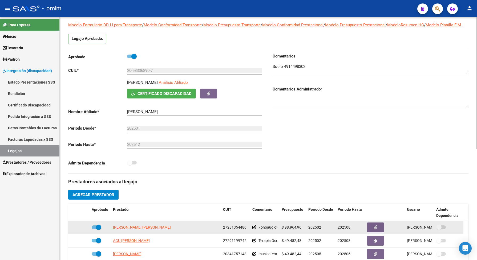
scroll to position [67, 0]
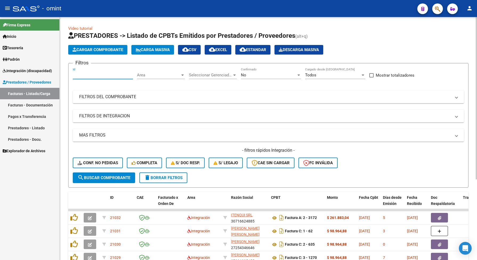
click at [90, 75] on input "Id" at bounding box center [103, 75] width 60 height 5
paste input "18790"
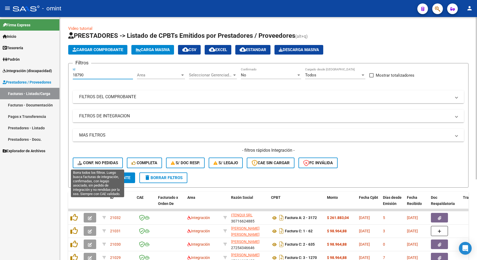
type input "18790"
click at [97, 164] on span "Conf. no pedidas" at bounding box center [98, 163] width 41 height 5
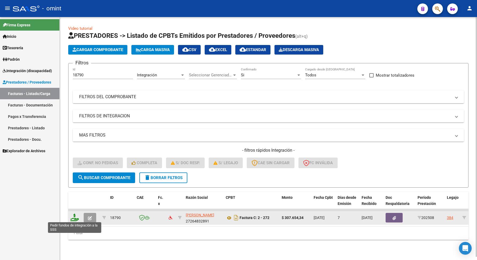
click at [75, 219] on icon at bounding box center [74, 217] width 9 height 7
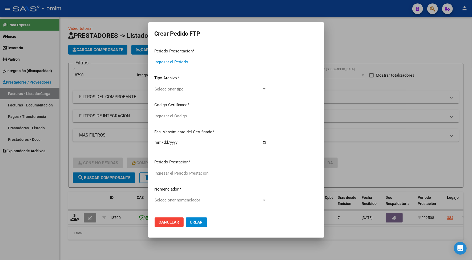
type input "202508"
type input "$ 307.654,34"
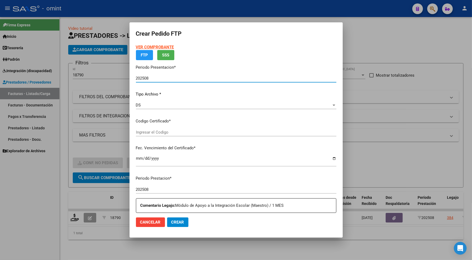
type input "8592482941"
type input "[DATE]"
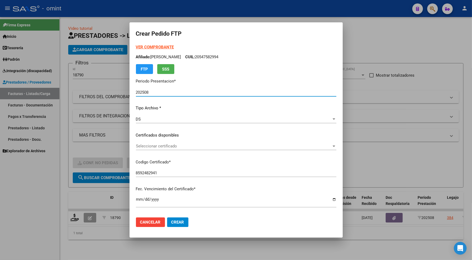
click at [174, 147] on span "Seleccionar certificado" at bounding box center [234, 146] width 196 height 5
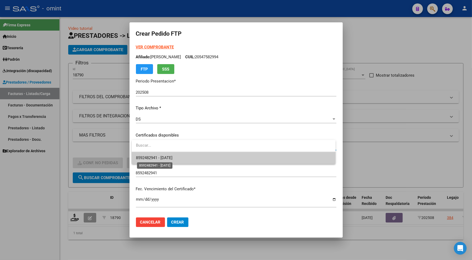
click at [170, 156] on span "8592482941 - [DATE]" at bounding box center [154, 158] width 37 height 5
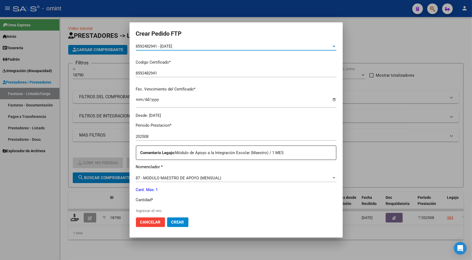
scroll to position [133, 0]
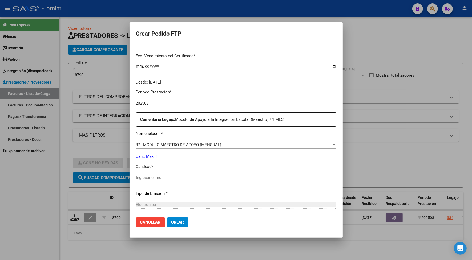
click at [144, 176] on input "Ingresar el nro" at bounding box center [236, 177] width 200 height 5
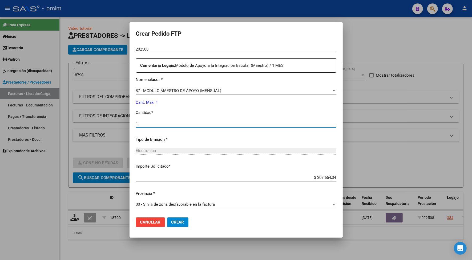
type input "1"
click at [178, 224] on span "Crear" at bounding box center [177, 222] width 13 height 5
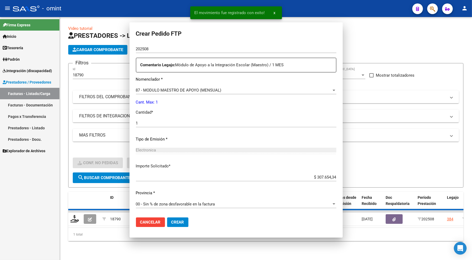
scroll to position [157, 0]
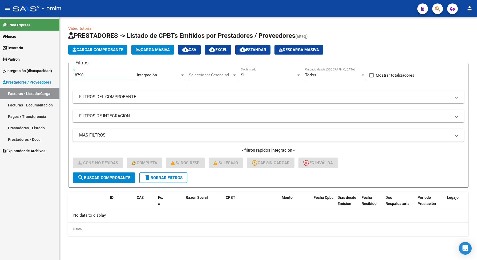
drag, startPoint x: 88, startPoint y: 75, endPoint x: 65, endPoint y: 71, distance: 23.8
click at [65, 71] on div "Video tutorial PRESTADORES -> Listado de CPBTs Emitidos por Prestadores / Prove…" at bounding box center [268, 135] width 417 height 236
drag, startPoint x: 78, startPoint y: 73, endPoint x: 85, endPoint y: 67, distance: 9.1
click at [85, 68] on div "18790 Id" at bounding box center [103, 73] width 60 height 11
click at [97, 76] on input "18790" at bounding box center [103, 75] width 60 height 5
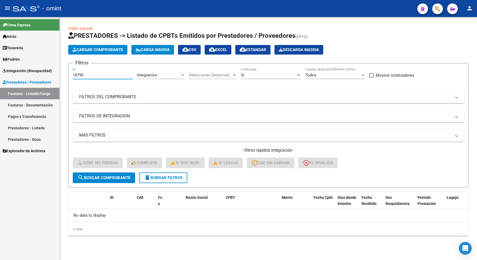
drag, startPoint x: 91, startPoint y: 74, endPoint x: 72, endPoint y: 72, distance: 18.5
click at [72, 72] on form "Filtros 18790 Id Integración Area Seleccionar Gerenciador Seleccionar Gerenciad…" at bounding box center [268, 125] width 400 height 125
paste input "9561"
type input "19561"
click at [127, 176] on span "search Buscar Comprobante" at bounding box center [104, 178] width 53 height 5
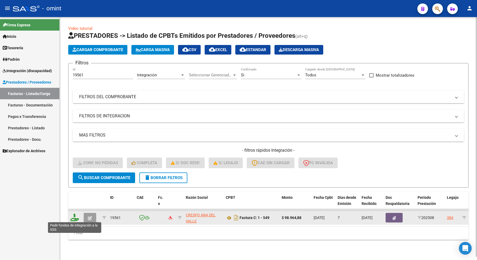
click at [72, 217] on icon at bounding box center [74, 217] width 9 height 7
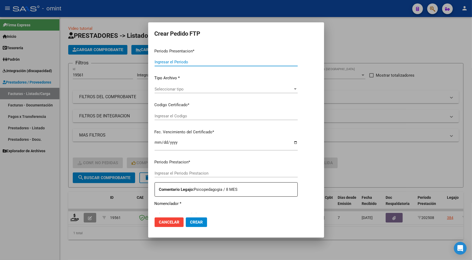
type input "202508"
type input "$ 98.964,88"
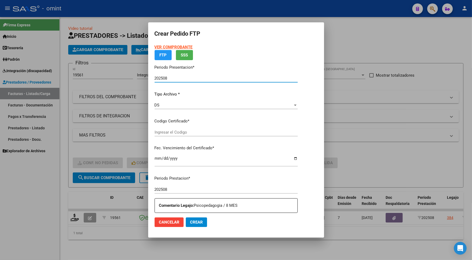
type input "8592482941"
type input "[DATE]"
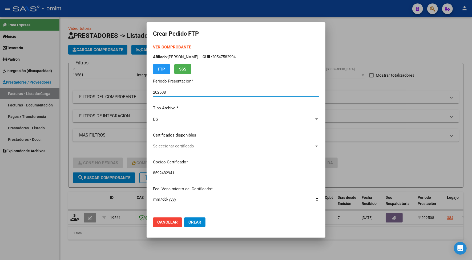
click at [157, 148] on span "Seleccionar certificado" at bounding box center [233, 146] width 161 height 5
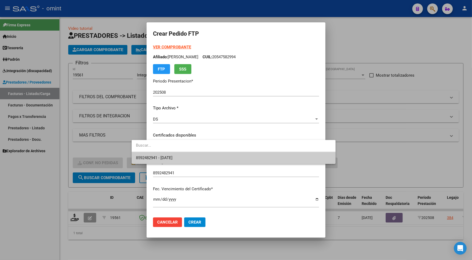
click at [149, 154] on span "8592482941 - [DATE]" at bounding box center [233, 158] width 195 height 12
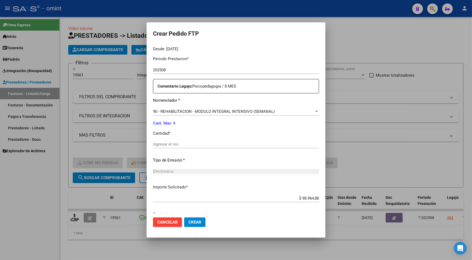
scroll to position [187, 0]
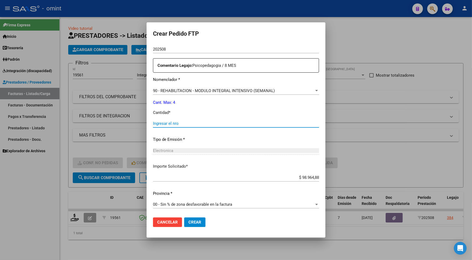
click at [154, 124] on input "Ingresar el nro" at bounding box center [236, 123] width 166 height 5
type input "4"
click at [188, 223] on span "Crear" at bounding box center [194, 222] width 13 height 5
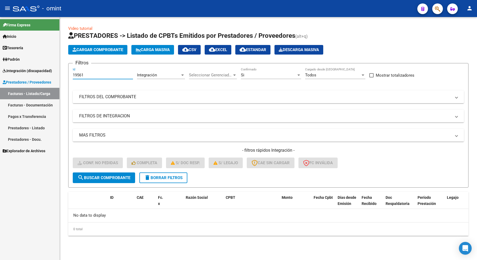
drag, startPoint x: 88, startPoint y: 75, endPoint x: 58, endPoint y: 71, distance: 31.1
click at [58, 71] on mat-sidenav-container "Firma Express Inicio Instructivos Contacto OS Tesorería Extractos Procesados (c…" at bounding box center [238, 138] width 477 height 243
paste input "20437"
type input "20437"
click at [108, 176] on span "search Buscar Comprobante" at bounding box center [104, 178] width 53 height 5
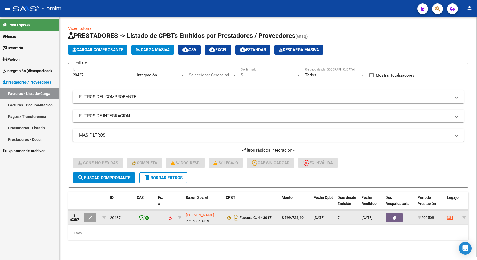
click at [74, 220] on div at bounding box center [74, 218] width 9 height 8
click at [74, 216] on icon at bounding box center [74, 217] width 9 height 7
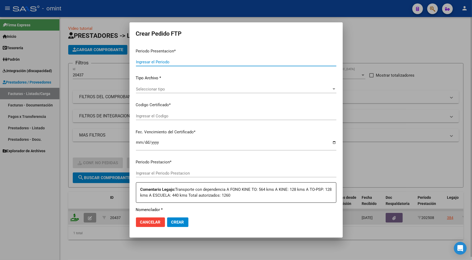
type input "202508"
type input "$ 599.723,40"
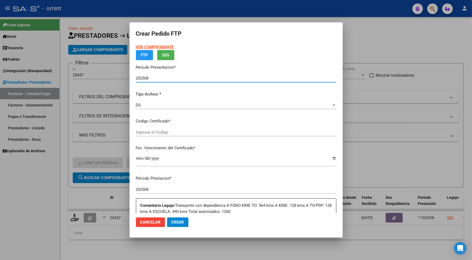
type input "8592482941"
type input "[DATE]"
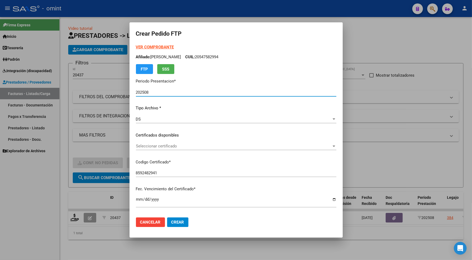
click at [153, 146] on span "Seleccionar certificado" at bounding box center [234, 146] width 196 height 5
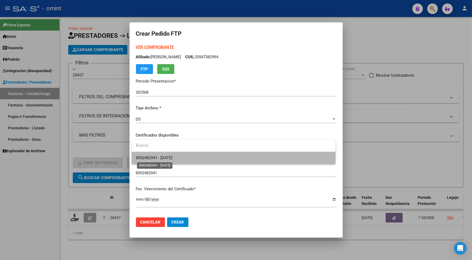
click at [159, 156] on span "8592482941 - [DATE]" at bounding box center [154, 158] width 37 height 5
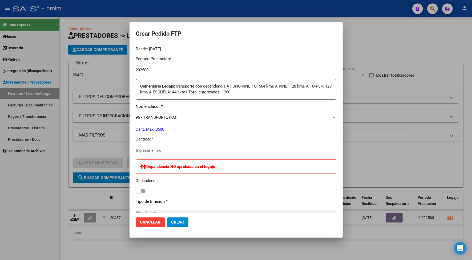
scroll to position [200, 0]
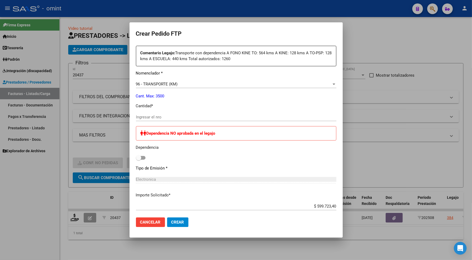
click at [143, 159] on span at bounding box center [141, 158] width 10 height 4
click at [139, 160] on input "checkbox" at bounding box center [138, 160] width 0 height 0
checkbox input "true"
click at [149, 118] on input "Ingresar el nro" at bounding box center [236, 117] width 200 height 5
type input "820"
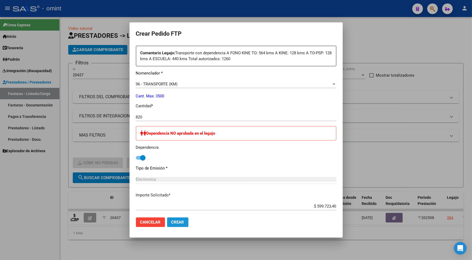
click at [179, 219] on button "Crear" at bounding box center [177, 223] width 21 height 10
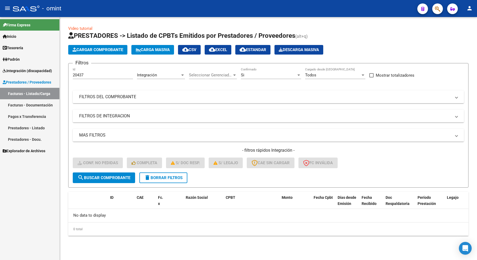
drag, startPoint x: 91, startPoint y: 72, endPoint x: 73, endPoint y: 75, distance: 18.4
click at [73, 75] on div "20437 Id" at bounding box center [103, 73] width 60 height 11
drag, startPoint x: 84, startPoint y: 76, endPoint x: 70, endPoint y: 76, distance: 14.7
click at [70, 76] on form "Filtros 20437 Id Integración Area Seleccionar Gerenciador Seleccionar Gerenciad…" at bounding box center [268, 125] width 400 height 125
paste input "6"
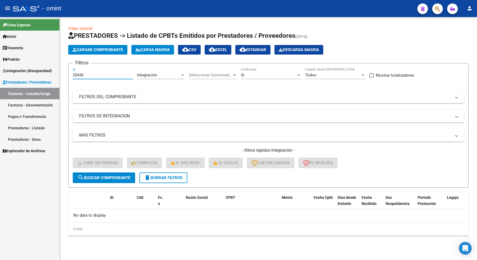
type input "20436"
click at [106, 177] on span "search Buscar Comprobante" at bounding box center [104, 178] width 53 height 5
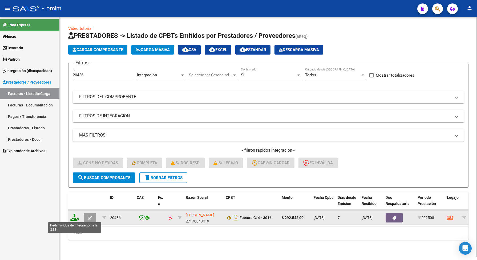
click at [72, 215] on icon at bounding box center [74, 217] width 9 height 7
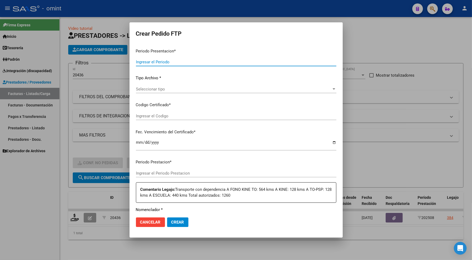
type input "202508"
type input "$ 292.548,00"
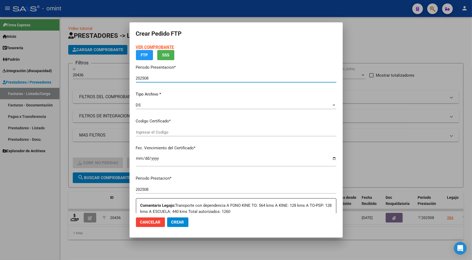
type input "8592482941"
type input "[DATE]"
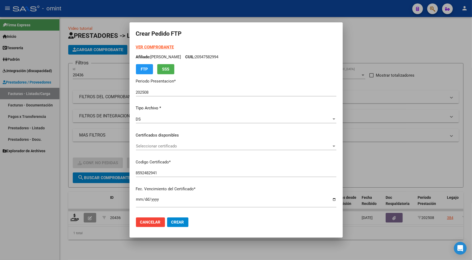
click at [149, 129] on div "VER COMPROBANTE ARCA Padrón Afiliado: [PERSON_NAME]: 20547582994 FTP SSS Period…" at bounding box center [236, 131] width 200 height 174
click at [152, 146] on span "Seleccionar certificado" at bounding box center [234, 146] width 196 height 5
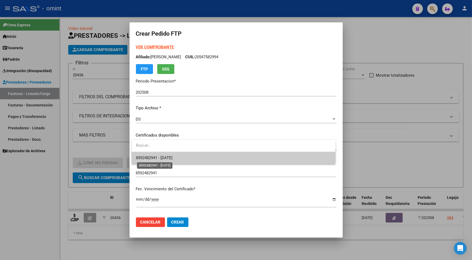
click at [155, 158] on span "8592482941 - [DATE]" at bounding box center [154, 158] width 37 height 5
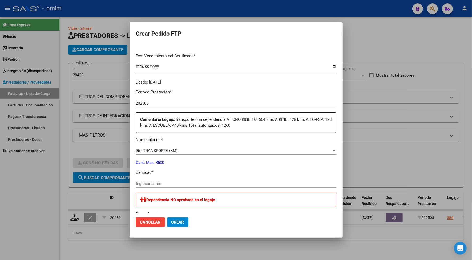
scroll to position [167, 0]
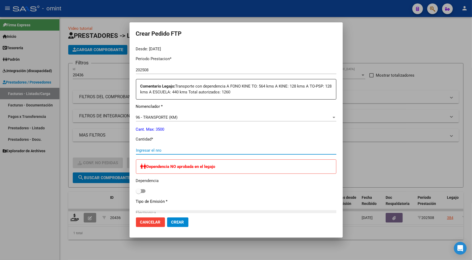
click at [183, 148] on input "Ingresar el nro" at bounding box center [236, 150] width 200 height 5
type input "400"
click at [145, 191] on span at bounding box center [141, 191] width 10 height 4
click at [139, 193] on input "checkbox" at bounding box center [138, 193] width 0 height 0
checkbox input "true"
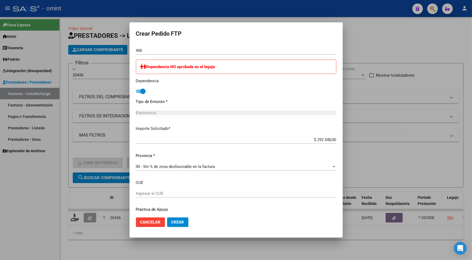
scroll to position [283, 0]
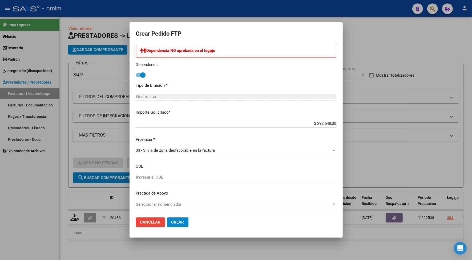
click at [175, 220] on span "Crear" at bounding box center [177, 222] width 13 height 5
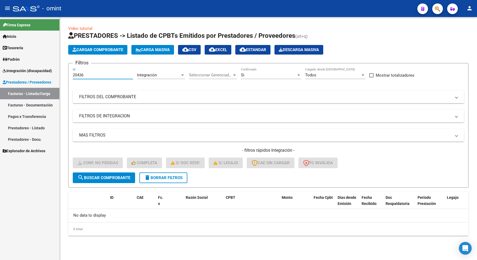
drag, startPoint x: 88, startPoint y: 76, endPoint x: 68, endPoint y: 73, distance: 19.9
click at [68, 73] on form "Filtros 20436 Id Integración Area Seleccionar Gerenciador Seleccionar Gerenciad…" at bounding box center [268, 125] width 400 height 125
paste input "19191"
type input "19191"
click at [119, 174] on button "search Buscar Comprobante" at bounding box center [104, 178] width 62 height 11
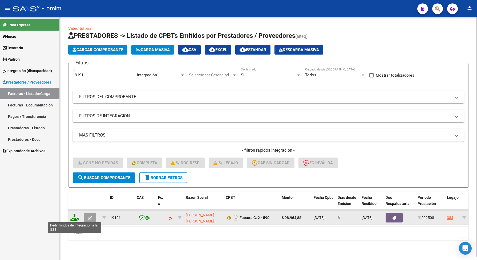
click at [75, 219] on icon at bounding box center [74, 217] width 9 height 7
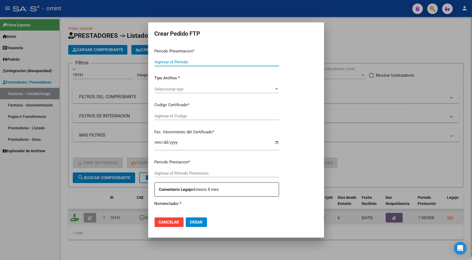
type input "202508"
type input "$ 98.964,88"
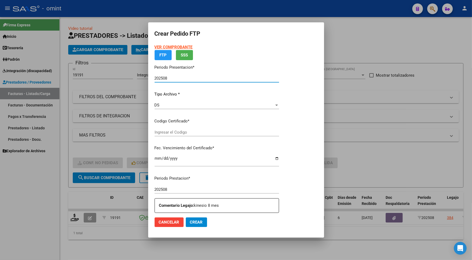
type input "8592482941"
type input "[DATE]"
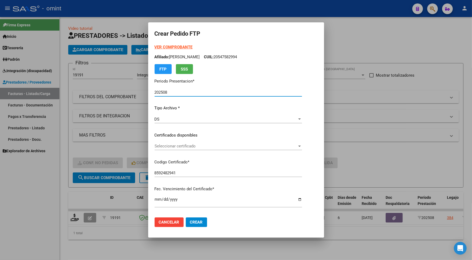
click at [169, 144] on span "Seleccionar certificado" at bounding box center [226, 146] width 143 height 5
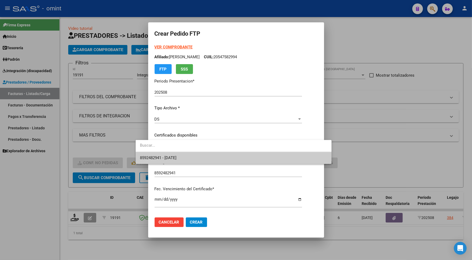
paste input "19191"
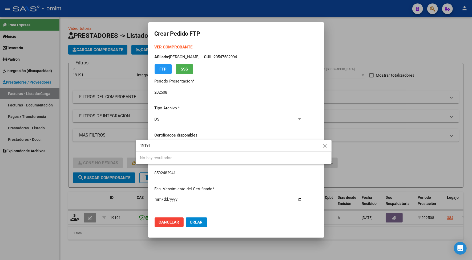
type input "19191"
click at [159, 224] on div at bounding box center [236, 130] width 472 height 260
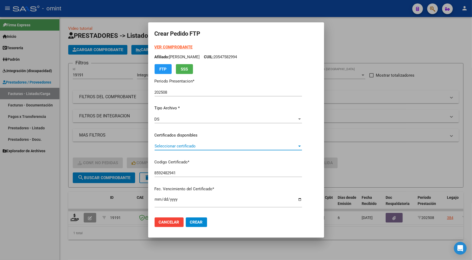
click at [155, 144] on span "Seleccionar certificado" at bounding box center [226, 146] width 143 height 5
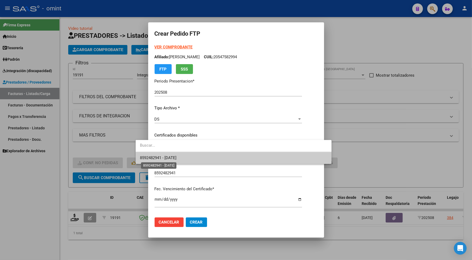
click at [149, 157] on span "8592482941 - [DATE]" at bounding box center [158, 158] width 37 height 5
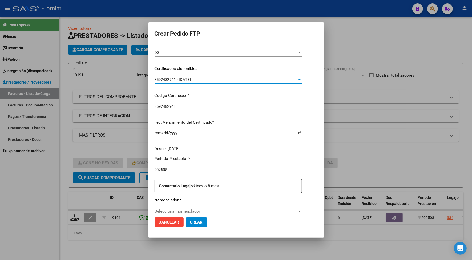
scroll to position [100, 0]
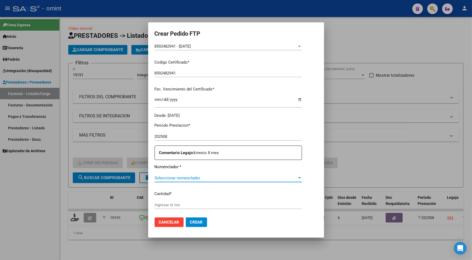
click at [172, 176] on span "Seleccionar nomenclador" at bounding box center [226, 178] width 143 height 5
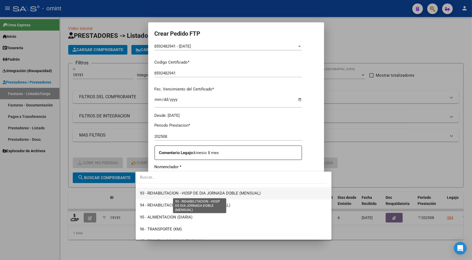
scroll to position [1066, 0]
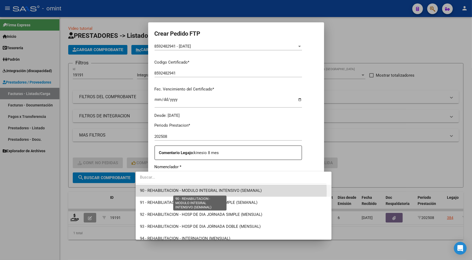
click at [213, 192] on span "90 - REHABILITACION - MODULO INTEGRAL INTENSIVO (SEMANAL)" at bounding box center [201, 191] width 122 height 5
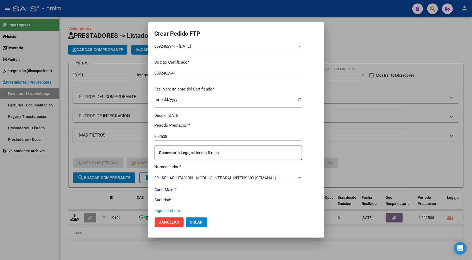
click at [165, 211] on input "Ingresar el nro" at bounding box center [228, 211] width 147 height 5
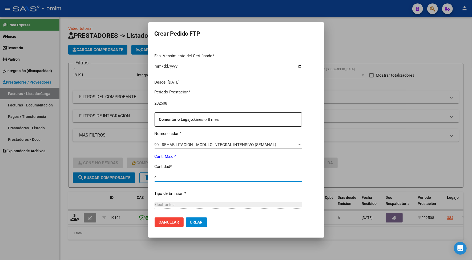
type input "4"
click at [190, 221] on span "Crear" at bounding box center [196, 222] width 13 height 5
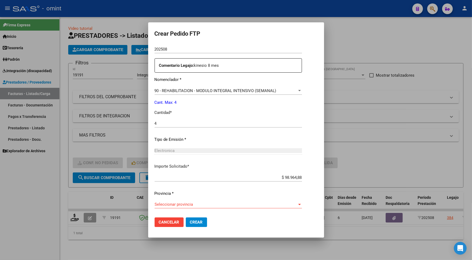
click at [170, 208] on div "Seleccionar provincia Seleccionar provincia" at bounding box center [228, 205] width 147 height 8
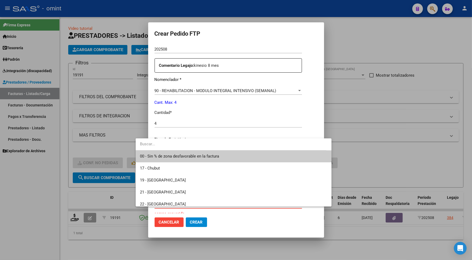
click at [159, 159] on span "00 - Sin % de zona desfavorable en la factura" at bounding box center [233, 157] width 187 height 12
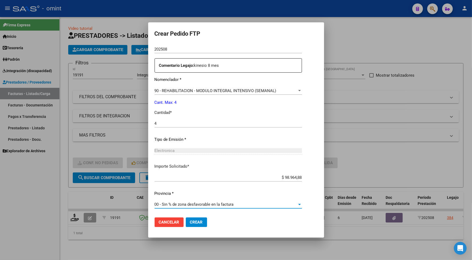
click at [186, 219] on button "Crear" at bounding box center [196, 223] width 21 height 10
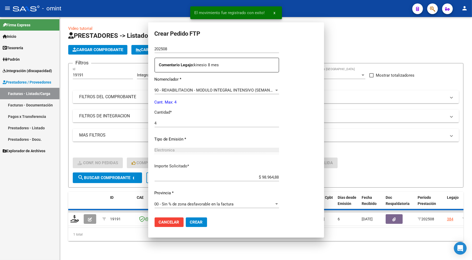
scroll to position [0, 0]
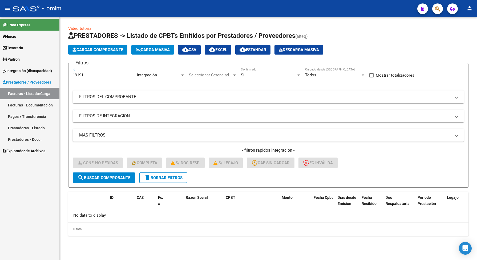
drag, startPoint x: 88, startPoint y: 74, endPoint x: 69, endPoint y: 73, distance: 18.7
click at [69, 73] on form "Filtros 19191 Id Integración Area Seleccionar Gerenciador Seleccionar Gerenciad…" at bounding box center [268, 125] width 400 height 125
paste input "20367"
type input "20367"
click at [117, 177] on span "search Buscar Comprobante" at bounding box center [104, 178] width 53 height 5
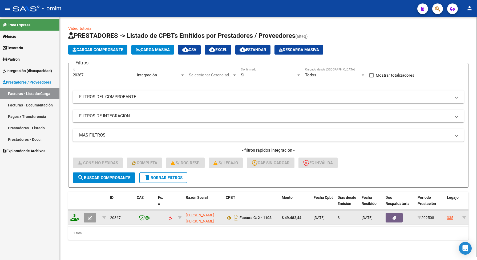
click at [76, 219] on icon at bounding box center [74, 217] width 9 height 7
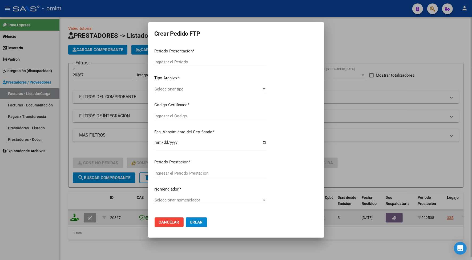
type input "202508"
type input "$ 49.482,44"
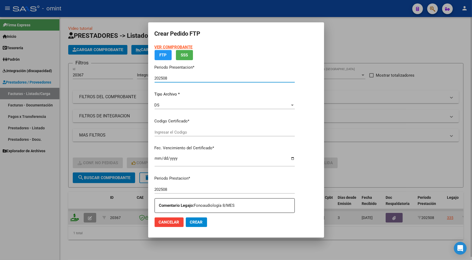
type input "8878932092"
type input "[DATE]"
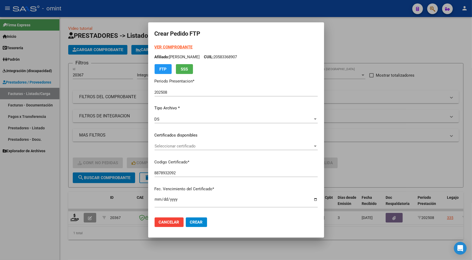
click at [157, 141] on div "VER COMPROBANTE ARCA Padrón Afiliado: [PERSON_NAME]: 20583368907 FTP SSS Period…" at bounding box center [236, 131] width 163 height 174
click at [158, 146] on span "Seleccionar certificado" at bounding box center [234, 146] width 158 height 5
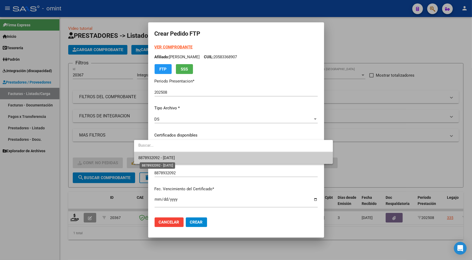
click at [157, 156] on span "8878932092 - [DATE]" at bounding box center [156, 158] width 37 height 5
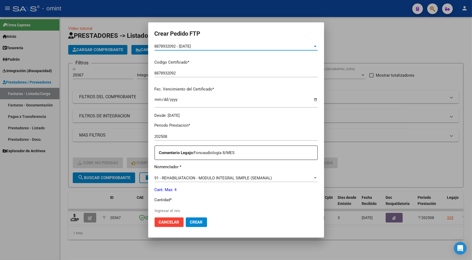
scroll to position [133, 0]
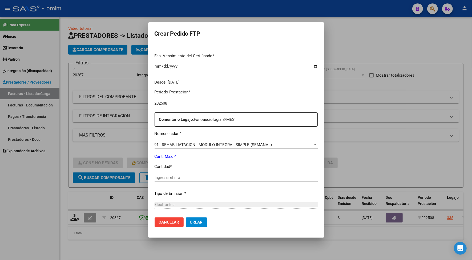
click at [163, 177] on input "Ingresar el nro" at bounding box center [236, 177] width 163 height 5
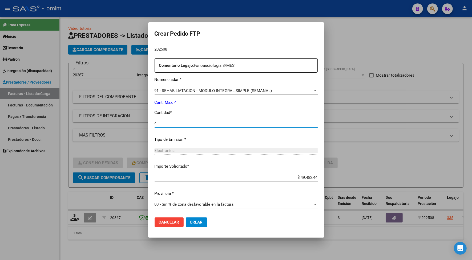
type input "4"
click at [186, 219] on button "Crear" at bounding box center [196, 223] width 21 height 10
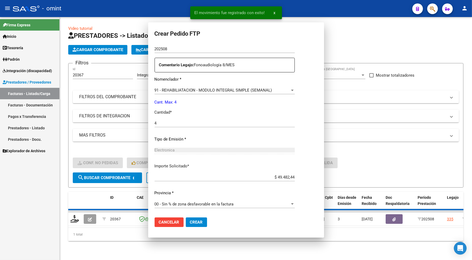
scroll to position [157, 0]
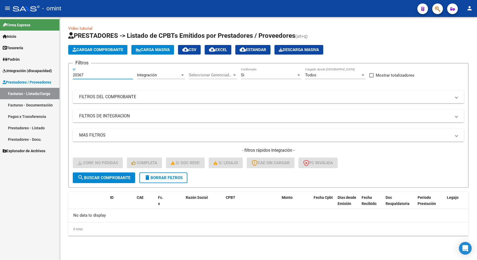
drag, startPoint x: 87, startPoint y: 75, endPoint x: 66, endPoint y: 74, distance: 21.6
click at [66, 74] on div "Video tutorial PRESTADORES -> Listado de CPBTs Emitidos por Prestadores / Prove…" at bounding box center [268, 135] width 417 height 236
click at [103, 179] on span "search Buscar Comprobante" at bounding box center [104, 178] width 53 height 5
click at [103, 177] on span "search Buscar Comprobante" at bounding box center [104, 178] width 53 height 5
drag, startPoint x: 91, startPoint y: 76, endPoint x: 60, endPoint y: 72, distance: 31.1
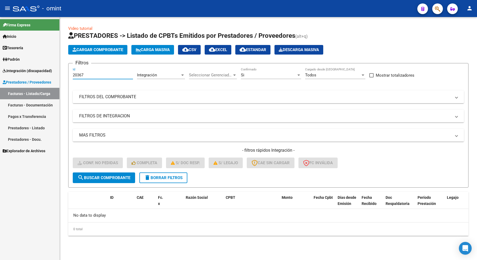
click at [60, 72] on div "Video tutorial PRESTADORES -> Listado de CPBTs Emitidos por Prestadores / Prove…" at bounding box center [268, 135] width 417 height 236
paste input "17905"
type input "17905"
click at [116, 179] on span "search Buscar Comprobante" at bounding box center [104, 178] width 53 height 5
drag, startPoint x: 87, startPoint y: 74, endPoint x: 66, endPoint y: 72, distance: 21.1
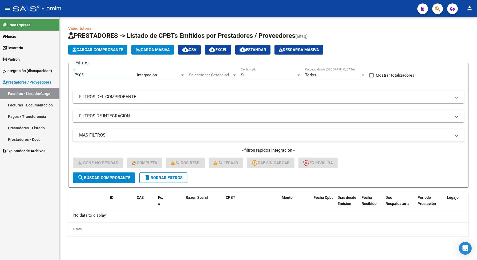
click at [66, 72] on div "Video tutorial PRESTADORES -> Listado de CPBTs Emitidos por Prestadores / Prove…" at bounding box center [268, 135] width 417 height 236
click at [112, 179] on span "search Buscar Comprobante" at bounding box center [104, 178] width 53 height 5
click at [107, 179] on span "search Buscar Comprobante" at bounding box center [104, 178] width 53 height 5
click at [82, 178] on mat-icon "search" at bounding box center [81, 178] width 6 height 6
drag, startPoint x: 88, startPoint y: 74, endPoint x: 67, endPoint y: 75, distance: 21.1
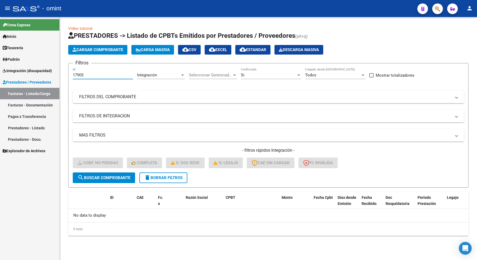
click at [67, 75] on div "Video tutorial PRESTADORES -> Listado de CPBTs Emitidos por Prestadores / Prove…" at bounding box center [268, 135] width 417 height 236
click at [99, 182] on button "search Buscar Comprobante" at bounding box center [104, 178] width 62 height 11
drag, startPoint x: 95, startPoint y: 73, endPoint x: 66, endPoint y: 72, distance: 28.5
click at [66, 72] on div "Video tutorial PRESTADORES -> Listado de CPBTs Emitidos por Prestadores / Prove…" at bounding box center [268, 135] width 417 height 236
click at [96, 176] on span "search Buscar Comprobante" at bounding box center [104, 178] width 53 height 5
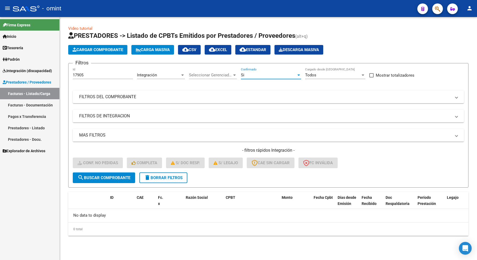
click at [246, 76] on div "Si" at bounding box center [268, 75] width 55 height 5
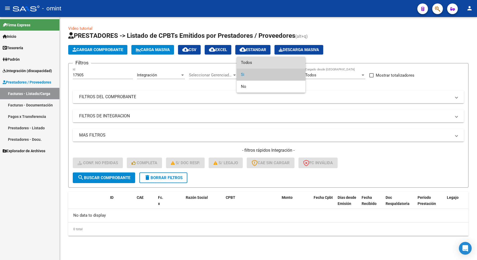
click at [250, 63] on span "Todos" at bounding box center [271, 63] width 60 height 12
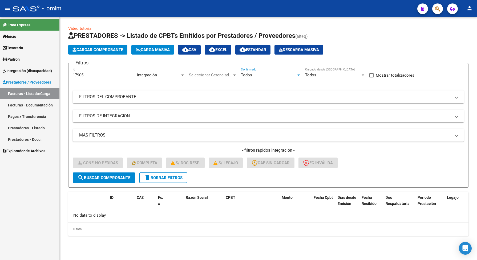
click at [122, 179] on span "search Buscar Comprobante" at bounding box center [104, 178] width 53 height 5
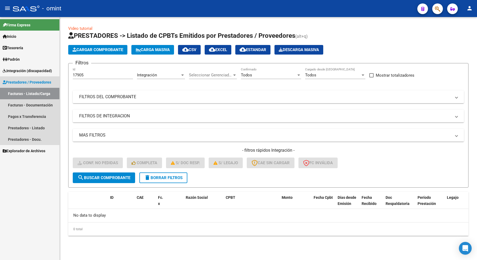
click at [34, 91] on link "Facturas - Listado/Carga" at bounding box center [29, 93] width 59 height 11
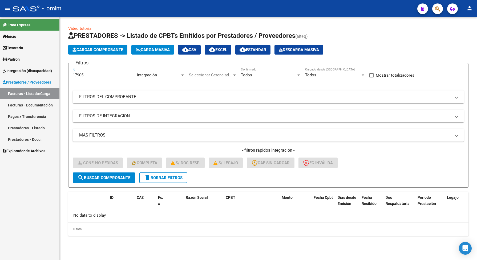
drag, startPoint x: 88, startPoint y: 75, endPoint x: 78, endPoint y: 78, distance: 10.6
click at [70, 73] on form "Filtros 17905 Id Integración Area Seleccionar Gerenciador Seleccionar Gerenciad…" at bounding box center [268, 125] width 400 height 125
drag, startPoint x: 80, startPoint y: 72, endPoint x: 73, endPoint y: 74, distance: 7.0
click at [73, 74] on input "17905" at bounding box center [103, 75] width 60 height 5
drag, startPoint x: 87, startPoint y: 74, endPoint x: 67, endPoint y: 75, distance: 20.3
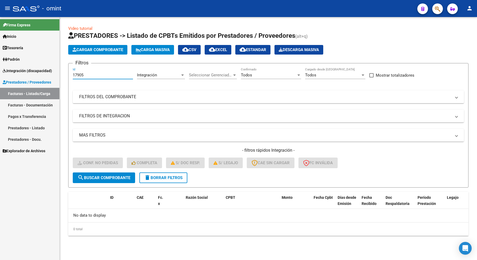
click at [67, 75] on div "Video tutorial PRESTADORES -> Listado de CPBTs Emitidos por Prestadores / Prove…" at bounding box center [268, 135] width 417 height 236
click at [103, 177] on span "search Buscar Comprobante" at bounding box center [104, 178] width 53 height 5
click at [107, 179] on button "search Buscar Comprobante" at bounding box center [104, 178] width 62 height 11
click at [106, 176] on span "search Buscar Comprobante" at bounding box center [104, 178] width 53 height 5
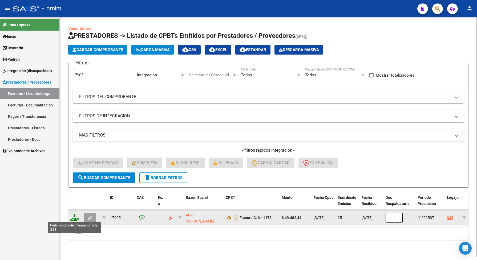
click at [71, 219] on icon at bounding box center [74, 217] width 9 height 7
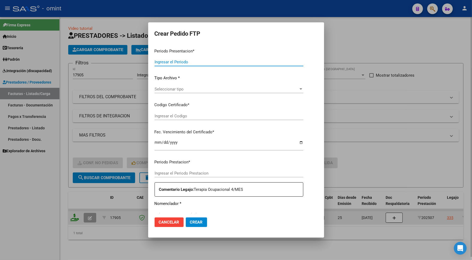
type input "202508"
type input "202507"
type input "$ 49.482,44"
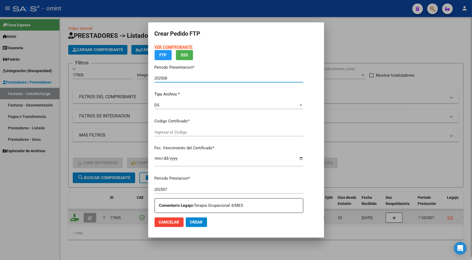
type input "8878932092"
type input "[DATE]"
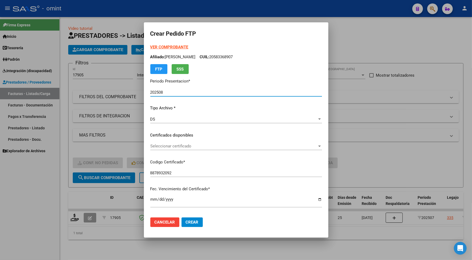
click at [159, 143] on div "Seleccionar certificado Seleccionar certificado" at bounding box center [236, 146] width 172 height 8
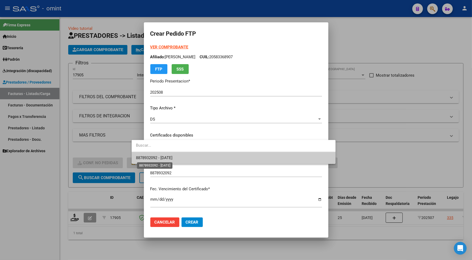
click at [159, 159] on span "8878932092 - [DATE]" at bounding box center [154, 158] width 37 height 5
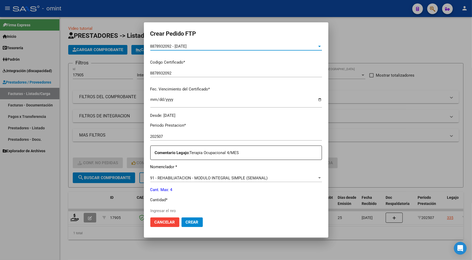
scroll to position [133, 0]
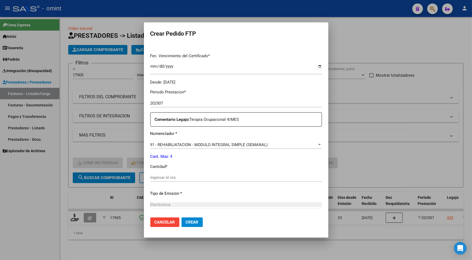
click at [151, 177] on input "Ingresar el nro" at bounding box center [236, 177] width 172 height 5
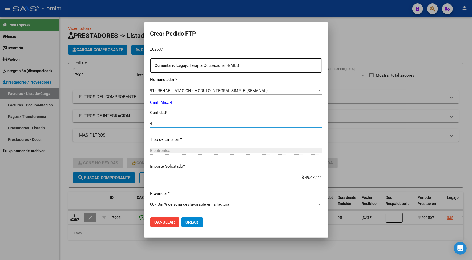
type input "4"
click at [186, 223] on span "Crear" at bounding box center [192, 222] width 13 height 5
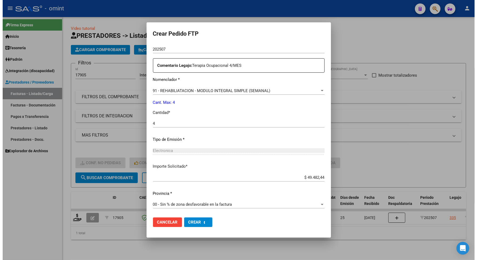
scroll to position [0, 0]
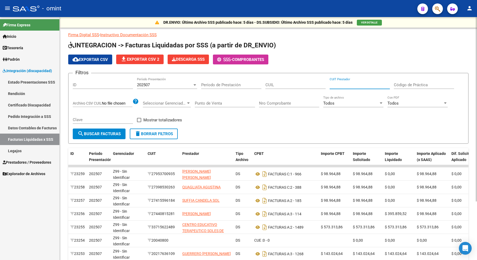
click at [335, 83] on input "CUIT Prestador" at bounding box center [360, 85] width 60 height 5
drag, startPoint x: 335, startPoint y: 83, endPoint x: 273, endPoint y: 83, distance: 61.8
click at [273, 83] on input "CUIL" at bounding box center [295, 85] width 60 height 5
paste input "23-57803345-9"
type input "23-57803345-9"
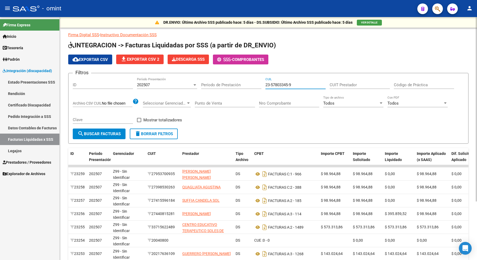
click at [355, 83] on input "CUIT Prestador" at bounding box center [360, 85] width 60 height 5
paste input "27-35084792-3"
type input "27-35084792-3"
click at [149, 85] on span "202507" at bounding box center [143, 85] width 13 height 5
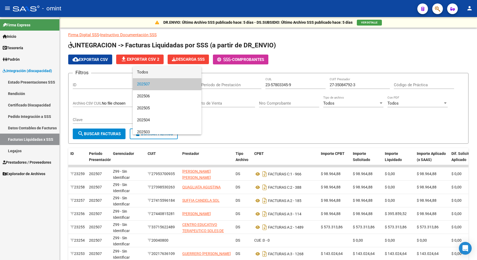
click at [148, 72] on span "Todos" at bounding box center [167, 72] width 60 height 12
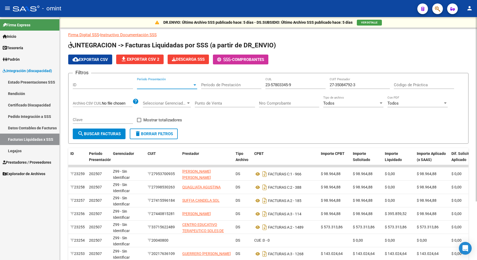
click at [143, 84] on span "Período Presentación" at bounding box center [164, 85] width 55 height 5
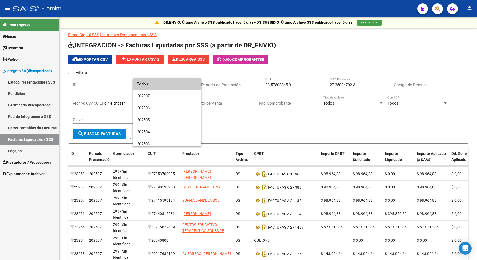
click at [146, 85] on span "Todos" at bounding box center [167, 84] width 60 height 12
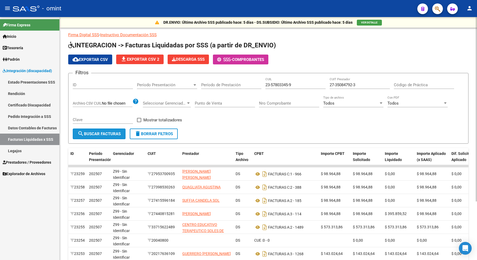
click at [107, 132] on span "search Buscar Facturas" at bounding box center [99, 134] width 43 height 5
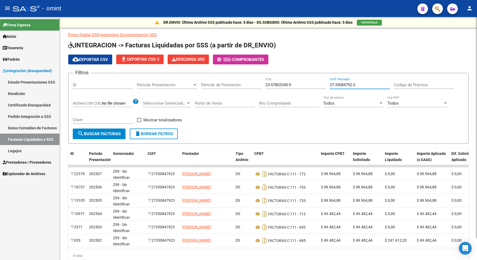
drag, startPoint x: 360, startPoint y: 83, endPoint x: 330, endPoint y: 84, distance: 30.4
click at [330, 84] on input "27-35084792-3" at bounding box center [360, 85] width 60 height 5
